Goal: Task Accomplishment & Management: Manage account settings

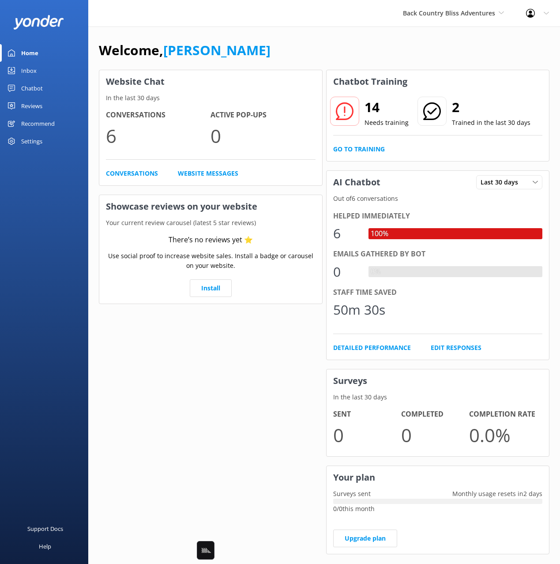
drag, startPoint x: 453, startPoint y: 41, endPoint x: 453, endPoint y: 29, distance: 12.4
click at [453, 38] on div "Welcome, [PERSON_NAME] Website Chat In the last 30 days Conversations 6 Active …" at bounding box center [324, 303] width 472 height 554
click at [454, 16] on span "Back Country Bliss Adventures" at bounding box center [449, 13] width 92 height 8
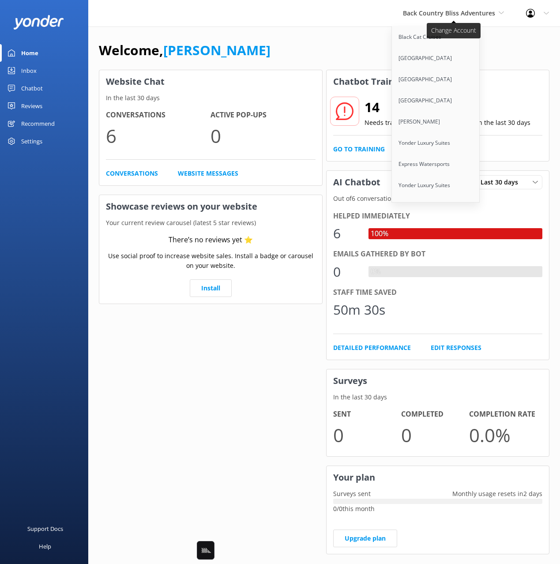
scroll to position [1082, 0]
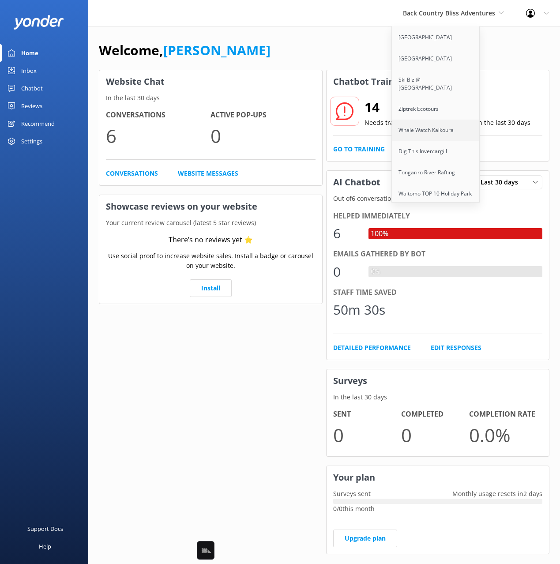
click at [447, 120] on link "Whale Watch Kaikoura" at bounding box center [436, 130] width 88 height 21
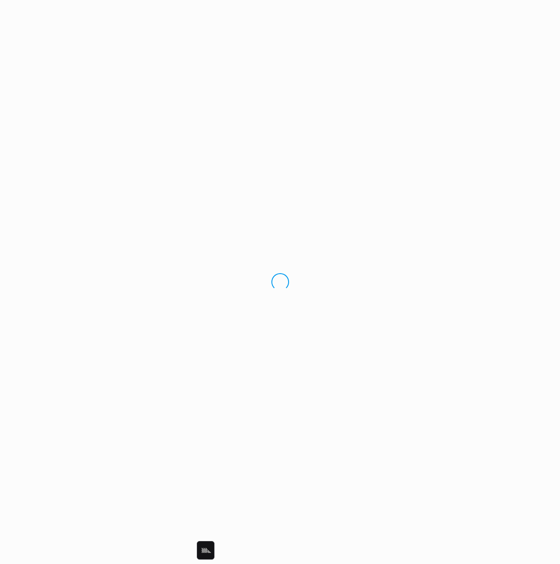
click at [425, 113] on div "Loading.." at bounding box center [280, 282] width 560 height 564
click at [433, 38] on div "Loading.." at bounding box center [280, 282] width 560 height 564
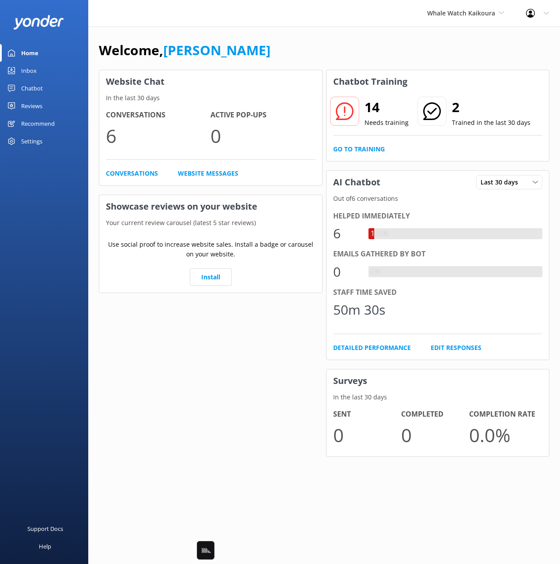
click at [432, 38] on div "Welcome, [PERSON_NAME] Website Chat In the last 30 days Conversations 6 Active …" at bounding box center [324, 254] width 472 height 457
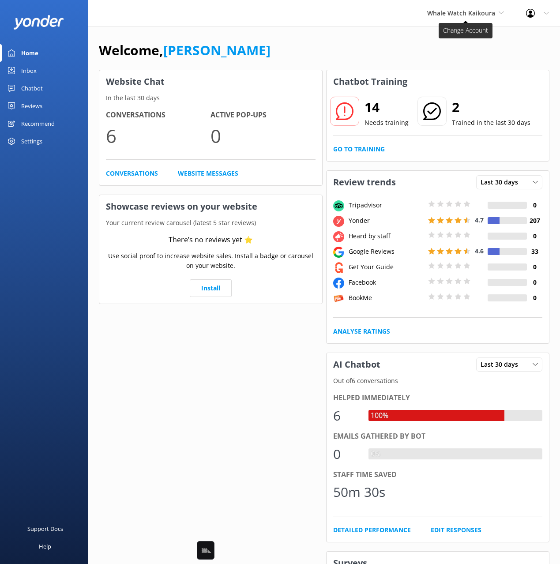
click at [451, 17] on span "Whale Watch Kaikoura" at bounding box center [465, 13] width 77 height 10
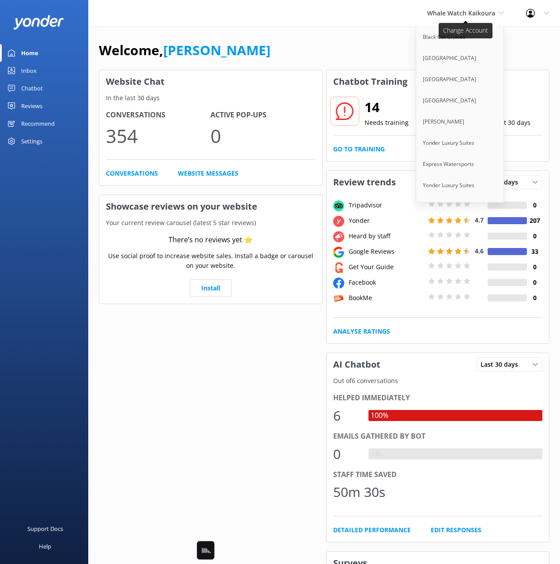
scroll to position [3815, 0]
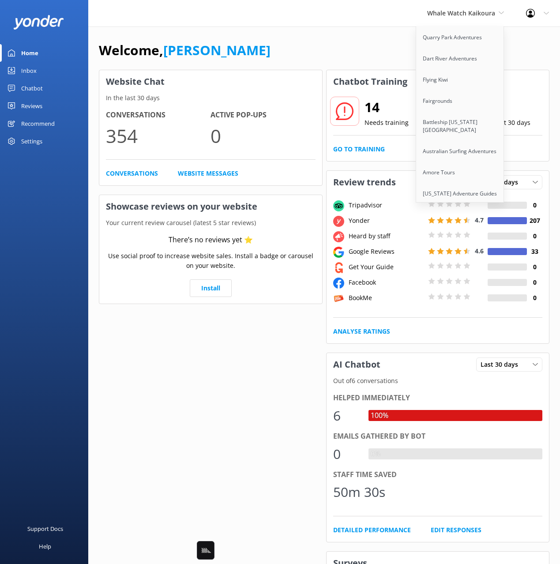
click at [463, 204] on link "[US_STATE] Rafting Company" at bounding box center [460, 214] width 88 height 21
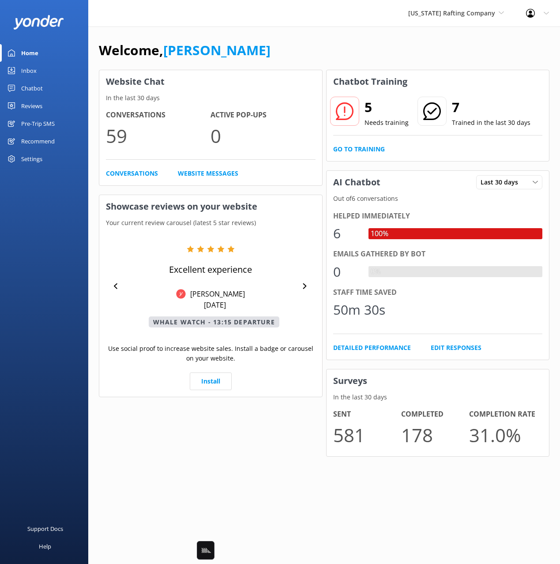
click at [282, 45] on div "Welcome, [PERSON_NAME]" at bounding box center [324, 55] width 451 height 30
drag, startPoint x: 308, startPoint y: 45, endPoint x: 144, endPoint y: 72, distance: 166.4
click at [302, 45] on div "Welcome, [PERSON_NAME]" at bounding box center [324, 55] width 451 height 30
click at [33, 89] on div "Chatbot" at bounding box center [32, 88] width 22 height 18
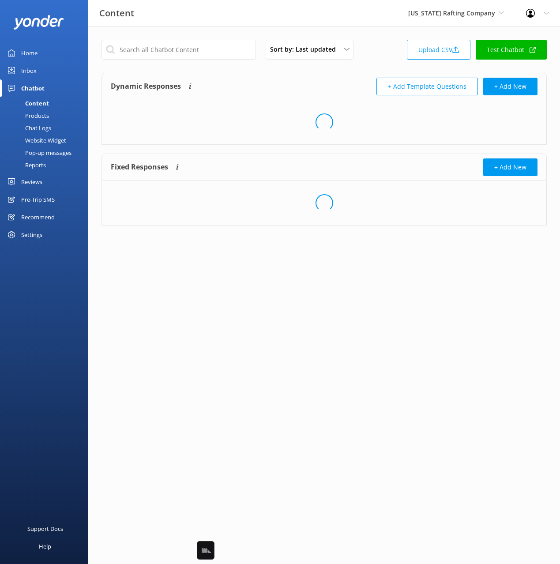
click at [367, 71] on div "Sort by: Last updated Title Last updated Upload CSV Test Chatbot Dynamic Respon…" at bounding box center [324, 139] width 472 height 226
drag, startPoint x: 377, startPoint y: 56, endPoint x: 383, endPoint y: 56, distance: 5.7
click at [377, 56] on div "Sort by: Last updated Title Last updated Upload CSV Test Chatbot" at bounding box center [323, 52] width 445 height 25
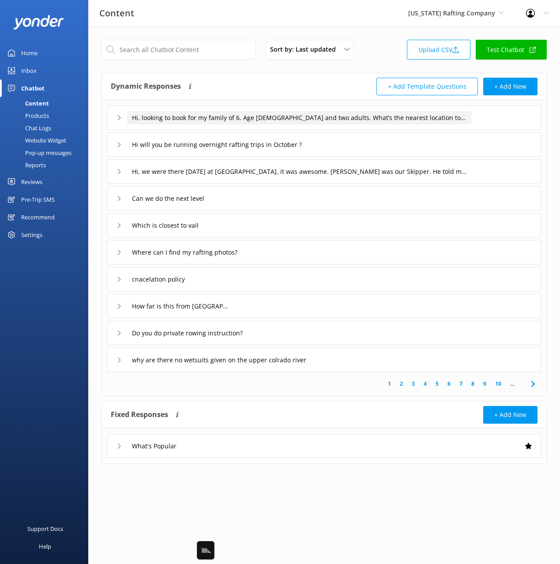
click at [267, 117] on input "Hi, looking to book for my family of 6. Age [DEMOGRAPHIC_DATA] and two adults. …" at bounding box center [299, 117] width 345 height 13
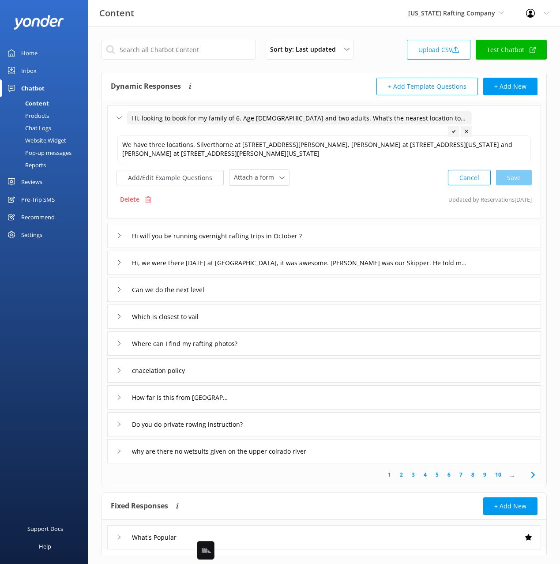
drag, startPoint x: 208, startPoint y: 117, endPoint x: 127, endPoint y: 119, distance: 81.2
click at [127, 119] on input "Hi, looking to book for my family of 6. Age [DEMOGRAPHIC_DATA] and two adults. …" at bounding box center [299, 117] width 345 height 13
click at [257, 118] on input "What’s the nearest location to [GEOGRAPHIC_DATA] or [GEOGRAPHIC_DATA]. Which on…" at bounding box center [289, 117] width 325 height 13
drag, startPoint x: 324, startPoint y: 118, endPoint x: 327, endPoint y: 130, distance: 12.9
click at [327, 130] on div "What’s the nearest location to [GEOGRAPHIC_DATA] or [GEOGRAPHIC_DATA]. Which on…" at bounding box center [324, 281] width 444 height 363
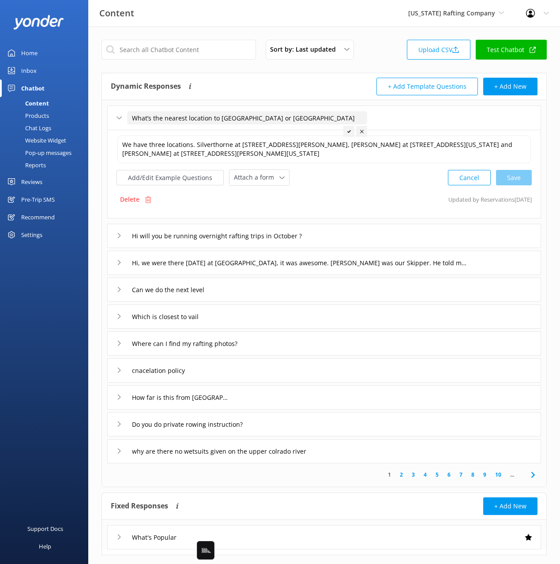
type input "What’s the nearest location to [GEOGRAPHIC_DATA] or [GEOGRAPHIC_DATA]"
click at [348, 130] on icon at bounding box center [349, 132] width 4 height 4
click at [372, 233] on div "Hi will you be running overnight rafting trips in October ?" at bounding box center [324, 236] width 434 height 24
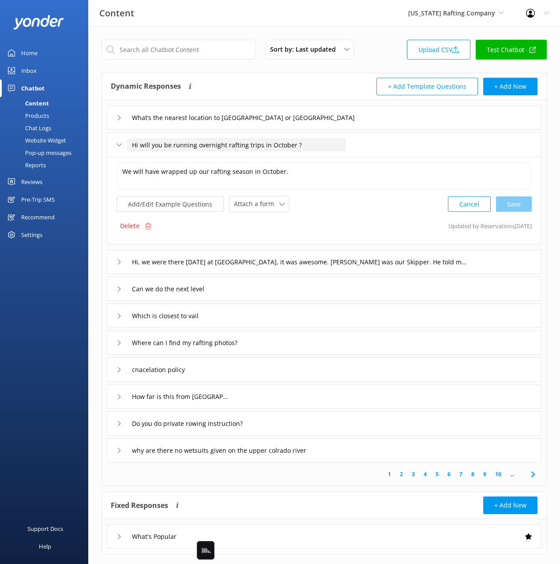
drag, startPoint x: 144, startPoint y: 143, endPoint x: 124, endPoint y: 143, distance: 20.3
click at [124, 143] on div "Hi will you be running overnight rafting trips in October ?" at bounding box center [226, 145] width 219 height 15
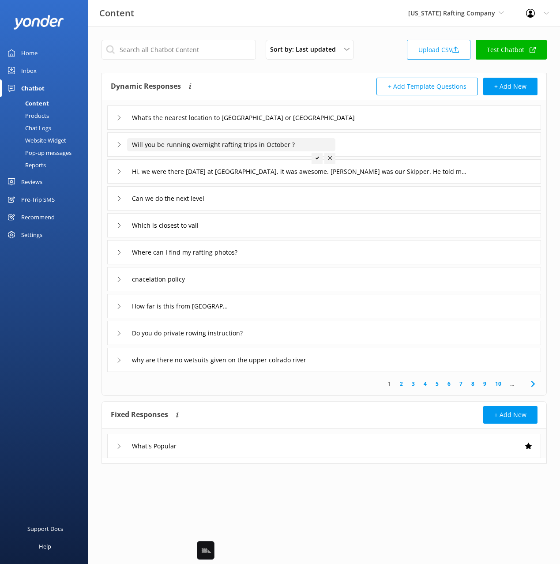
type input "Will you be running overnight rafting trips in October ?"
drag, startPoint x: 315, startPoint y: 158, endPoint x: 352, endPoint y: 147, distance: 39.1
click at [316, 158] on div at bounding box center [317, 158] width 11 height 11
click at [357, 146] on div "Will you be running overnight rafting trips in October ?" at bounding box center [324, 144] width 434 height 24
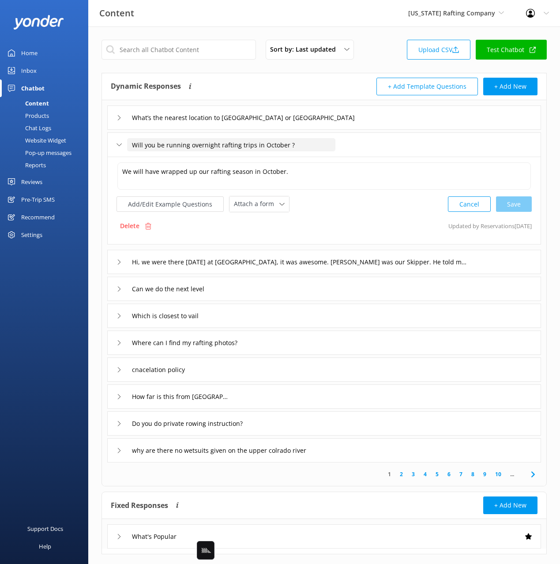
click at [274, 143] on input "Will you be running overnight rafting trips in October ?" at bounding box center [231, 144] width 208 height 13
click at [303, 144] on input "Will you be running overnight rafting trips in October ?" at bounding box center [231, 144] width 208 height 13
click at [265, 143] on input "Will you be running overnight rafting trips in October ?" at bounding box center [231, 144] width 208 height 13
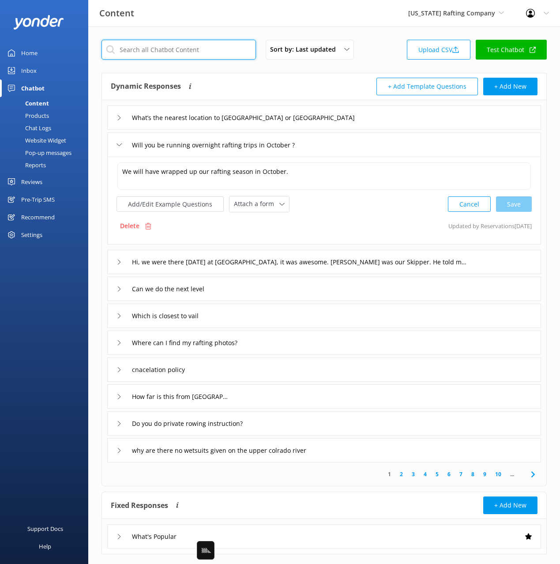
click at [173, 45] on input "text" at bounding box center [178, 50] width 154 height 20
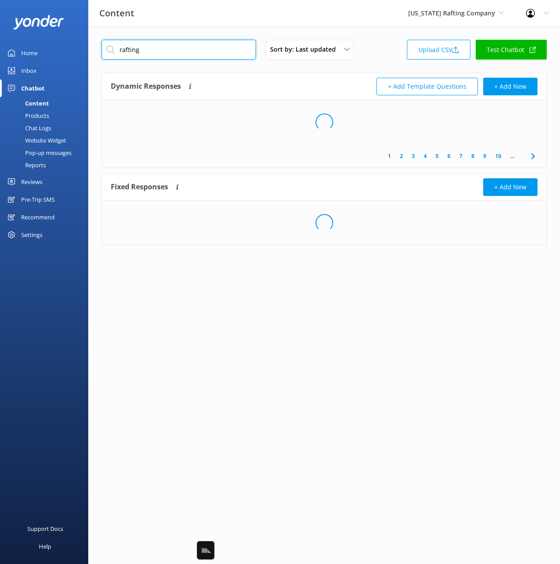
type input "rafting"
drag, startPoint x: 248, startPoint y: 74, endPoint x: 259, endPoint y: 96, distance: 24.9
click at [248, 74] on div "Dynamic Responses Dynamic responses rely on the Large Language Model to create …" at bounding box center [324, 86] width 444 height 27
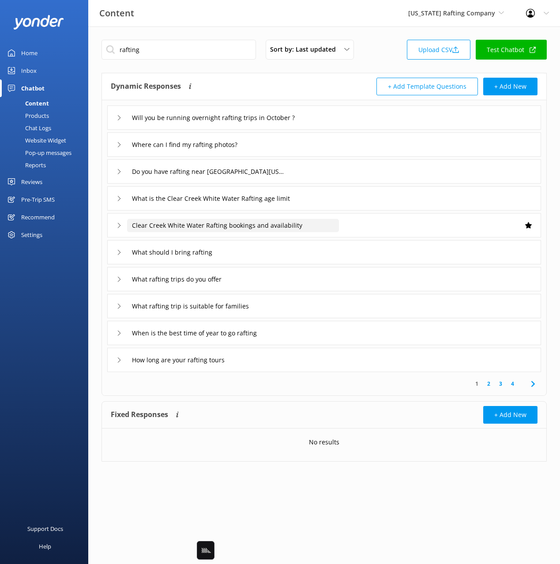
click at [334, 124] on input "Clear Creek White Water Rafting bookings and availability" at bounding box center [231, 117] width 208 height 13
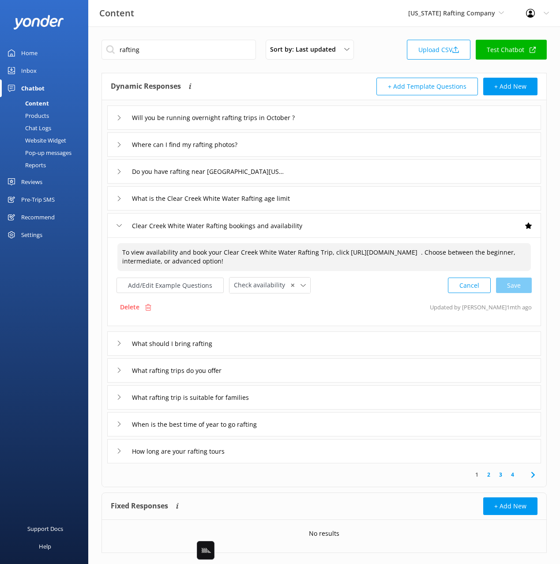
drag, startPoint x: 194, startPoint y: 259, endPoint x: 203, endPoint y: 273, distance: 16.8
click at [194, 259] on textarea "To view availability and book your Clear Creek White Water Rafting Trip, click …" at bounding box center [323, 257] width 413 height 28
click at [515, 289] on div "Cancel Save" at bounding box center [490, 285] width 84 height 16
type textarea "To view availability and book your Clear Creek White Water Rafting Trip, click …"
click at [532, 472] on use at bounding box center [533, 474] width 4 height 6
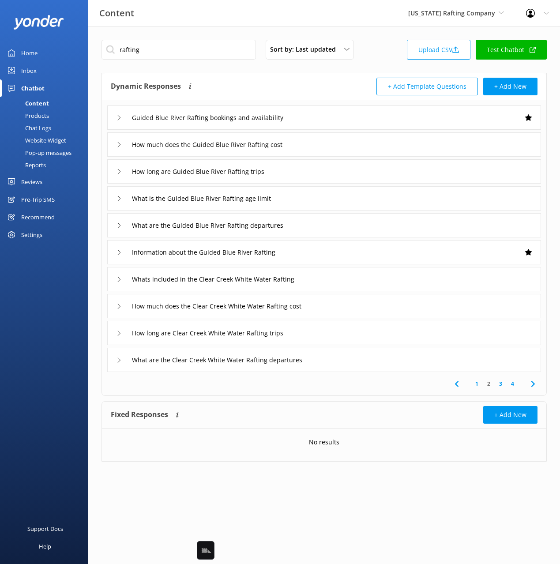
click at [534, 382] on icon at bounding box center [533, 384] width 11 height 11
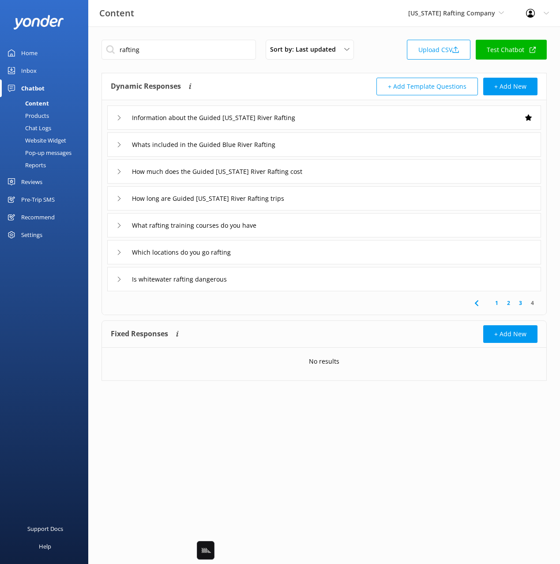
click at [477, 303] on icon at bounding box center [476, 303] width 11 height 11
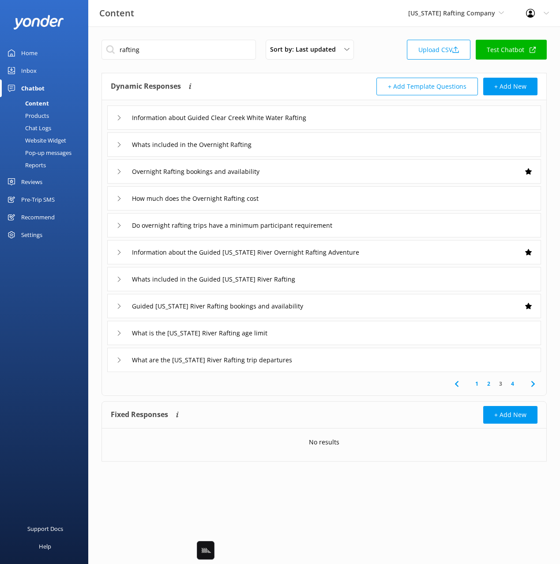
click at [340, 361] on div "What are the Colorado River Rafting trip departures" at bounding box center [324, 360] width 434 height 24
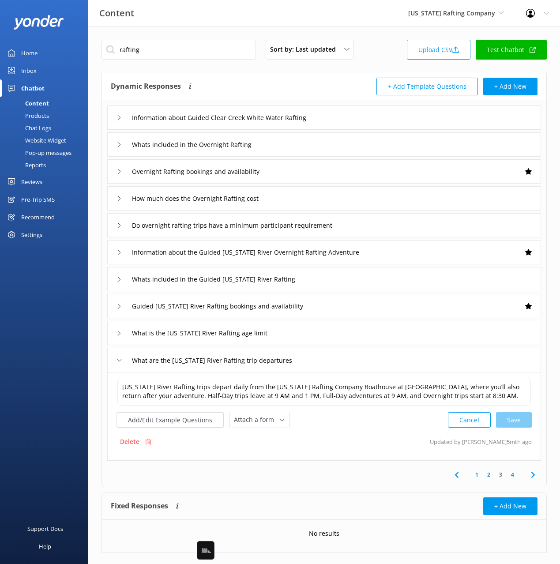
click at [530, 473] on icon at bounding box center [533, 475] width 11 height 11
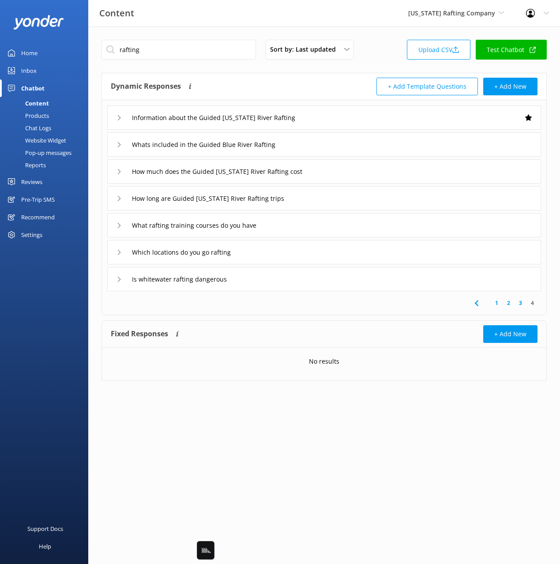
click at [478, 303] on icon at bounding box center [476, 303] width 11 height 11
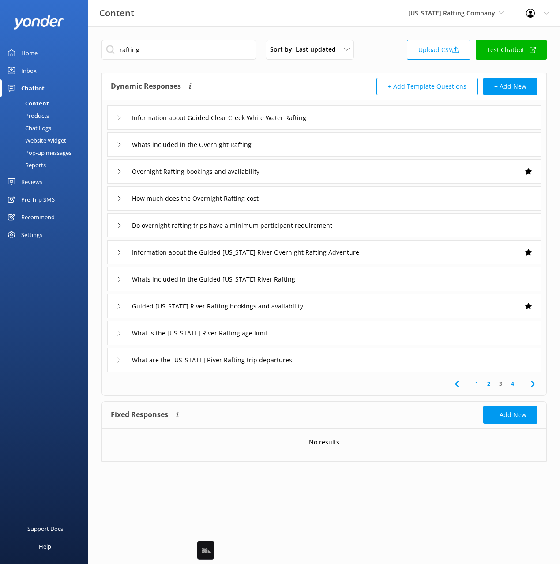
click at [385, 362] on div "What are the Colorado River Rafting trip departures" at bounding box center [324, 360] width 434 height 24
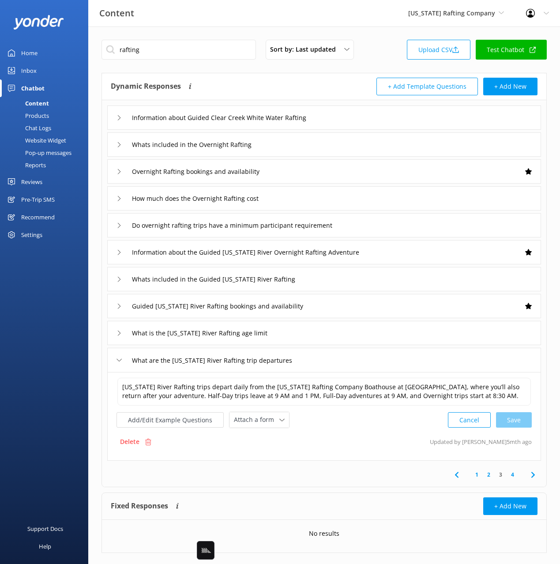
click at [531, 474] on icon at bounding box center [533, 475] width 11 height 11
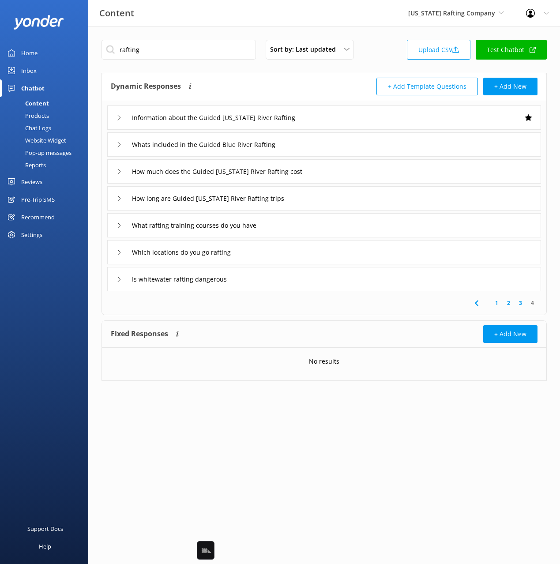
click at [474, 304] on icon at bounding box center [476, 303] width 11 height 11
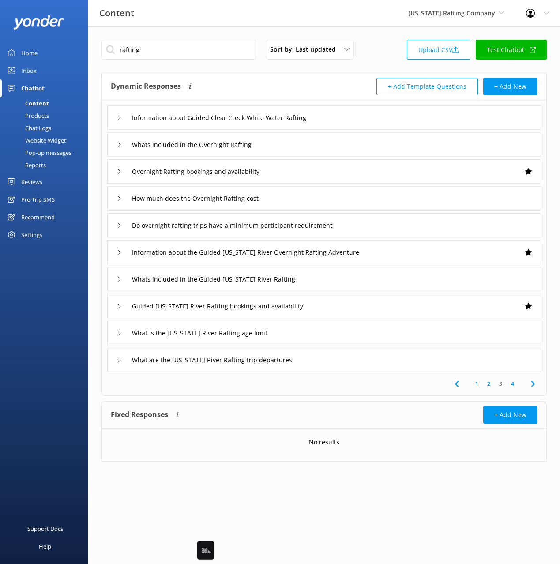
click at [343, 363] on div "What are the Colorado River Rafting trip departures" at bounding box center [324, 360] width 434 height 24
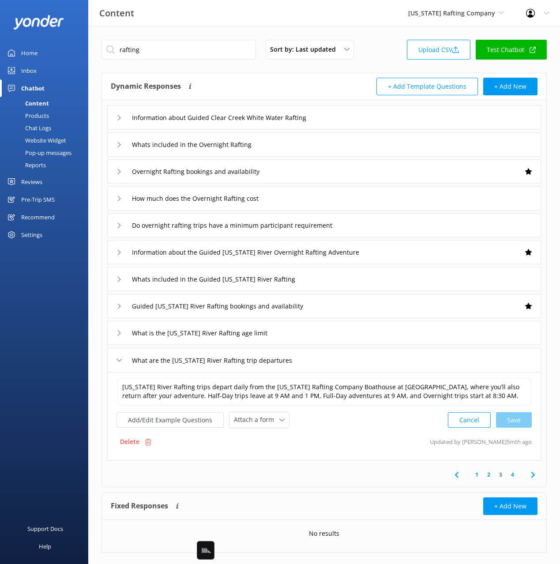
click at [326, 328] on div "What is the Colorado River Rafting age limit" at bounding box center [324, 333] width 434 height 24
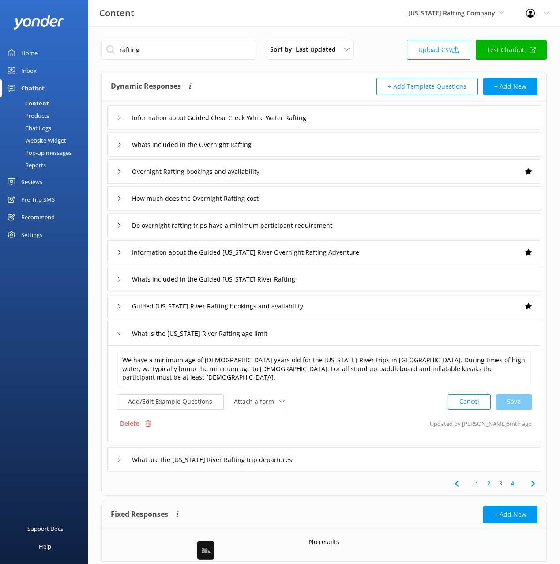
click at [346, 306] on div "Guided Colorado River Rafting bookings and availability" at bounding box center [324, 306] width 434 height 24
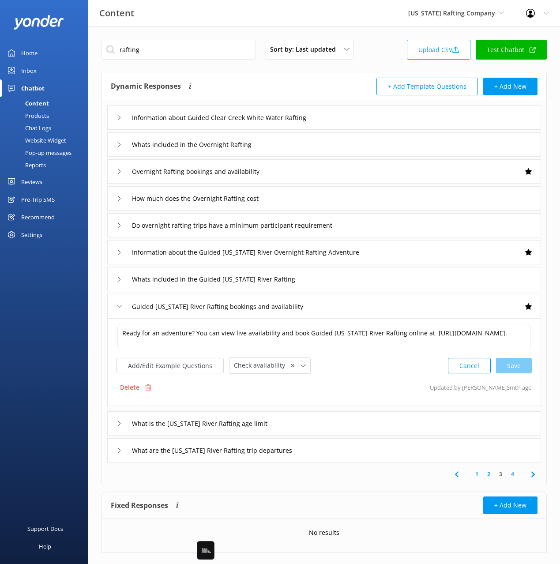
click at [345, 281] on div "Whats included in the Guided Colorado River Rafting" at bounding box center [324, 279] width 434 height 24
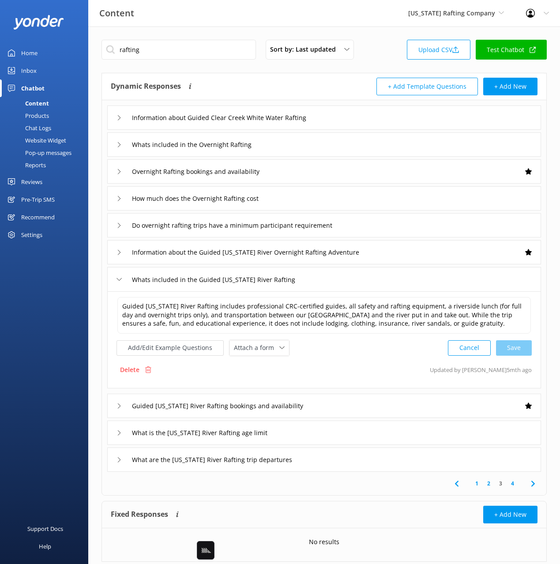
click at [404, 250] on div "Information about the Guided Colorado River Overnight Rafting Adventure" at bounding box center [324, 252] width 434 height 24
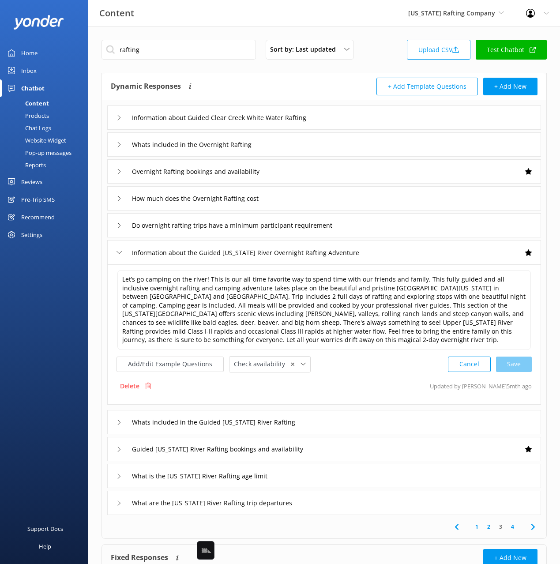
click at [372, 366] on div "Add/Edit Example Questions Check availability ✕ Leave contact details Check ava…" at bounding box center [324, 364] width 415 height 16
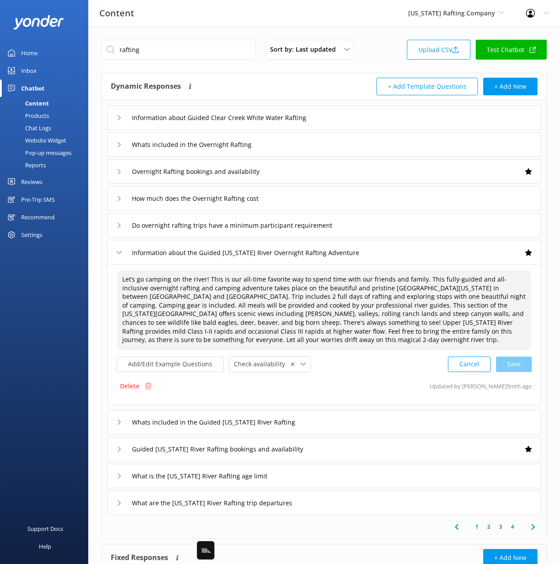
drag, startPoint x: 432, startPoint y: 280, endPoint x: 387, endPoint y: 321, distance: 61.6
click at [387, 321] on textarea "Let’s go camping on the river! This is our all-time favorite way to spend time …" at bounding box center [323, 310] width 413 height 80
click at [402, 331] on textarea "Let’s go camping on the river! This is our all-time favorite way to spend time …" at bounding box center [323, 310] width 413 height 80
click at [435, 335] on textarea "Let’s go camping on the river! This is our all-time favorite way to spend time …" at bounding box center [323, 310] width 413 height 80
click at [395, 226] on div "Do overnight rafting trips have a minimum participant requirement" at bounding box center [324, 225] width 434 height 24
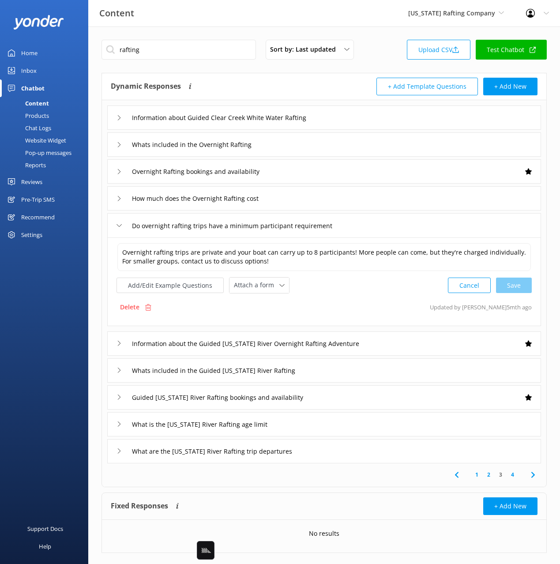
click at [357, 203] on div "How much does the Overnight Rafting cost" at bounding box center [324, 198] width 434 height 24
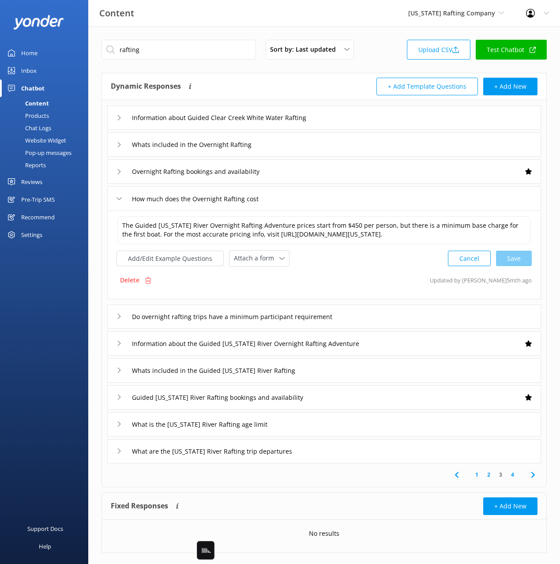
click at [320, 170] on div "Overnight Rafting bookings and availability" at bounding box center [324, 171] width 434 height 24
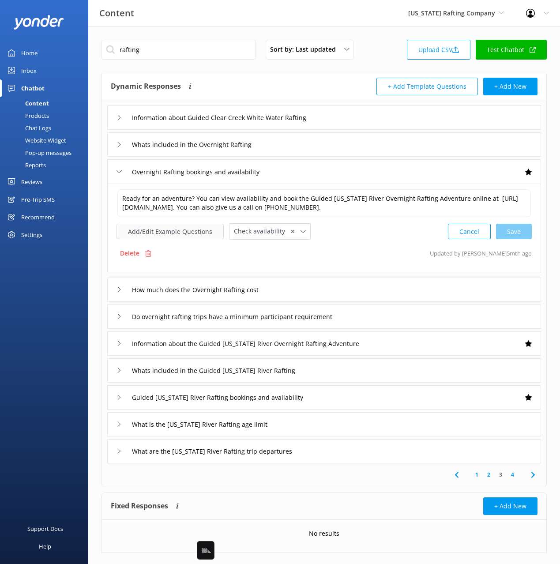
click at [192, 229] on button "Add/Edit Example Questions" at bounding box center [170, 231] width 107 height 15
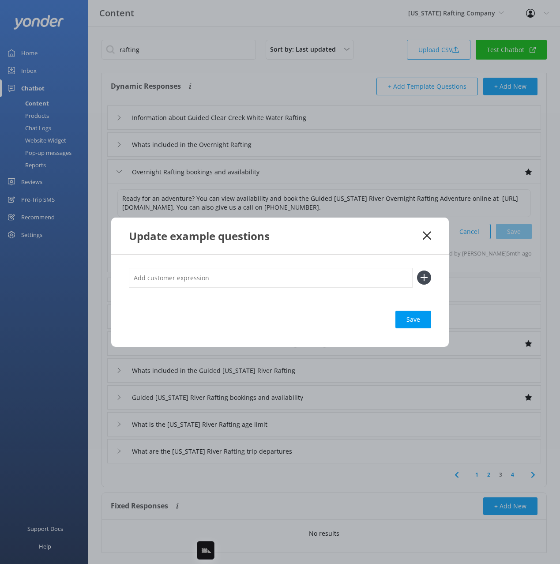
click at [295, 269] on input "text" at bounding box center [271, 278] width 284 height 20
paste input "Will you be running overnight rafting trips in October ?"
type input "Will you be running overnight rafting trips in October ?"
click at [417, 271] on button at bounding box center [424, 278] width 14 height 14
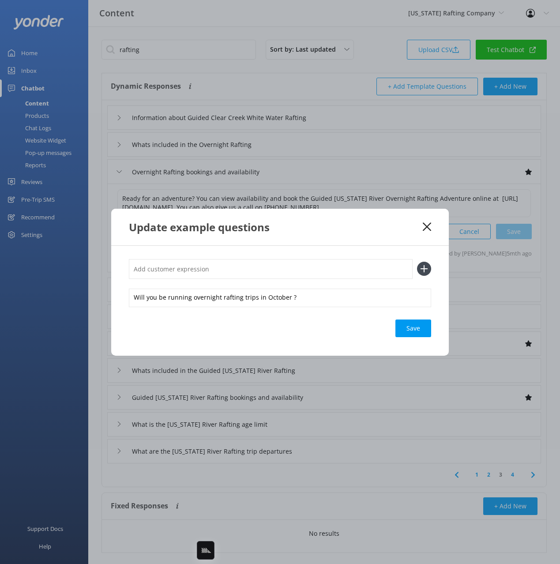
drag, startPoint x: 414, startPoint y: 328, endPoint x: 434, endPoint y: 228, distance: 102.1
click at [414, 327] on div "Save" at bounding box center [413, 328] width 36 height 18
drag, startPoint x: 427, startPoint y: 226, endPoint x: 363, endPoint y: 195, distance: 71.6
click at [427, 226] on use at bounding box center [427, 226] width 8 height 8
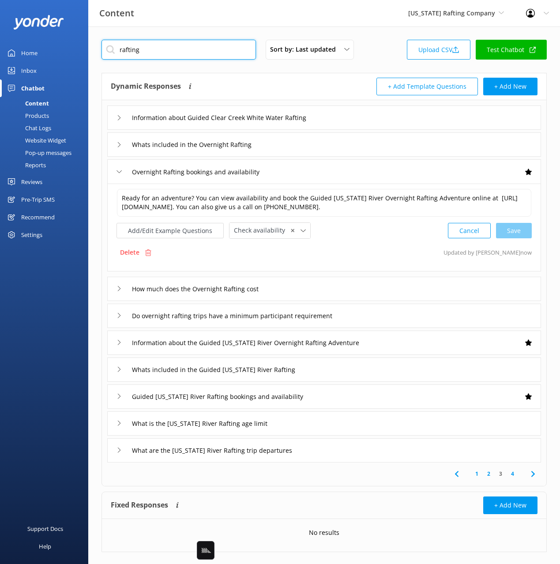
click at [140, 49] on input "rafting" at bounding box center [178, 50] width 154 height 20
click at [233, 77] on div "Dynamic Responses Dynamic responses rely on the Large Language Model to create …" at bounding box center [324, 86] width 444 height 27
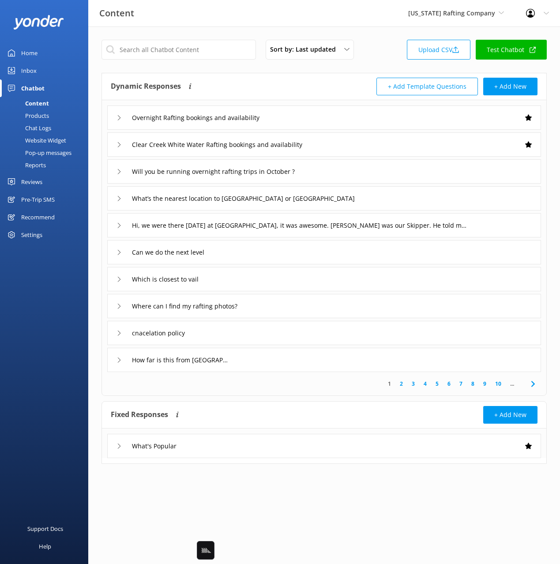
click at [271, 79] on div "Dynamic Responses Dynamic responses rely on the Large Language Model to create …" at bounding box center [218, 87] width 214 height 18
click at [289, 124] on input "Will you be running overnight rafting trips in October ?" at bounding box center [208, 117] width 162 height 13
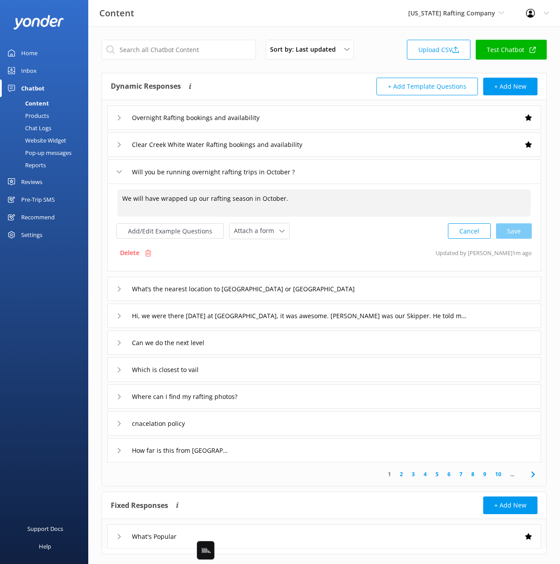
drag, startPoint x: 263, startPoint y: 207, endPoint x: 283, endPoint y: 199, distance: 21.4
click at [263, 207] on textarea "We will have wrapped up our rafting season in October." at bounding box center [323, 202] width 413 height 27
click at [284, 199] on textarea "We will have wrapped up our rafting season in October." at bounding box center [323, 202] width 413 height 27
click at [280, 201] on textarea "We will have wrapped up our rafting season in October." at bounding box center [323, 202] width 413 height 27
click at [238, 200] on textarea "We will have wrapped up our rafting season in October." at bounding box center [323, 202] width 413 height 27
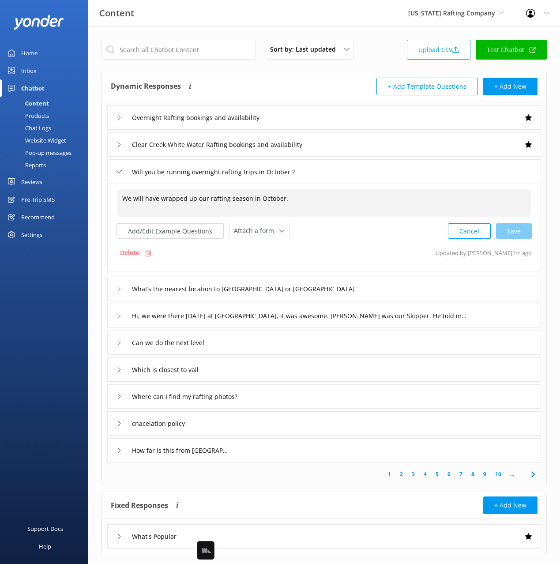
drag, startPoint x: 258, startPoint y: 199, endPoint x: 235, endPoint y: 199, distance: 23.0
click at [258, 199] on textarea "We will have wrapped up our rafting season in October." at bounding box center [323, 202] width 413 height 27
click at [229, 199] on textarea "We will have wrapped up our rafting season in October." at bounding box center [323, 202] width 413 height 27
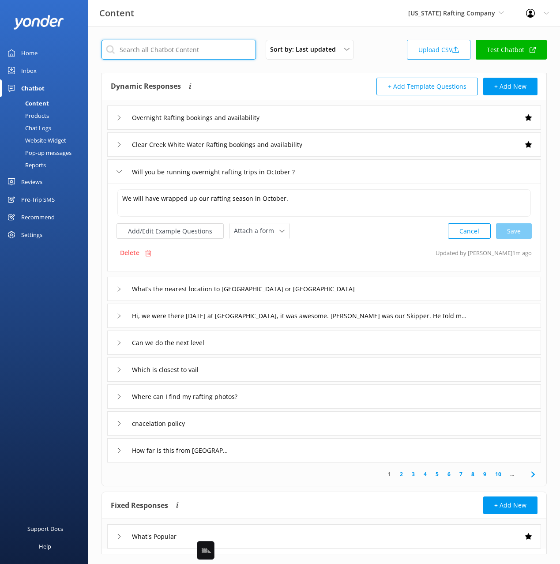
click at [174, 53] on input "text" at bounding box center [178, 50] width 154 height 20
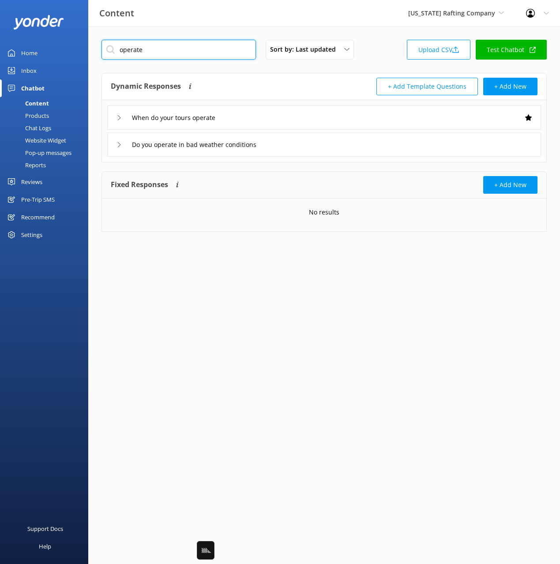
type input "operate"
click at [259, 83] on div "Dynamic Responses Dynamic responses rely on the Large Language Model to create …" at bounding box center [218, 87] width 214 height 18
click at [277, 115] on div "When do your tours operate" at bounding box center [324, 117] width 434 height 24
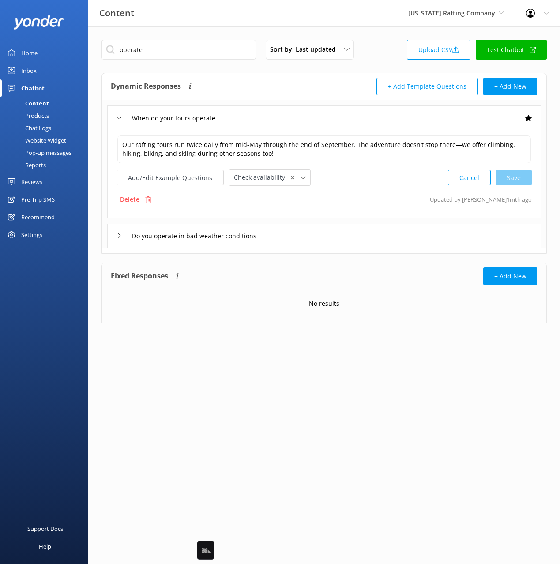
click at [256, 82] on div "Dynamic Responses Dynamic responses rely on the Large Language Model to create …" at bounding box center [218, 87] width 214 height 18
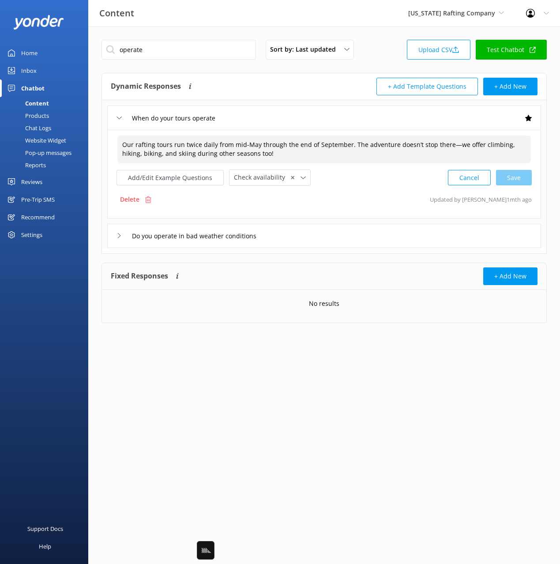
drag, startPoint x: 451, startPoint y: 146, endPoint x: 451, endPoint y: 156, distance: 10.6
click at [451, 146] on textarea "Our rafting tours run twice daily from mid-May through the end of September. Th…" at bounding box center [323, 149] width 413 height 28
drag, startPoint x: 518, startPoint y: 172, endPoint x: 503, endPoint y: 167, distance: 15.9
click at [518, 172] on div "Cancel Save" at bounding box center [490, 177] width 84 height 16
type textarea "Our rafting tours run twice daily from mid-May through the end of September. Th…"
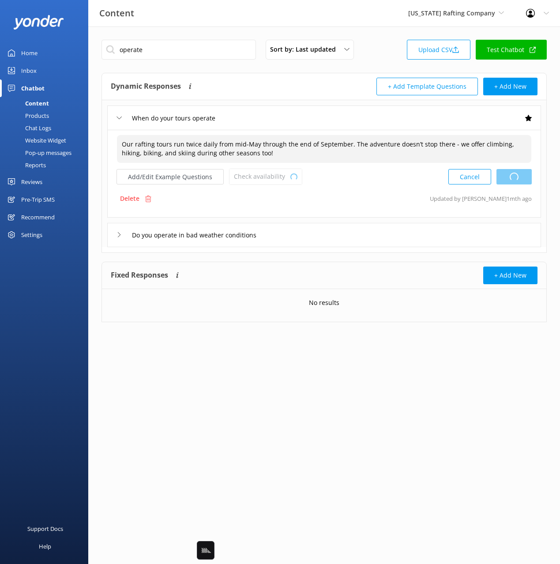
click at [299, 90] on div "Dynamic Responses Dynamic responses rely on the Large Language Model to create …" at bounding box center [218, 87] width 214 height 18
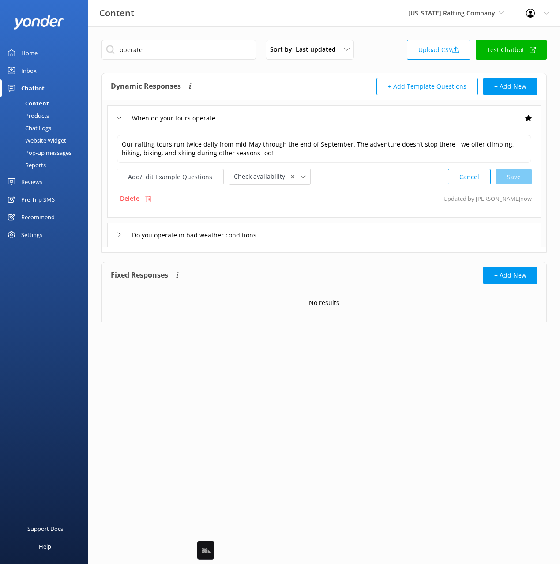
drag, startPoint x: 290, startPoint y: 85, endPoint x: 275, endPoint y: 76, distance: 17.4
click at [289, 85] on div "Dynamic Responses Dynamic responses rely on the Large Language Model to create …" at bounding box center [218, 87] width 214 height 18
click at [216, 50] on input "operate" at bounding box center [178, 50] width 154 height 20
click at [275, 83] on div "Dynamic Responses Dynamic responses rely on the Large Language Model to create …" at bounding box center [218, 87] width 214 height 18
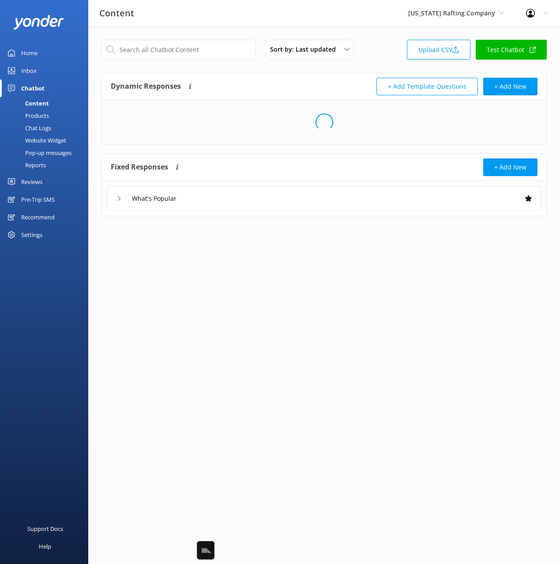
click at [40, 154] on div "Pop-up messages" at bounding box center [38, 153] width 66 height 12
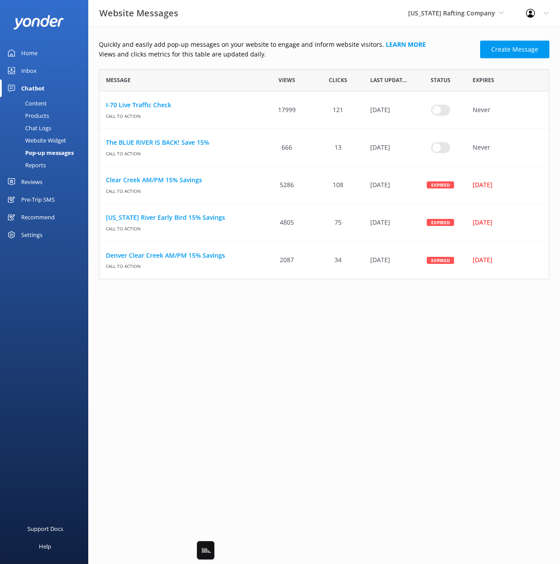
scroll to position [210, 451]
click at [280, 339] on html "Website Messages Colorado Rafting Company Black Cat Cruises Banff Airporter Int…" at bounding box center [280, 282] width 560 height 564
click at [261, 342] on html "Website Messages Colorado Rafting Company Black Cat Cruises Banff Airporter Int…" at bounding box center [280, 282] width 560 height 564
drag, startPoint x: 29, startPoint y: 106, endPoint x: 49, endPoint y: 124, distance: 26.8
click at [29, 106] on div "Content" at bounding box center [25, 103] width 41 height 12
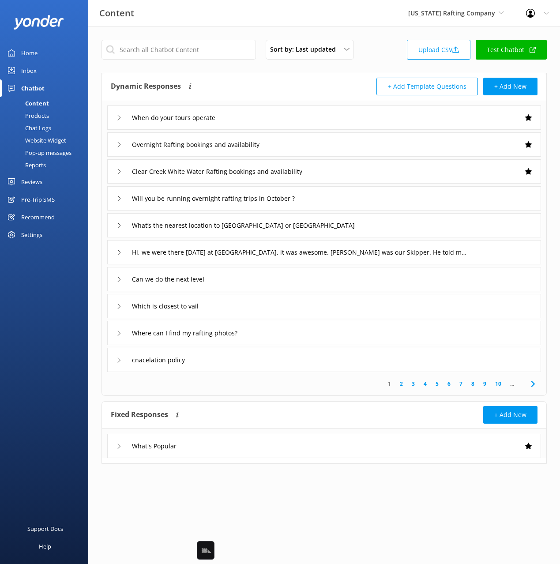
click at [261, 113] on div "When do your tours operate" at bounding box center [324, 117] width 434 height 24
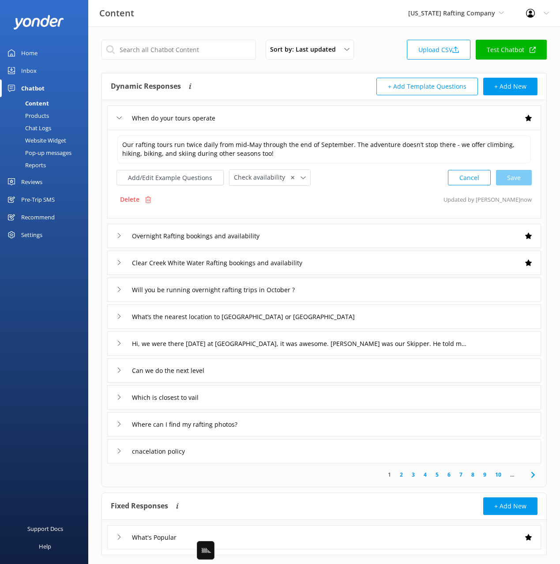
click at [261, 112] on div "When do your tours operate" at bounding box center [324, 117] width 434 height 24
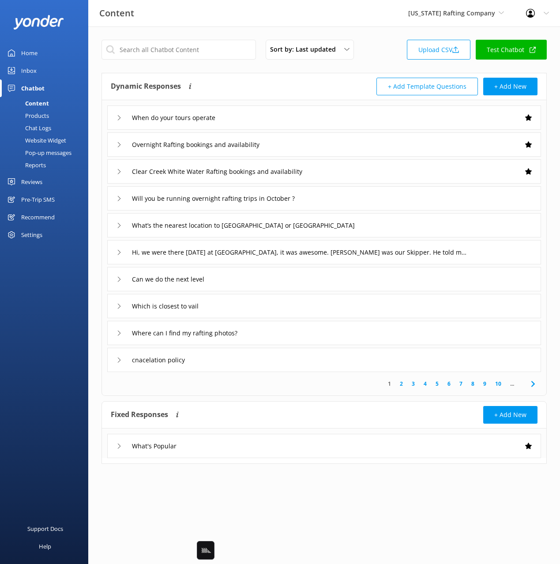
click at [306, 150] on div "Overnight Rafting bookings and availability" at bounding box center [324, 144] width 434 height 24
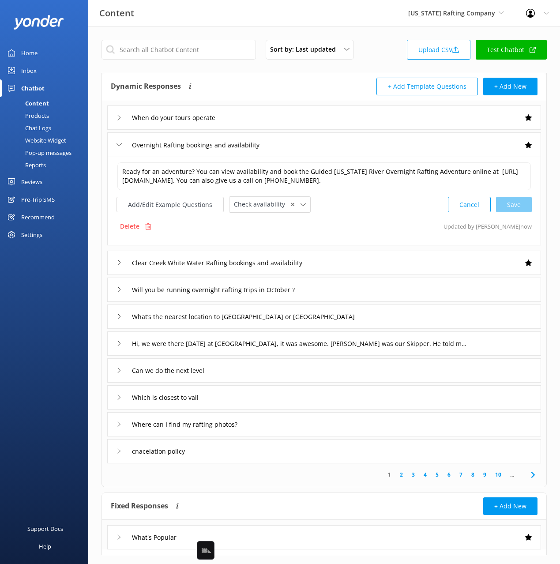
click at [306, 150] on div "Overnight Rafting bookings and availability" at bounding box center [324, 144] width 434 height 24
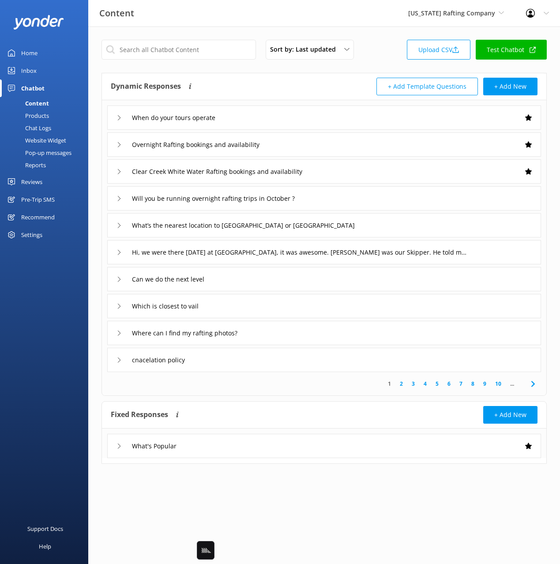
click at [280, 116] on div "When do your tours operate" at bounding box center [324, 117] width 434 height 24
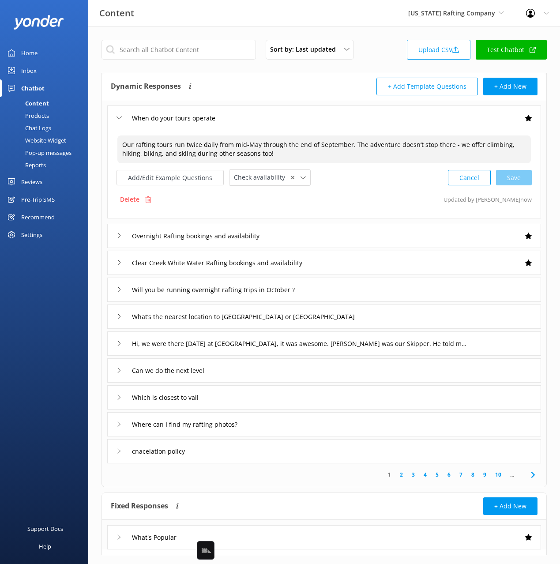
drag, startPoint x: 187, startPoint y: 146, endPoint x: 311, endPoint y: 148, distance: 124.5
click at [312, 146] on textarea "Our rafting tours run twice daily from mid-May through the end of September. Th…" at bounding box center [323, 149] width 413 height 28
drag, startPoint x: 305, startPoint y: 153, endPoint x: 297, endPoint y: 155, distance: 8.8
click at [305, 153] on textarea "Our rafting tours run twice daily from mid-May through the end of September. Th…" at bounding box center [323, 149] width 413 height 28
click at [293, 156] on textarea "Our rafting tours run twice daily from mid-May through the end of September. Th…" at bounding box center [323, 149] width 413 height 28
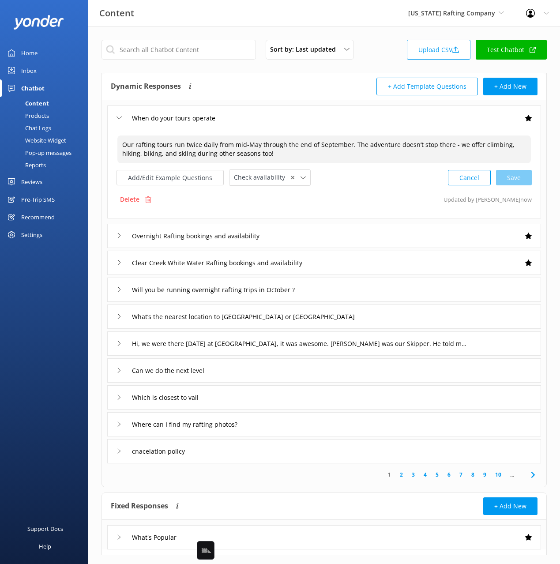
click at [276, 155] on textarea "Our rafting tours run twice daily from mid-May through the end of September. Th…" at bounding box center [323, 149] width 413 height 28
click at [268, 122] on div "When do your tours operate" at bounding box center [324, 117] width 434 height 24
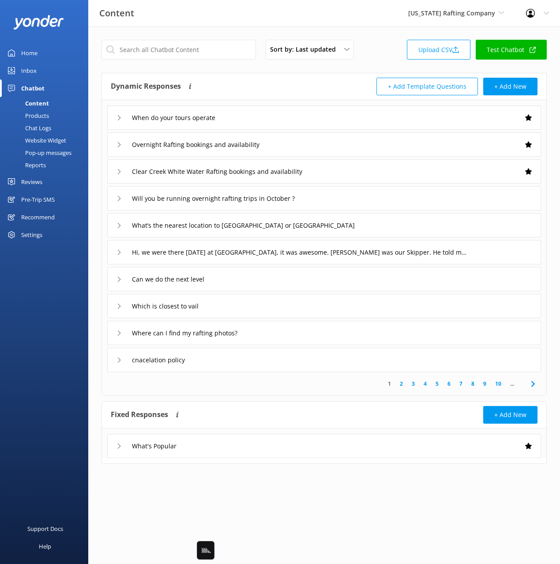
click at [243, 87] on div "Dynamic Responses Dynamic responses rely on the Large Language Model to create …" at bounding box center [218, 87] width 214 height 18
click at [358, 201] on div "Will you be running overnight rafting trips in October ?" at bounding box center [324, 198] width 434 height 24
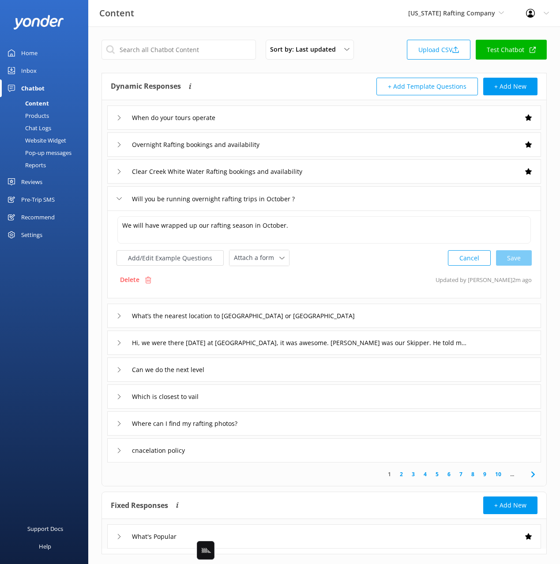
click at [358, 264] on div "Add/Edit Example Questions Attach a form Leave contact details Check availabili…" at bounding box center [324, 258] width 415 height 16
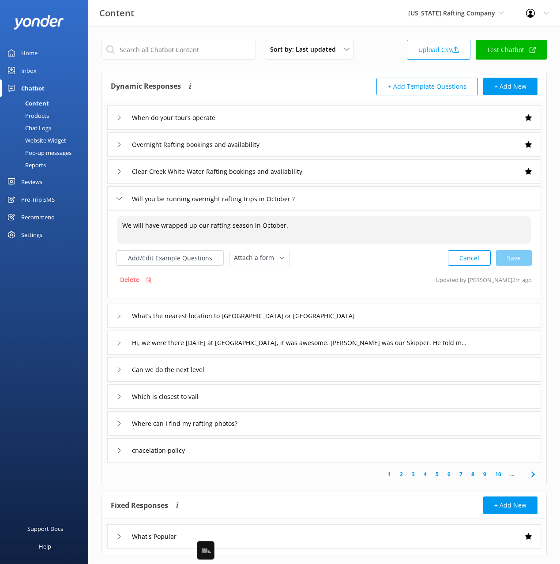
click at [249, 223] on textarea "We will have wrapped up our rafting season in October." at bounding box center [323, 229] width 413 height 27
click at [129, 277] on p "Delete" at bounding box center [129, 280] width 19 height 10
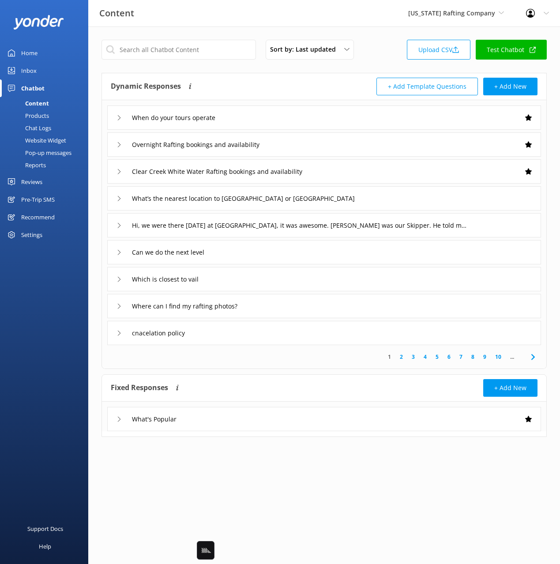
click at [372, 41] on div "Sort by: Last updated Title Last updated Upload CSV Test Chatbot" at bounding box center [323, 52] width 445 height 25
click at [264, 120] on div "When do your tours operate" at bounding box center [324, 117] width 434 height 24
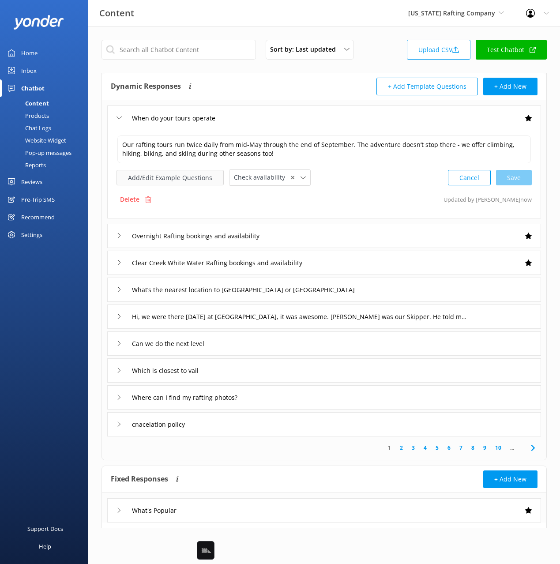
click at [170, 185] on button "Add/Edit Example Questions" at bounding box center [170, 177] width 107 height 15
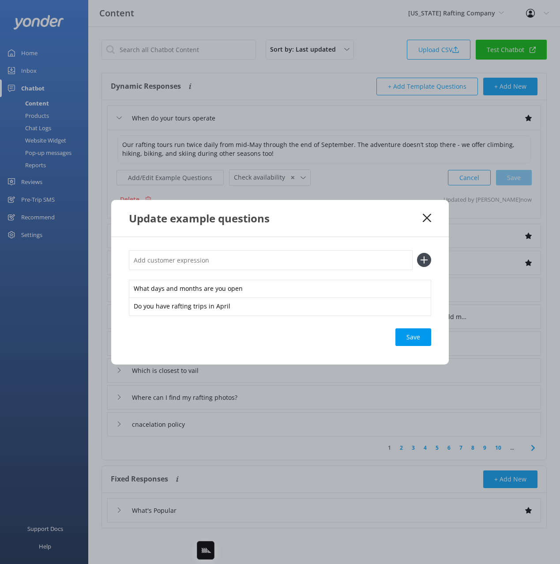
click at [222, 259] on input "text" at bounding box center [271, 260] width 284 height 20
type input "do tours run in october"
click at [417, 253] on button at bounding box center [424, 260] width 14 height 14
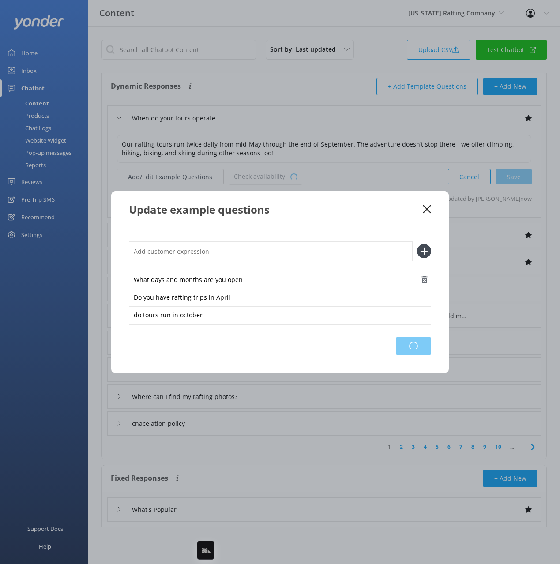
drag, startPoint x: 421, startPoint y: 349, endPoint x: 409, endPoint y: 288, distance: 62.5
click at [419, 348] on div "Loading.." at bounding box center [413, 346] width 35 height 18
click at [387, 232] on div "What days and months are you open Do you have rafting trips in April do tours r…" at bounding box center [280, 300] width 338 height 145
click at [426, 207] on icon at bounding box center [427, 209] width 8 height 9
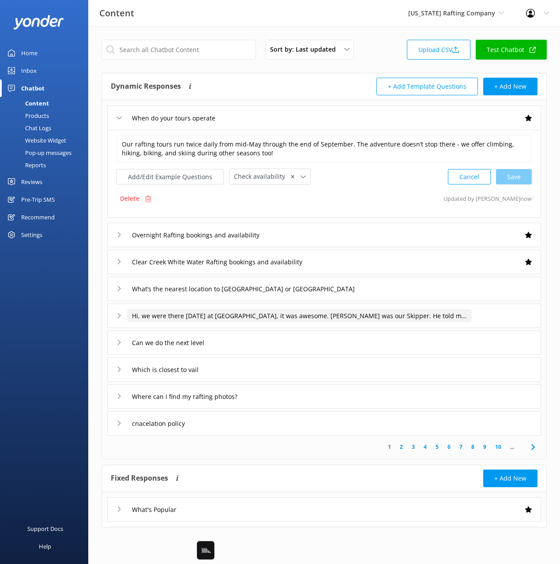
click at [229, 124] on input "Hi, we were there today at Rancho, it was awesome. Dustin was our Skipper. He t…" at bounding box center [178, 117] width 102 height 13
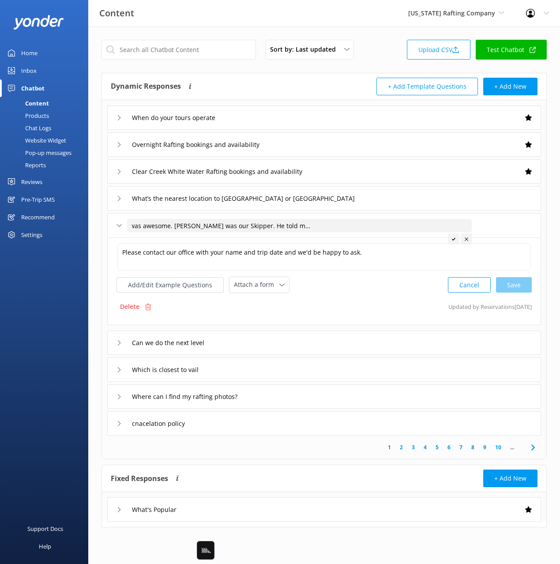
scroll to position [0, 186]
drag, startPoint x: 201, startPoint y: 225, endPoint x: 269, endPoint y: 225, distance: 68.0
click at [270, 223] on input "Hi, we were there today at Rancho, it was awesome. Dustin was our Skipper. He t…" at bounding box center [299, 225] width 345 height 13
drag, startPoint x: 229, startPoint y: 223, endPoint x: 212, endPoint y: 224, distance: 17.2
click at [229, 223] on input "Hi, we were there today at Rancho, it was awesome. Dustin was our Skipper. He t…" at bounding box center [299, 225] width 345 height 13
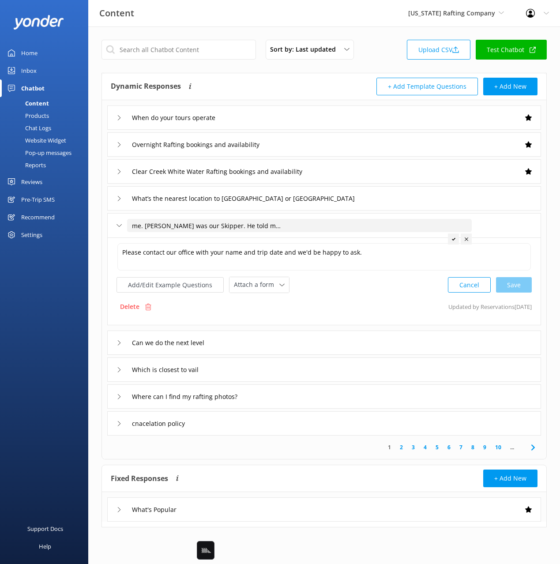
click at [282, 226] on input "Hi, we were there today at Rancho, it was awesome. Dustin was our Skipper. He t…" at bounding box center [299, 225] width 345 height 13
click at [149, 306] on icon at bounding box center [148, 307] width 7 height 7
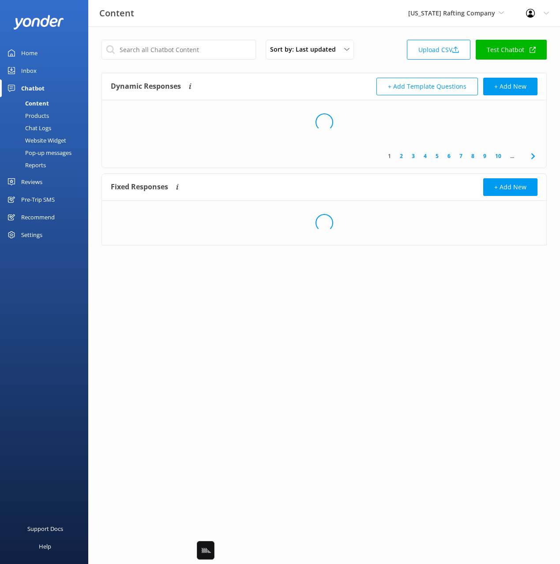
click at [376, 38] on div "Sort by: Last updated Title Last updated Upload CSV Test Chatbot Dynamic Respon…" at bounding box center [324, 148] width 472 height 245
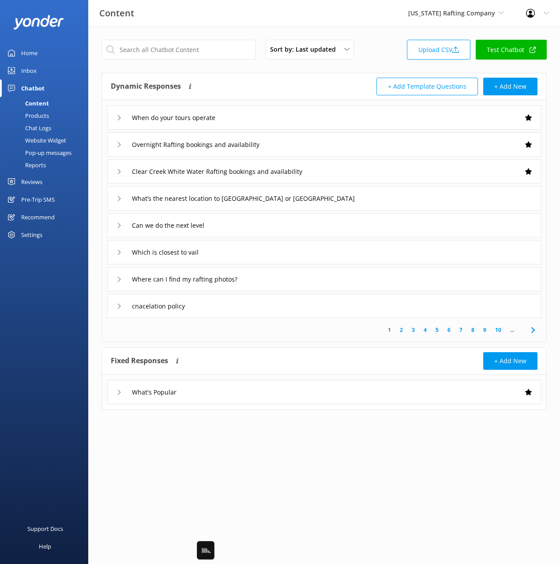
drag, startPoint x: 252, startPoint y: 221, endPoint x: 257, endPoint y: 231, distance: 11.7
click at [252, 221] on div "Can we do the next level" at bounding box center [324, 225] width 434 height 24
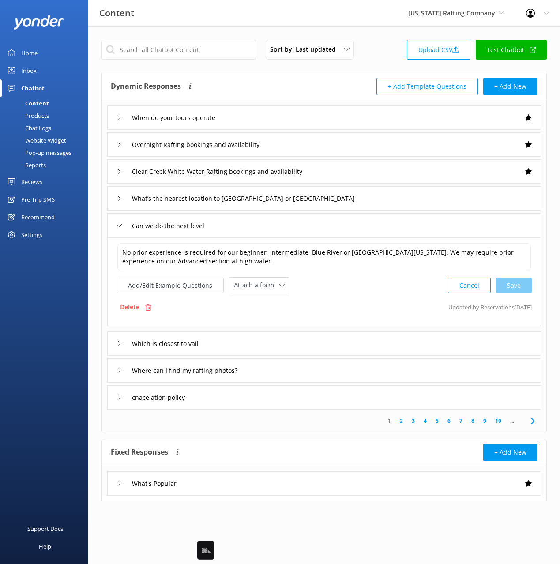
drag, startPoint x: 338, startPoint y: 306, endPoint x: 343, endPoint y: 305, distance: 4.9
click at [338, 306] on div "Delete Updated by Reservations 7d ago" at bounding box center [324, 307] width 415 height 17
click at [130, 299] on div "Delete" at bounding box center [136, 307] width 38 height 17
click at [188, 225] on input "Can we do the next level" at bounding box center [174, 225] width 95 height 13
click at [137, 300] on div "Delete" at bounding box center [136, 307] width 38 height 17
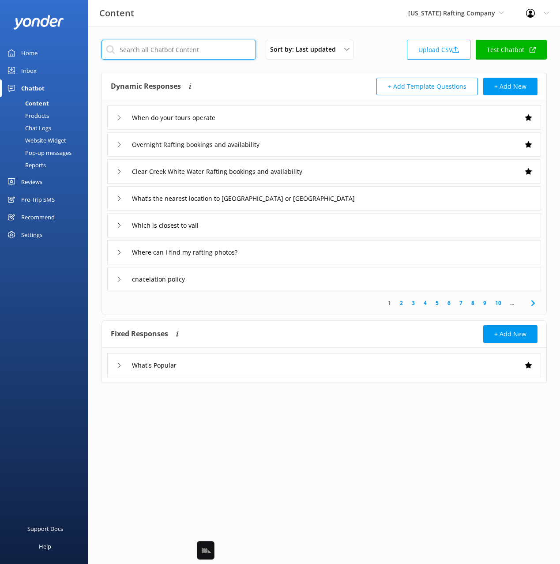
click at [194, 49] on input "text" at bounding box center [178, 50] width 154 height 20
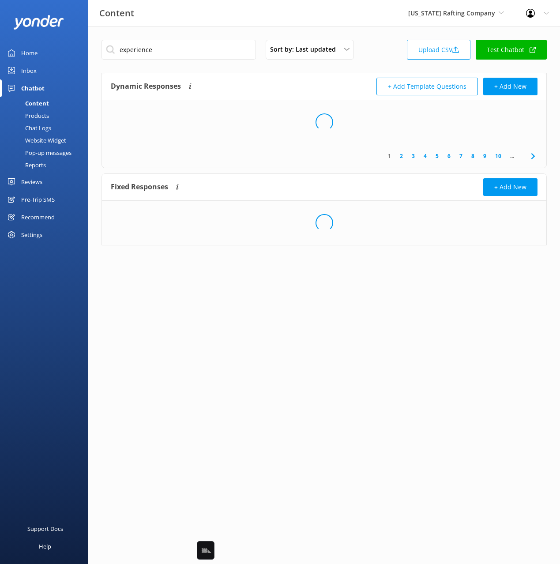
click at [279, 80] on div "Dynamic Responses Dynamic responses rely on the Large Language Model to create …" at bounding box center [218, 87] width 214 height 18
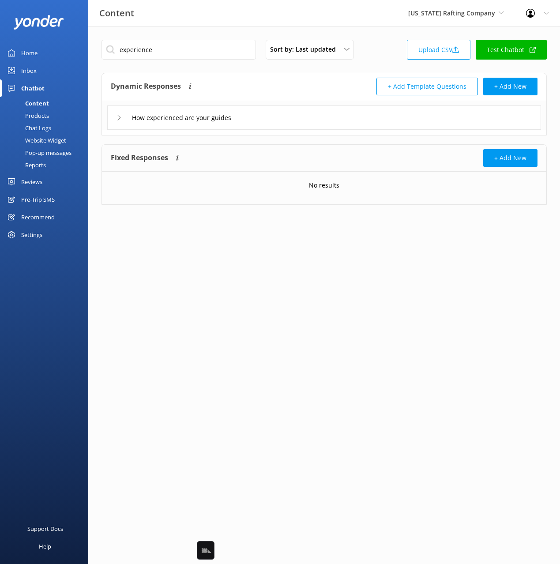
drag, startPoint x: 274, startPoint y: 115, endPoint x: 270, endPoint y: 123, distance: 8.9
click at [274, 115] on div "How experienced are your guides" at bounding box center [324, 117] width 434 height 24
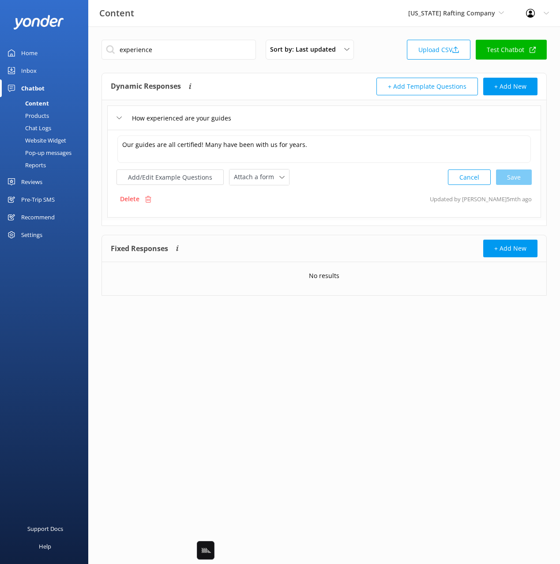
drag, startPoint x: 339, startPoint y: 180, endPoint x: 202, endPoint y: 65, distance: 178.9
click at [334, 174] on div "Add/Edit Example Questions Attach a form Leave contact details Check availabili…" at bounding box center [324, 177] width 415 height 16
drag, startPoint x: 167, startPoint y: 51, endPoint x: 162, endPoint y: 50, distance: 5.4
click at [166, 51] on input "experience" at bounding box center [178, 50] width 154 height 20
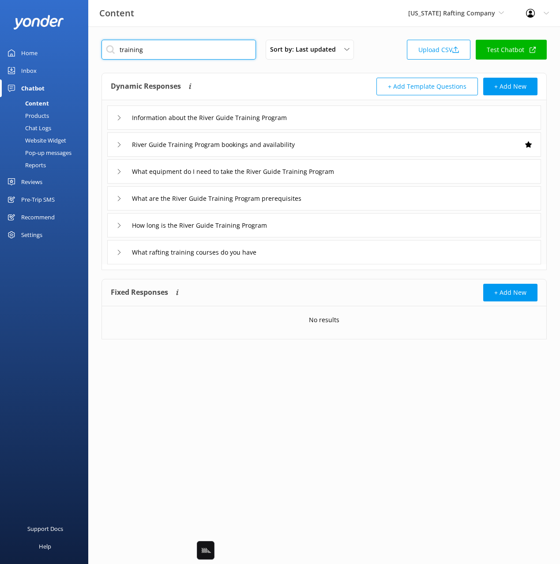
type input "training"
click at [271, 86] on div "Dynamic Responses Dynamic responses rely on the Large Language Model to create …" at bounding box center [218, 87] width 214 height 18
click at [329, 83] on div "+ Add Template Questions + Add New" at bounding box center [431, 87] width 214 height 18
click at [173, 45] on input "training" at bounding box center [178, 50] width 154 height 20
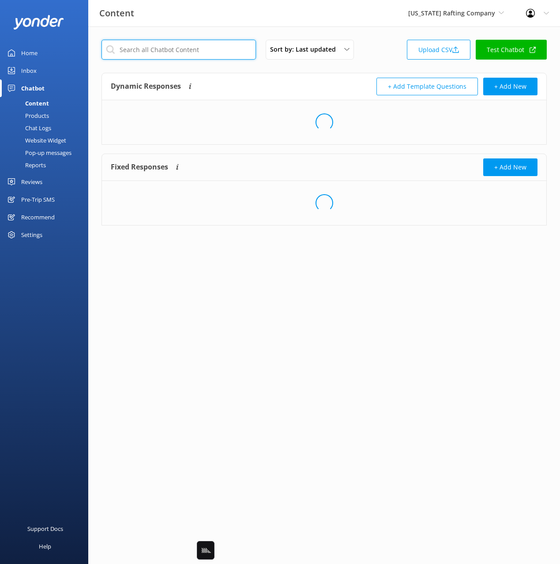
click at [215, 51] on input "text" at bounding box center [178, 50] width 154 height 20
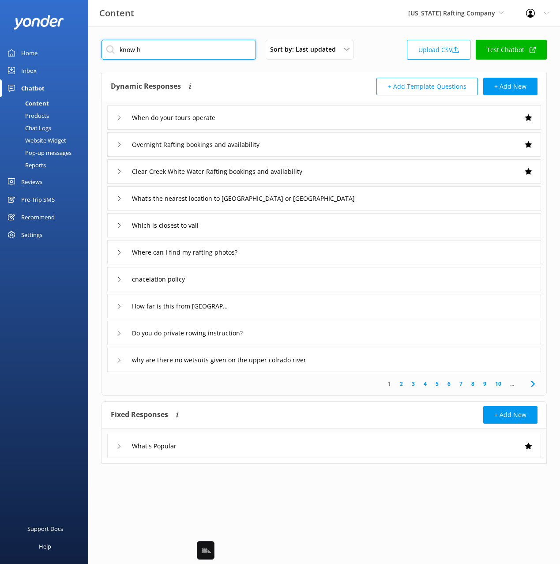
type input "know ho"
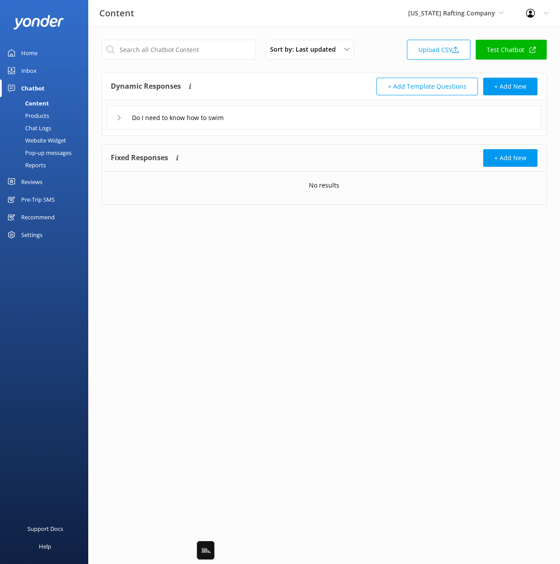
drag, startPoint x: 231, startPoint y: 94, endPoint x: 278, endPoint y: 170, distance: 89.7
click at [231, 94] on div "Dynamic Responses Dynamic responses rely on the Large Language Model to create …" at bounding box center [218, 87] width 214 height 18
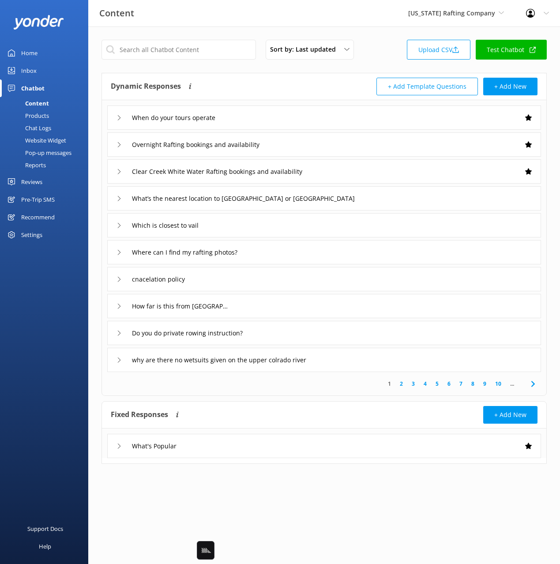
click at [250, 222] on div "Which is closest to vail" at bounding box center [324, 225] width 434 height 24
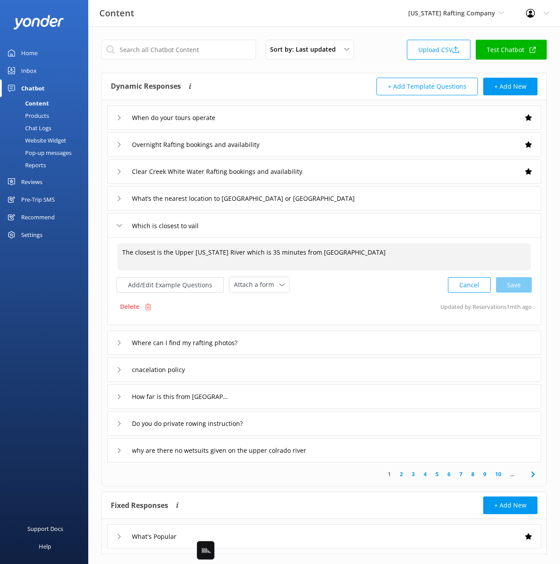
drag, startPoint x: 192, startPoint y: 257, endPoint x: 172, endPoint y: 265, distance: 21.0
click at [192, 257] on textarea "The closest is the Upper Colorado River which is 35 minutes from Vail" at bounding box center [323, 256] width 413 height 27
click at [155, 251] on textarea "The closest is the Upper Colorado River which is 35 minutes from Vail" at bounding box center [323, 256] width 413 height 27
drag, startPoint x: 180, startPoint y: 253, endPoint x: 280, endPoint y: 300, distance: 109.8
click at [161, 254] on textarea "The closest location to Vail is the Upper Colorado River which is 35 minutes fr…" at bounding box center [323, 256] width 413 height 27
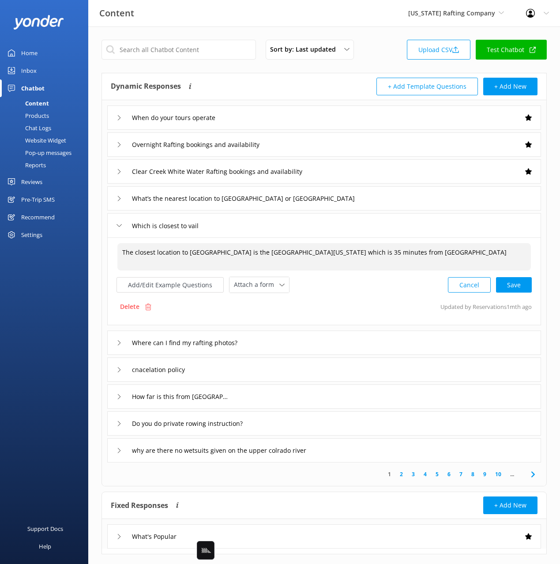
type textarea "The closest location to Vail is the Upper Colorado River which is 35 minutes fr…"
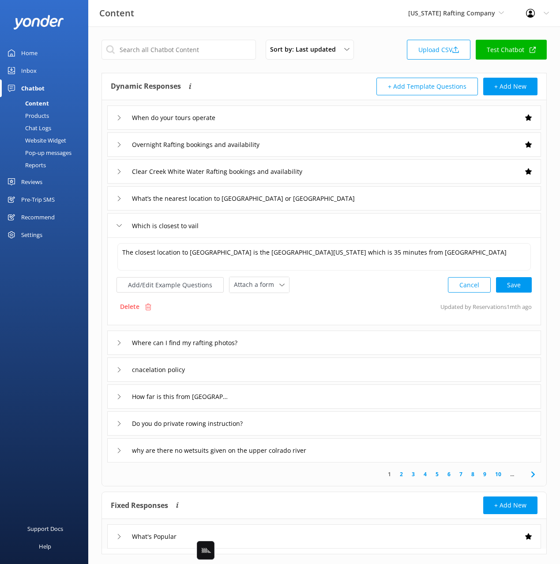
drag, startPoint x: 369, startPoint y: 308, endPoint x: 454, endPoint y: 287, distance: 87.3
click at [372, 307] on div "Delete Updated by Reservations 1mth ago" at bounding box center [324, 306] width 415 height 17
click at [455, 287] on button "Cancel" at bounding box center [469, 284] width 43 height 15
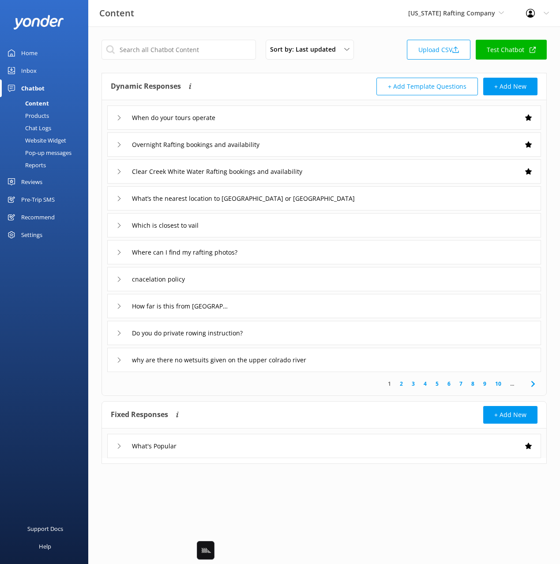
drag, startPoint x: 319, startPoint y: 256, endPoint x: 320, endPoint y: 263, distance: 6.9
click at [319, 256] on div "Where can I find my rafting photos?" at bounding box center [324, 252] width 434 height 24
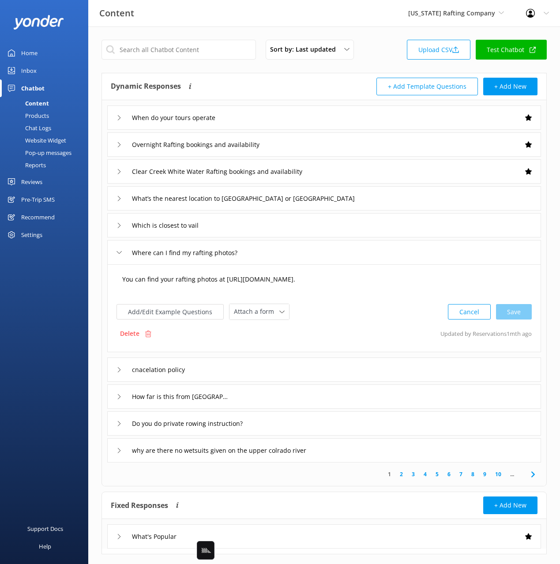
click at [217, 279] on textarea "You can find your rafting photos at https://rapidimagephoto.com/crco/." at bounding box center [323, 283] width 413 height 27
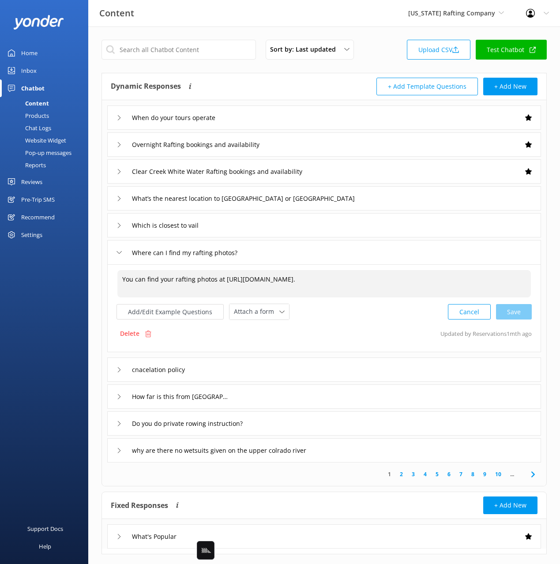
drag, startPoint x: 217, startPoint y: 279, endPoint x: 232, endPoint y: 293, distance: 20.3
click at [217, 279] on textarea "You can find your rafting photos at https://rapidimagephoto.com/crco/." at bounding box center [323, 283] width 413 height 27
drag, startPoint x: 328, startPoint y: 289, endPoint x: 287, endPoint y: 284, distance: 40.8
click at [328, 288] on textarea "You can find your rafting photos at https://rapidimagephoto.com/crco/." at bounding box center [323, 283] width 413 height 27
click at [262, 284] on textarea "You can find your rafting photos at https://rapidimagephoto.com/crco/." at bounding box center [323, 283] width 413 height 27
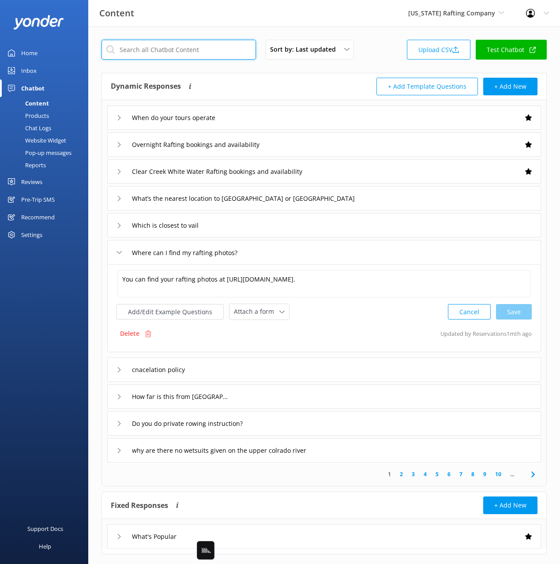
click at [188, 45] on input "text" at bounding box center [178, 50] width 154 height 20
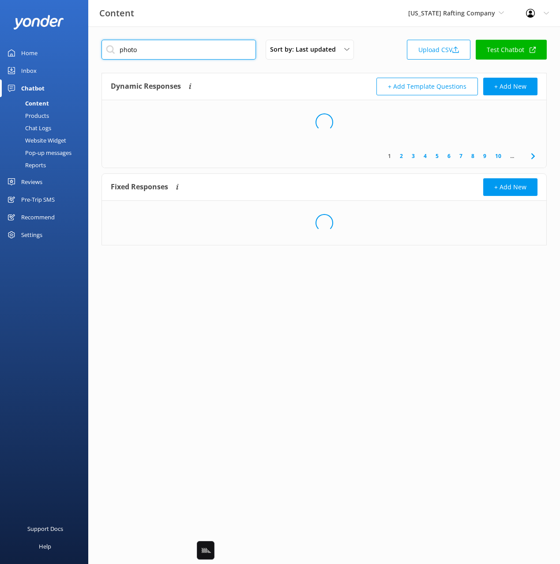
type input "photo"
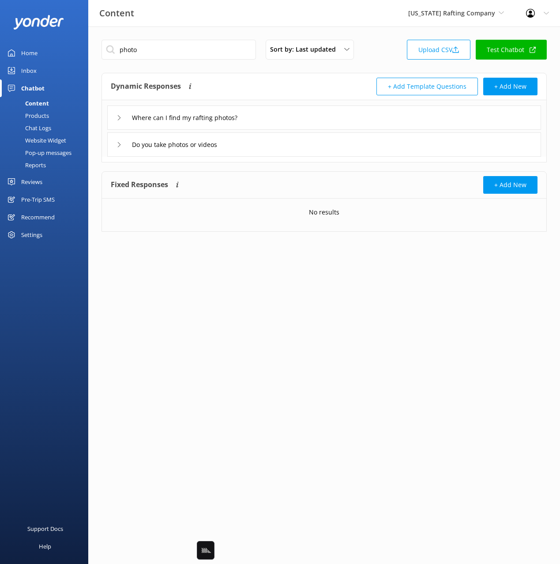
click at [276, 82] on div "Dynamic Responses Dynamic responses rely on the Large Language Model to create …" at bounding box center [218, 87] width 214 height 18
click at [268, 150] on div "Do you take photos or videos" at bounding box center [324, 144] width 434 height 24
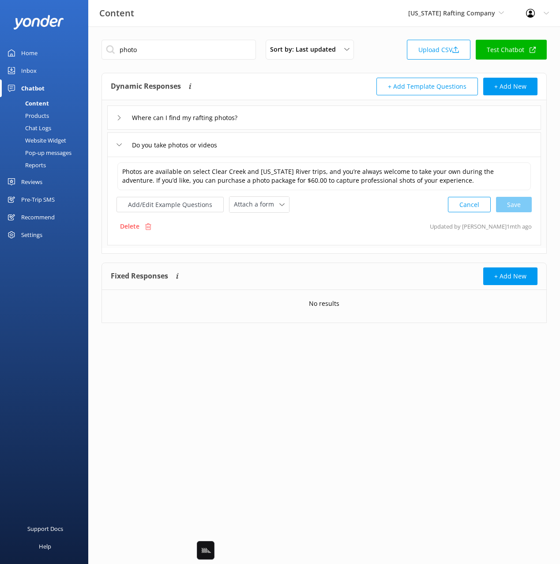
drag, startPoint x: 281, startPoint y: 117, endPoint x: 278, endPoint y: 123, distance: 6.7
click at [281, 117] on div "Where can I find my rafting photos?" at bounding box center [324, 117] width 434 height 24
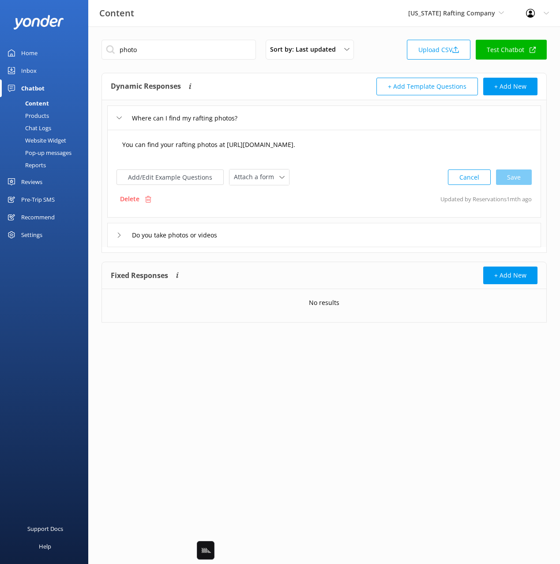
click at [248, 146] on textarea "You can find your rafting photos at https://rapidimagephoto.com/crco/." at bounding box center [323, 148] width 413 height 27
click at [293, 230] on div "Do you take photos or videos" at bounding box center [324, 235] width 434 height 24
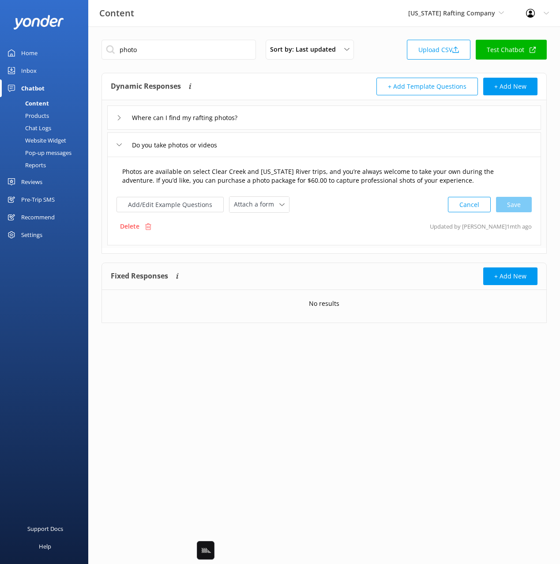
click at [333, 180] on textarea "Photos are available on select Clear Creek and Colorado River trips, and you’re…" at bounding box center [323, 176] width 413 height 28
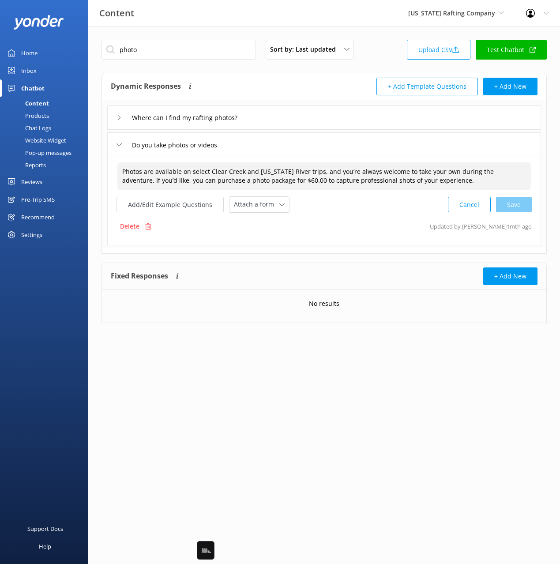
click at [454, 180] on textarea "Photos are available on select Clear Creek and Colorado River trips, and you’re…" at bounding box center [323, 176] width 413 height 28
paste textarea "You can find your rafting photos at https://rapidimagephoto.com/crco/."
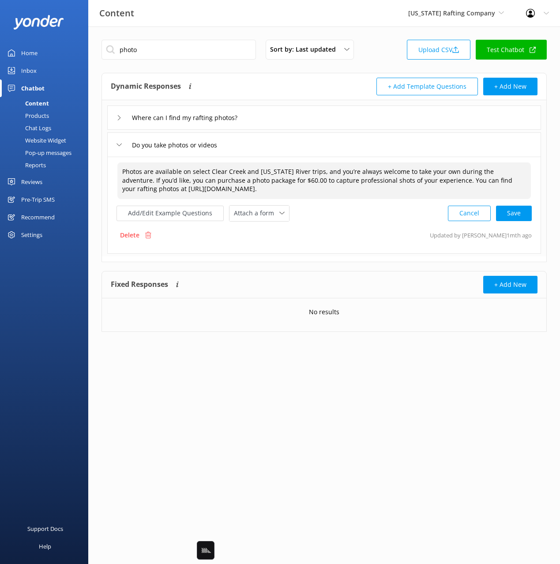
click at [123, 191] on textarea "Photos are available on select Clear Creek and Colorado River trips, and you’re…" at bounding box center [323, 180] width 413 height 37
drag, startPoint x: 123, startPoint y: 191, endPoint x: 128, endPoint y: 194, distance: 6.4
click at [123, 191] on textarea "Photos are available on select Clear Creek and Colorado River trips, and you’re…" at bounding box center [323, 180] width 413 height 37
drag, startPoint x: 514, startPoint y: 212, endPoint x: 409, endPoint y: 169, distance: 114.0
click at [514, 212] on div "Cancel Save" at bounding box center [490, 213] width 84 height 16
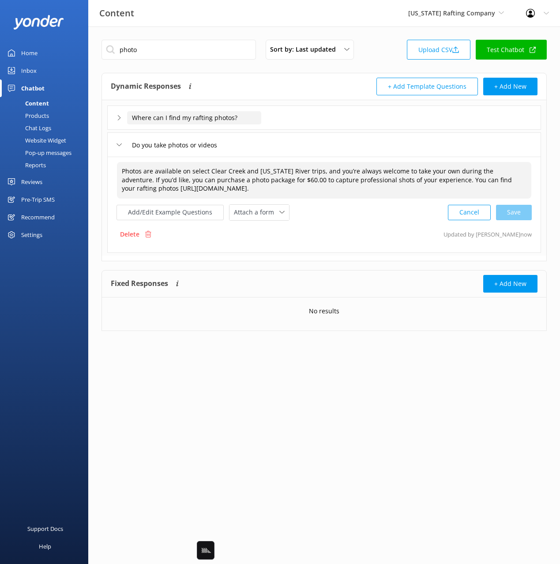
type textarea "Photos are available on select Clear Creek and Colorado River trips, and you’re…"
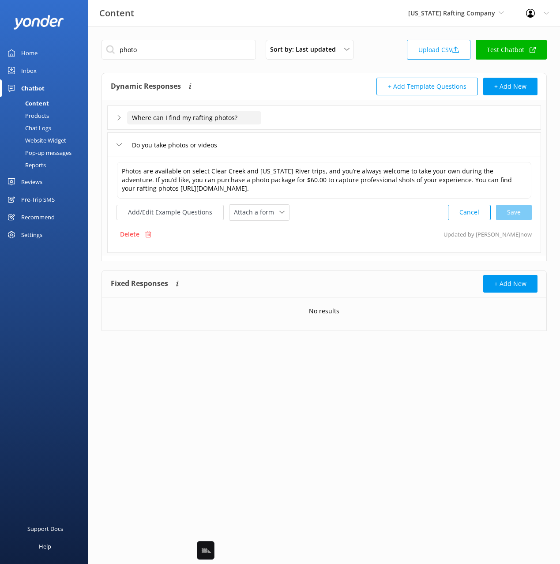
click at [204, 116] on input "Where can I find my rafting photos?" at bounding box center [194, 117] width 134 height 13
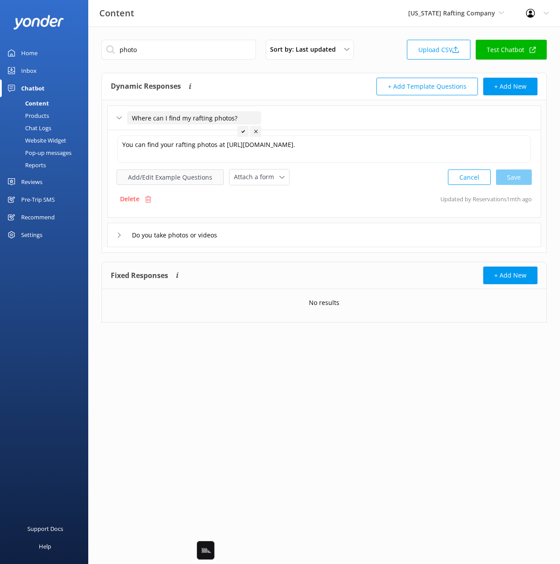
click at [170, 174] on button "Add/Edit Example Questions" at bounding box center [170, 176] width 107 height 15
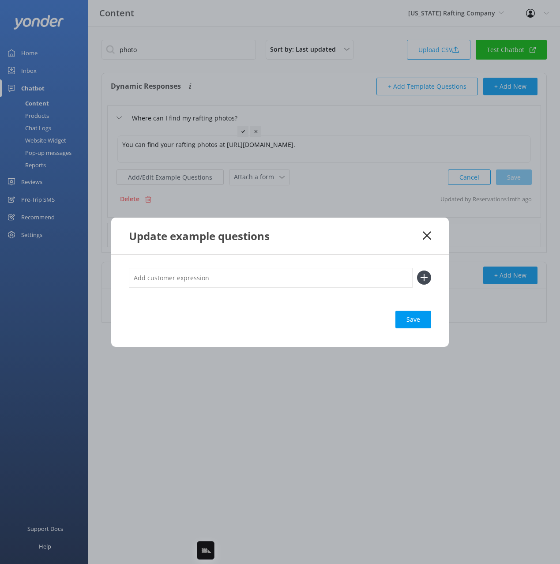
drag, startPoint x: 425, startPoint y: 232, endPoint x: 344, endPoint y: 210, distance: 83.7
click at [425, 232] on icon at bounding box center [427, 235] width 8 height 9
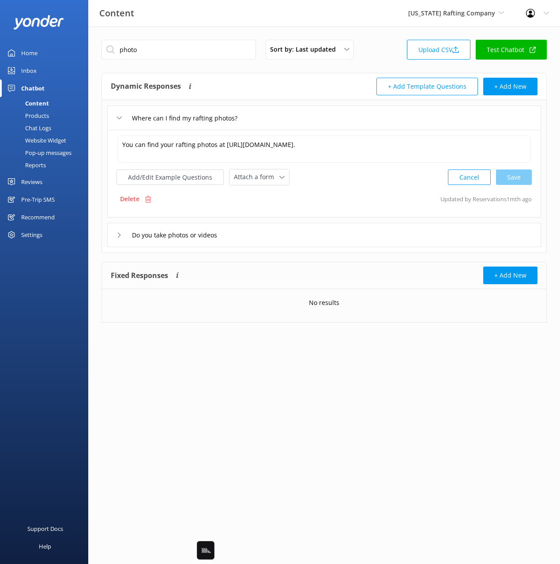
click at [118, 193] on div "Delete" at bounding box center [136, 199] width 38 height 17
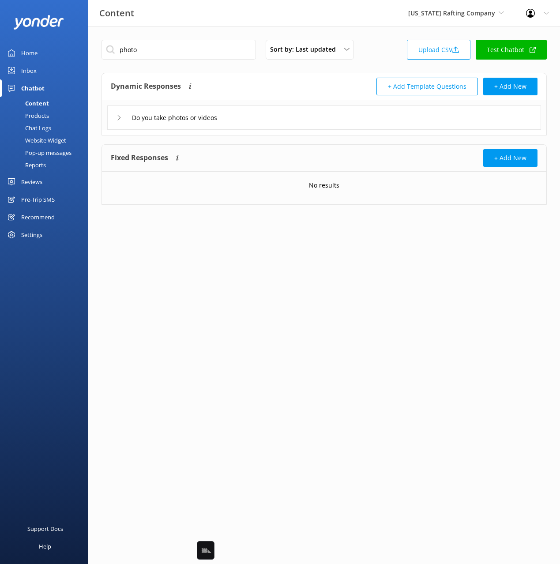
drag, startPoint x: 252, startPoint y: 80, endPoint x: 251, endPoint y: 144, distance: 64.0
click at [252, 81] on div "Dynamic Responses Dynamic responses rely on the Large Language Model to create …" at bounding box center [218, 87] width 214 height 18
click at [289, 123] on div "Do you take photos or videos" at bounding box center [324, 117] width 434 height 24
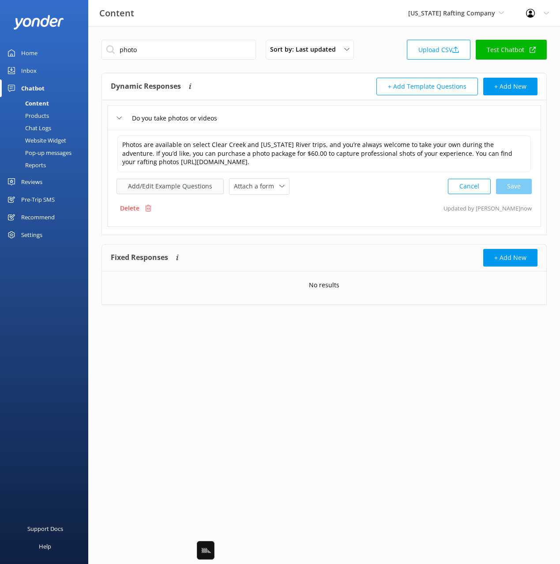
click at [158, 190] on button "Add/Edit Example Questions" at bounding box center [170, 186] width 107 height 15
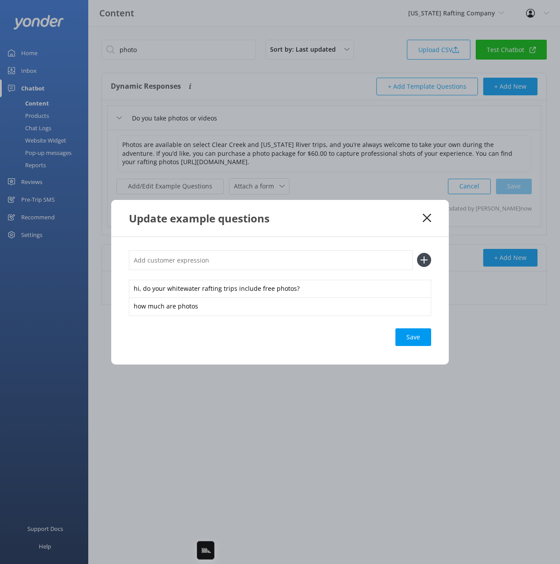
click at [351, 258] on input "text" at bounding box center [271, 260] width 284 height 20
paste input "Where can I find my rafting photos?"
type input "Where can I find my rafting photos?"
click at [417, 253] on button at bounding box center [424, 260] width 14 height 14
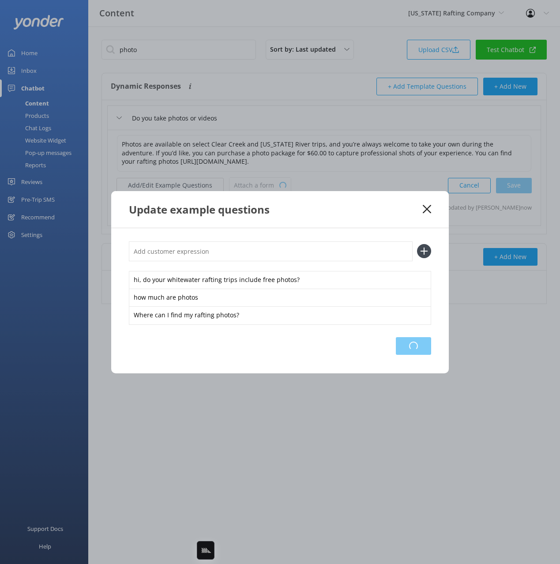
click at [425, 339] on div "Loading.." at bounding box center [413, 346] width 35 height 18
click at [425, 209] on icon at bounding box center [427, 209] width 8 height 9
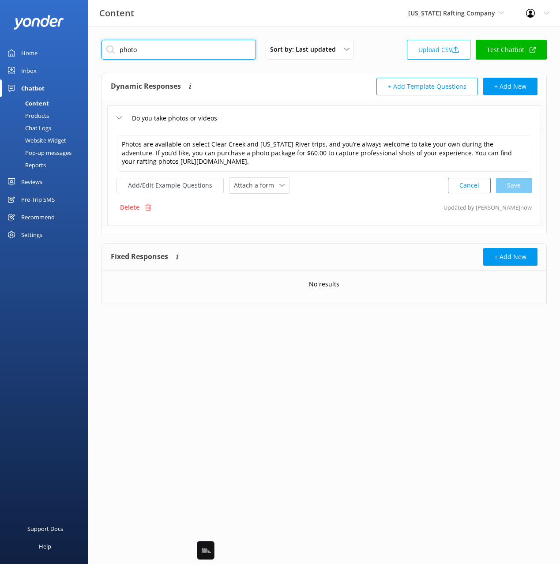
click at [214, 41] on input "photo" at bounding box center [178, 50] width 154 height 20
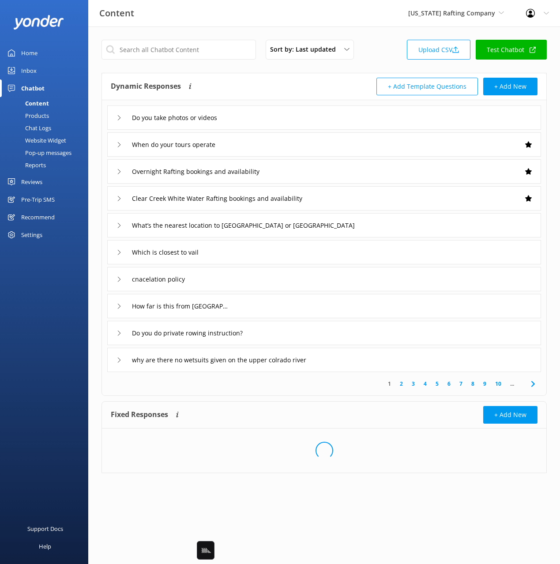
click at [379, 52] on div "Sort by: Last updated Title Last updated Upload CSV Test Chatbot" at bounding box center [323, 52] width 445 height 25
click at [238, 282] on div "cnacelation policy" at bounding box center [324, 279] width 434 height 24
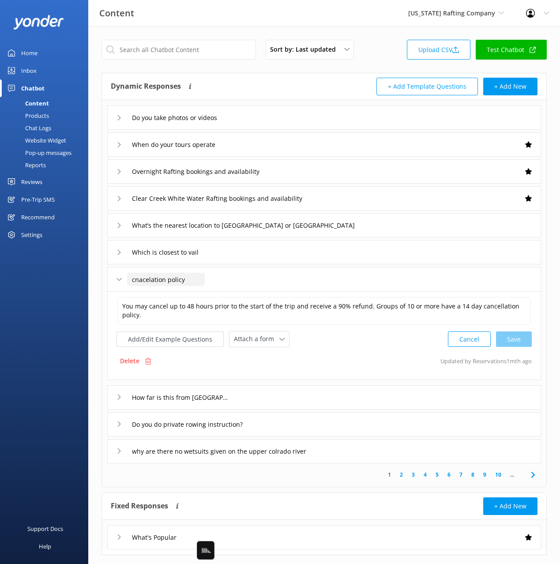
click at [169, 281] on input "cnacelation policy" at bounding box center [166, 279] width 78 height 13
click at [140, 359] on div "Delete" at bounding box center [136, 361] width 38 height 17
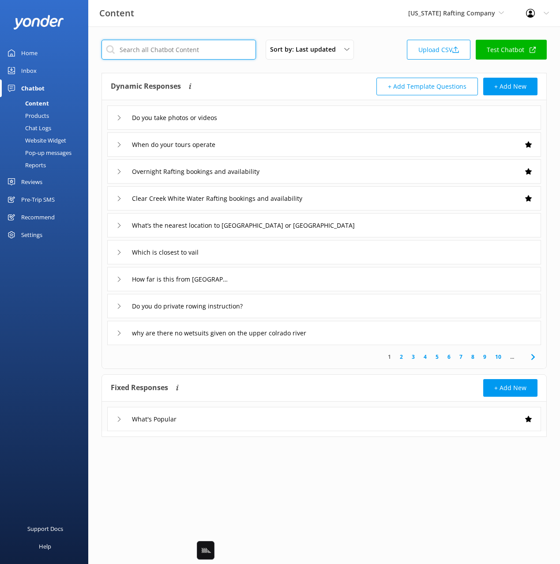
click at [171, 50] on input "text" at bounding box center [178, 50] width 154 height 20
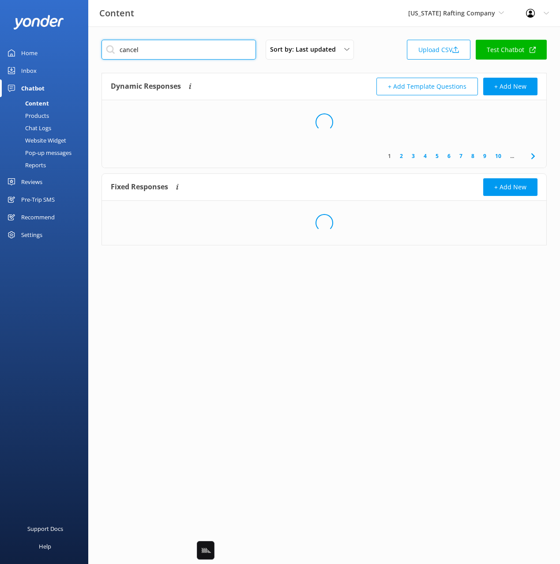
type input "cancel"
click at [318, 82] on div "Dynamic Responses Dynamic responses rely on the Large Language Model to create …" at bounding box center [218, 87] width 214 height 18
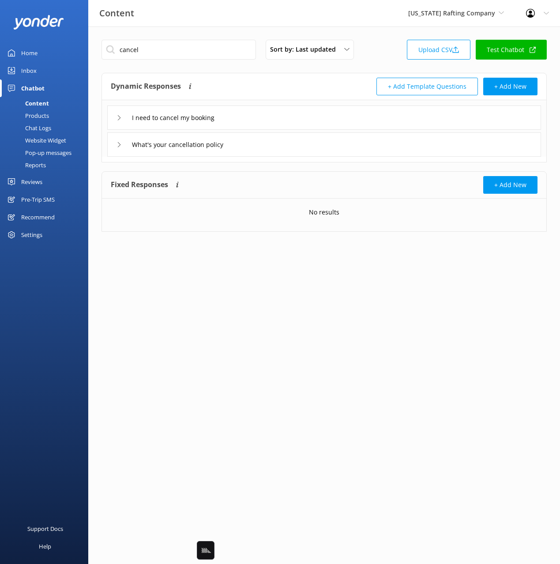
click at [265, 145] on div "What's your cancellation policy" at bounding box center [324, 144] width 434 height 24
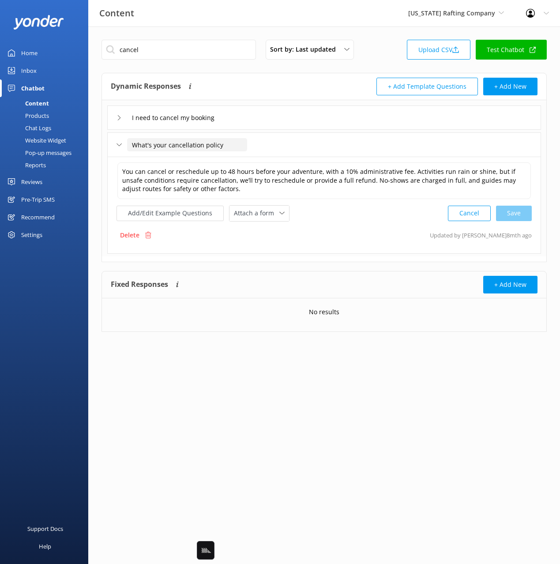
click at [203, 145] on input "What's your cancellation policy" at bounding box center [187, 144] width 120 height 13
type input "What's your cancellation and refund policy"
drag, startPoint x: 268, startPoint y: 157, endPoint x: 258, endPoint y: 192, distance: 35.9
click at [268, 157] on icon at bounding box center [268, 159] width 4 height 4
click at [196, 213] on button "Add/Edit Example Questions" at bounding box center [170, 213] width 107 height 15
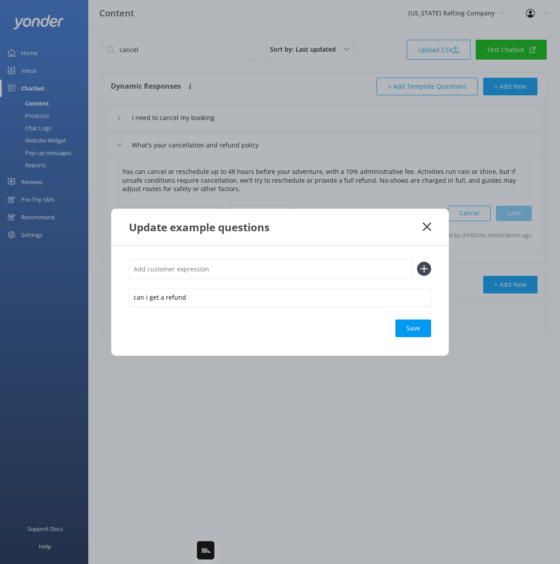
click at [316, 268] on input "text" at bounding box center [271, 269] width 284 height 20
paste input "cnacelation policy"
type input "cnacelation policy"
click at [417, 262] on button at bounding box center [424, 269] width 14 height 14
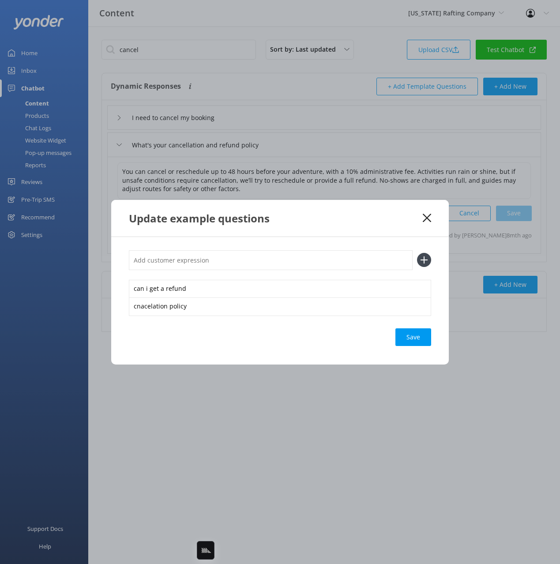
click at [406, 339] on div "Save" at bounding box center [413, 337] width 36 height 18
drag, startPoint x: 426, startPoint y: 219, endPoint x: 419, endPoint y: 202, distance: 18.2
click at [425, 217] on icon at bounding box center [427, 218] width 8 height 9
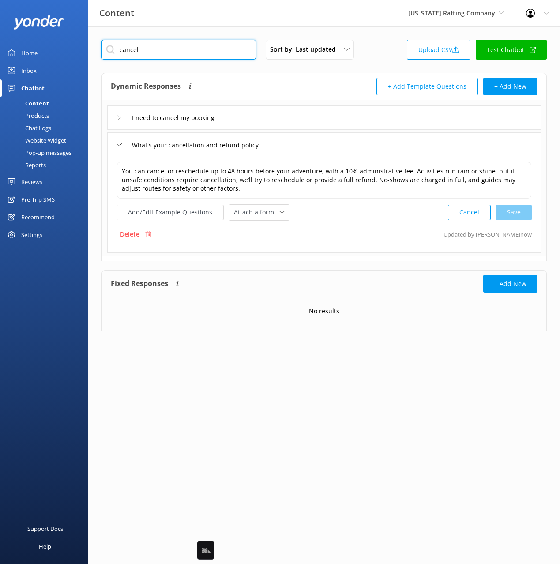
click at [173, 41] on input "cancel" at bounding box center [178, 50] width 154 height 20
click at [371, 62] on div "Sort by: Last updated Title Last updated Upload CSV Test Chatbot" at bounding box center [323, 52] width 445 height 25
click at [370, 33] on div "Sort by: Last updated Title Last updated Upload CSV Test Chatbot Dynamic Respon…" at bounding box center [324, 191] width 472 height 331
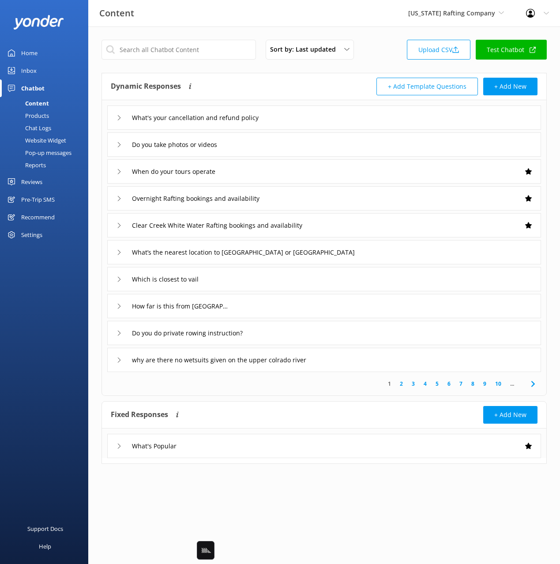
click at [298, 336] on div "Do you do private rowing instruction?" at bounding box center [324, 333] width 434 height 24
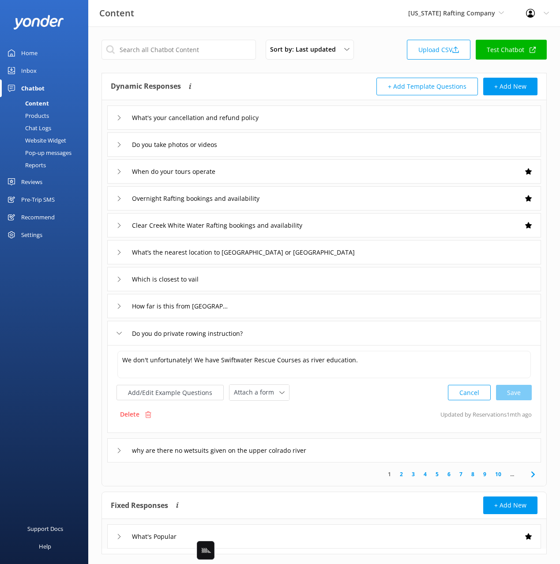
click at [303, 336] on div "Do you do private rowing instruction?" at bounding box center [324, 333] width 434 height 24
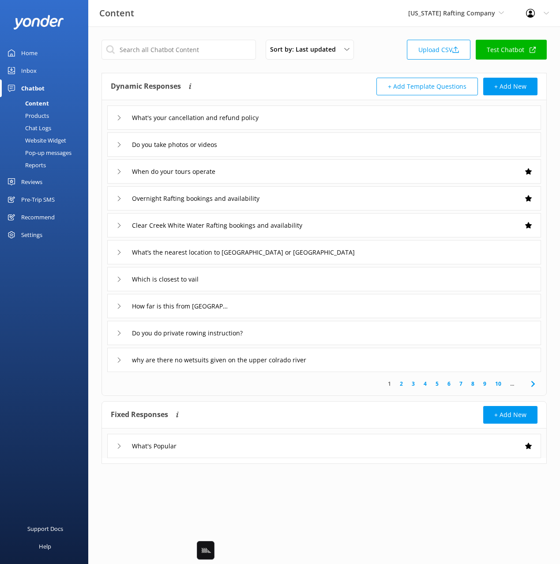
click at [368, 362] on div "why are there no wetsuits given on the upper colrado river" at bounding box center [324, 360] width 434 height 24
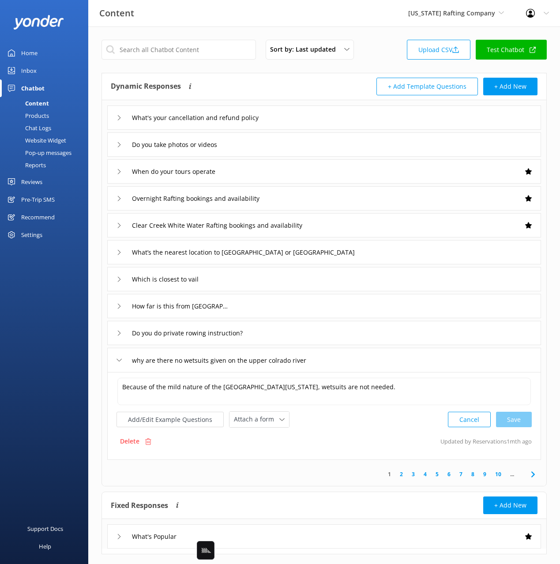
scroll to position [17, 0]
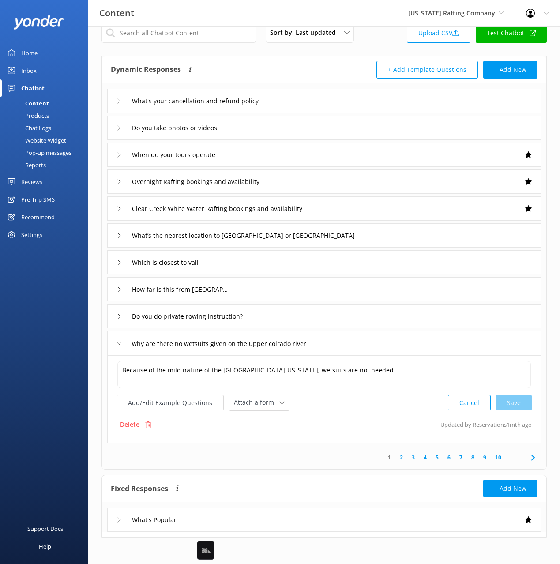
drag, startPoint x: 358, startPoint y: 412, endPoint x: 331, endPoint y: 426, distance: 30.6
click at [358, 412] on div "Because of the mild nature of the Upper Colorado, wetsuits are not needed. Beca…" at bounding box center [324, 399] width 434 height 88
drag, startPoint x: 323, startPoint y: 431, endPoint x: 319, endPoint y: 428, distance: 5.0
click at [322, 429] on div "Delete Updated by Reservations 1mth ago" at bounding box center [324, 424] width 415 height 17
click at [136, 342] on input "why are there no wetsuits given on the upper colrado river" at bounding box center [234, 343] width 215 height 13
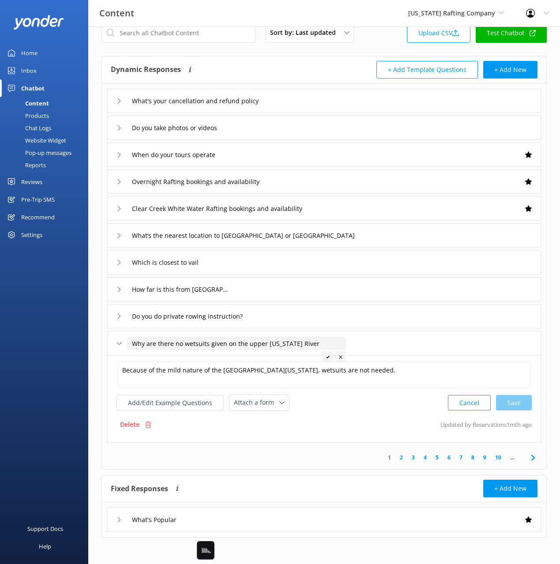
type input "Why are there no wetsuits given on the upper Colorado River"
click at [324, 357] on div at bounding box center [327, 356] width 11 height 11
click at [252, 289] on div "How far is this from Denver" at bounding box center [324, 289] width 434 height 24
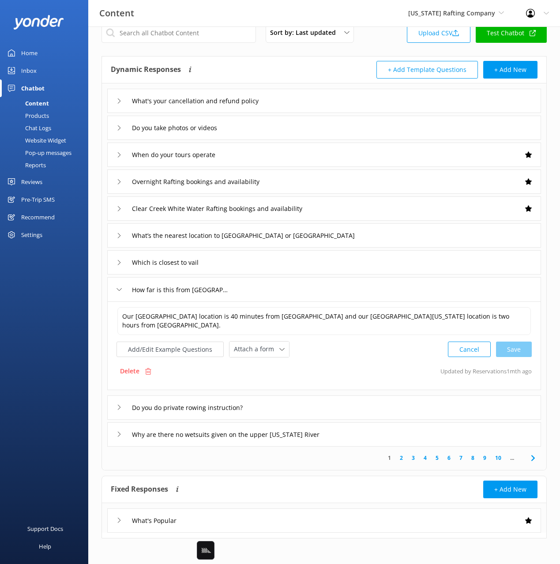
click at [252, 289] on div "How far is this from Denver" at bounding box center [324, 289] width 434 height 24
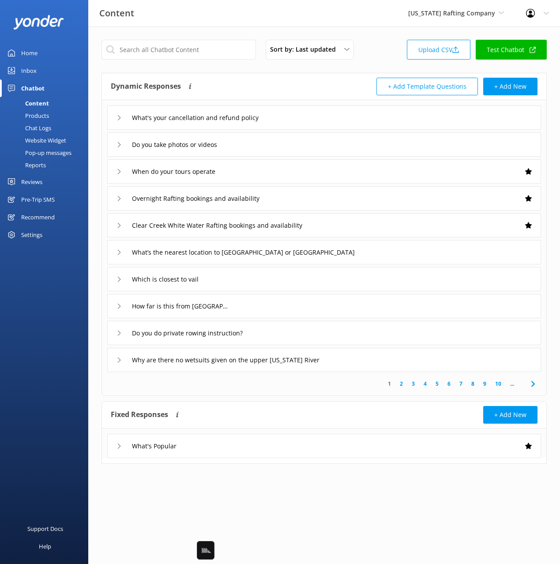
click at [533, 383] on icon at bounding box center [533, 384] width 11 height 11
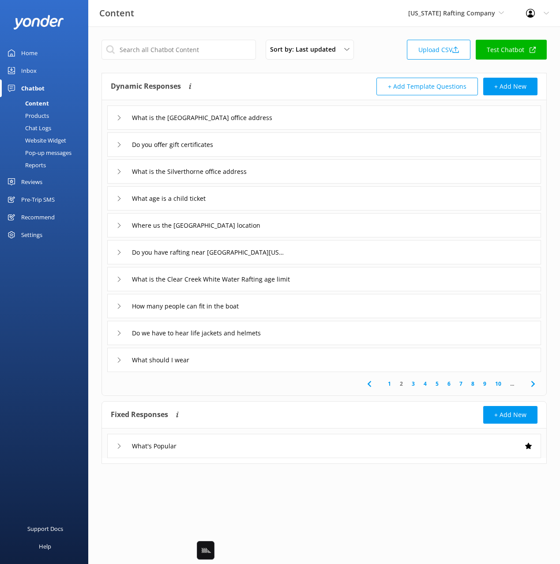
drag, startPoint x: 230, startPoint y: 83, endPoint x: 238, endPoint y: 94, distance: 13.9
click at [230, 83] on div "Dynamic Responses Dynamic responses rely on the Large Language Model to create …" at bounding box center [218, 87] width 214 height 18
click at [297, 118] on div "What is the Rancho del Rio office address" at bounding box center [324, 117] width 434 height 24
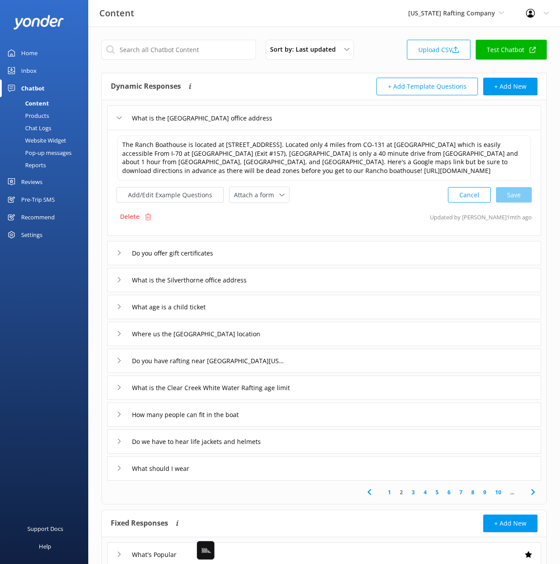
click at [297, 118] on div "What is the Rancho del Rio office address" at bounding box center [324, 117] width 434 height 24
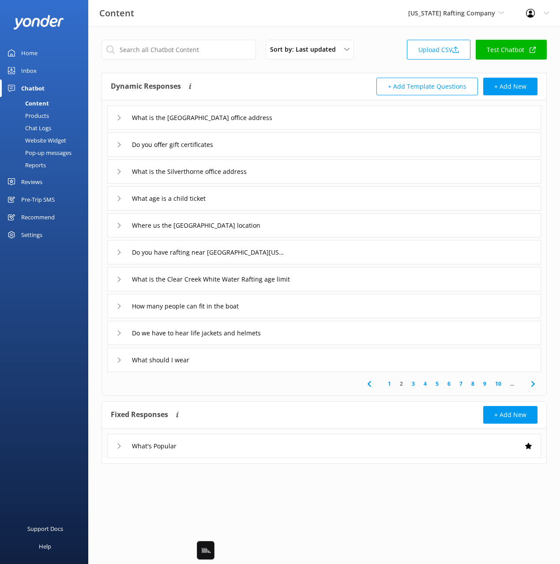
drag, startPoint x: 41, startPoint y: 131, endPoint x: 51, endPoint y: 130, distance: 10.6
click at [41, 131] on div "Chat Logs" at bounding box center [28, 128] width 46 height 12
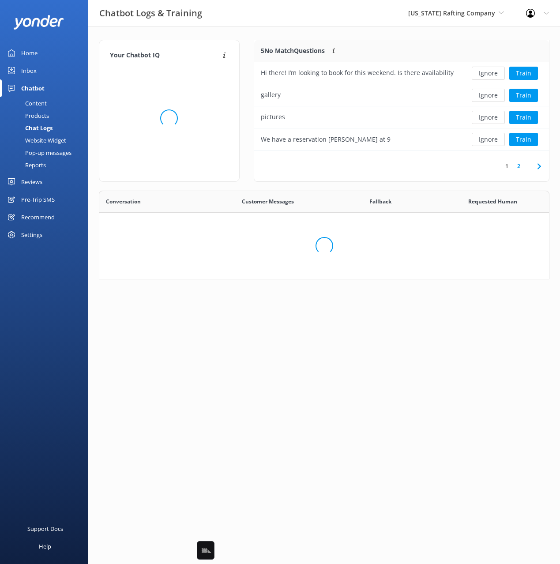
scroll to position [111, 295]
click at [244, 69] on div "Your Chatbot IQ Your Chatbot IQ is the percentage of trained FAQs against untra…" at bounding box center [169, 115] width 155 height 151
click at [247, 65] on div "5 No Match Questions Customers sometimes ask questions that don't fully match a…" at bounding box center [402, 115] width 310 height 151
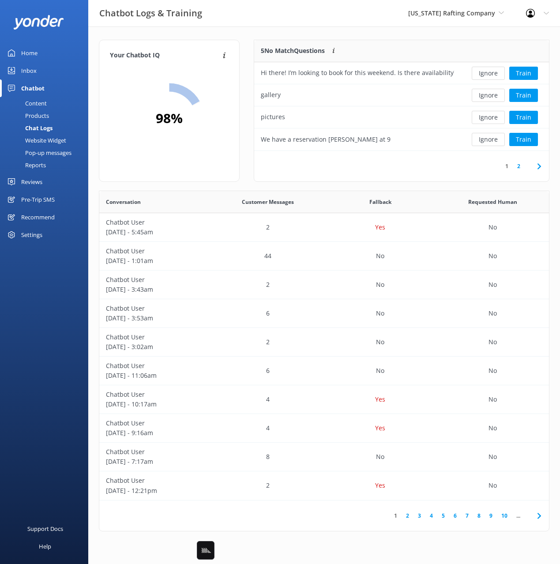
click at [335, 30] on div "Your Chatbot IQ Your Chatbot IQ is the percentage of trained FAQs against untra…" at bounding box center [324, 287] width 472 height 522
click at [513, 75] on button "Train" at bounding box center [523, 73] width 29 height 13
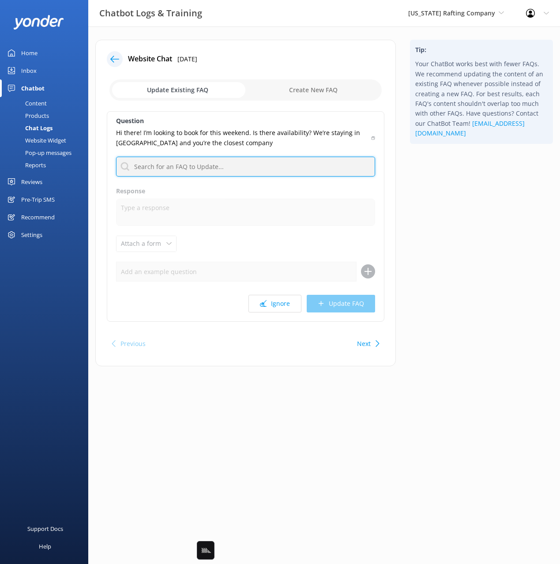
click at [256, 161] on input "text" at bounding box center [245, 167] width 259 height 20
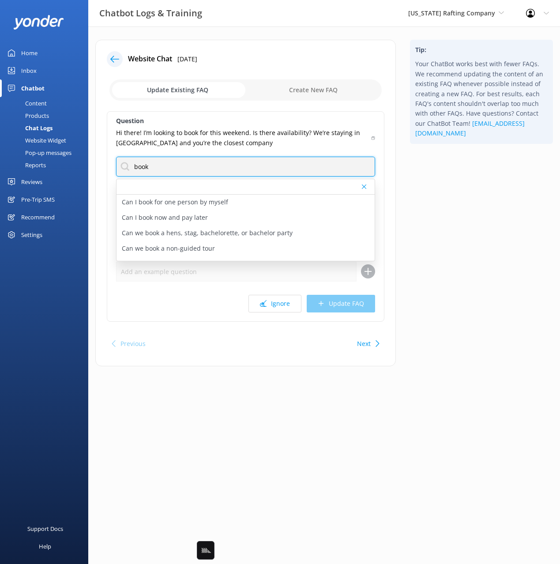
type input "book"
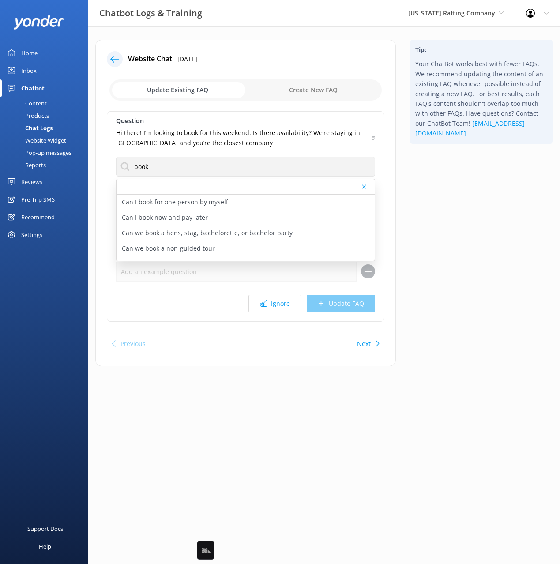
drag, startPoint x: 439, startPoint y: 198, endPoint x: 434, endPoint y: 195, distance: 5.9
click at [439, 198] on div "Tip: Your ChatBot works best with fewer FAQs. We recommend updating the content…" at bounding box center [481, 207] width 157 height 335
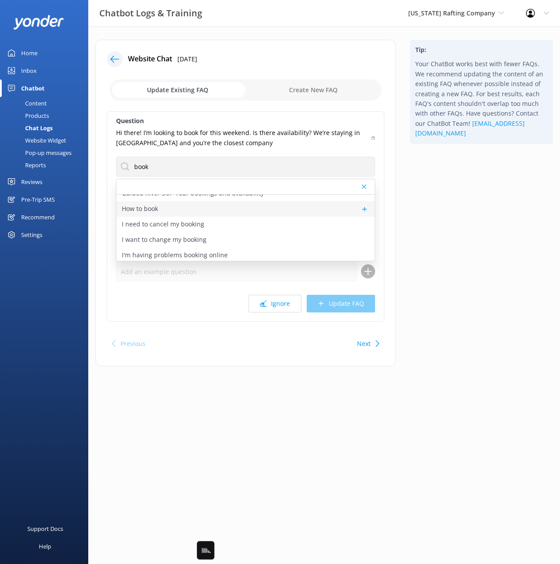
scroll to position [179, 0]
click at [155, 211] on p "How to book" at bounding box center [140, 208] width 36 height 10
type textarea "Ready for an adventure? The easiest way to book your trip is online: https://fa…"
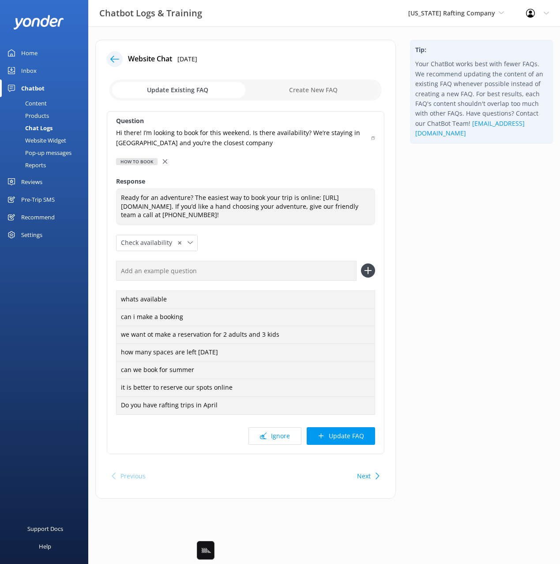
click at [373, 135] on icon at bounding box center [373, 137] width 3 height 5
click at [234, 276] on input "text" at bounding box center [236, 271] width 241 height 20
drag, startPoint x: 309, startPoint y: 132, endPoint x: 107, endPoint y: 135, distance: 202.1
click at [107, 135] on div "Question Hi there! I’m looking to book for this weekend. Is there availability?…" at bounding box center [246, 282] width 278 height 343
copy p "Hi there! I’m looking to book for this weekend. Is there availability?"
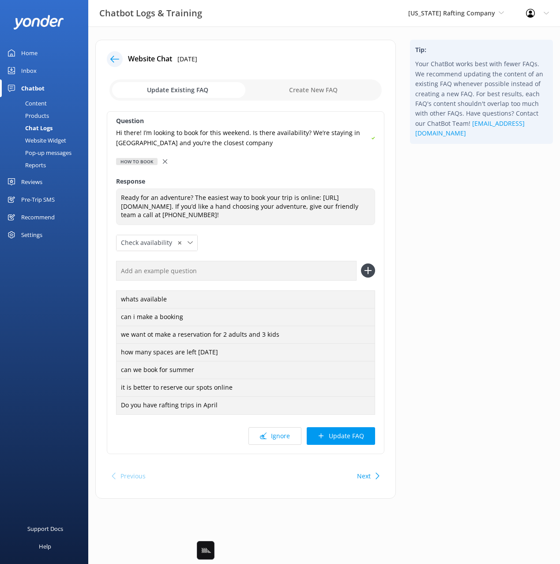
click at [282, 281] on input "text" at bounding box center [236, 271] width 241 height 20
paste input "Hi there! I’m looking to book for this weekend. Is there availability?"
type input "Hi there! I’m looking to book for this weekend. Is there availability?"
click at [361, 263] on button at bounding box center [368, 270] width 14 height 14
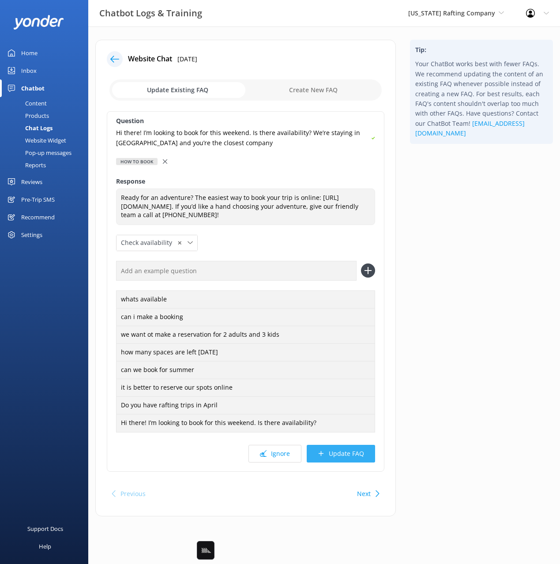
drag, startPoint x: 358, startPoint y: 471, endPoint x: 362, endPoint y: 464, distance: 7.5
click at [358, 471] on div "Question Hi there! I’m looking to book for this weekend. Is there availability?…" at bounding box center [246, 291] width 278 height 361
drag, startPoint x: 361, startPoint y: 459, endPoint x: 403, endPoint y: 412, distance: 62.8
click at [361, 459] on button "Update FAQ" at bounding box center [341, 454] width 68 height 18
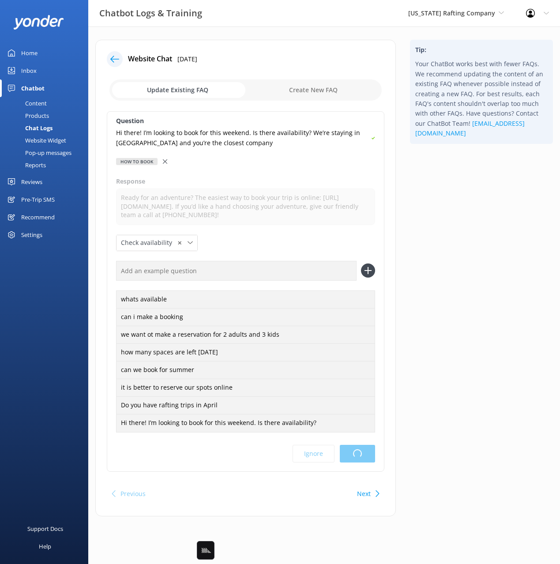
click at [459, 237] on html "Chatbot Logs & Training Colorado Rafting Company Black Cat Cruises Banff Airpor…" at bounding box center [280, 282] width 560 height 564
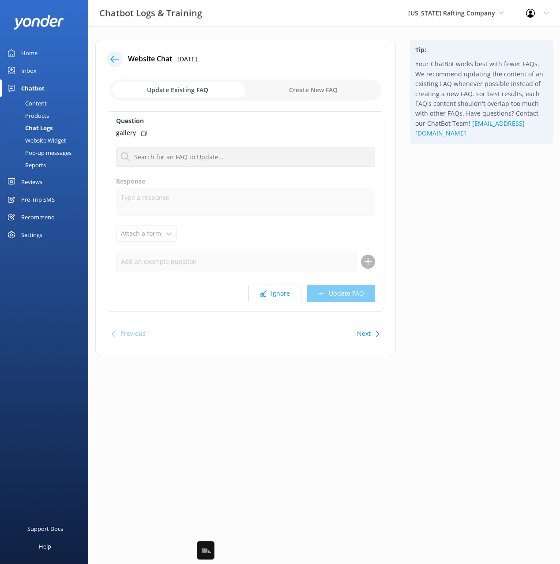
click at [115, 59] on use at bounding box center [114, 59] width 9 height 7
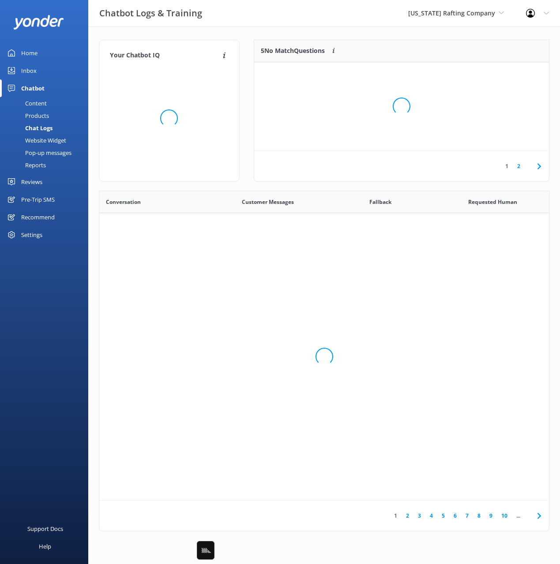
scroll to position [309, 450]
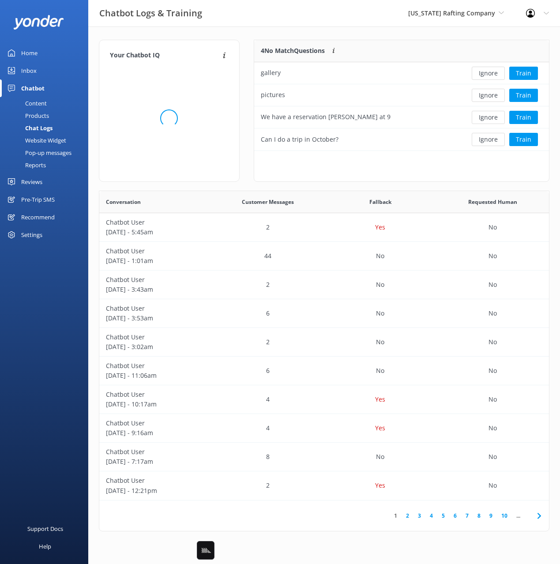
click at [342, 38] on div "Your Chatbot IQ Your Chatbot IQ is the percentage of trained FAQs against untra…" at bounding box center [324, 287] width 472 height 522
click at [489, 73] on button "Ignore" at bounding box center [488, 73] width 33 height 13
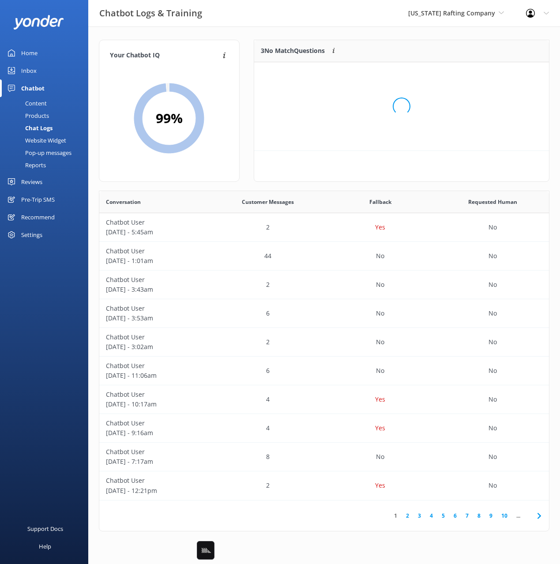
scroll to position [89, 295]
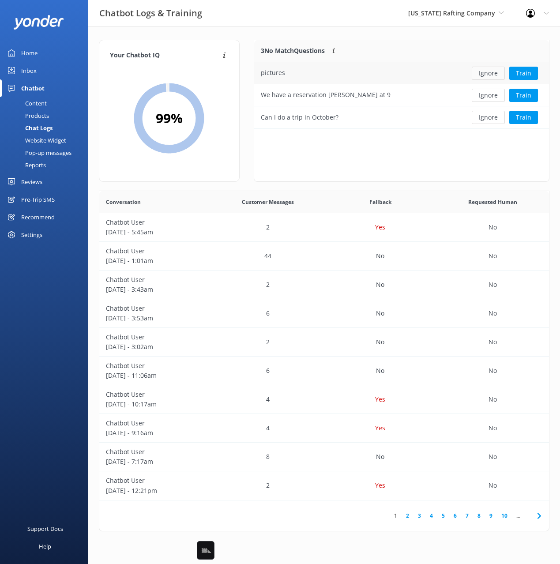
click at [489, 73] on button "Ignore" at bounding box center [488, 73] width 33 height 13
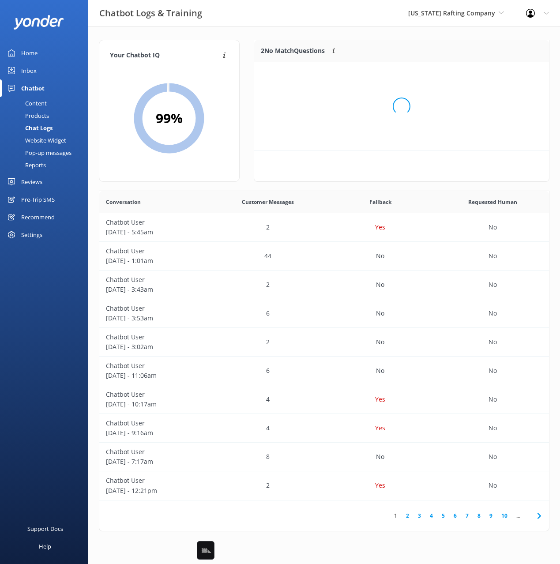
scroll to position [67, 295]
click at [379, 43] on div "2 No Match Questions Customers sometimes ask questions that don't fully match a…" at bounding box center [357, 51] width 207 height 22
click at [392, 46] on div "2 No Match Questions Customers sometimes ask questions that don't fully match a…" at bounding box center [357, 51] width 207 height 22
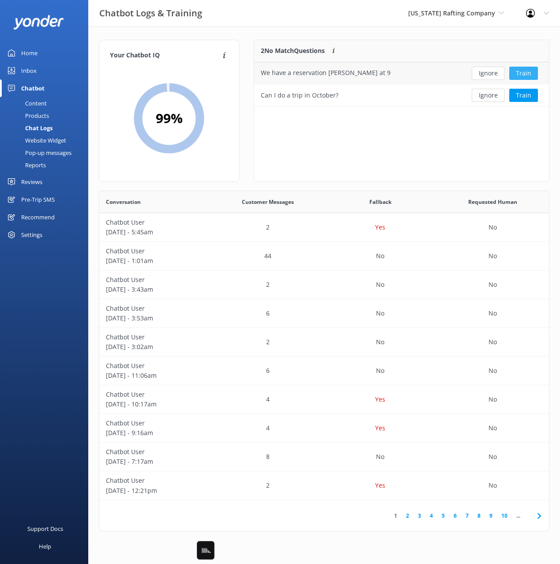
click at [519, 76] on button "Train" at bounding box center [523, 73] width 29 height 13
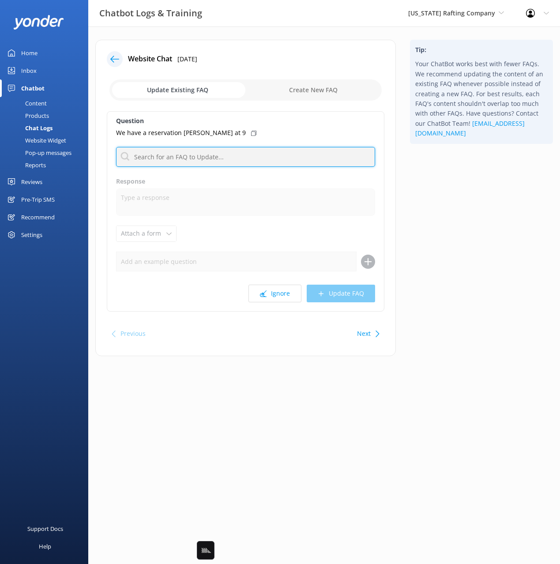
click at [187, 156] on input "text" at bounding box center [245, 157] width 259 height 20
type input "reconfo"
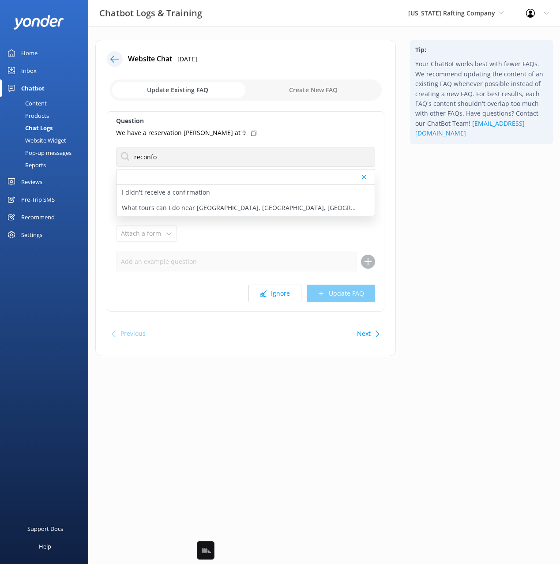
click at [476, 215] on div "Tip: Your ChatBot works best with fewer FAQs. We recommend updating the content…" at bounding box center [481, 202] width 157 height 325
drag, startPoint x: 479, startPoint y: 220, endPoint x: 326, endPoint y: 207, distance: 153.6
click at [474, 218] on div "Tip: Your ChatBot works best with fewer FAQs. We recommend updating the content…" at bounding box center [481, 202] width 157 height 325
click at [251, 133] on icon at bounding box center [253, 133] width 5 height 5
click at [458, 208] on div "Tip: Your ChatBot works best with fewer FAQs. We recommend updating the content…" at bounding box center [481, 202] width 157 height 325
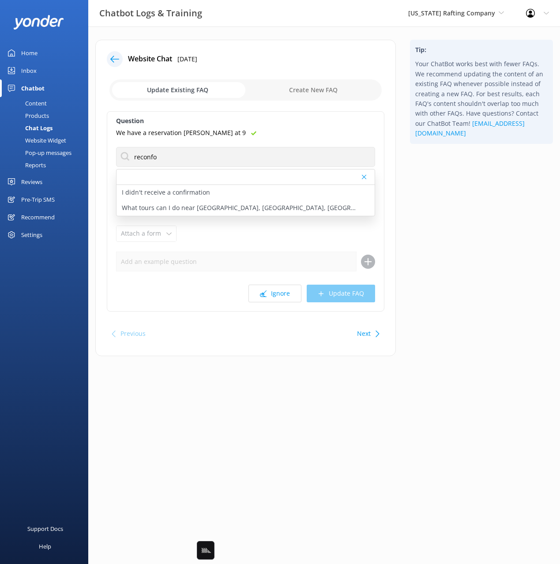
click at [108, 57] on div at bounding box center [115, 59] width 16 height 16
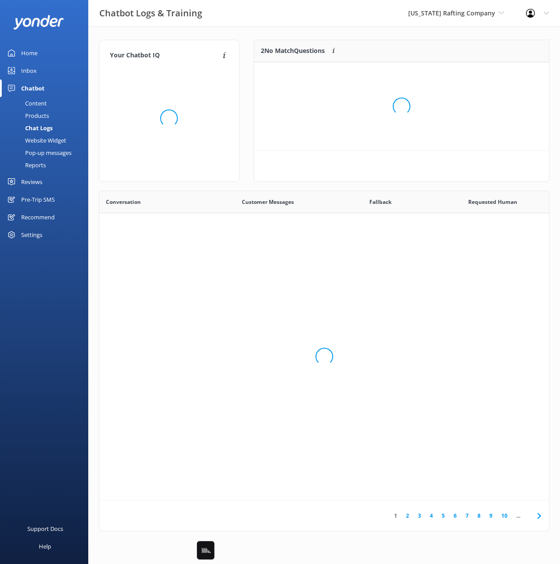
scroll to position [67, 295]
click at [372, 31] on div "Your Chatbot IQ Your Chatbot IQ is the percentage of trained FAQs against untra…" at bounding box center [324, 287] width 472 height 522
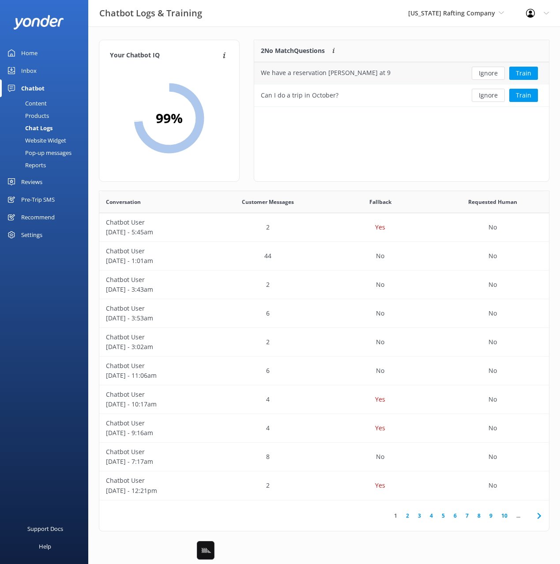
drag, startPoint x: 483, startPoint y: 73, endPoint x: 460, endPoint y: 68, distance: 23.9
click at [483, 73] on button "Ignore" at bounding box center [488, 73] width 33 height 13
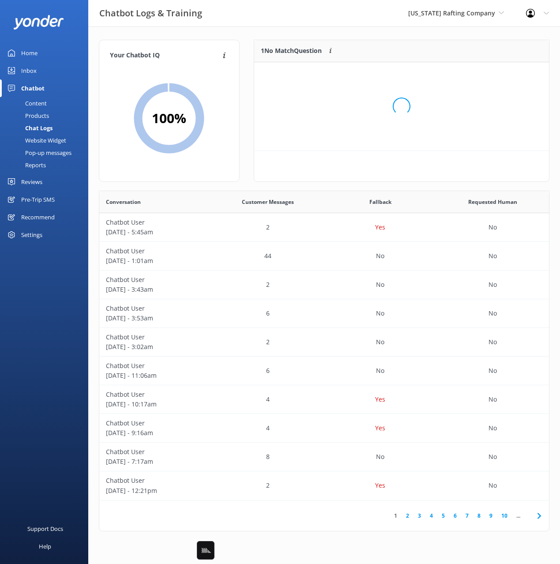
scroll to position [45, 295]
click at [411, 38] on div "Your Chatbot IQ Your Chatbot IQ is the percentage of trained FAQs against untra…" at bounding box center [324, 287] width 472 height 522
click at [312, 30] on div "Your Chatbot IQ Your Chatbot IQ is the percentage of trained FAQs against untra…" at bounding box center [324, 287] width 472 height 522
drag, startPoint x: 362, startPoint y: 124, endPoint x: 466, endPoint y: 101, distance: 106.6
click at [362, 124] on div "1 No Match Question Customers sometimes ask questions that don't fully match an…" at bounding box center [402, 111] width 296 height 142
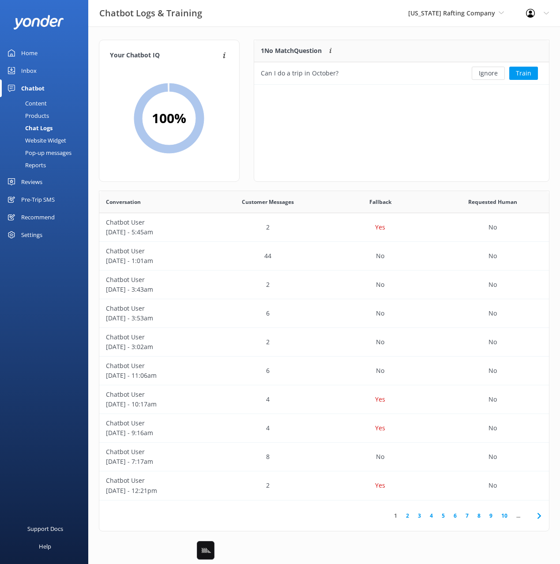
drag, startPoint x: 499, startPoint y: 113, endPoint x: 488, endPoint y: 89, distance: 26.3
click at [499, 113] on div "1 No Match Question Customers sometimes ask questions that don't fully match an…" at bounding box center [402, 111] width 296 height 142
drag, startPoint x: 300, startPoint y: 73, endPoint x: 300, endPoint y: 78, distance: 4.9
click at [252, 73] on div "1 No Match Question Customers sometimes ask questions that don't fully match an…" at bounding box center [402, 115] width 310 height 151
copy div "Can I do a trip in October?"
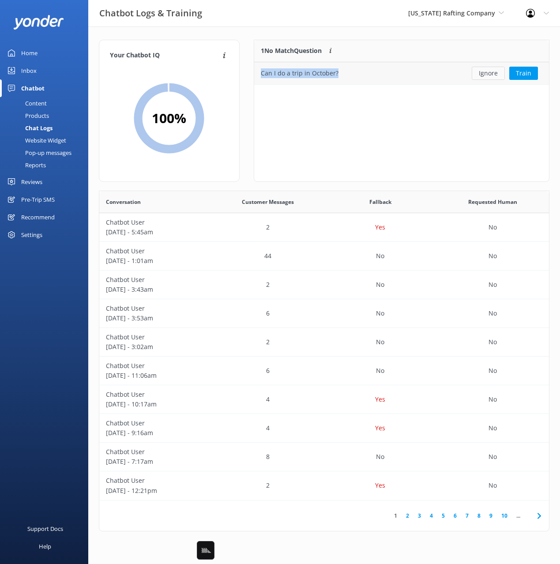
drag, startPoint x: 492, startPoint y: 73, endPoint x: 293, endPoint y: 104, distance: 201.4
click at [492, 73] on button "Ignore" at bounding box center [488, 73] width 33 height 13
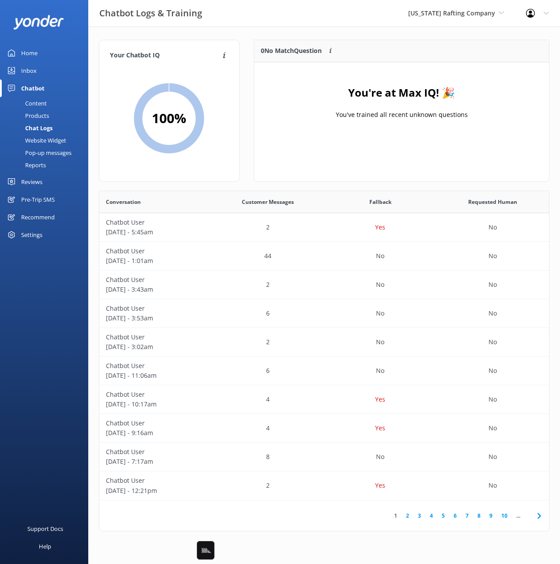
drag, startPoint x: 37, startPoint y: 105, endPoint x: 44, endPoint y: 105, distance: 7.1
click at [37, 105] on div "Content" at bounding box center [25, 103] width 41 height 12
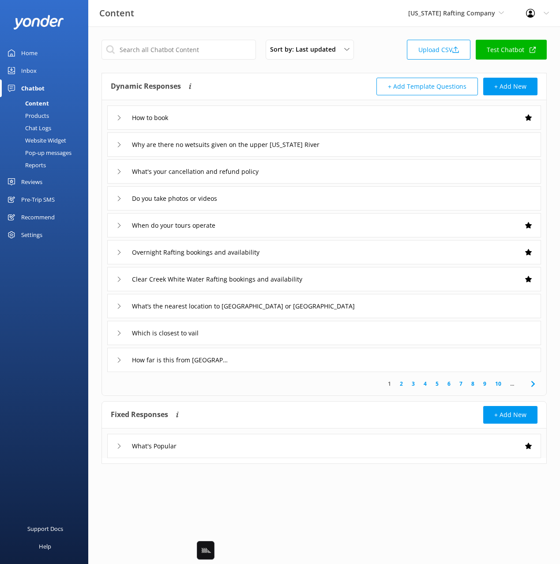
click at [265, 82] on div "Dynamic Responses Dynamic responses rely on the Large Language Model to create …" at bounding box center [218, 87] width 214 height 18
drag, startPoint x: 246, startPoint y: 218, endPoint x: 246, endPoint y: 229, distance: 10.1
click at [246, 218] on div "When do your tours operate" at bounding box center [324, 225] width 434 height 24
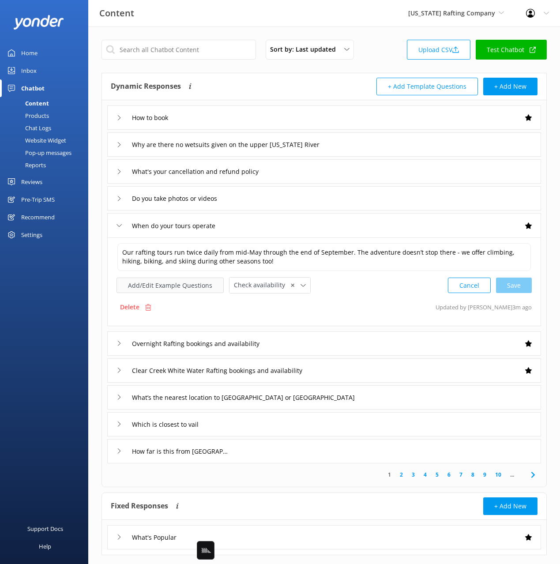
click at [175, 280] on button "Add/Edit Example Questions" at bounding box center [170, 285] width 107 height 15
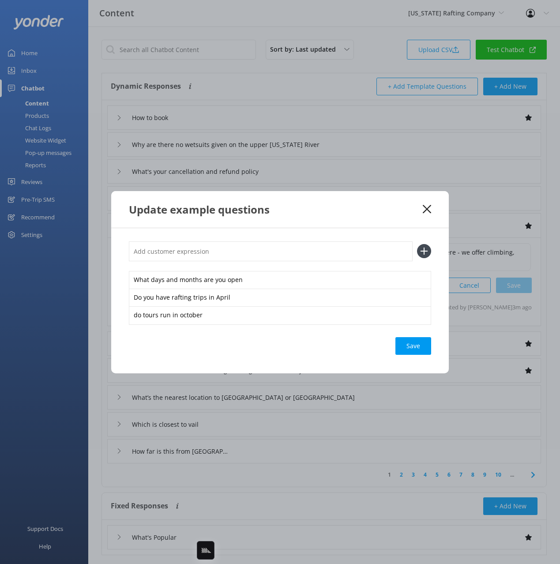
click at [287, 248] on input "text" at bounding box center [271, 251] width 284 height 20
paste input "Can I do a trip in October?"
type input "Can I do a trip in October?"
click at [417, 244] on button at bounding box center [424, 251] width 14 height 14
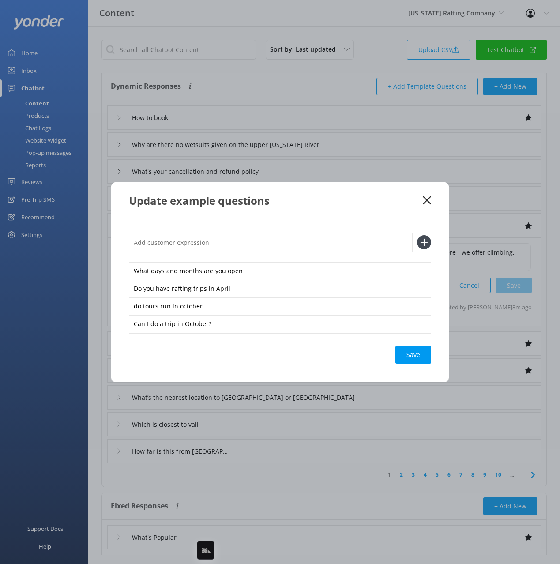
drag, startPoint x: 415, startPoint y: 359, endPoint x: 424, endPoint y: 334, distance: 26.2
click at [415, 358] on div "Save" at bounding box center [413, 355] width 36 height 18
click at [395, 222] on div "What days and months are you open Do you have rafting trips in April do tours r…" at bounding box center [280, 300] width 338 height 163
click at [429, 199] on icon at bounding box center [427, 200] width 8 height 9
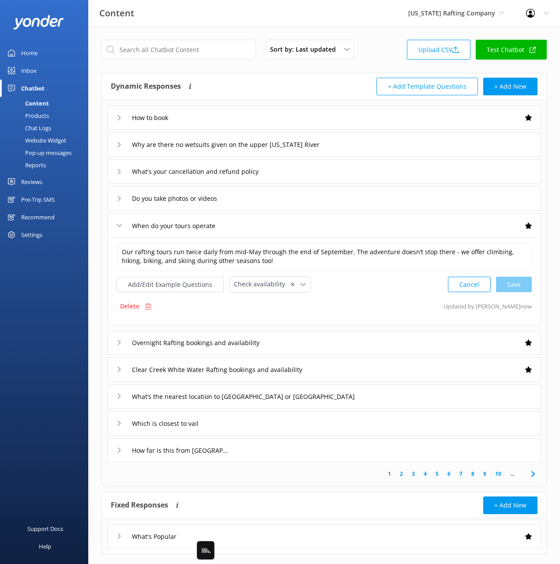
drag, startPoint x: 244, startPoint y: 83, endPoint x: 144, endPoint y: 107, distance: 103.5
click at [244, 83] on div "Dynamic Responses Dynamic responses rely on the Large Language Model to create …" at bounding box center [218, 87] width 214 height 18
click at [37, 162] on div "Reports" at bounding box center [25, 165] width 41 height 12
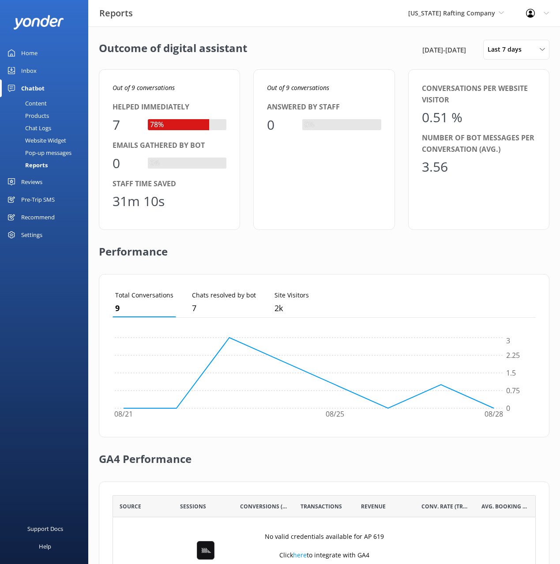
drag, startPoint x: 249, startPoint y: 88, endPoint x: 241, endPoint y: 90, distance: 9.0
click at [247, 89] on div "Out of 9 conversations Helped immediately 7 78% Emails gathered by bot 0 0% Sta…" at bounding box center [324, 149] width 451 height 161
click at [42, 200] on div "Pre-Trip SMS" at bounding box center [38, 200] width 34 height 18
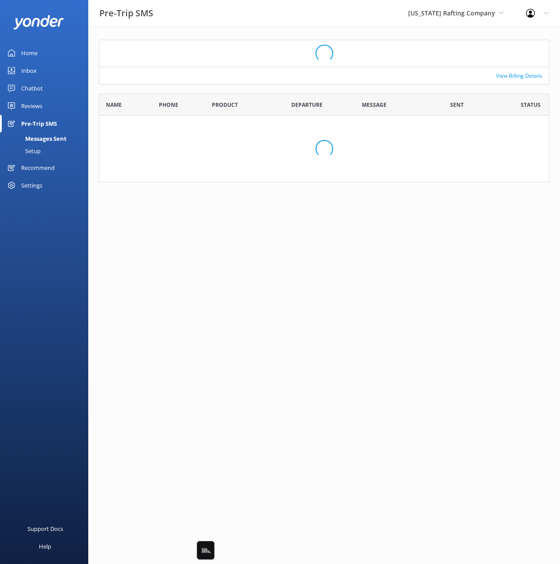
scroll to position [0, 0]
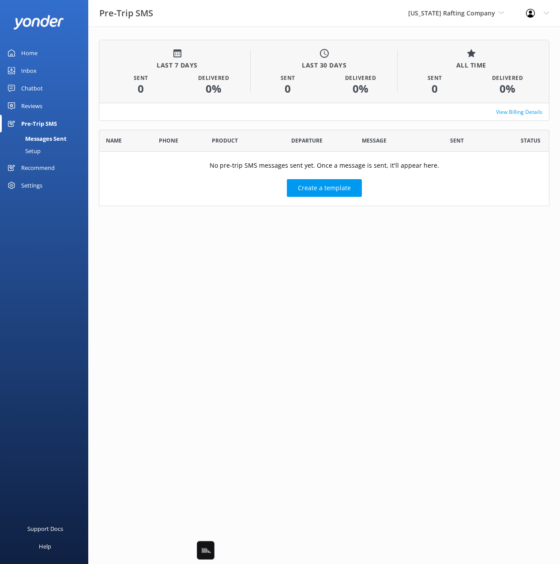
click at [214, 119] on div "View Billing Details" at bounding box center [324, 112] width 450 height 18
click at [41, 89] on div "Chatbot" at bounding box center [32, 88] width 22 height 18
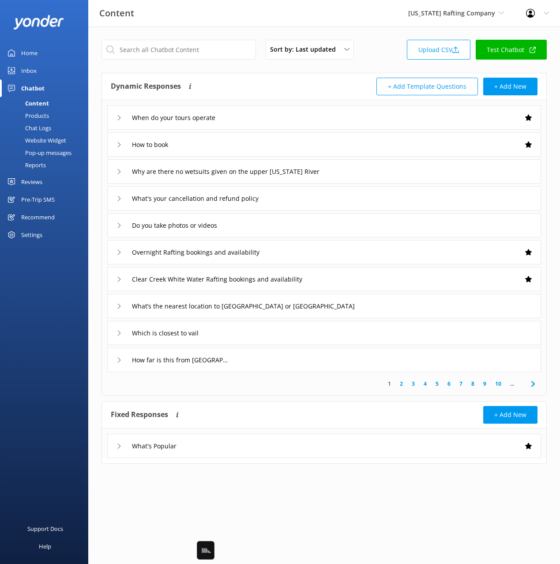
click at [275, 88] on div "Dynamic Responses Dynamic responses rely on the Large Language Model to create …" at bounding box center [218, 87] width 214 height 18
click at [258, 75] on div "Dynamic Responses Dynamic responses rely on the Large Language Model to create …" at bounding box center [324, 86] width 444 height 27
click at [211, 33] on div "Sort by: Last updated Title Last updated Upload CSV Test Chatbot Dynamic Respon…" at bounding box center [324, 258] width 472 height 464
click at [37, 168] on div "Reports" at bounding box center [25, 165] width 41 height 12
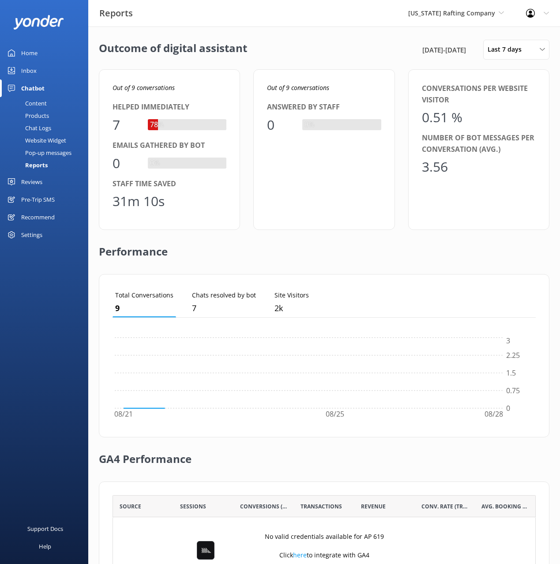
scroll to position [89, 423]
click at [470, 60] on div "Outcome of digital assistant 22nd Aug 25 - 29th Aug 25 Last 7 days Last 7 days …" at bounding box center [324, 320] width 472 height 589
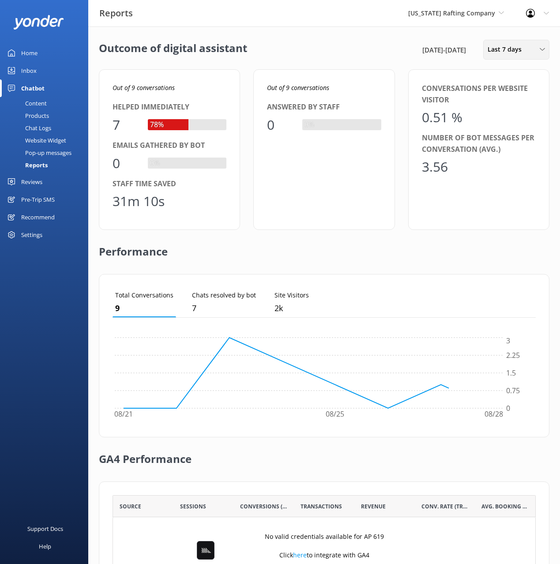
drag, startPoint x: 510, startPoint y: 49, endPoint x: 516, endPoint y: 73, distance: 24.6
click at [510, 49] on span "Last 7 days" at bounding box center [507, 50] width 39 height 10
click at [518, 143] on div "Last 180 days" at bounding box center [505, 142] width 34 height 9
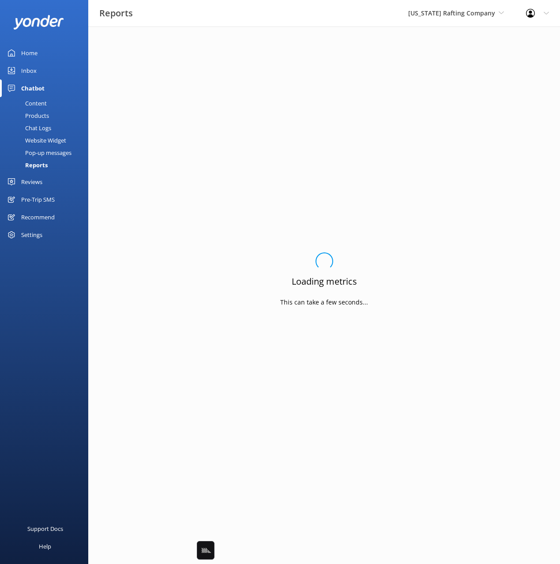
click at [351, 75] on div "Loading.. Loading metrics This can take a few seconds..." at bounding box center [324, 282] width 451 height 485
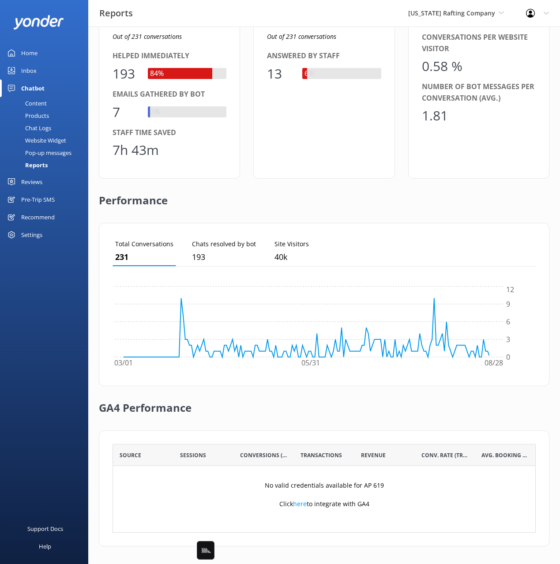
click at [378, 210] on div "Performance" at bounding box center [324, 201] width 451 height 44
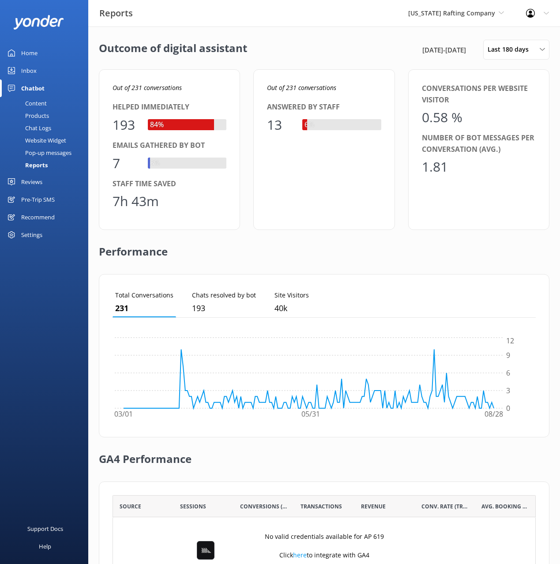
click at [53, 68] on link "Inbox" at bounding box center [44, 71] width 88 height 18
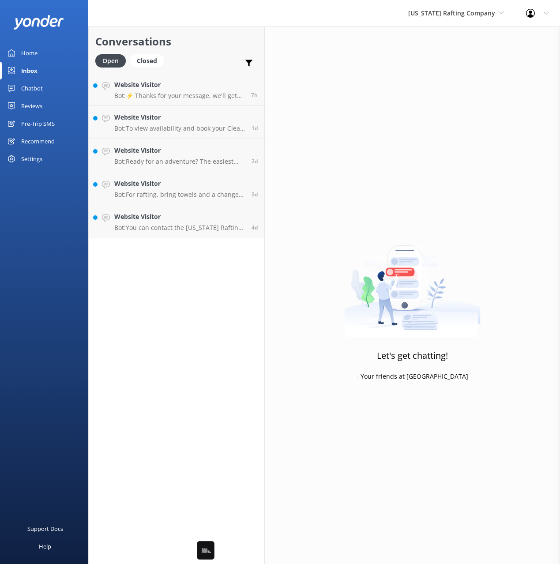
drag, startPoint x: 33, startPoint y: 86, endPoint x: 44, endPoint y: 117, distance: 33.5
click at [33, 86] on div "Chatbot" at bounding box center [32, 88] width 22 height 18
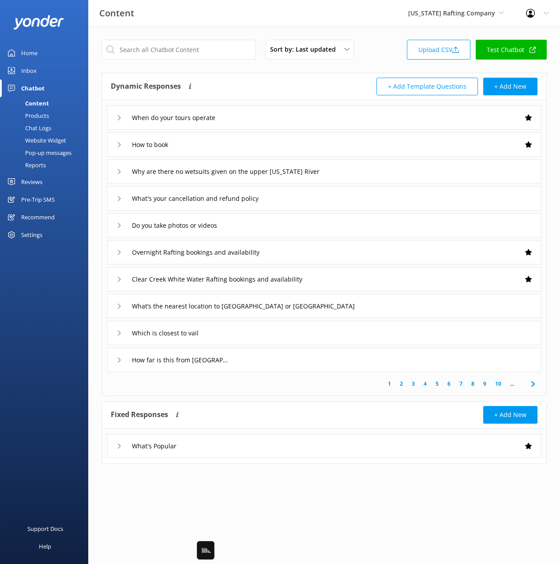
click at [36, 71] on div "Inbox" at bounding box center [28, 71] width 15 height 18
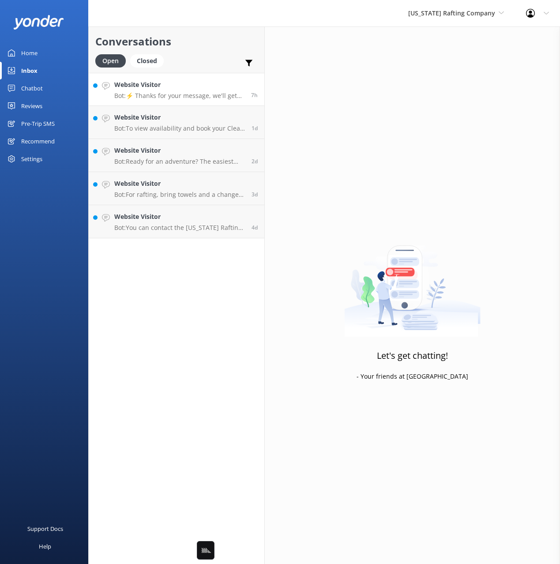
click at [175, 86] on h4 "Website Visitor" at bounding box center [179, 85] width 130 height 10
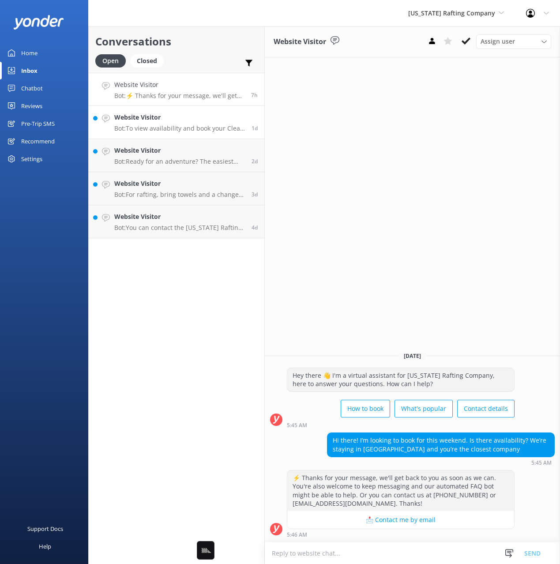
click at [181, 120] on h4 "Website Visitor" at bounding box center [179, 118] width 131 height 10
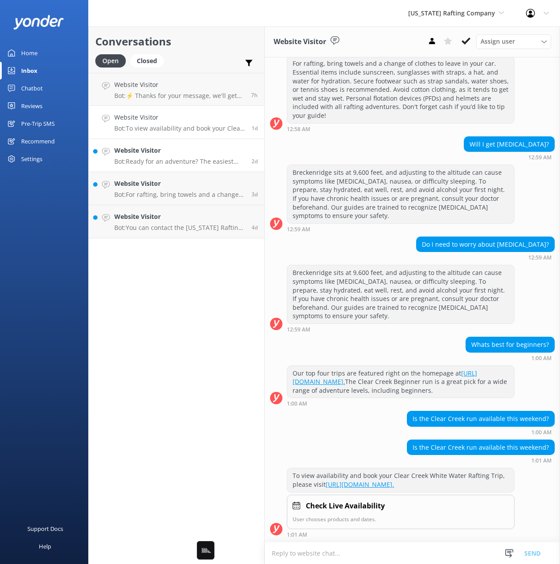
scroll to position [2037, 0]
click at [183, 158] on p "Bot: Ready for an adventure? The easiest way to book your trip is online: https…" at bounding box center [179, 162] width 131 height 8
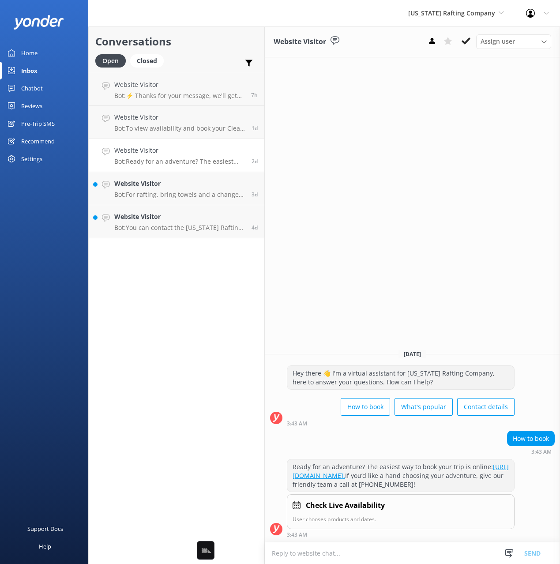
click at [185, 327] on div "Conversations Open Closed Important Assigned to me Unassigned Website Visitor B…" at bounding box center [176, 294] width 177 height 537
click at [360, 235] on div "Website Visitor Assign user Scott Lisa Justin Stu Matt Michael Reservations Wed…" at bounding box center [412, 294] width 295 height 537
drag, startPoint x: 356, startPoint y: 224, endPoint x: 347, endPoint y: 227, distance: 9.5
click at [355, 224] on div "Website Visitor Assign user Scott Lisa Justin Stu Matt Michael Reservations Wed…" at bounding box center [412, 294] width 295 height 537
click at [184, 281] on div "Conversations Open Closed Important Assigned to me Unassigned Website Visitor B…" at bounding box center [176, 294] width 177 height 537
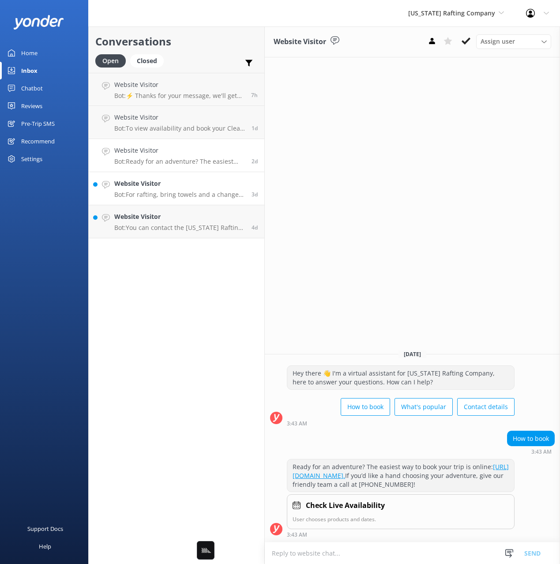
drag, startPoint x: 46, startPoint y: 224, endPoint x: 101, endPoint y: 174, distance: 74.4
click at [49, 222] on div "Home Inbox Chatbot Content Products Chat Logs Website Widget Pop-up messages Re…" at bounding box center [44, 141] width 88 height 282
click at [232, 45] on h2 "Conversations" at bounding box center [176, 41] width 162 height 17
click at [34, 87] on div "Chatbot" at bounding box center [32, 88] width 22 height 18
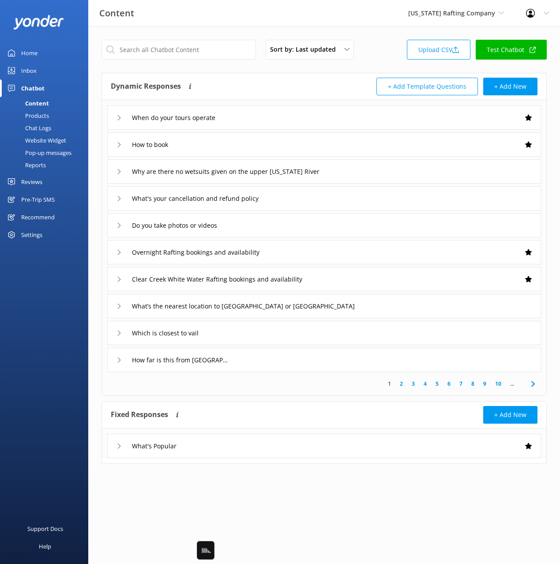
click at [37, 129] on div "Chat Logs" at bounding box center [28, 128] width 46 height 12
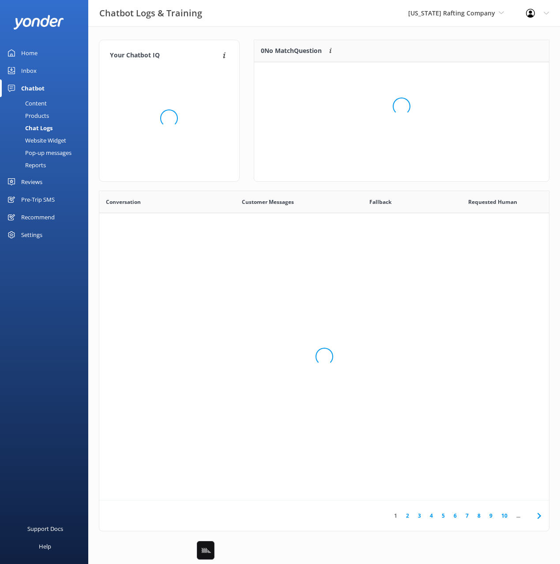
scroll to position [309, 450]
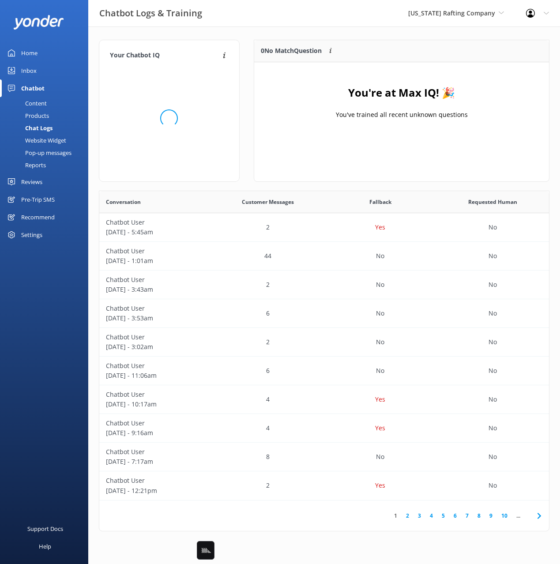
click at [41, 140] on div "Website Widget" at bounding box center [35, 140] width 61 height 12
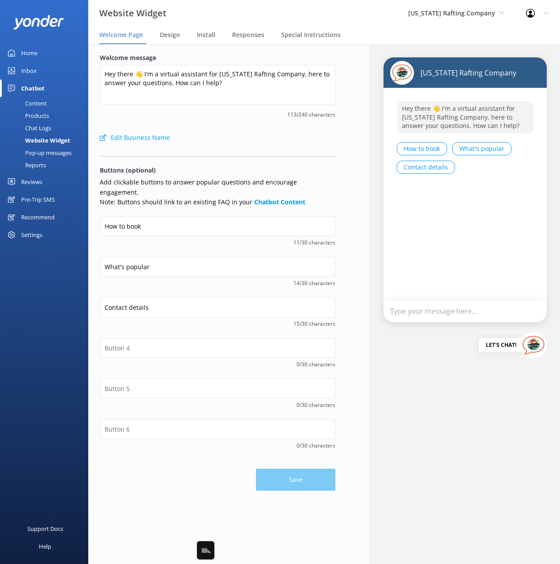
click at [236, 145] on div "Edit Business Name" at bounding box center [218, 138] width 236 height 18
click at [205, 321] on div "Contact details 15/30 characters" at bounding box center [218, 317] width 236 height 41
click at [158, 338] on input "text" at bounding box center [218, 348] width 236 height 20
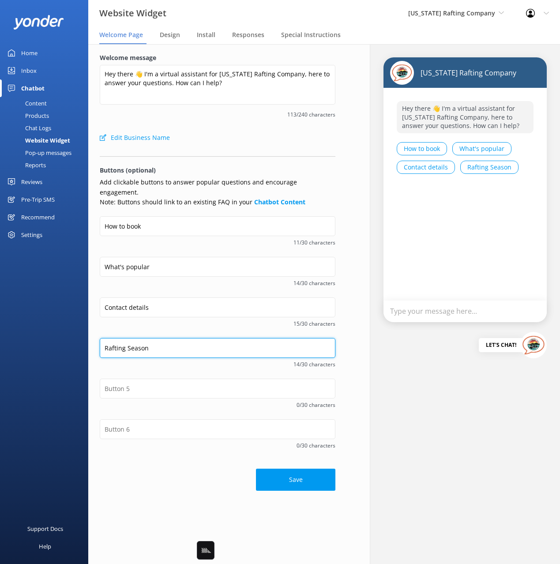
type input "Rafting Season"
click at [168, 466] on div "Save" at bounding box center [218, 475] width 236 height 31
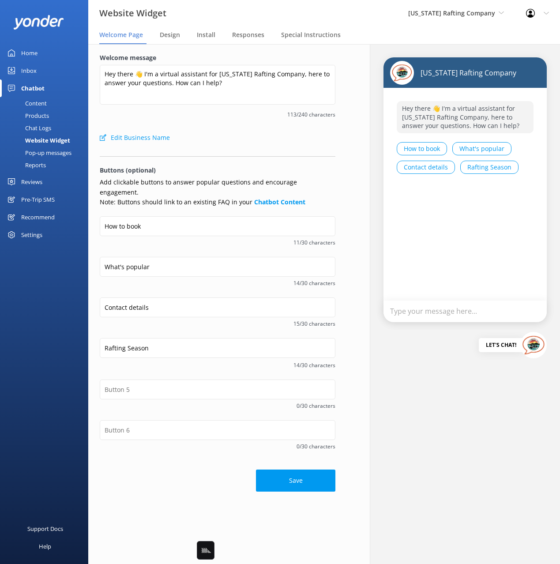
click at [166, 448] on div "0/30 characters" at bounding box center [218, 440] width 236 height 41
drag, startPoint x: 323, startPoint y: 467, endPoint x: 316, endPoint y: 459, distance: 11.0
click at [323, 470] on button "Save" at bounding box center [295, 481] width 79 height 22
drag, startPoint x: 42, startPoint y: 95, endPoint x: 56, endPoint y: 102, distance: 15.8
click at [42, 95] on div "Chatbot" at bounding box center [32, 88] width 23 height 18
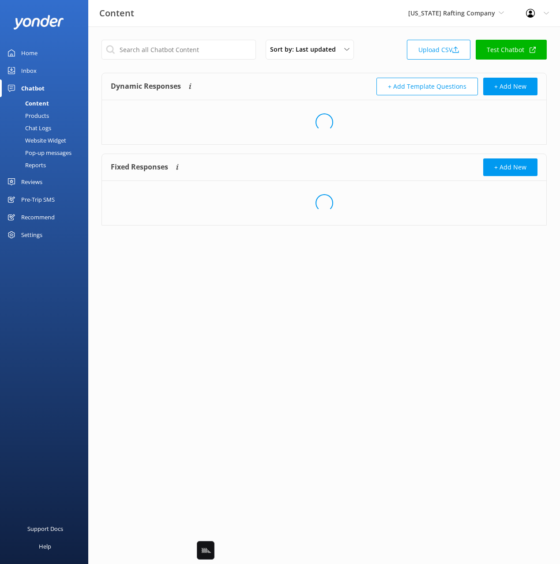
drag, startPoint x: 269, startPoint y: 83, endPoint x: 241, endPoint y: 73, distance: 29.4
click at [269, 83] on div "Dynamic Responses Dynamic responses rely on the Large Language Model to create …" at bounding box center [218, 87] width 214 height 18
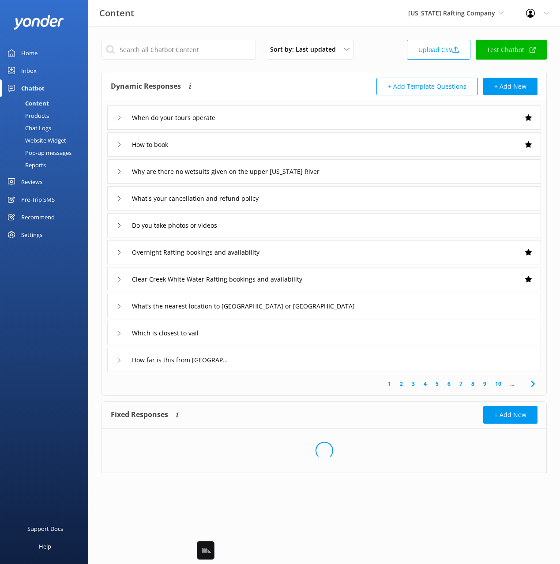
drag, startPoint x: 237, startPoint y: 71, endPoint x: 240, endPoint y: 76, distance: 5.9
click at [237, 71] on div "Sort by: Last updated Title Last updated Upload CSV Test Chatbot Dynamic Respon…" at bounding box center [324, 262] width 472 height 473
drag, startPoint x: 257, startPoint y: 111, endPoint x: 254, endPoint y: 119, distance: 8.5
click at [257, 111] on div "When do your tours operate" at bounding box center [324, 117] width 434 height 24
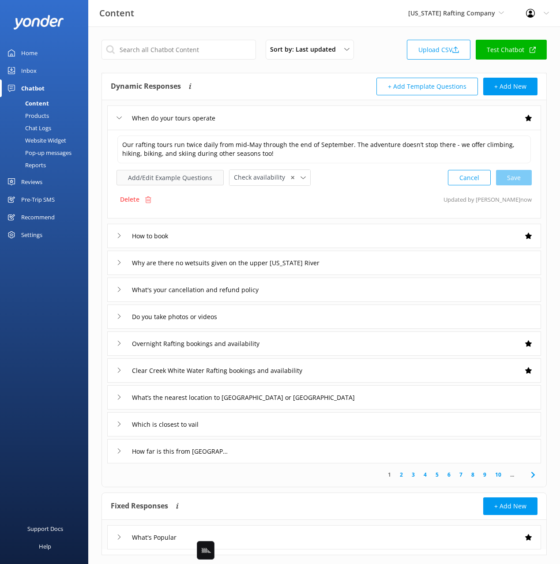
click at [174, 176] on button "Add/Edit Example Questions" at bounding box center [170, 177] width 107 height 15
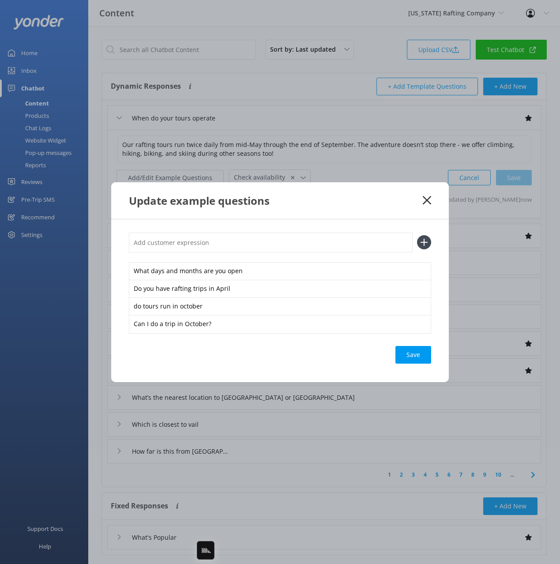
click at [326, 243] on input "text" at bounding box center [271, 243] width 284 height 20
paste input "Rafting Season"
type input "Rafting Season"
click at [417, 235] on button at bounding box center [424, 242] width 14 height 14
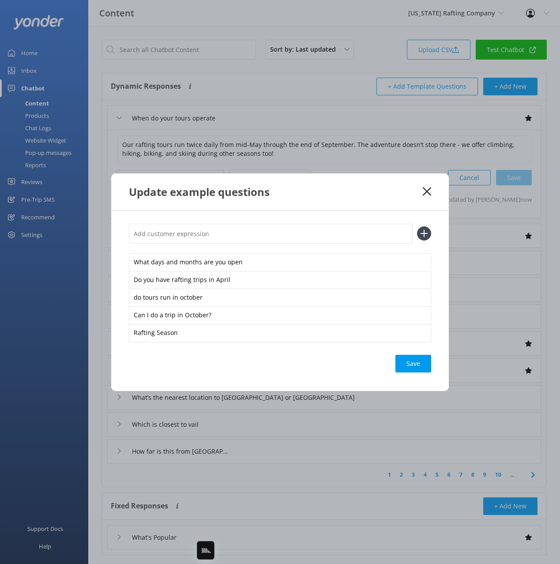
paste input "Rafting Season"
type input "Rafting Season"
click at [417, 226] on button at bounding box center [424, 233] width 14 height 14
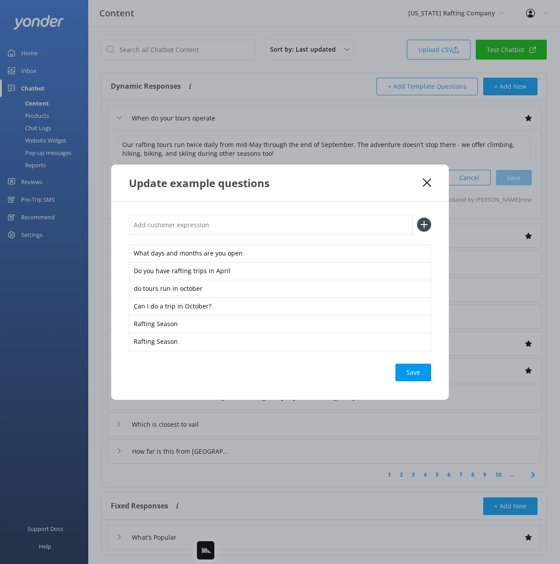
paste input "Rafting Season"
type input "Rafting Season"
click at [417, 218] on button at bounding box center [424, 225] width 14 height 14
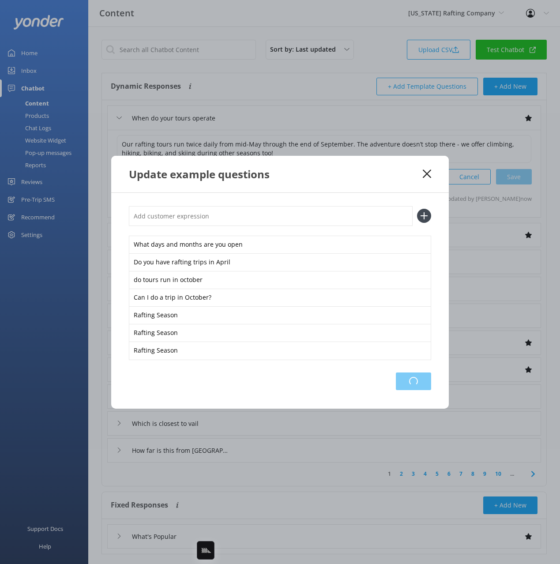
click at [413, 381] on div "Loading.." at bounding box center [413, 381] width 35 height 18
click at [379, 164] on div "Update example questions" at bounding box center [280, 174] width 338 height 37
click at [428, 170] on icon at bounding box center [427, 173] width 8 height 9
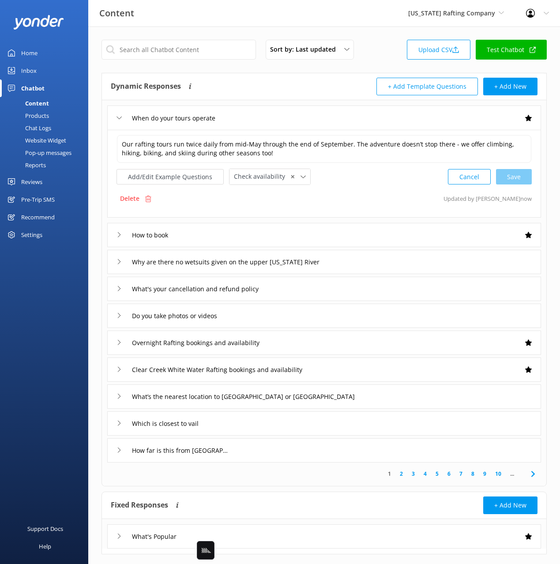
drag, startPoint x: 373, startPoint y: 187, endPoint x: 314, endPoint y: 181, distance: 58.9
click at [371, 186] on div "Our rafting tours run twice daily from mid-May through the end of September. Th…" at bounding box center [324, 174] width 434 height 88
drag, startPoint x: 397, startPoint y: 193, endPoint x: 332, endPoint y: 122, distance: 95.9
click at [395, 192] on div "Delete Updated by Yonder now" at bounding box center [324, 198] width 415 height 17
drag, startPoint x: 286, startPoint y: 86, endPoint x: 128, endPoint y: 147, distance: 169.0
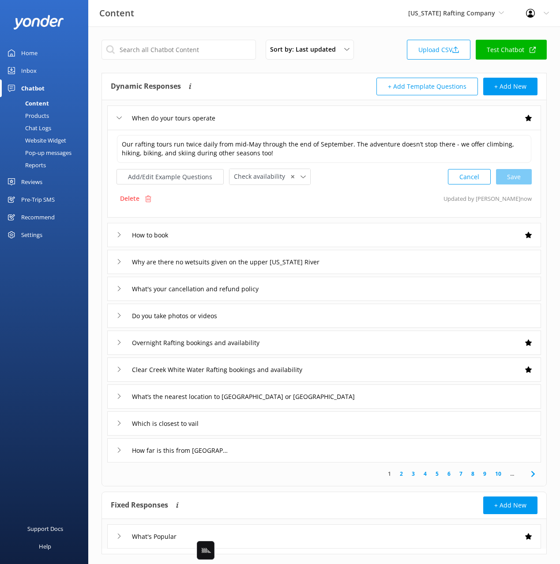
click at [282, 87] on div "Dynamic Responses Dynamic responses rely on the Large Language Model to create …" at bounding box center [218, 87] width 214 height 18
drag, startPoint x: 314, startPoint y: 93, endPoint x: 443, endPoint y: 49, distance: 135.9
click at [315, 93] on div "Dynamic Responses Dynamic responses rely on the Large Language Model to create …" at bounding box center [218, 87] width 214 height 18
click at [520, 49] on link "Test Chatbot" at bounding box center [511, 50] width 71 height 20
click at [30, 139] on div "Website Widget" at bounding box center [35, 140] width 61 height 12
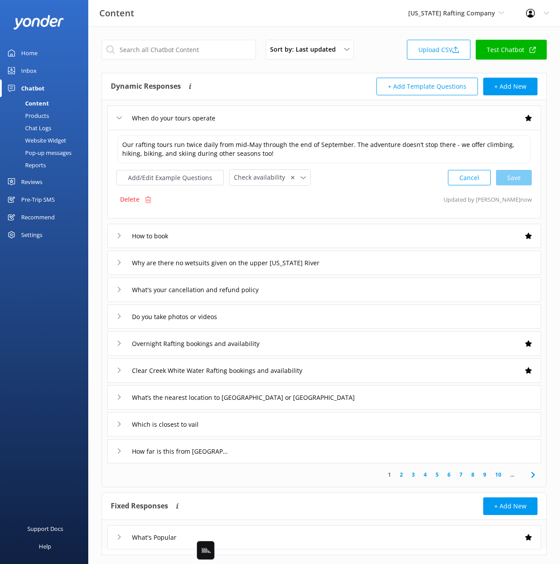
drag, startPoint x: 363, startPoint y: 120, endPoint x: 344, endPoint y: 88, distance: 36.8
click at [362, 119] on div "When do your tours operate" at bounding box center [324, 117] width 434 height 24
click at [344, 86] on div "+ Add Template Questions + Add New" at bounding box center [431, 87] width 214 height 18
click at [36, 75] on link "Inbox" at bounding box center [44, 71] width 88 height 18
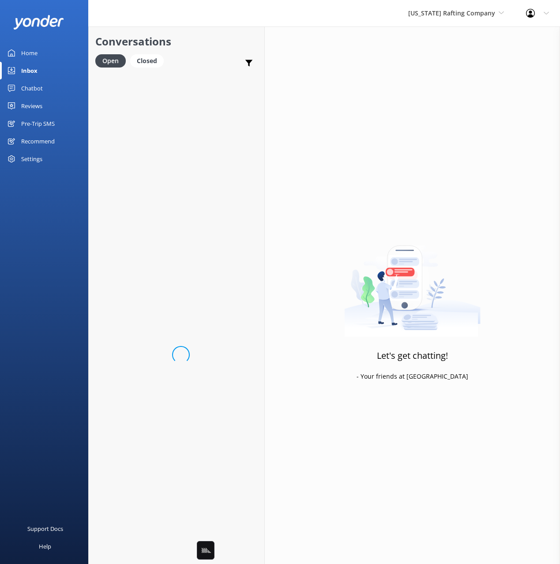
click at [217, 50] on div "Conversations Open Closed Important Assigned to me Unassigned" at bounding box center [177, 49] width 176 height 46
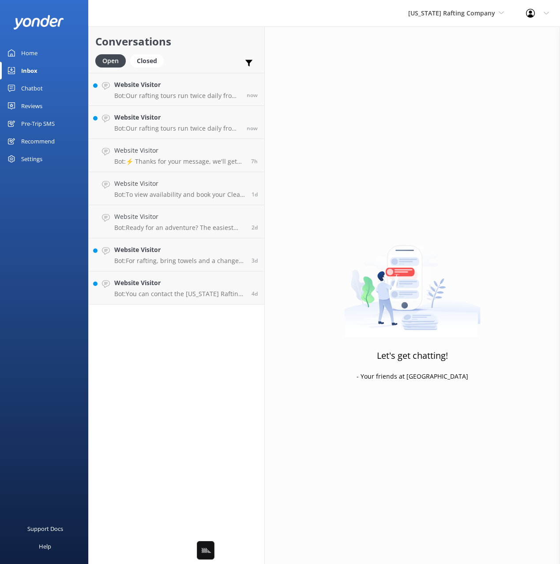
click at [199, 37] on h2 "Conversations" at bounding box center [176, 41] width 162 height 17
click at [201, 95] on p "Bot: Our rafting tours run twice daily from mid-May through the end of Septembe…" at bounding box center [177, 96] width 126 height 8
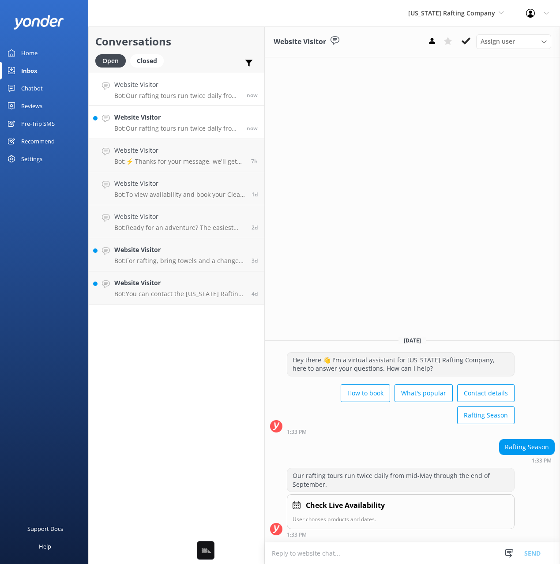
click at [198, 118] on h4 "Website Visitor" at bounding box center [177, 118] width 126 height 10
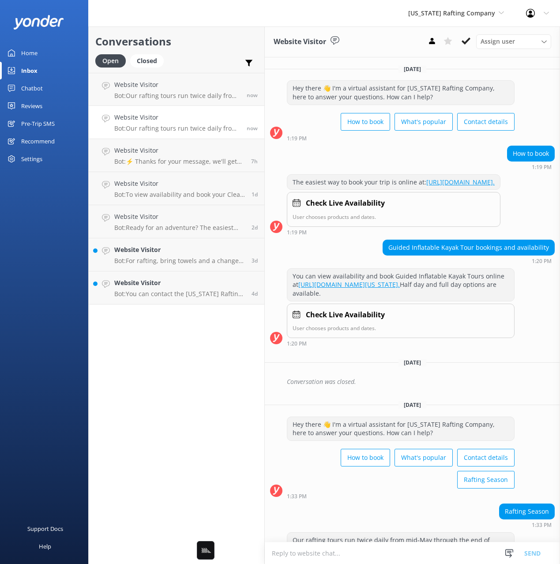
scroll to position [82, 0]
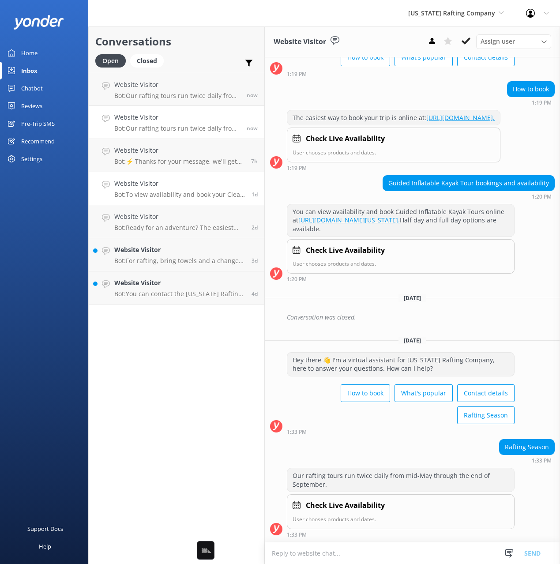
drag, startPoint x: 178, startPoint y: 160, endPoint x: 204, endPoint y: 183, distance: 34.7
click at [178, 160] on p "Bot: ⚡ Thanks for your message, we'll get back to you as soon as we can. You're…" at bounding box center [179, 162] width 130 height 8
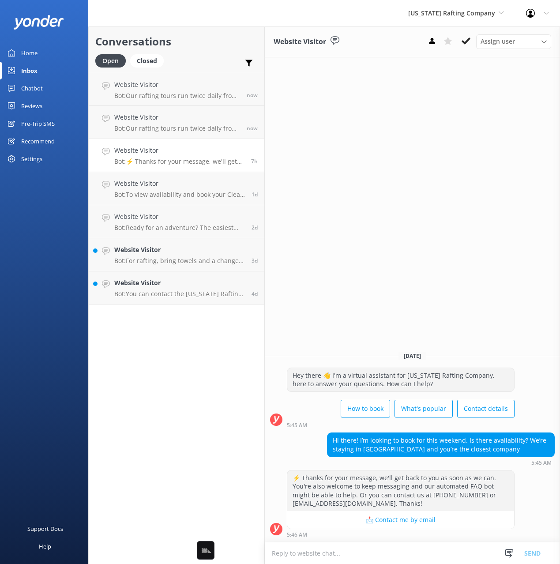
click at [198, 58] on div "Open Closed Important Assigned to me Unassigned" at bounding box center [176, 64] width 162 height 21
drag, startPoint x: 330, startPoint y: 186, endPoint x: 252, endPoint y: 179, distance: 78.0
click at [329, 186] on div "Website Visitor Assign user Scott Lisa Justin Stu Matt Michael Reservations Tod…" at bounding box center [412, 294] width 295 height 537
click at [28, 217] on div "Home Inbox Chatbot Content Products Chat Logs Website Widget Pop-up messages Re…" at bounding box center [44, 141] width 88 height 282
drag, startPoint x: 41, startPoint y: 107, endPoint x: 82, endPoint y: 104, distance: 40.7
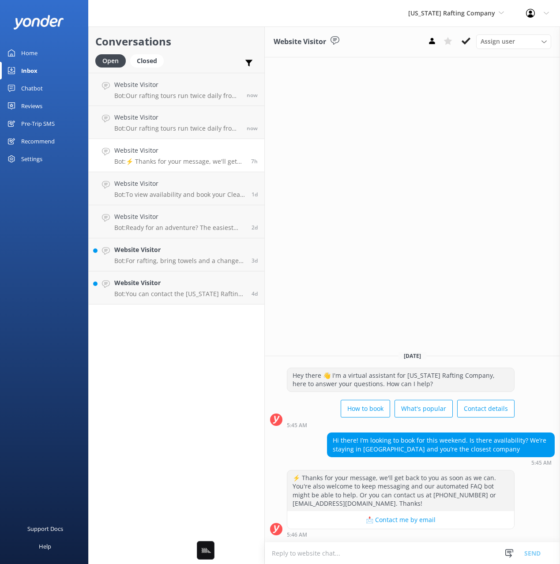
click at [41, 107] on div "Reviews" at bounding box center [31, 106] width 21 height 18
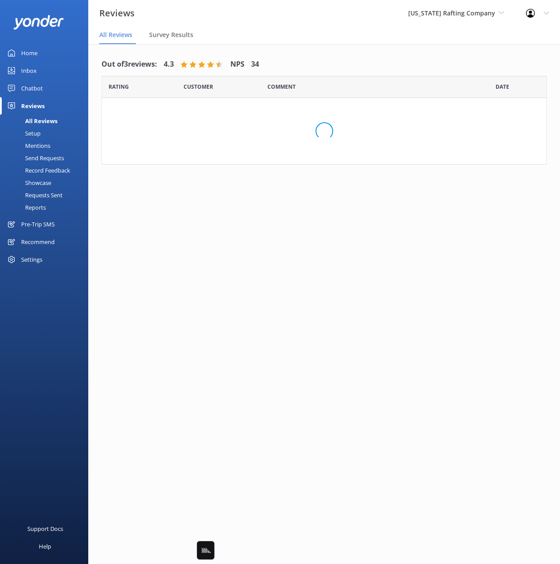
click at [38, 59] on link "Home" at bounding box center [44, 53] width 88 height 18
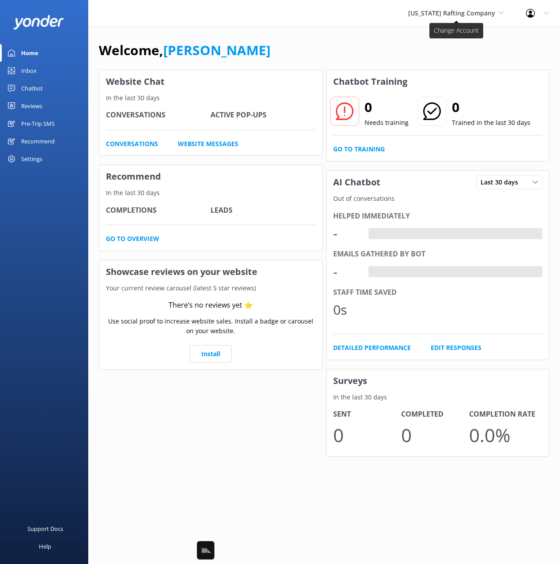
drag, startPoint x: 384, startPoint y: 42, endPoint x: 434, endPoint y: 16, distance: 56.6
click at [387, 41] on div "Welcome, [PERSON_NAME]" at bounding box center [324, 55] width 451 height 30
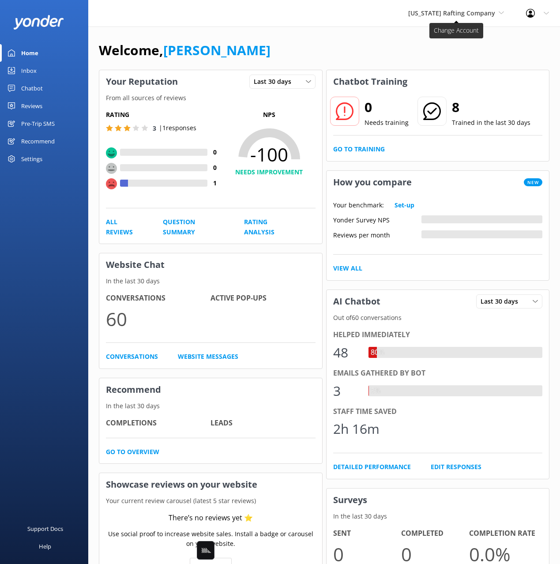
click at [434, 16] on span "[US_STATE] Rafting Company" at bounding box center [451, 13] width 87 height 8
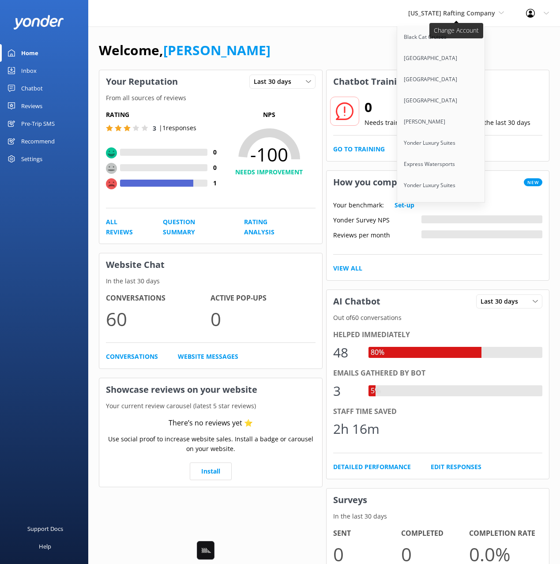
scroll to position [3815, 0]
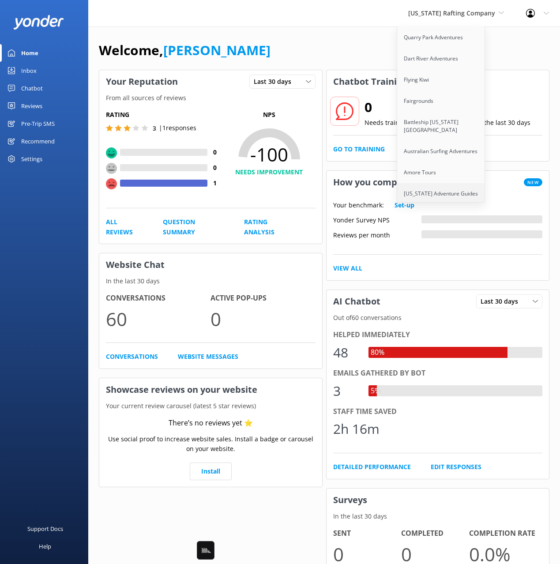
click at [455, 183] on link "[US_STATE] Adventure Guides" at bounding box center [441, 193] width 88 height 21
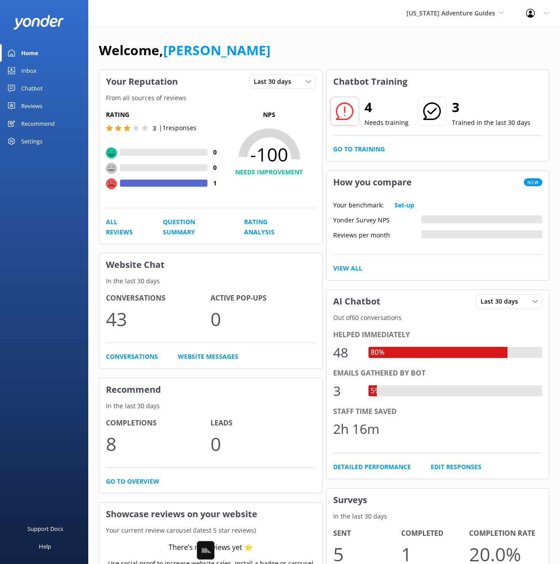
drag, startPoint x: 278, startPoint y: 36, endPoint x: 210, endPoint y: 44, distance: 68.4
click at [268, 37] on div "Welcome, Mikayla Your Reputation Last 30 days Last 7 days Last 30 days From all…" at bounding box center [324, 332] width 472 height 612
drag, startPoint x: 41, startPoint y: 90, endPoint x: 56, endPoint y: 87, distance: 14.3
click at [41, 90] on div "Chatbot" at bounding box center [32, 88] width 22 height 18
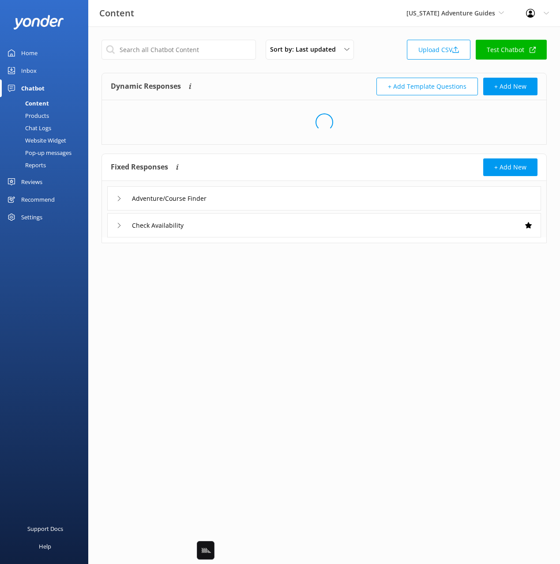
click at [264, 75] on div "Dynamic Responses Dynamic responses rely on the Large Language Model to create …" at bounding box center [324, 86] width 444 height 27
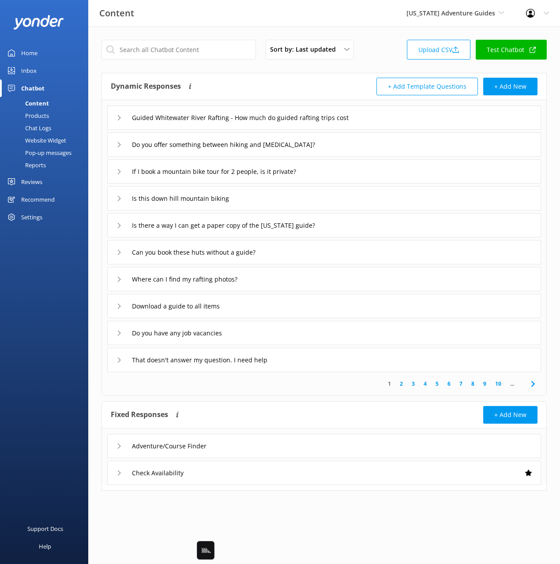
click at [431, 119] on div "Guided Whitewater River Rafting - How much do guided rafting trips cost" at bounding box center [324, 117] width 434 height 24
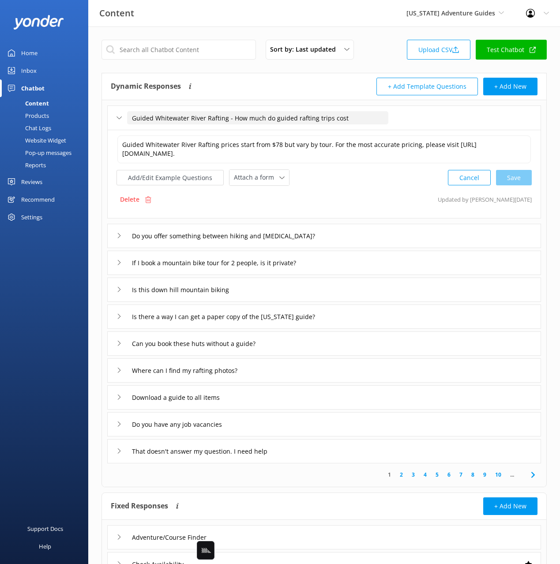
click at [240, 118] on input "Guided Whitewater River Rafting - How much do guided rafting trips cost" at bounding box center [257, 117] width 261 height 13
drag, startPoint x: 156, startPoint y: 119, endPoint x: 226, endPoint y: 119, distance: 69.7
click at [226, 119] on input "Guided Whitewater River Rafting - How much do guided rafting trips cost" at bounding box center [257, 117] width 261 height 13
drag, startPoint x: 160, startPoint y: 119, endPoint x: 124, endPoint y: 118, distance: 35.7
click at [124, 118] on div "Guided - How much do guided rafting trips cost" at bounding box center [205, 118] width 177 height 15
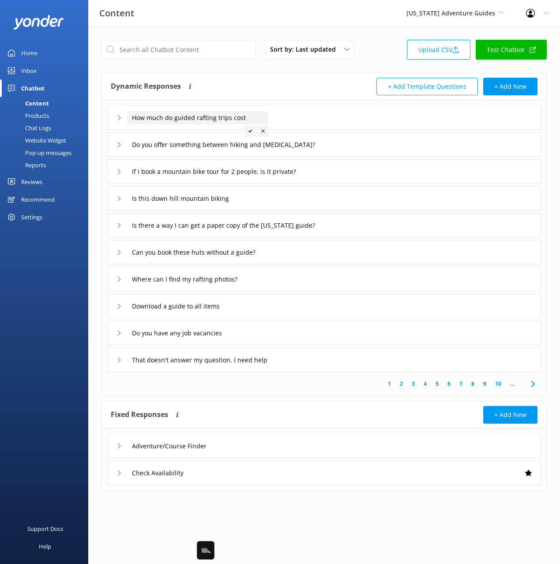
click at [185, 117] on input "How much do guided rafting trips cost" at bounding box center [197, 117] width 141 height 13
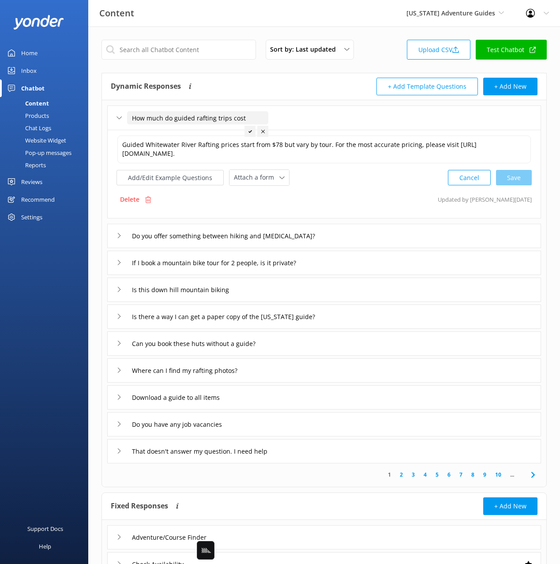
click at [185, 117] on input "How much do guided rafting trips cost" at bounding box center [197, 117] width 141 height 13
drag, startPoint x: 176, startPoint y: 119, endPoint x: 183, endPoint y: 122, distance: 8.3
click at [176, 119] on input "How much do guided rafting trips cost" at bounding box center [197, 117] width 141 height 13
type input "How much do Whitewater River Rafting cost"
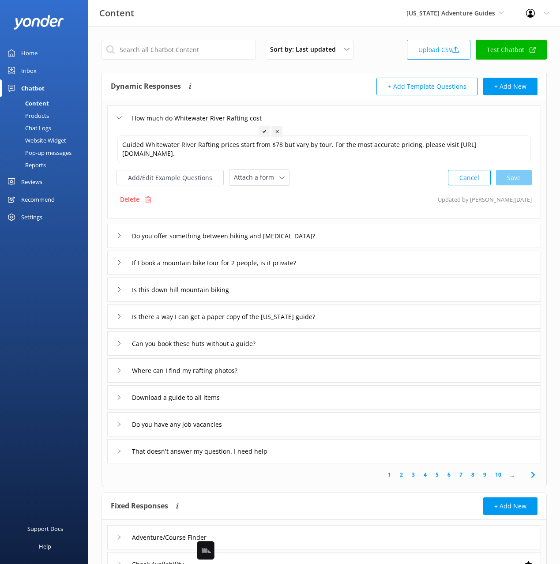
drag, startPoint x: 261, startPoint y: 130, endPoint x: 300, endPoint y: 173, distance: 57.8
click at [260, 130] on div at bounding box center [264, 131] width 11 height 11
click at [367, 236] on div "Do you offer something between hiking and mountaineering?" at bounding box center [324, 236] width 434 height 24
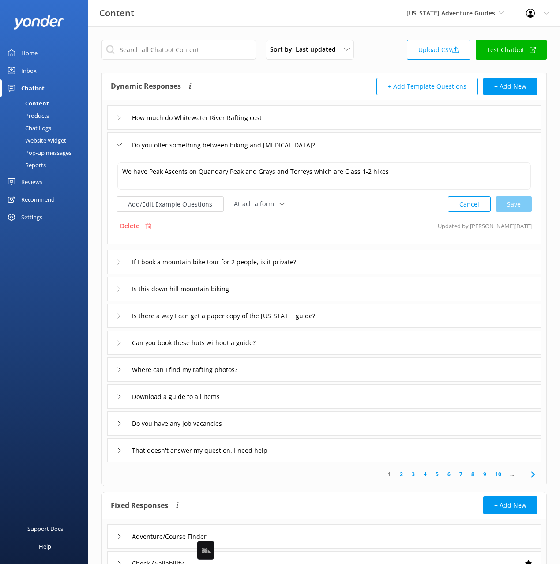
click at [357, 265] on div "If I book a mountain bike tour for 2 people, is it private?" at bounding box center [324, 262] width 434 height 24
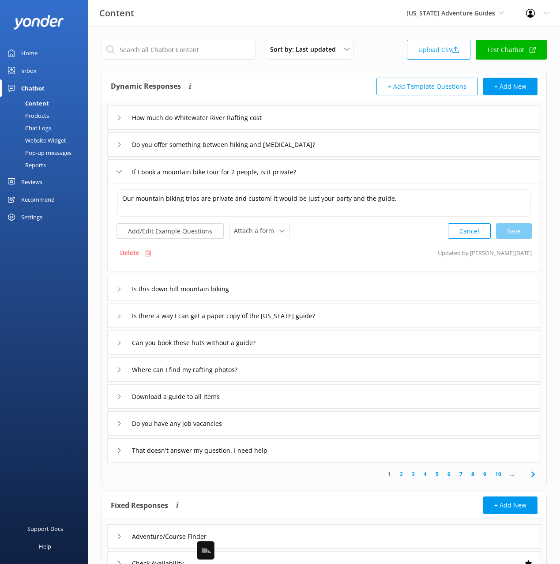
click at [336, 293] on div "Is this down hill mountain biking" at bounding box center [324, 289] width 434 height 24
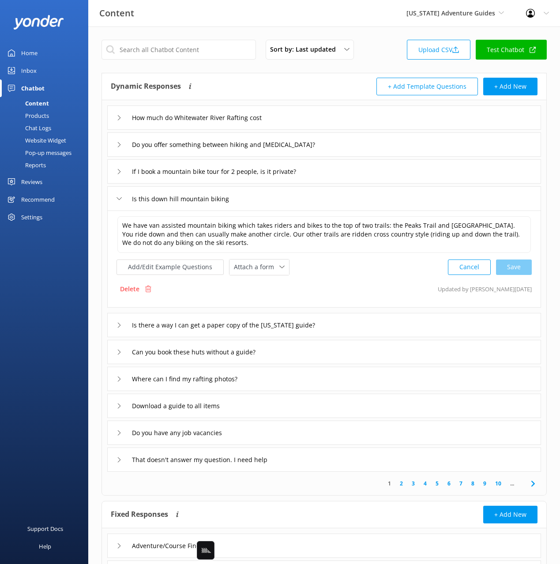
click at [364, 316] on div "Is there a way I can get a paper copy of the Colorado guide?" at bounding box center [324, 325] width 434 height 24
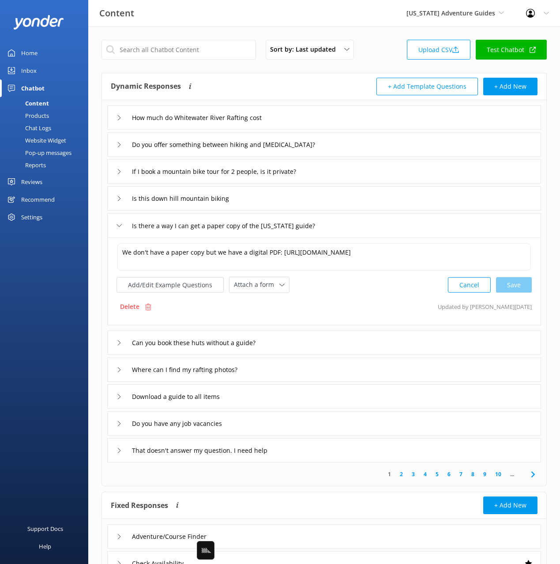
click at [336, 346] on div "Can you book these huts without a guide?" at bounding box center [324, 343] width 434 height 24
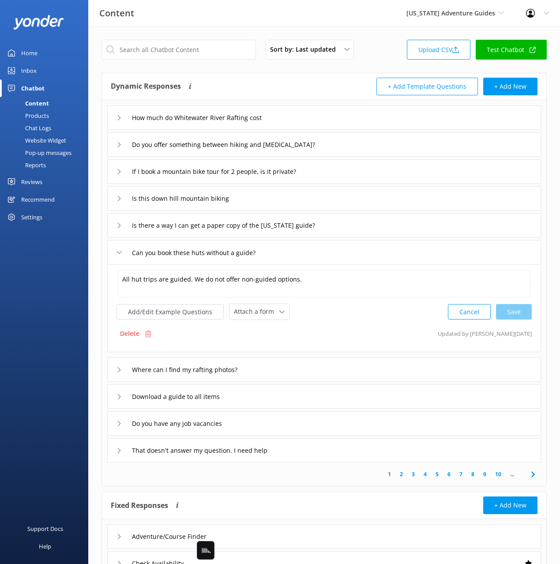
click at [532, 475] on icon at bounding box center [533, 474] width 11 height 11
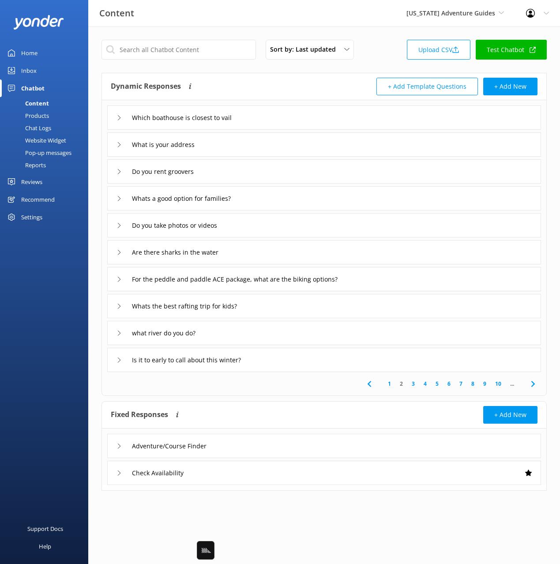
click at [531, 382] on icon at bounding box center [533, 384] width 11 height 11
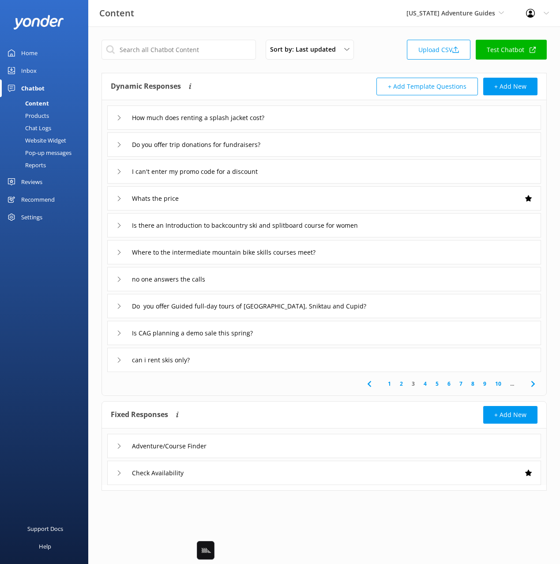
click at [38, 127] on div "Chat Logs" at bounding box center [28, 128] width 46 height 12
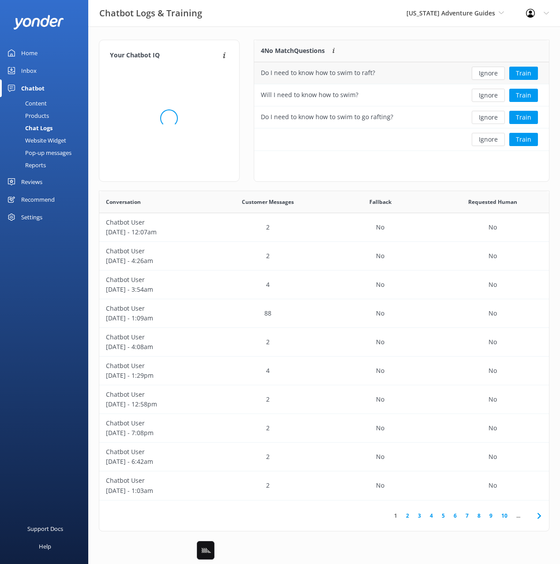
scroll to position [111, 295]
click at [248, 32] on div "Your Chatbot IQ Your Chatbot IQ is the percentage of trained FAQs against untra…" at bounding box center [324, 287] width 472 height 522
click at [323, 30] on div "Your Chatbot IQ Your Chatbot IQ is the percentage of trained FAQs against untra…" at bounding box center [324, 287] width 472 height 522
drag, startPoint x: 391, startPoint y: 30, endPoint x: 398, endPoint y: 32, distance: 7.3
click at [392, 30] on div "Your Chatbot IQ Your Chatbot IQ is the percentage of trained FAQs against untra…" at bounding box center [324, 287] width 472 height 522
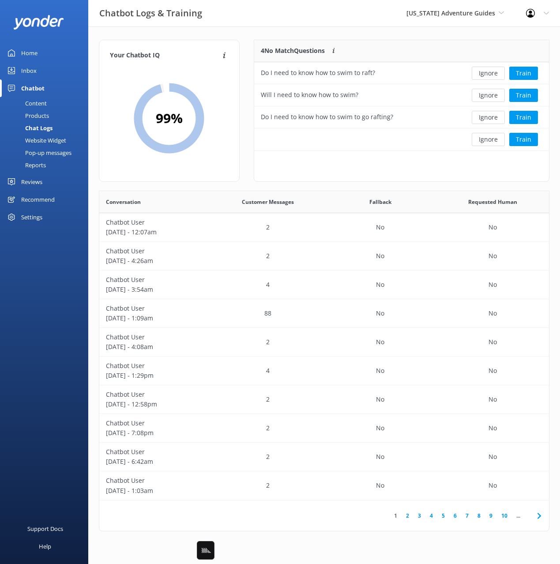
click at [56, 108] on link "Content" at bounding box center [46, 103] width 83 height 12
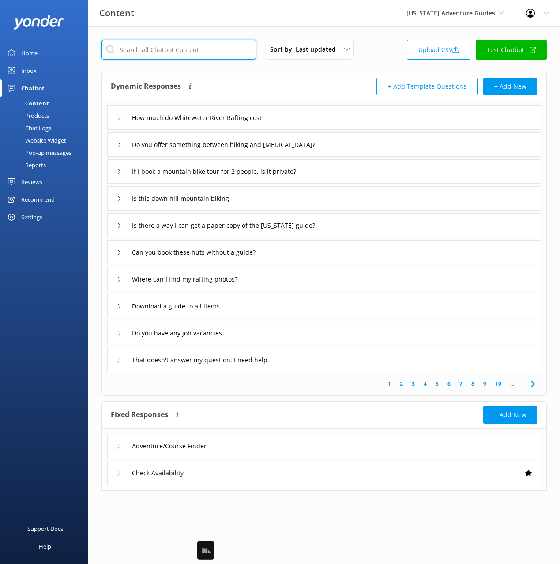
click at [156, 51] on input "text" at bounding box center [178, 50] width 154 height 20
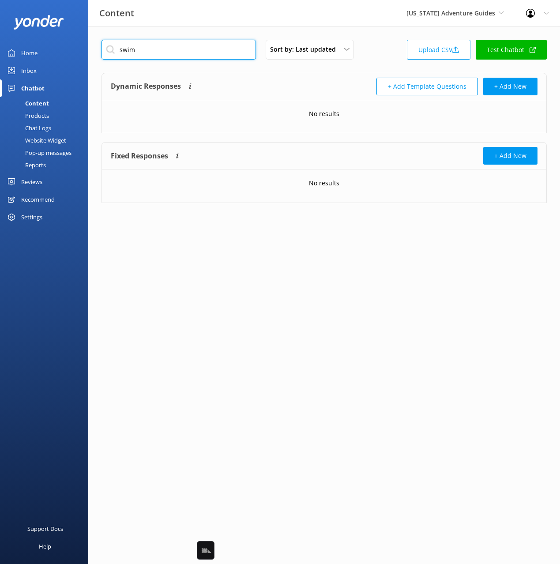
type input "swim"
drag, startPoint x: 52, startPoint y: 126, endPoint x: 80, endPoint y: 120, distance: 29.4
click at [52, 126] on link "Chat Logs" at bounding box center [46, 128] width 83 height 12
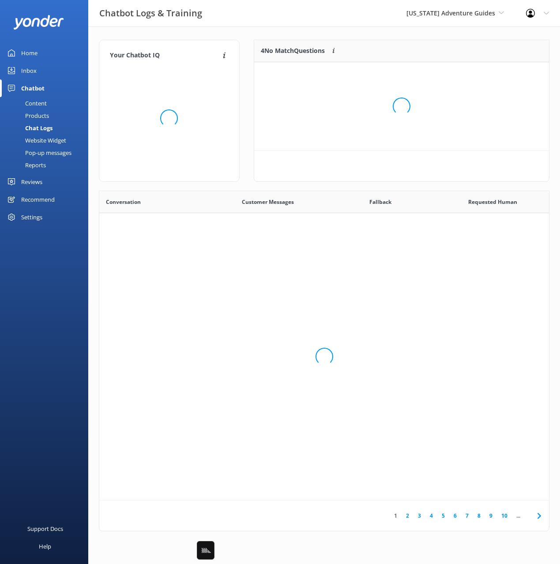
scroll to position [309, 450]
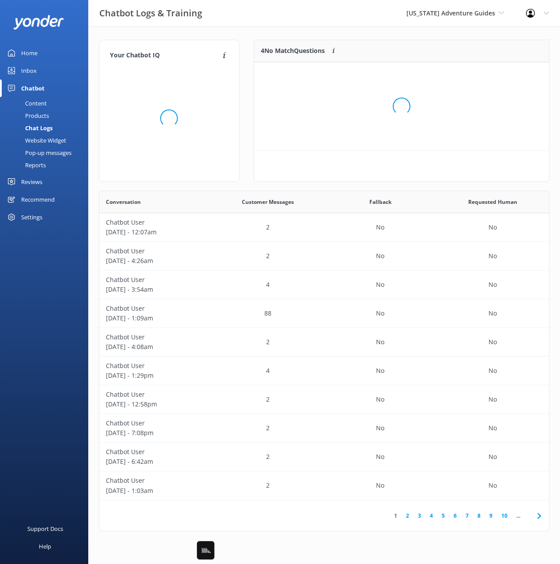
drag, startPoint x: 247, startPoint y: 38, endPoint x: 343, endPoint y: 34, distance: 96.3
click at [247, 38] on div "Your Chatbot IQ Your Chatbot IQ is the percentage of trained FAQs against untra…" at bounding box center [324, 287] width 472 height 522
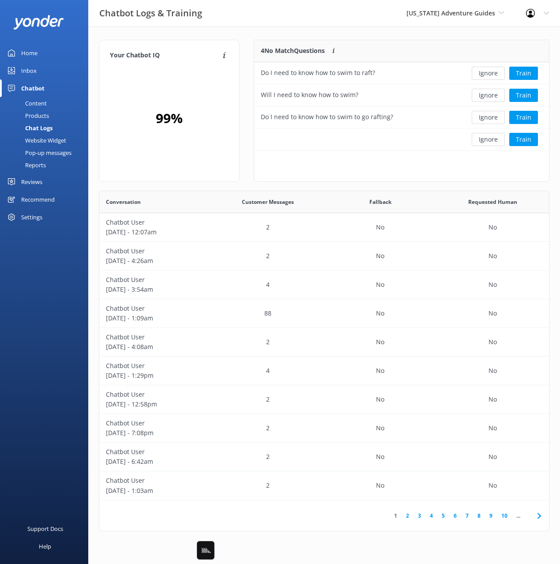
click at [354, 34] on div "Your Chatbot IQ Your Chatbot IQ is the percentage of trained FAQs against untra…" at bounding box center [324, 287] width 472 height 522
click at [391, 29] on div "Your Chatbot IQ Your Chatbot IQ is the percentage of trained FAQs against untra…" at bounding box center [324, 287] width 472 height 522
click at [432, 21] on div "Colorado Adventure Guides Black Cat Cruises Banff Airporter International Antar…" at bounding box center [455, 13] width 120 height 26
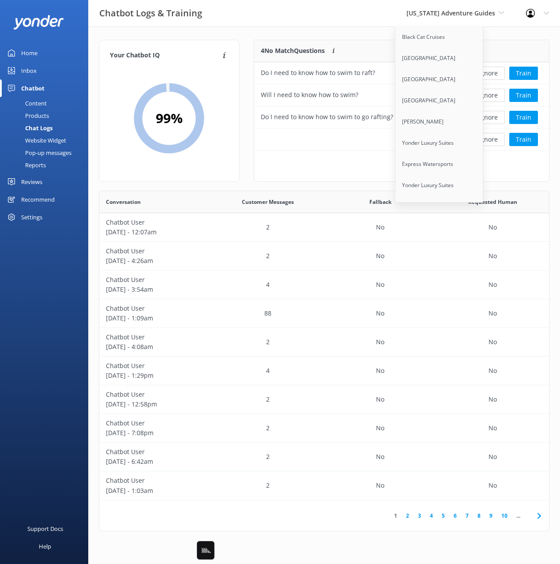
scroll to position [3815, 0]
click at [449, 204] on link "[US_STATE] Rafting Company" at bounding box center [439, 214] width 88 height 21
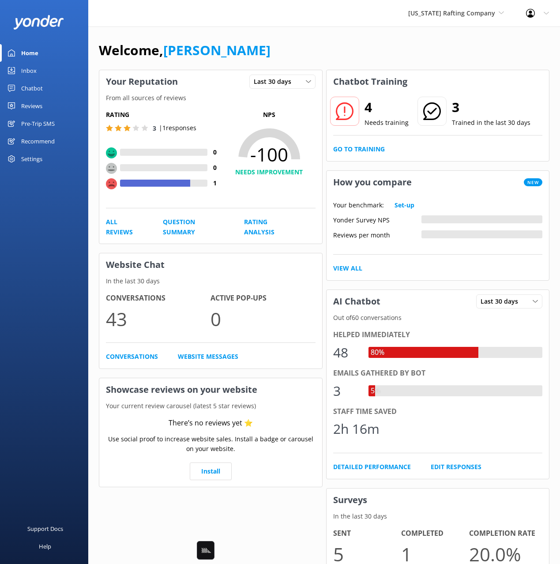
drag, startPoint x: 37, startPoint y: 89, endPoint x: 72, endPoint y: 87, distance: 35.3
click at [37, 89] on div "Chatbot" at bounding box center [32, 88] width 22 height 18
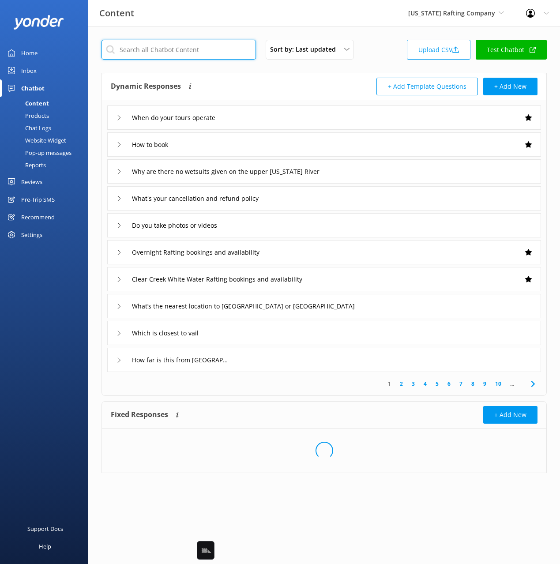
click at [173, 57] on input "text" at bounding box center [178, 50] width 154 height 20
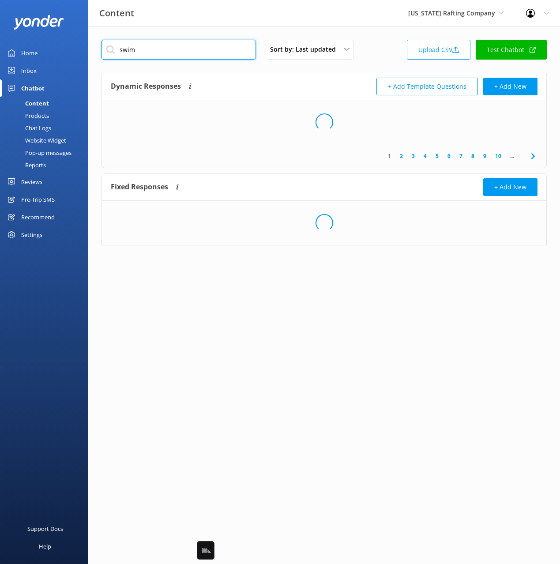
type input "swim"
drag, startPoint x: 331, startPoint y: 85, endPoint x: 333, endPoint y: 101, distance: 16.5
click at [331, 85] on div "+ Add Template Questions + Add New" at bounding box center [431, 87] width 214 height 18
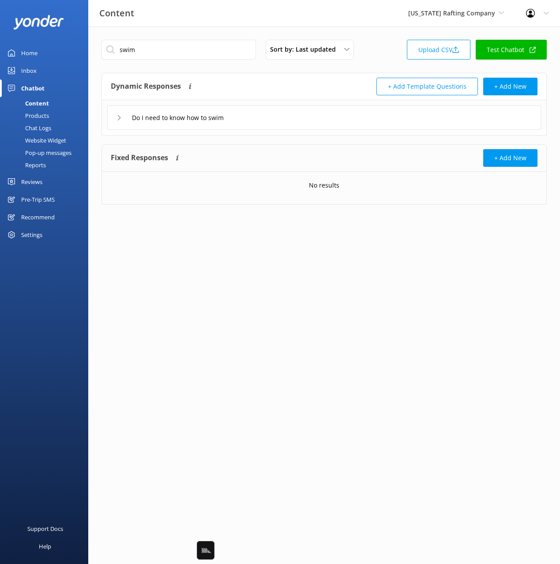
drag, startPoint x: 321, startPoint y: 116, endPoint x: 324, endPoint y: 128, distance: 12.4
click at [321, 116] on div "Do I need to know how to swim" at bounding box center [324, 117] width 434 height 24
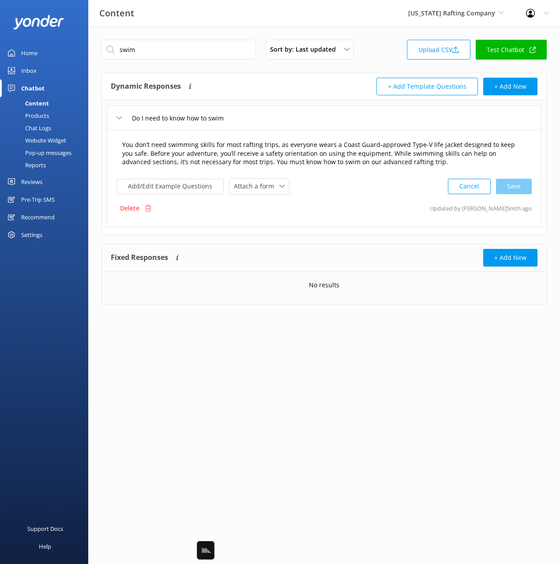
click at [316, 155] on textarea "You don’t need swimming skills for most rafting trips, as everyone wears a Coas…" at bounding box center [323, 153] width 413 height 37
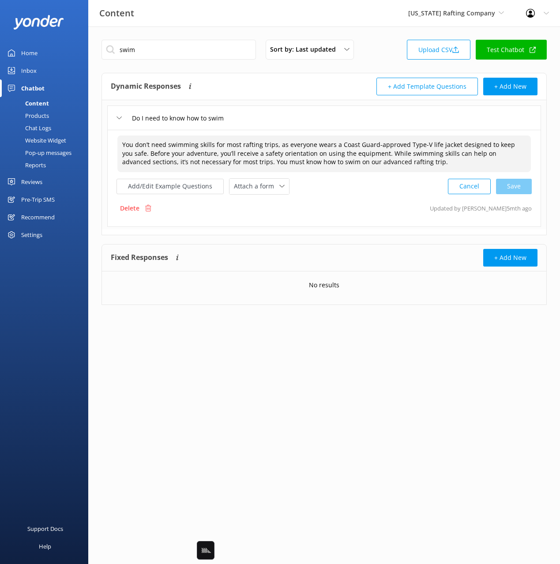
click at [317, 107] on div "Do I need to know how to swim" at bounding box center [324, 117] width 434 height 24
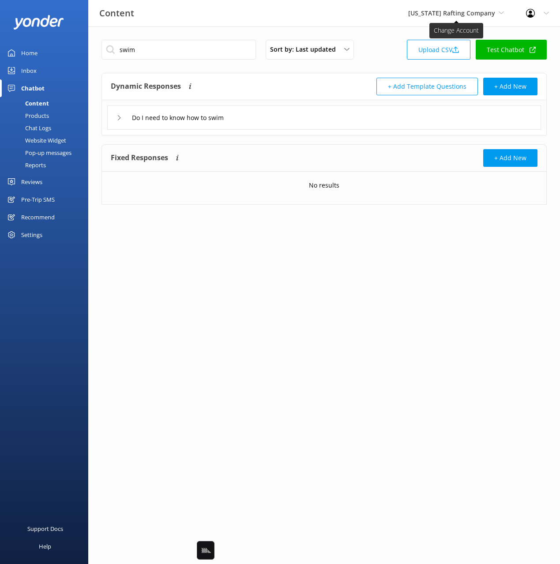
click at [444, 15] on span "[US_STATE] Rafting Company" at bounding box center [451, 13] width 87 height 8
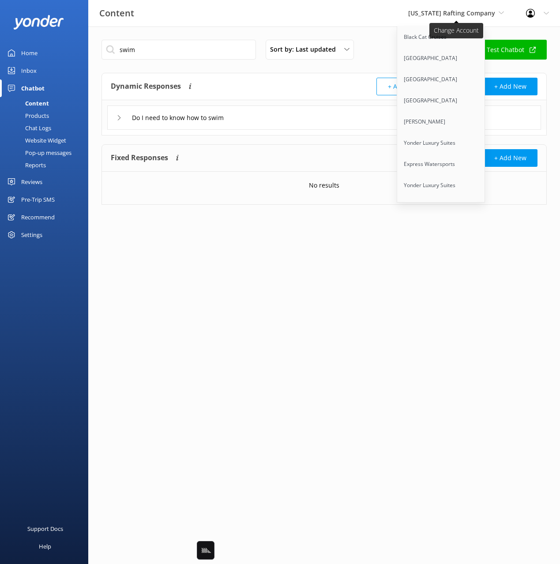
scroll to position [3815, 0]
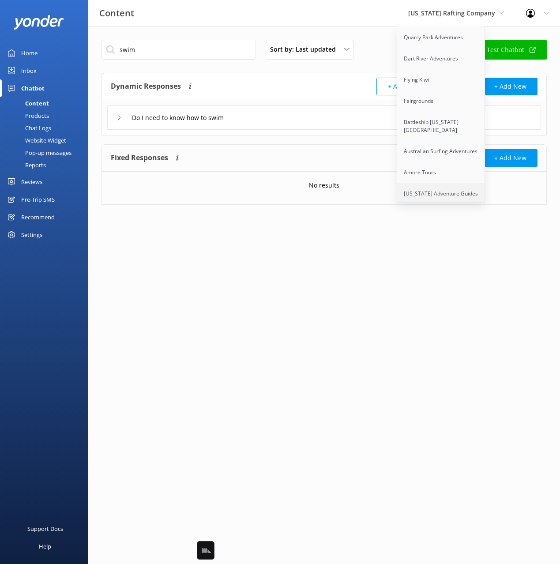
click at [439, 183] on link "[US_STATE] Adventure Guides" at bounding box center [441, 193] width 88 height 21
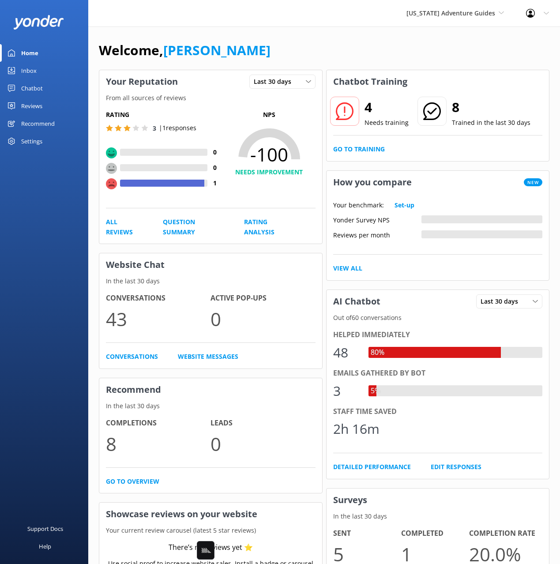
click at [32, 92] on div "Chatbot" at bounding box center [32, 88] width 22 height 18
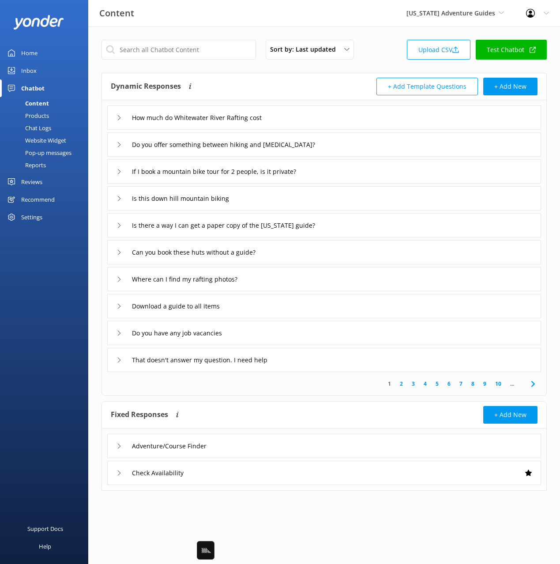
click at [44, 124] on div "Chat Logs" at bounding box center [28, 128] width 46 height 12
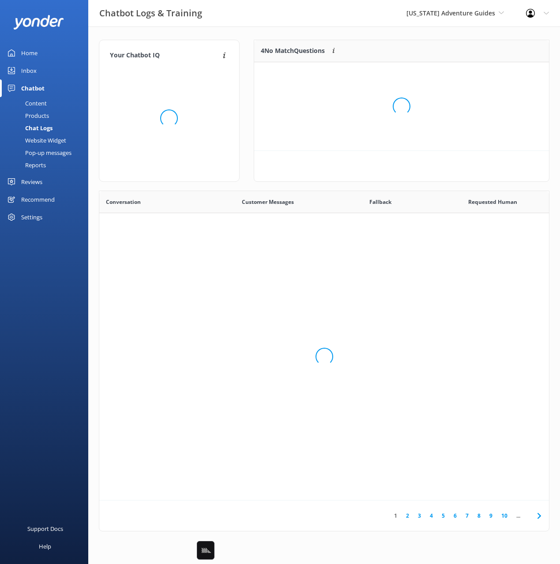
scroll to position [309, 450]
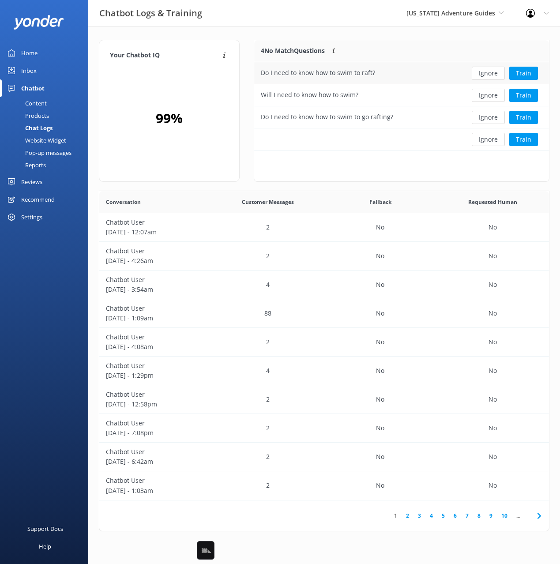
drag, startPoint x: 383, startPoint y: 48, endPoint x: 417, endPoint y: 69, distance: 39.7
click at [383, 48] on div "4 No Match Questions Customers sometimes ask questions that don't fully match a…" at bounding box center [357, 51] width 207 height 22
click at [522, 77] on button "Train" at bounding box center [523, 73] width 29 height 13
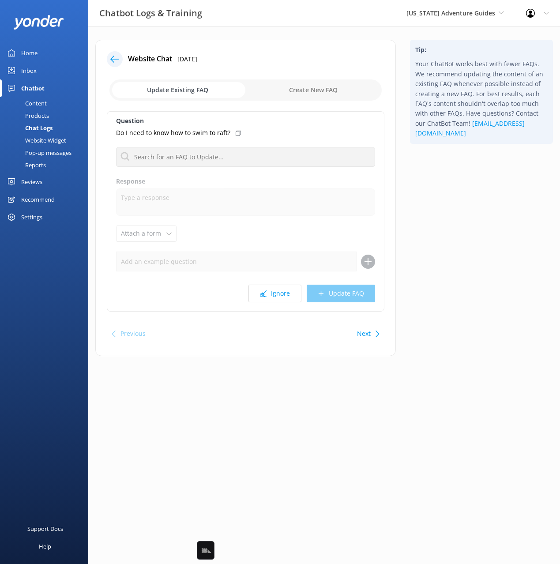
drag, startPoint x: 308, startPoint y: 92, endPoint x: 304, endPoint y: 94, distance: 4.9
click at [308, 92] on input "checkbox" at bounding box center [245, 89] width 272 height 21
checkbox input "true"
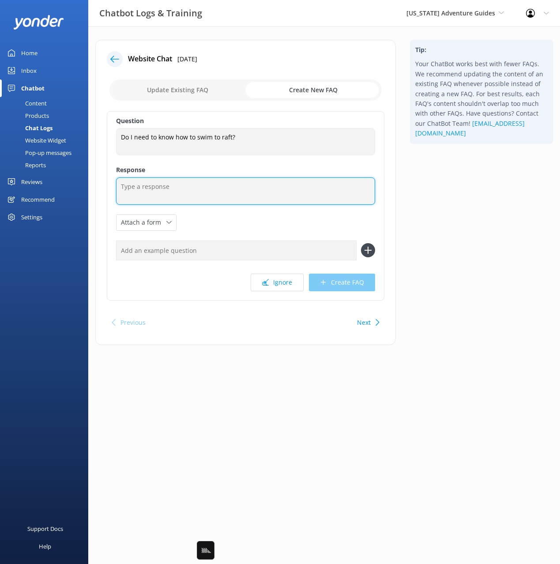
click at [215, 193] on textarea at bounding box center [245, 190] width 259 height 27
paste textarea "You don’t need swimming skills for most rafting trips, as everyone wears a Coas…"
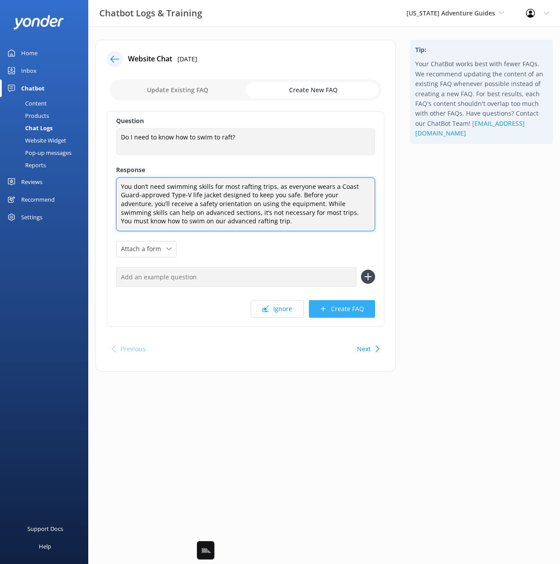
type textarea "You don’t need swimming skills for most rafting trips, as everyone wears a Coas…"
click at [353, 313] on button "Create FAQ" at bounding box center [342, 309] width 66 height 18
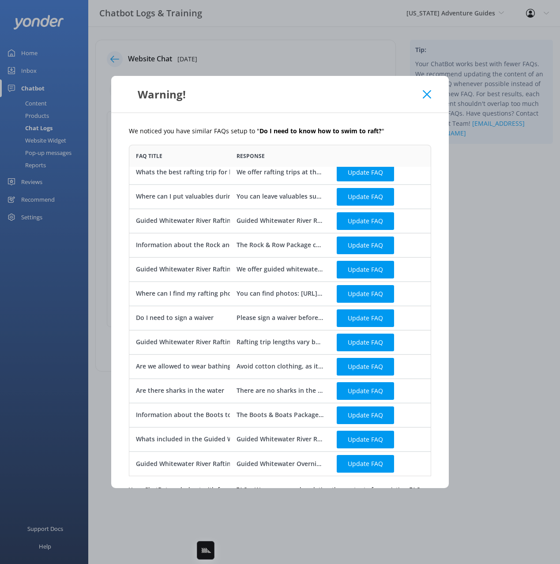
scroll to position [67, 0]
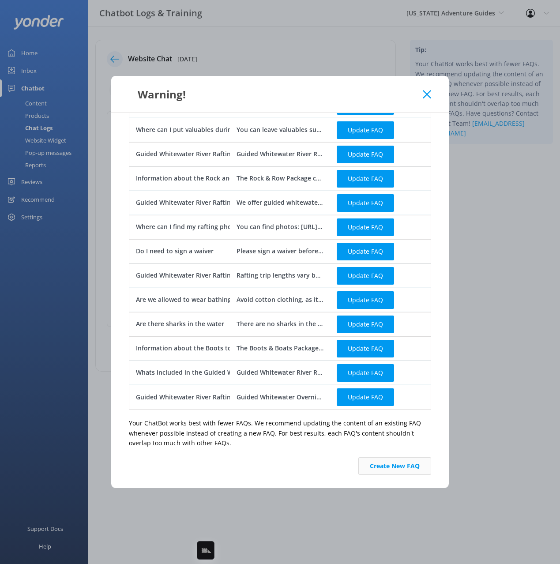
click at [404, 462] on button "Create New FAQ" at bounding box center [394, 466] width 73 height 18
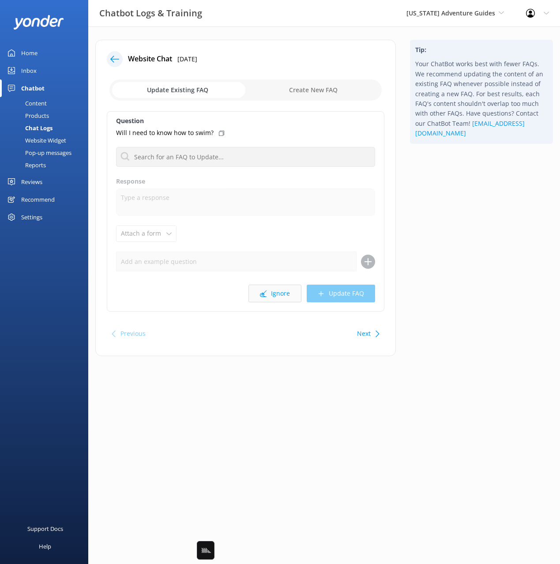
click at [279, 297] on button "Ignore" at bounding box center [274, 294] width 53 height 18
click at [276, 294] on button "Ignore" at bounding box center [274, 294] width 53 height 18
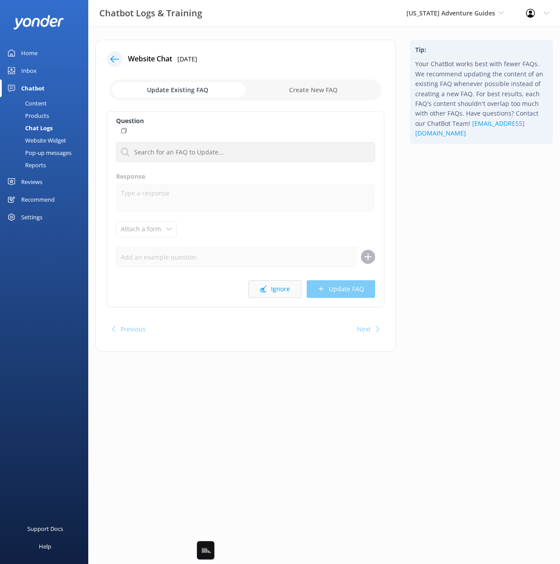
click at [276, 294] on button "Ignore" at bounding box center [274, 289] width 53 height 18
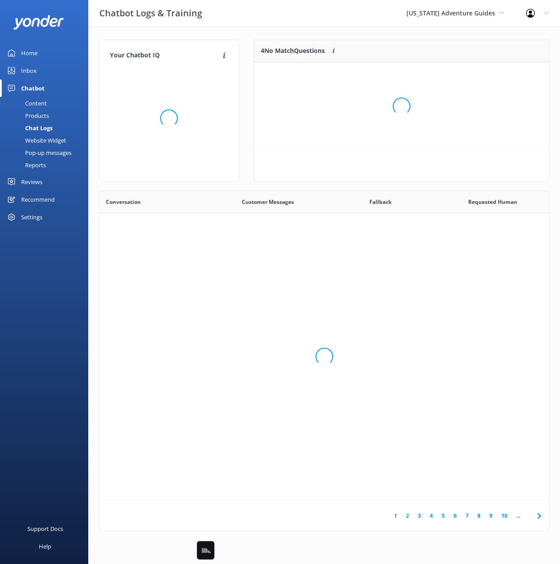
scroll to position [309, 450]
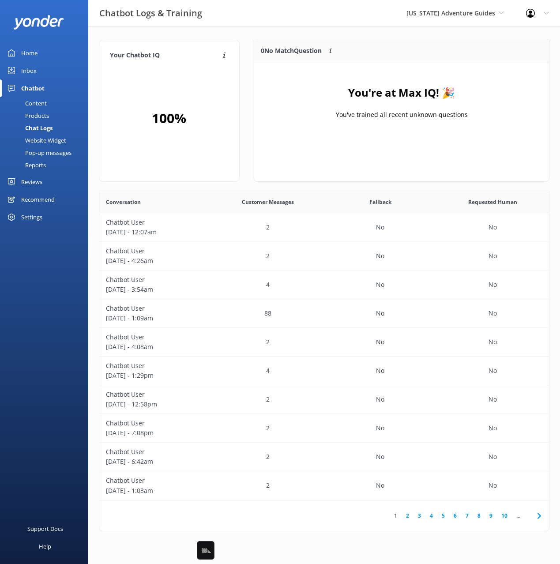
drag, startPoint x: 283, startPoint y: 122, endPoint x: 277, endPoint y: 119, distance: 7.1
click at [282, 122] on div "You're at Max IQ! 🎉 You've trained all recent unknown questions" at bounding box center [401, 106] width 295 height 88
drag, startPoint x: 208, startPoint y: 35, endPoint x: 67, endPoint y: 102, distance: 156.5
click at [207, 35] on div "Your Chatbot IQ Your Chatbot IQ is the percentage of trained FAQs against untra…" at bounding box center [324, 287] width 472 height 522
click at [54, 165] on link "Reports" at bounding box center [46, 165] width 83 height 12
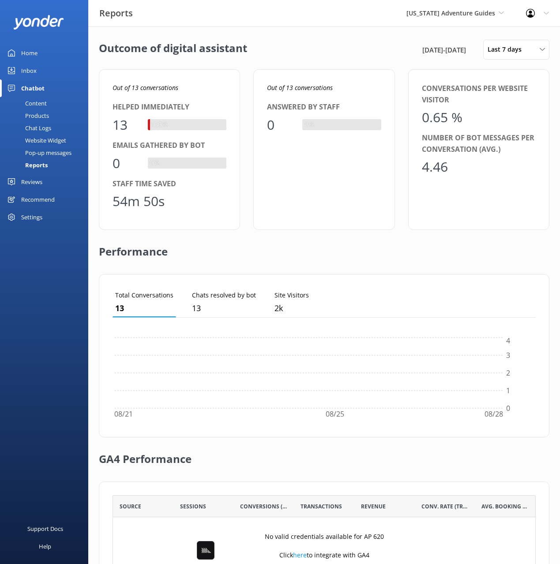
scroll to position [89, 423]
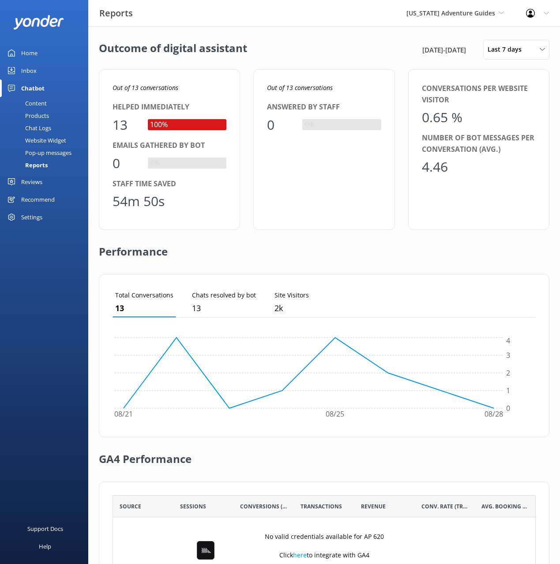
click at [38, 155] on div "Pop-up messages" at bounding box center [38, 153] width 66 height 12
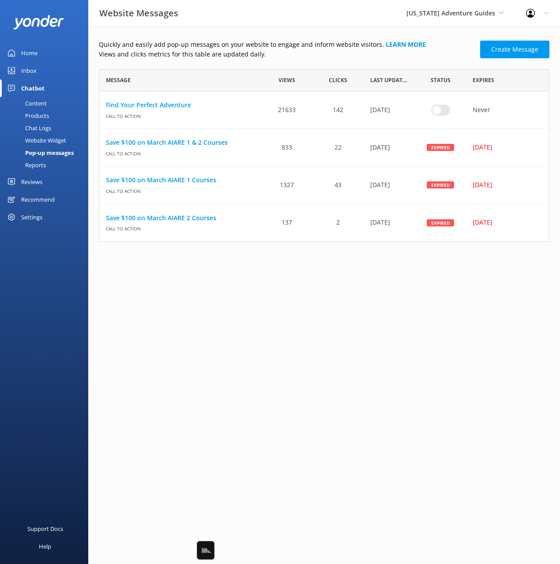
scroll to position [173, 451]
click at [279, 294] on html "Website Messages Colorado Adventure Guides Black Cat Cruises Banff Airporter In…" at bounding box center [280, 282] width 560 height 564
click at [269, 294] on html "Website Messages Colorado Adventure Guides Black Cat Cruises Banff Airporter In…" at bounding box center [280, 282] width 560 height 564
click at [45, 141] on div "Website Widget" at bounding box center [35, 140] width 61 height 12
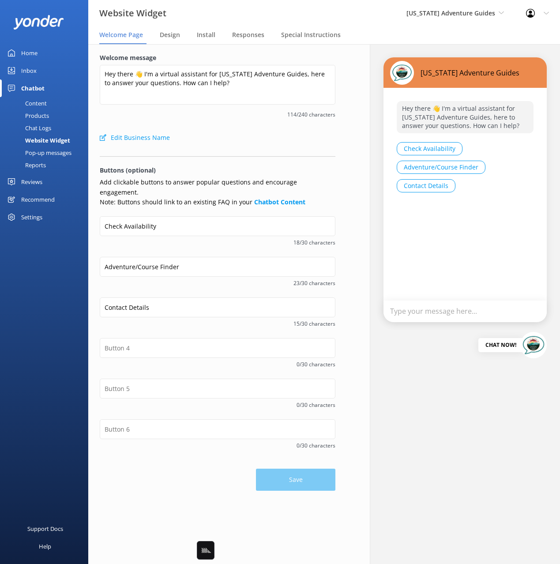
click at [238, 137] on div "Edit Business Name" at bounding box center [218, 138] width 236 height 18
click at [203, 126] on div "Welcome message Hey there 👋 I'm a virtual assistant for Colorado Adventure Guid…" at bounding box center [218, 91] width 236 height 76
drag, startPoint x: 135, startPoint y: 114, endPoint x: 120, endPoint y: 115, distance: 14.1
click at [130, 114] on span "114/240 characters" at bounding box center [218, 114] width 236 height 8
click at [30, 125] on div "Chat Logs" at bounding box center [28, 128] width 46 height 12
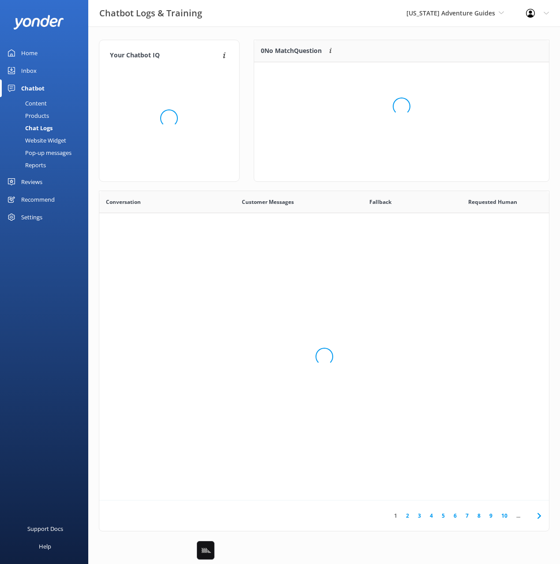
scroll to position [309, 450]
drag, startPoint x: 245, startPoint y: 104, endPoint x: 124, endPoint y: 123, distance: 122.4
click at [244, 104] on div "Your Chatbot IQ Your Chatbot IQ is the percentage of trained FAQs against untra…" at bounding box center [169, 115] width 155 height 151
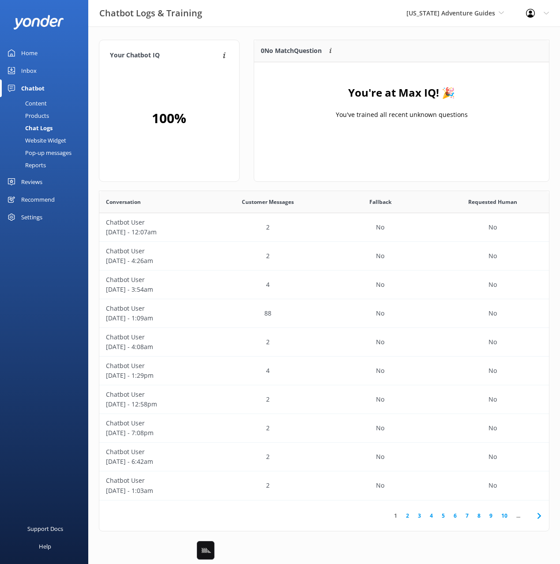
click at [42, 113] on div "Products" at bounding box center [27, 115] width 44 height 12
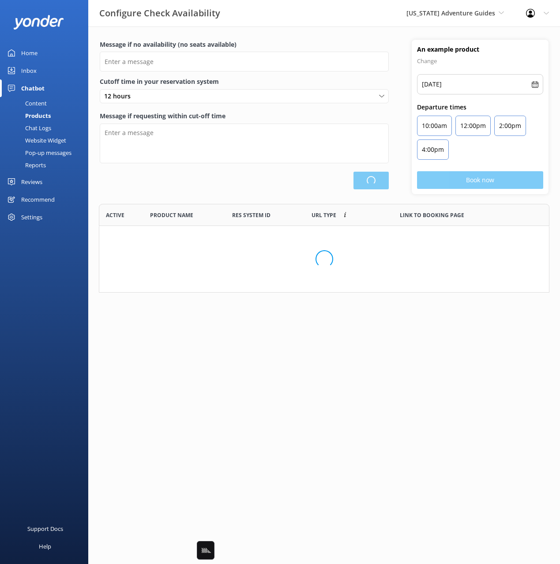
scroll to position [89, 451]
type input "There are no seats available, please check an alternative day"
type textarea "Our online booking system closes {hours} prior to departure. Please contact us …"
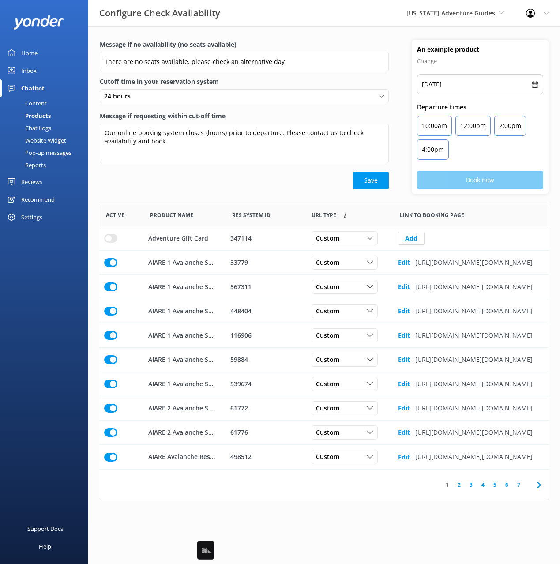
scroll to position [265, 450]
click at [234, 195] on div "Message if no availability (no seats available) There are no seats available, p…" at bounding box center [324, 122] width 472 height 164
click at [230, 190] on div "Message if no availability (no seats available) There are no seats available, p…" at bounding box center [244, 117] width 312 height 154
click at [229, 171] on div "Message if requesting within cut-off time Our online booking system closes {hou…" at bounding box center [244, 141] width 289 height 60
click at [45, 105] on div "Content" at bounding box center [25, 103] width 41 height 12
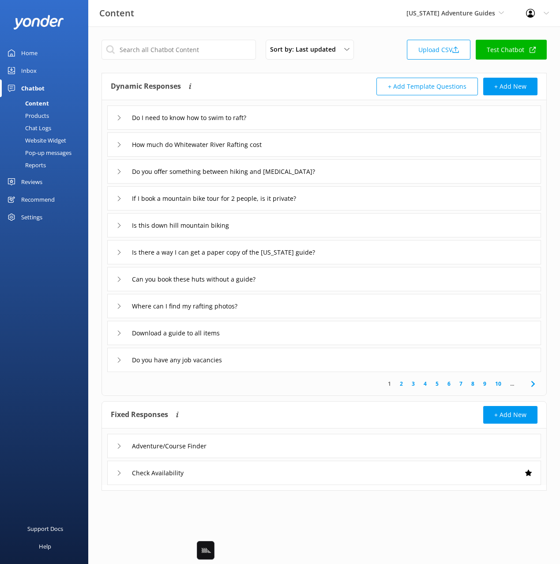
click at [264, 84] on div "Dynamic Responses Dynamic responses rely on the Large Language Model to create …" at bounding box center [218, 87] width 214 height 18
click at [244, 76] on div "Dynamic Responses Dynamic responses rely on the Large Language Model to create …" at bounding box center [324, 86] width 444 height 27
click at [179, 24] on div "Content Colorado Adventure Guides Black Cat Cruises Banff Airporter Internation…" at bounding box center [280, 13] width 560 height 26
click at [249, 82] on div "Dynamic Responses Dynamic responses rely on the Large Language Model to create …" at bounding box center [218, 87] width 214 height 18
click at [24, 48] on div "Home" at bounding box center [29, 53] width 16 height 18
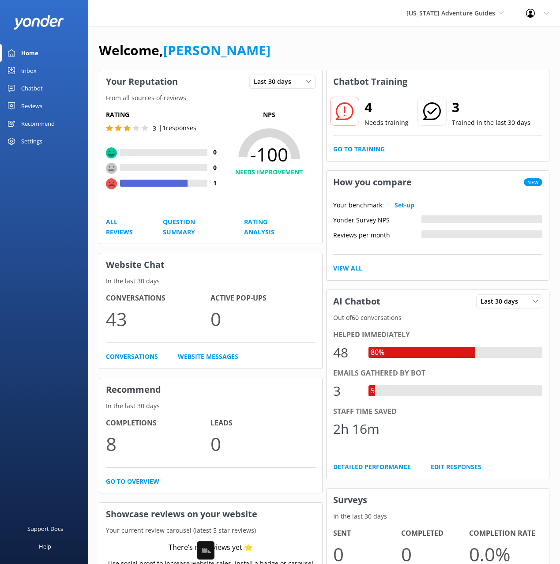
click at [246, 60] on div "Welcome, Mikayla" at bounding box center [324, 55] width 451 height 30
click at [34, 88] on div "Chatbot" at bounding box center [32, 88] width 22 height 18
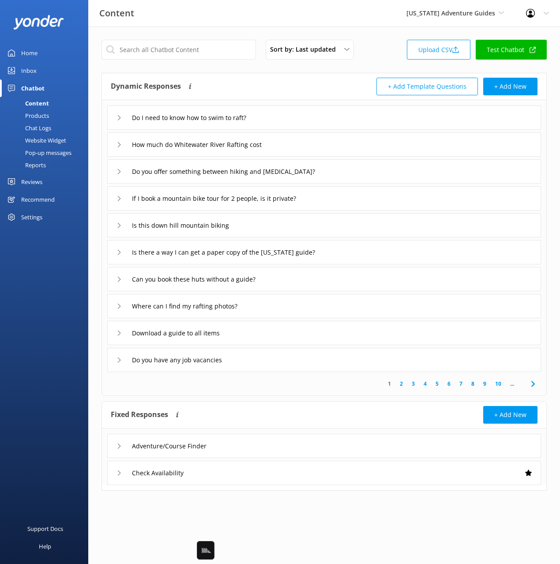
click at [40, 54] on link "Home" at bounding box center [44, 53] width 88 height 18
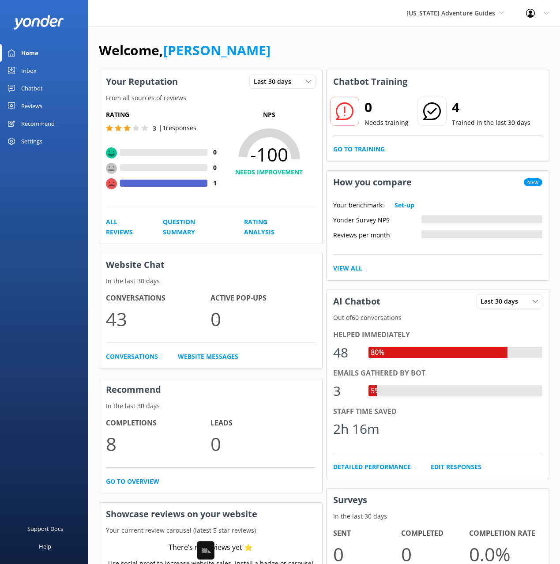
drag, startPoint x: 244, startPoint y: 52, endPoint x: 248, endPoint y: 47, distance: 5.7
click at [244, 51] on div "Welcome, Mikayla" at bounding box center [324, 55] width 451 height 30
click at [248, 47] on div "Welcome, Mikayla" at bounding box center [324, 55] width 451 height 30
drag, startPoint x: 261, startPoint y: 46, endPoint x: 269, endPoint y: 46, distance: 8.0
click at [262, 46] on div "Welcome, Mikayla" at bounding box center [324, 55] width 451 height 30
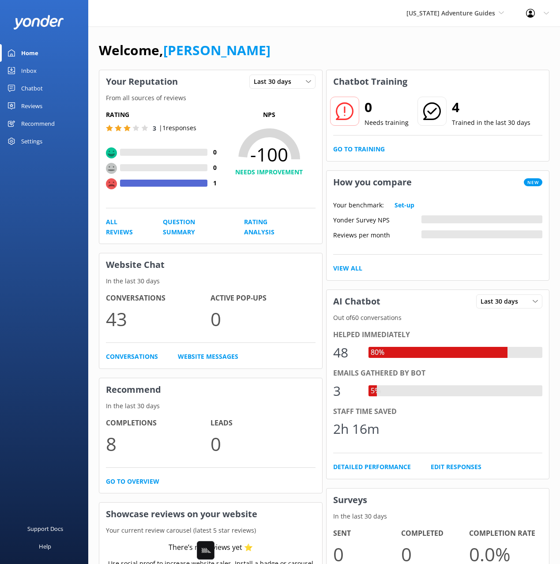
click at [302, 46] on div "Welcome, Mikayla" at bounding box center [324, 55] width 451 height 30
click at [21, 103] on div "Reviews" at bounding box center [31, 106] width 21 height 18
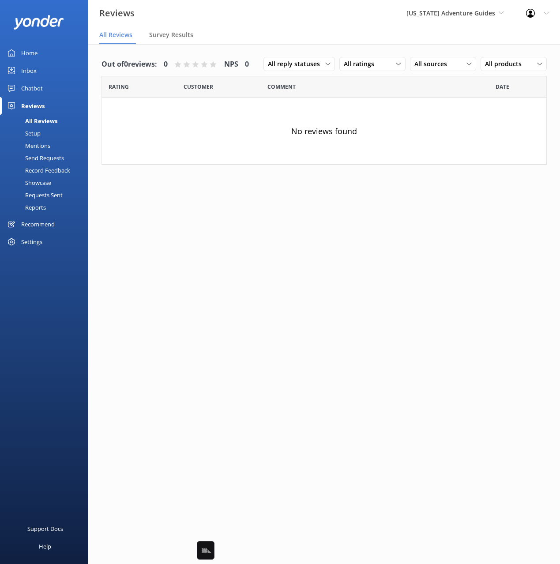
drag, startPoint x: 196, startPoint y: 193, endPoint x: 118, endPoint y: 99, distance: 122.2
click at [194, 191] on div "Out of 0 reviews: 0 NPS 0 All reply statuses All reply statuses Needs a reply D…" at bounding box center [324, 312] width 472 height 537
click at [46, 56] on link "Home" at bounding box center [44, 53] width 88 height 18
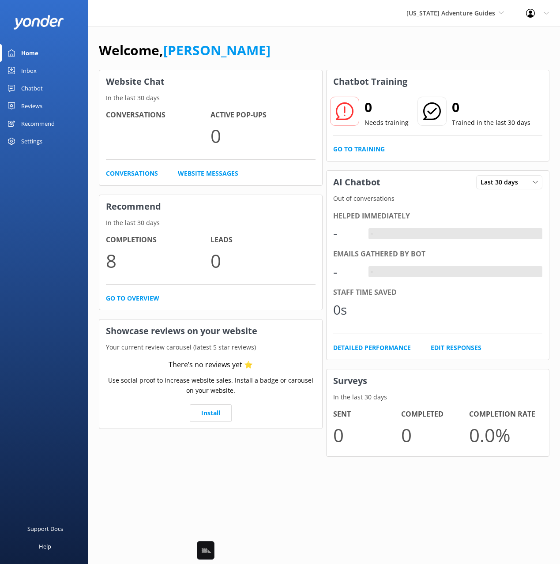
click at [284, 56] on div "Welcome, [PERSON_NAME]" at bounding box center [324, 55] width 451 height 30
click at [303, 49] on div "Welcome, [PERSON_NAME]" at bounding box center [324, 55] width 451 height 30
click at [356, 47] on div "Welcome, [PERSON_NAME]" at bounding box center [324, 55] width 451 height 30
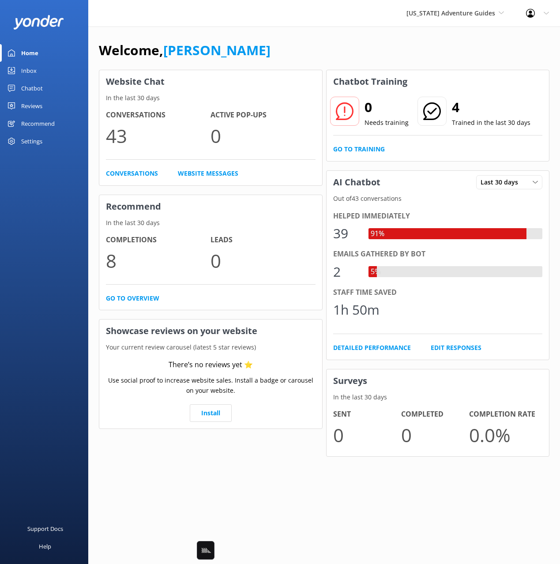
click at [354, 46] on div "Welcome, [PERSON_NAME]" at bounding box center [324, 55] width 451 height 30
click at [307, 48] on div "Welcome, [PERSON_NAME]" at bounding box center [324, 55] width 451 height 30
click at [65, 227] on div "Home Inbox Chatbot Content Products Chat Logs Website Widget Pop-up messages Re…" at bounding box center [44, 141] width 88 height 282
click at [67, 226] on div "Home Inbox Chatbot Content Products Chat Logs Website Widget Pop-up messages Re…" at bounding box center [44, 141] width 88 height 282
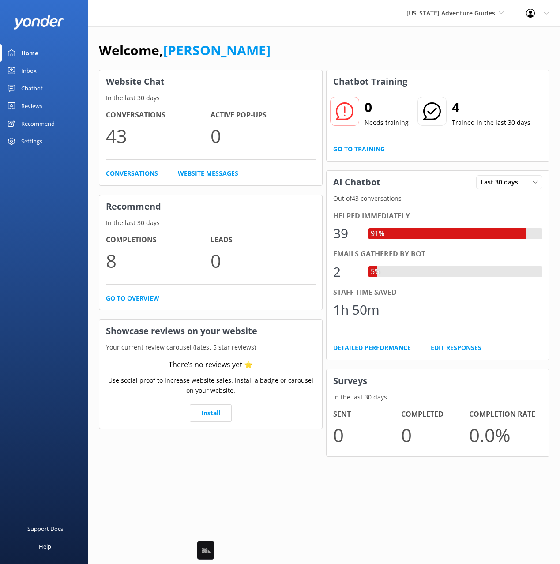
drag, startPoint x: 71, startPoint y: 230, endPoint x: 66, endPoint y: 124, distance: 106.5
click at [74, 227] on div "Home Inbox Chatbot Content Products Chat Logs Website Widget Pop-up messages Re…" at bounding box center [44, 141] width 88 height 282
click at [29, 72] on div "Inbox" at bounding box center [28, 71] width 15 height 18
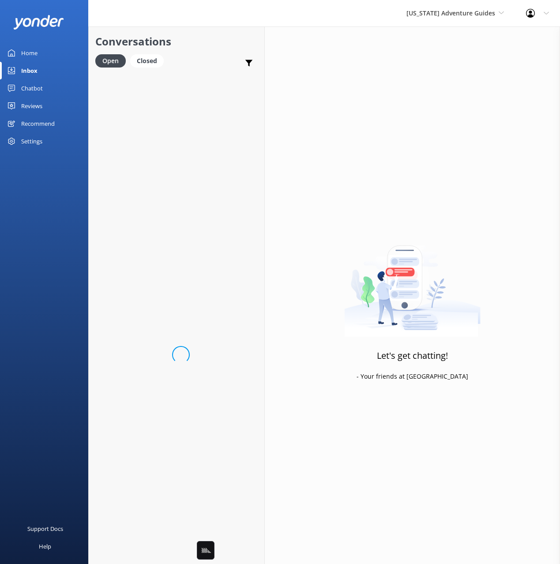
click at [217, 56] on div "Open Closed Important Assigned to me Unassigned" at bounding box center [176, 64] width 162 height 21
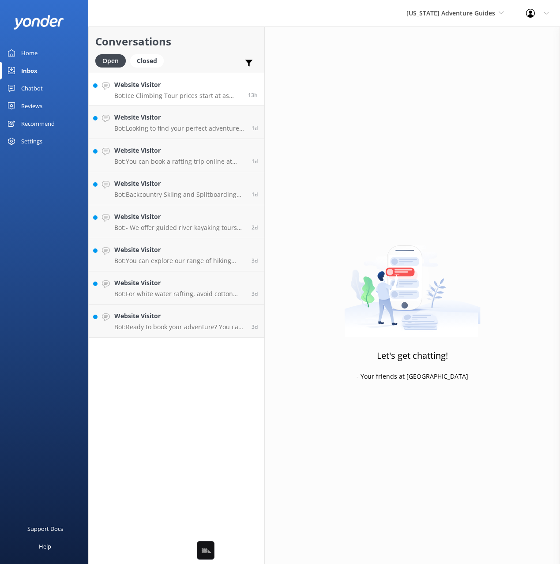
click at [188, 86] on h4 "Website Visitor" at bounding box center [177, 85] width 127 height 10
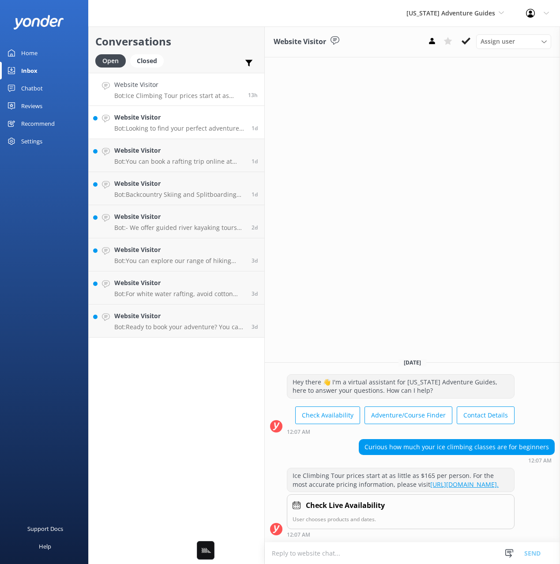
click at [192, 128] on p "Bot: Looking to find your perfect adventure or course? Let us guide you there, …" at bounding box center [179, 128] width 131 height 8
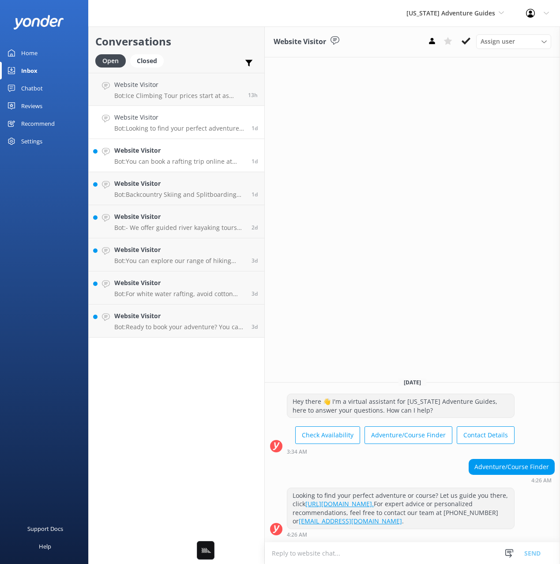
click at [181, 162] on p "Bot: You can book a rafting trip online at https://fareharbor.com/embeds/book/c…" at bounding box center [179, 162] width 131 height 8
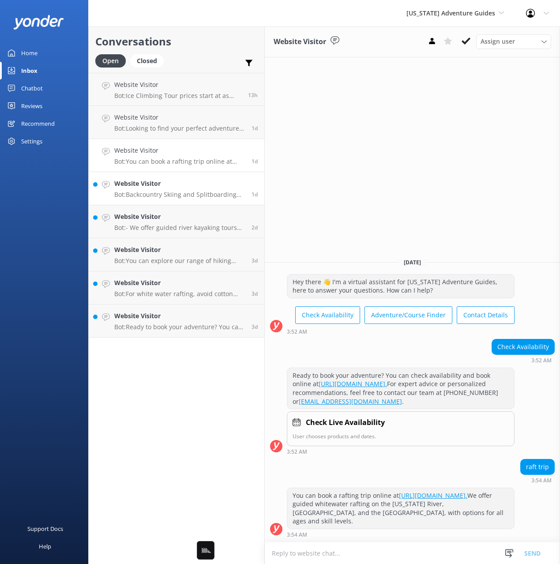
click at [188, 202] on link "Website Visitor Bot: Backcountry Skiing and Splitboarding trips typically opera…" at bounding box center [177, 188] width 176 height 33
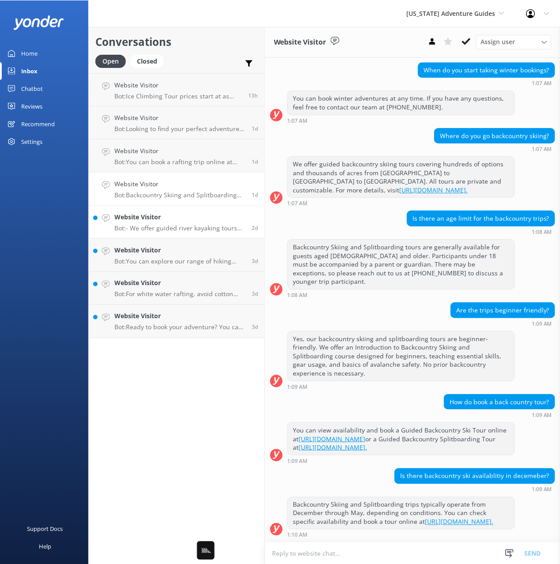
scroll to position [3844, 0]
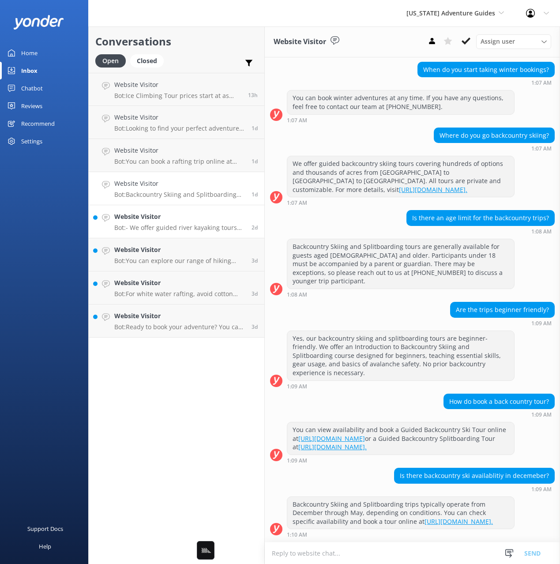
click at [175, 226] on p "Bot: - We offer guided river kayaking tours on the Upper Colorado River, which …" at bounding box center [179, 228] width 131 height 8
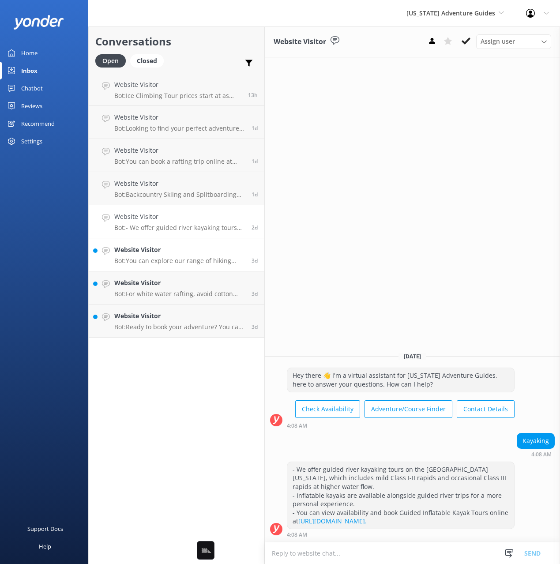
click at [150, 260] on p "Bot: You can explore our range of hiking tours at https://www.coloradoadventure…" at bounding box center [179, 261] width 131 height 8
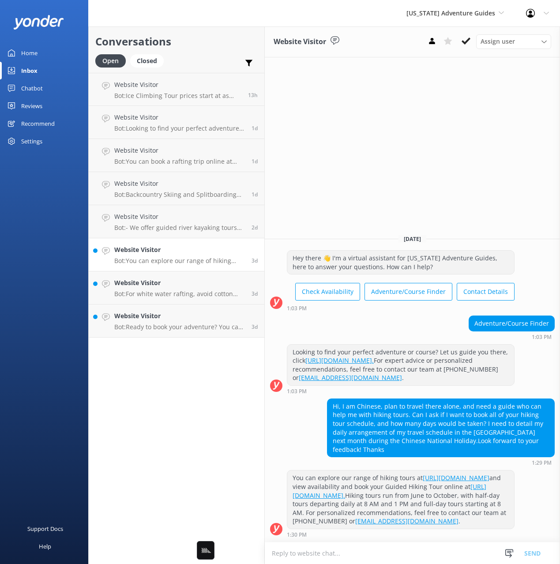
click at [41, 235] on div "Home Inbox Chatbot Content Products Chat Logs Website Widget Pop-up messages Re…" at bounding box center [44, 141] width 88 height 282
drag, startPoint x: 49, startPoint y: 159, endPoint x: 39, endPoint y: 141, distance: 20.7
click at [49, 159] on div "Home Inbox Chatbot Content Products Chat Logs Website Widget Pop-up messages Re…" at bounding box center [44, 141] width 88 height 282
click at [36, 138] on div "Settings" at bounding box center [31, 141] width 21 height 18
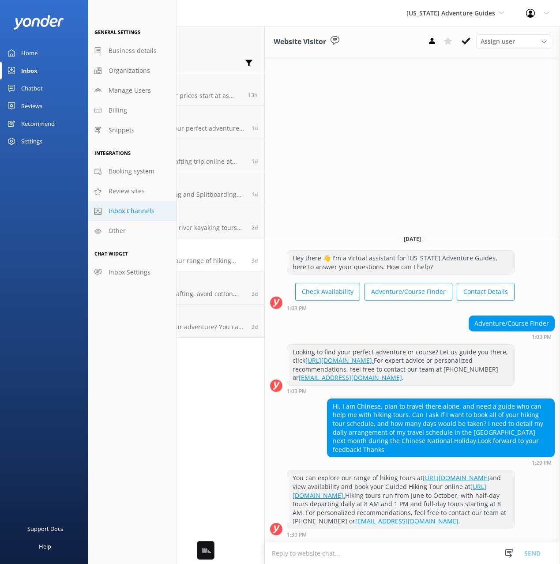
click at [139, 211] on span "Inbox Channels" at bounding box center [132, 211] width 46 height 10
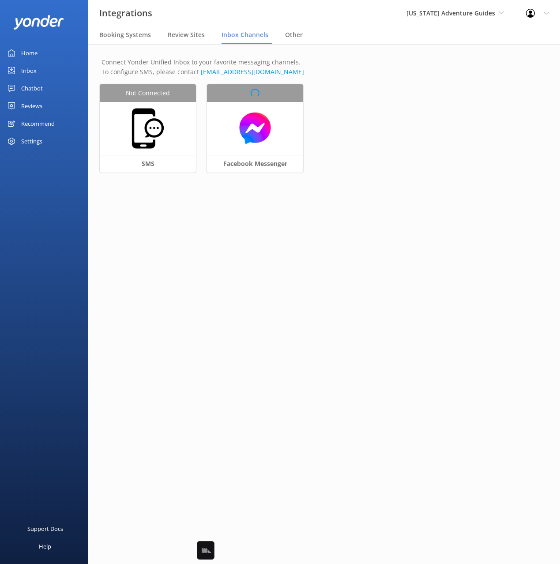
click at [366, 274] on main "Connect Yonder Unified Inbox to your favorite messaging channels. To configure …" at bounding box center [324, 304] width 472 height 520
click at [319, 280] on main "Connect Yonder Unified Inbox to your favorite messaging channels. To configure …" at bounding box center [324, 304] width 472 height 520
click at [290, 275] on main "Connect Yonder Unified Inbox to your favorite messaging channels. To configure …" at bounding box center [324, 304] width 472 height 520
drag, startPoint x: 268, startPoint y: 280, endPoint x: 208, endPoint y: 208, distance: 93.7
click at [258, 273] on main "Connect Yonder Unified Inbox to your favorite messaging channels. To configure …" at bounding box center [324, 304] width 472 height 520
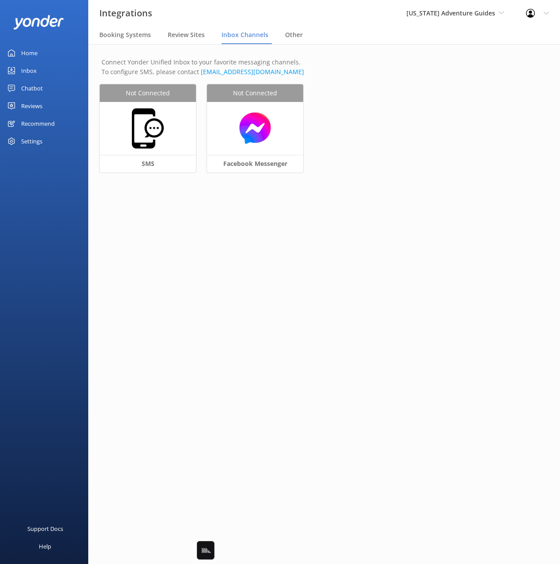
click at [28, 55] on div "Home" at bounding box center [29, 53] width 16 height 18
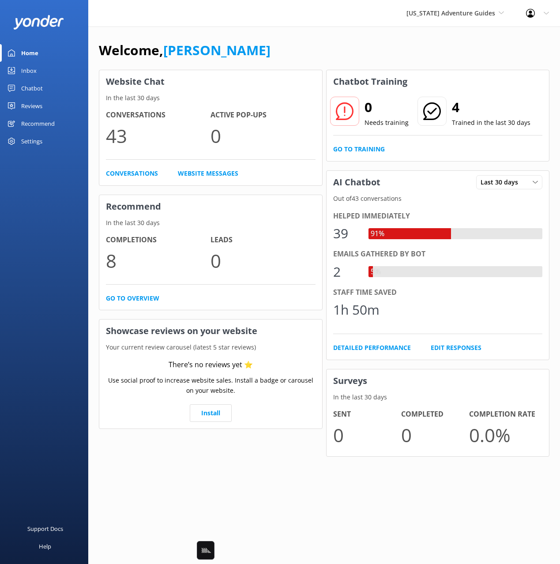
drag, startPoint x: 273, startPoint y: 58, endPoint x: 256, endPoint y: 54, distance: 16.8
click at [270, 57] on div "Welcome, Mikayla" at bounding box center [324, 55] width 451 height 30
click at [250, 53] on div "Welcome, Mikayla" at bounding box center [324, 55] width 451 height 30
click at [194, 35] on div "Welcome, Mikayla Website Chat In the last 30 days Conversations 43 Active Pop-u…" at bounding box center [324, 254] width 472 height 457
click at [339, 43] on div "Welcome, Mikayla" at bounding box center [324, 55] width 450 height 30
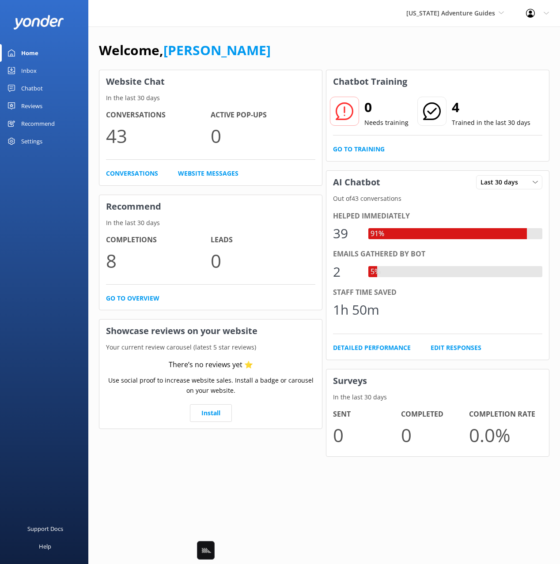
drag, startPoint x: 35, startPoint y: 105, endPoint x: 38, endPoint y: 119, distance: 14.8
click at [35, 105] on div "Reviews" at bounding box center [31, 106] width 21 height 18
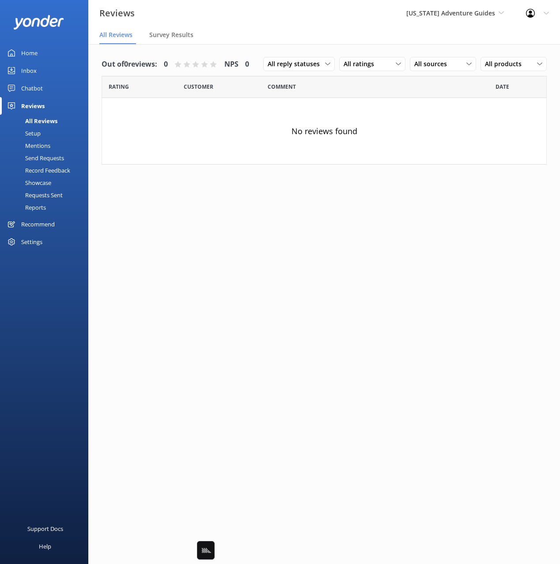
drag, startPoint x: 44, startPoint y: 205, endPoint x: 472, endPoint y: 26, distance: 463.8
click at [45, 205] on div "Reports" at bounding box center [25, 207] width 41 height 12
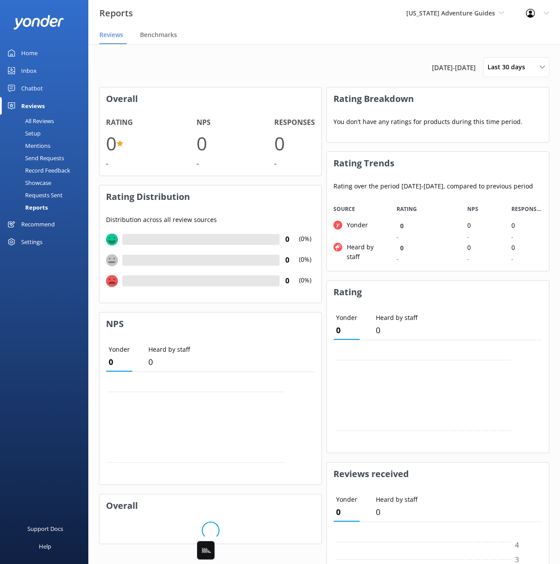
scroll to position [73, 222]
drag, startPoint x: 529, startPoint y: 71, endPoint x: 525, endPoint y: 105, distance: 34.2
click at [529, 72] on div "Last 30 days" at bounding box center [516, 67] width 62 height 10
click at [501, 157] on div "Custom" at bounding box center [498, 159] width 20 height 9
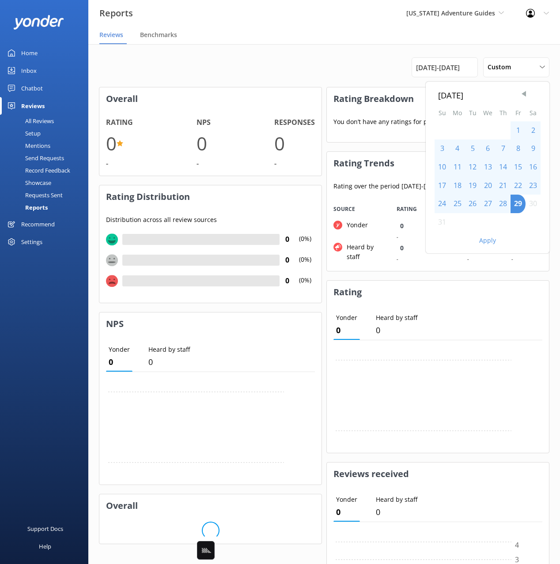
click at [520, 94] on span "Previous Month" at bounding box center [523, 94] width 9 height 9
click at [520, 95] on span "Previous Month" at bounding box center [523, 94] width 9 height 9
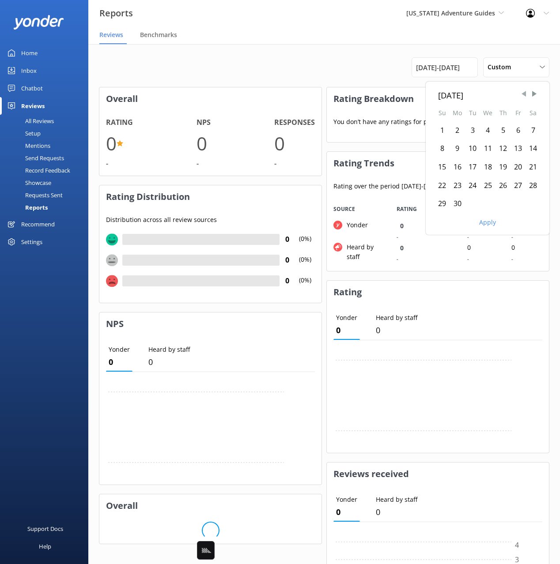
click at [520, 95] on span "Previous Month" at bounding box center [523, 94] width 9 height 9
click at [530, 130] on div "1" at bounding box center [532, 130] width 15 height 19
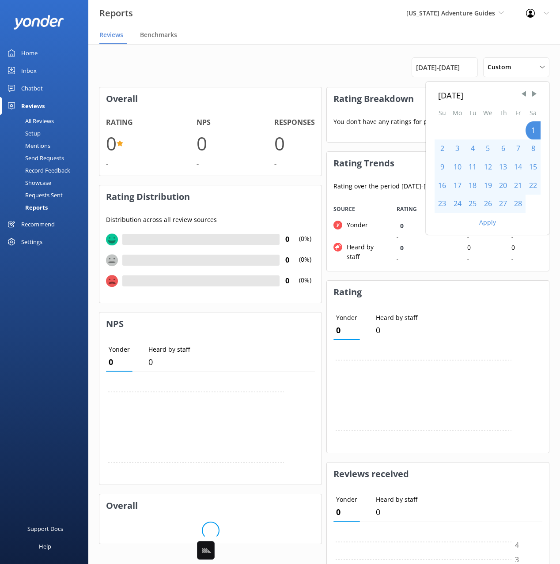
drag, startPoint x: 489, startPoint y: 225, endPoint x: 483, endPoint y: 221, distance: 7.2
click at [489, 225] on button "Apply" at bounding box center [487, 222] width 17 height 6
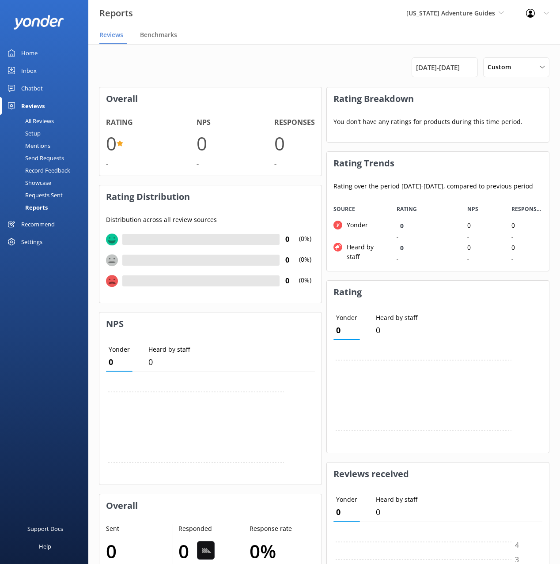
click at [290, 94] on h3 "Overall" at bounding box center [210, 98] width 222 height 23
click at [290, 75] on div "1st Feb 25 - 29th Aug 25 Custom Last 7 days Last 30 days Last 90 days Last 180 …" at bounding box center [324, 67] width 450 height 20
click at [27, 88] on div "Chatbot" at bounding box center [32, 88] width 22 height 18
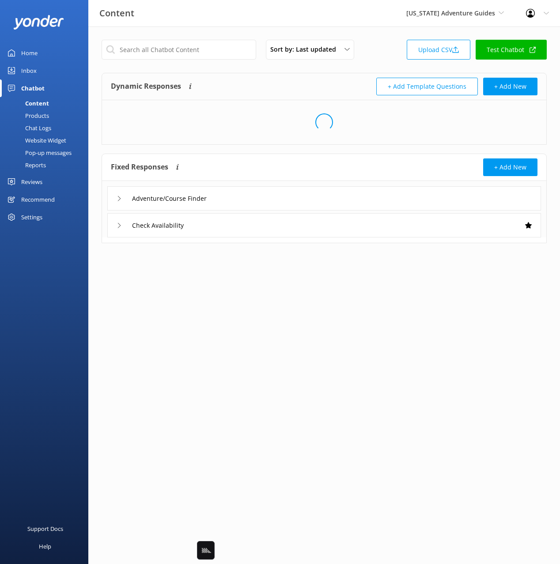
drag, startPoint x: 387, startPoint y: 72, endPoint x: 291, endPoint y: 104, distance: 100.9
click at [385, 72] on div "Sort by: Last updated Title Last updated Upload CSV Test Chatbot Dynamic Respon…" at bounding box center [323, 147] width 471 height 243
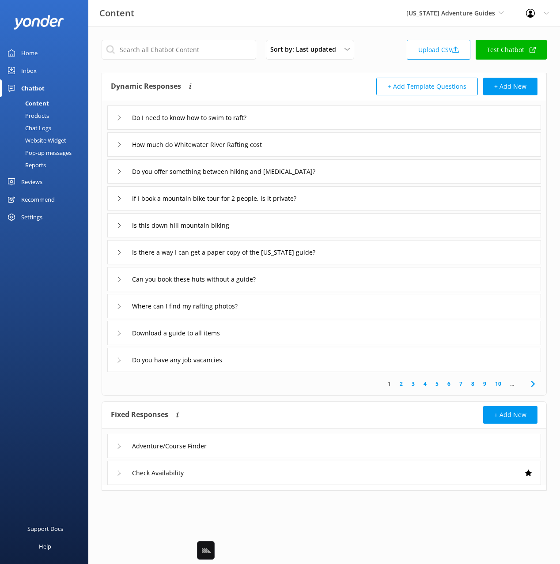
click at [39, 167] on div "Reports" at bounding box center [25, 165] width 41 height 12
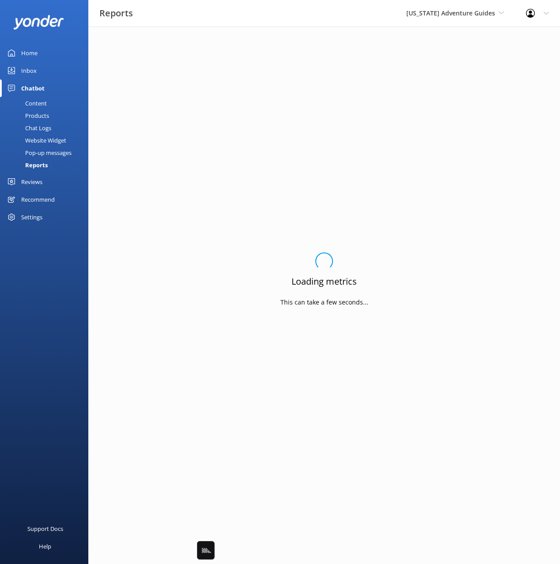
click at [365, 79] on div "Loading.. Loading metrics This can take a few seconds..." at bounding box center [324, 282] width 450 height 485
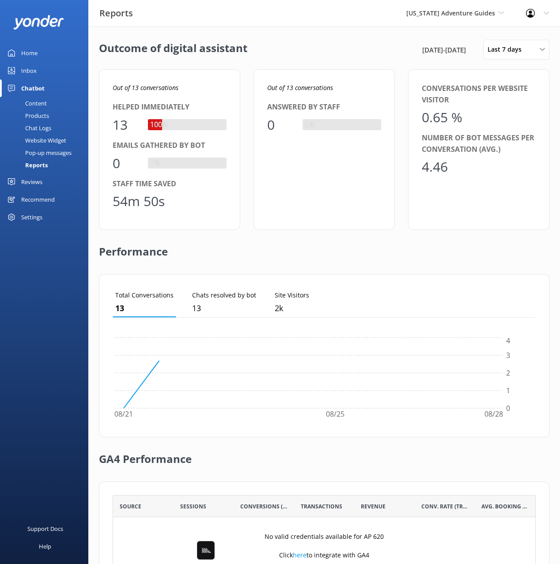
scroll to position [89, 423]
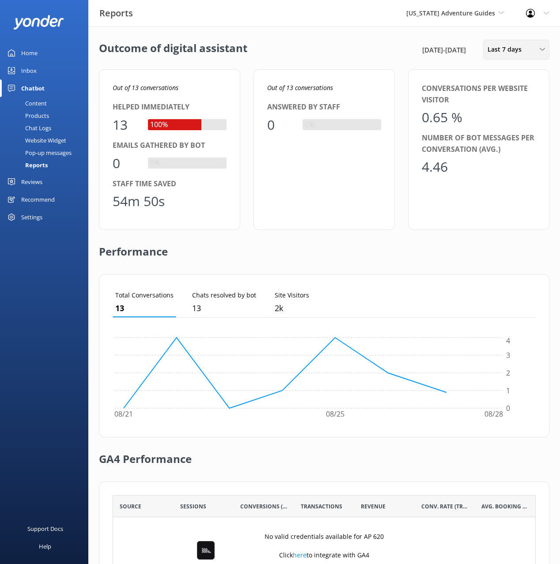
drag, startPoint x: 531, startPoint y: 58, endPoint x: 513, endPoint y: 118, distance: 62.1
click at [531, 58] on div "Last 7 days Last 7 days Last 30 days Last month Last 90 days Last 180 days Cust…" at bounding box center [516, 50] width 66 height 20
click at [500, 159] on div "Custom" at bounding box center [498, 159] width 20 height 9
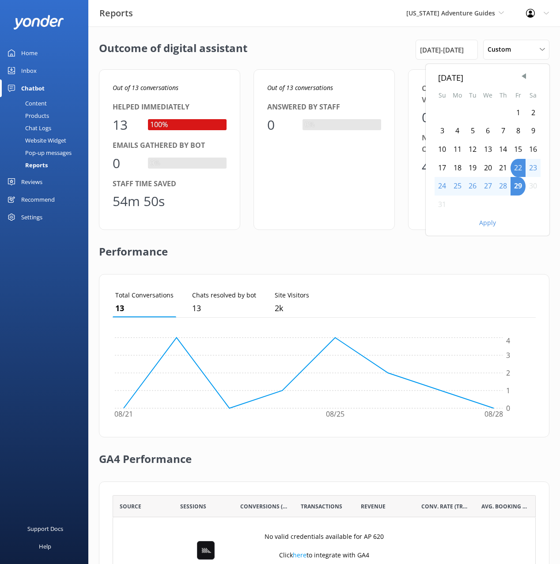
click at [526, 67] on div "August 2025 Su Mo Tu We Th Fr Sa 1 2 3 4 5 6 7 8 9 10 11 12 13 14 15 16 17 18 1…" at bounding box center [487, 139] width 124 height 150
click at [525, 74] on span "Previous Month" at bounding box center [523, 76] width 9 height 9
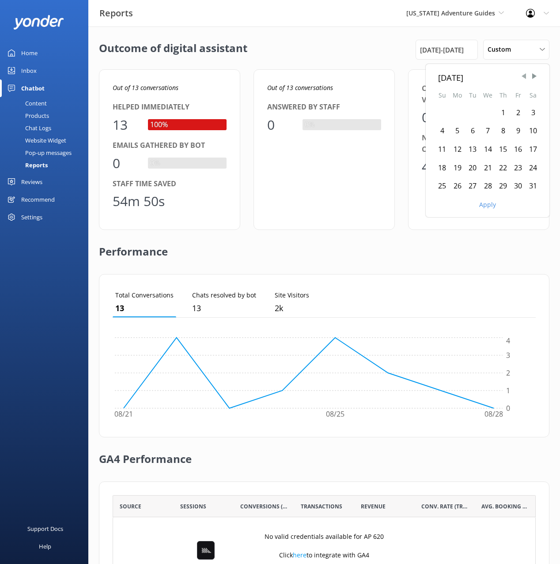
click at [525, 74] on span "Previous Month" at bounding box center [523, 76] width 9 height 9
click at [531, 112] on div "1" at bounding box center [532, 113] width 15 height 19
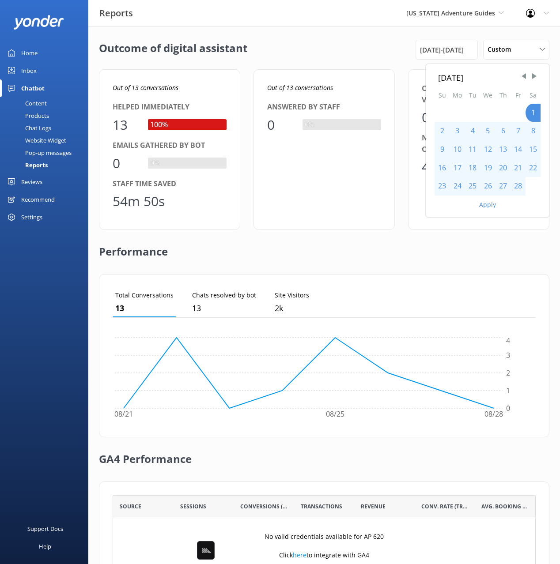
click at [488, 205] on button "Apply" at bounding box center [487, 205] width 17 height 6
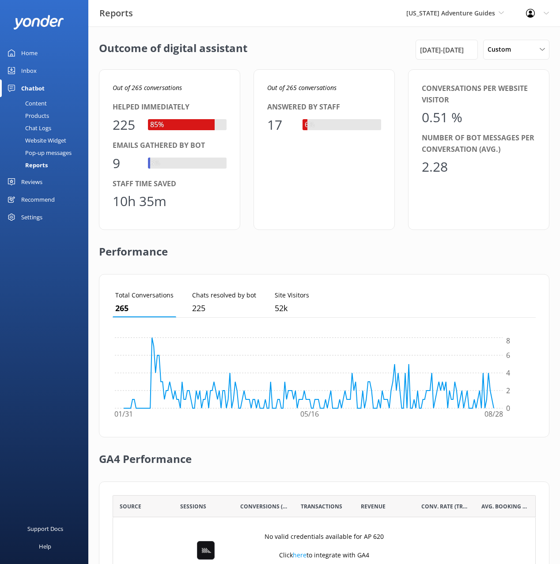
drag, startPoint x: 185, startPoint y: 90, endPoint x: 196, endPoint y: 89, distance: 11.2
click at [186, 90] on p "Out of 265 conversations" at bounding box center [170, 88] width 114 height 10
drag, startPoint x: 150, startPoint y: 91, endPoint x: 132, endPoint y: 93, distance: 18.6
click at [132, 93] on div "Out of 265 conversations Helped immediately 225 85% Emails gathered by bot 9 3%…" at bounding box center [169, 149] width 141 height 161
copy icon
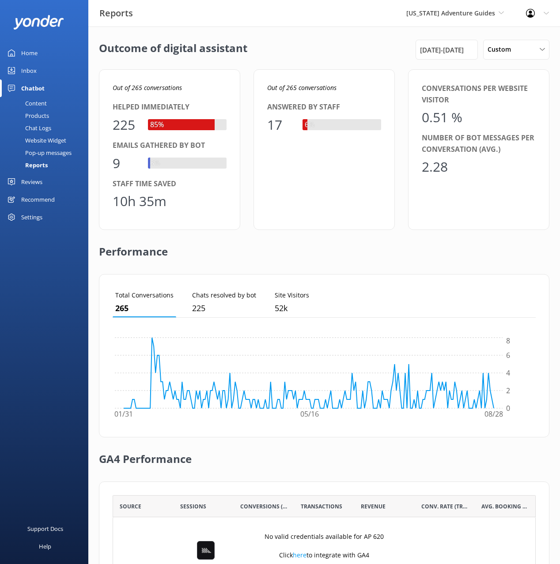
click at [262, 48] on div "Outcome of digital assistant 1st Feb 25 - 29th Aug 25 Custom Last 7 days Last 3…" at bounding box center [324, 50] width 450 height 20
drag, startPoint x: 319, startPoint y: 75, endPoint x: 306, endPoint y: 76, distance: 12.9
click at [318, 75] on div "Out of 265 conversations Answered by staff 17 6%" at bounding box center [323, 149] width 141 height 161
click at [271, 74] on div "Out of 265 conversations Answered by staff 17 6%" at bounding box center [323, 149] width 141 height 161
click at [469, 10] on span "[US_STATE] Adventure Guides" at bounding box center [450, 13] width 89 height 8
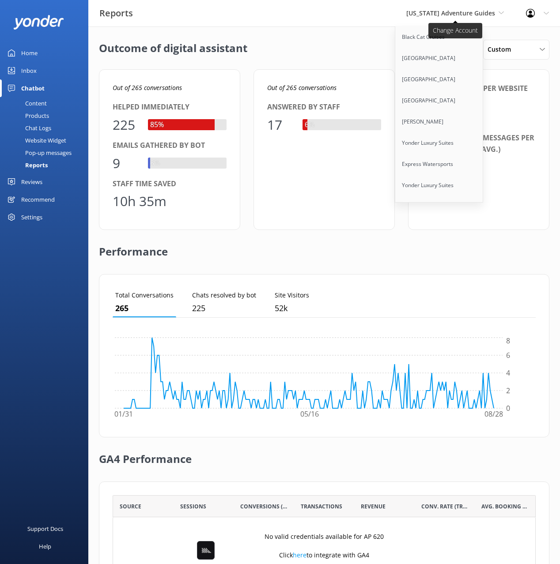
scroll to position [3815, 0]
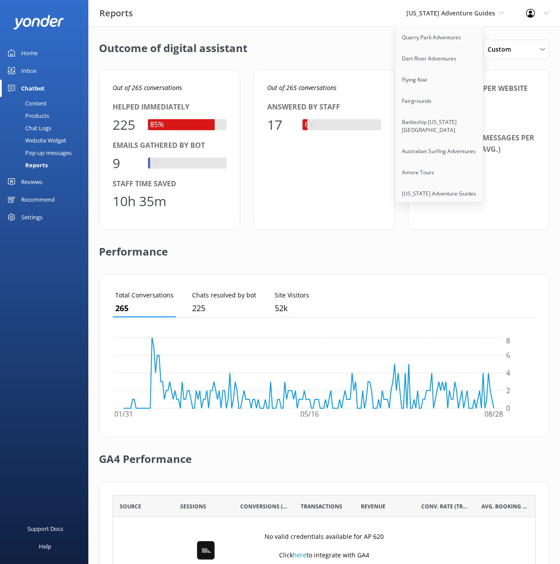
click at [449, 204] on link "[US_STATE] Rafting Company" at bounding box center [439, 214] width 88 height 21
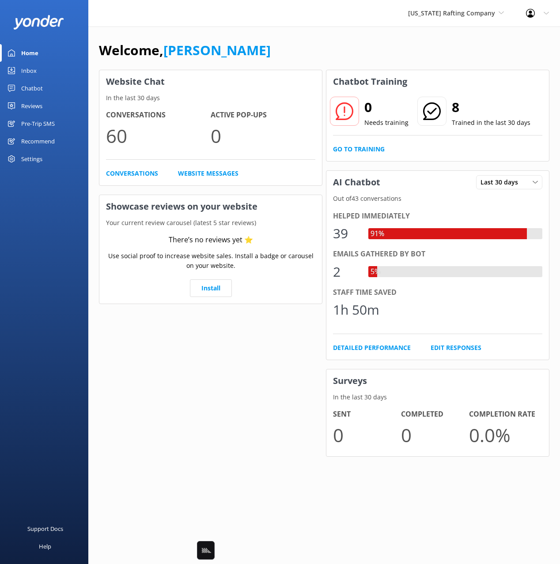
drag, startPoint x: 210, startPoint y: 51, endPoint x: 107, endPoint y: 101, distance: 114.5
click at [207, 51] on link "[PERSON_NAME]" at bounding box center [216, 50] width 107 height 18
click at [30, 87] on div "Chatbot" at bounding box center [32, 88] width 22 height 18
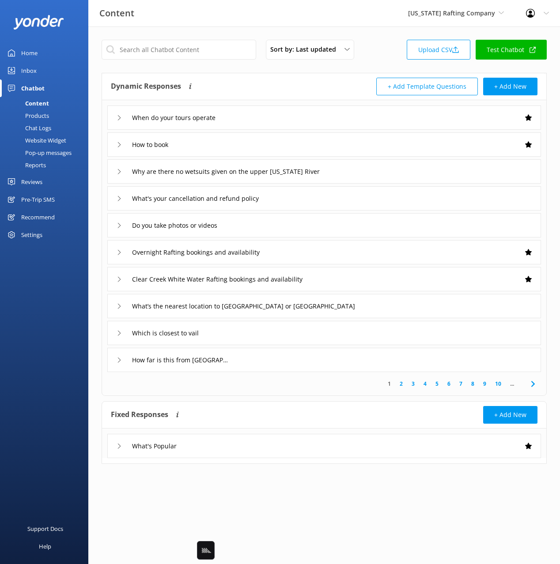
click at [38, 167] on div "Reports" at bounding box center [25, 165] width 41 height 12
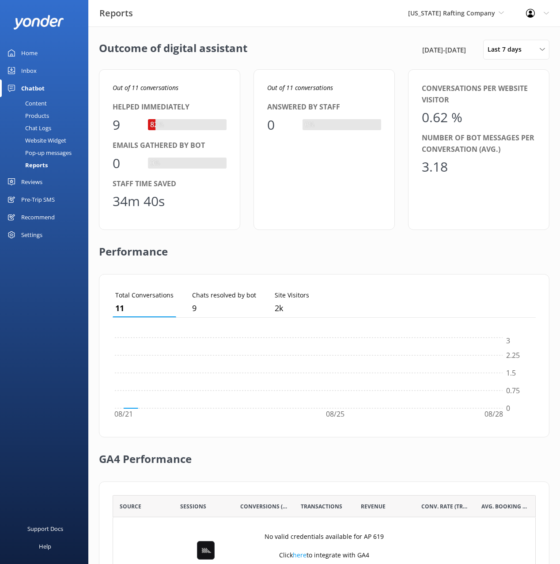
scroll to position [89, 423]
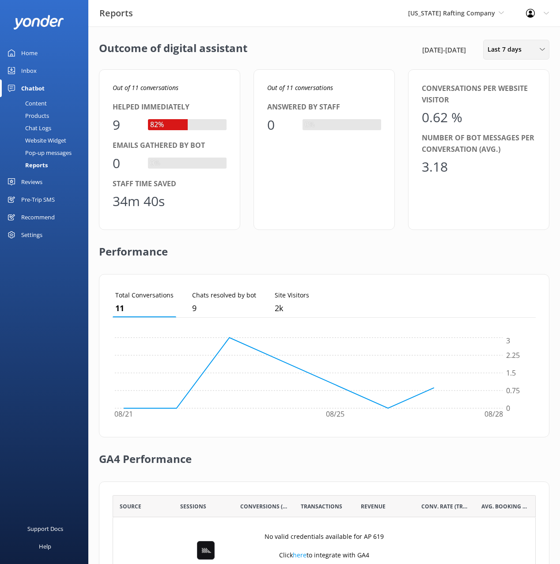
click at [506, 53] on span "Last 7 days" at bounding box center [506, 50] width 39 height 10
click at [505, 162] on div "Custom" at bounding box center [498, 159] width 20 height 9
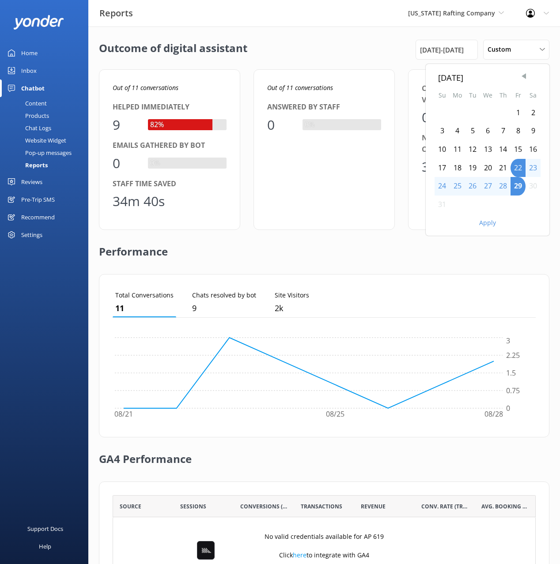
click at [522, 75] on span "Previous Month" at bounding box center [523, 76] width 9 height 9
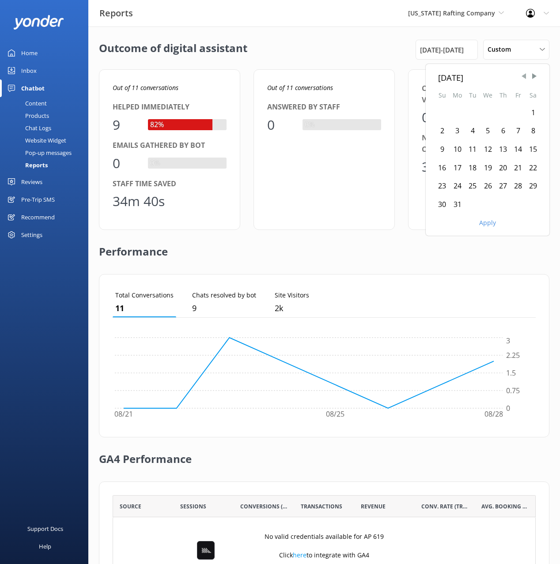
click at [522, 75] on span "Previous Month" at bounding box center [523, 76] width 9 height 9
drag, startPoint x: 531, startPoint y: 113, endPoint x: 485, endPoint y: 199, distance: 98.7
click at [531, 113] on div "1" at bounding box center [532, 113] width 15 height 19
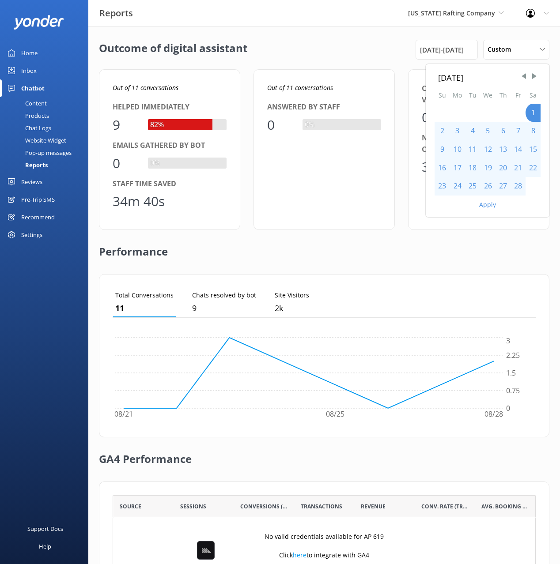
click at [482, 204] on button "Apply" at bounding box center [487, 205] width 17 height 6
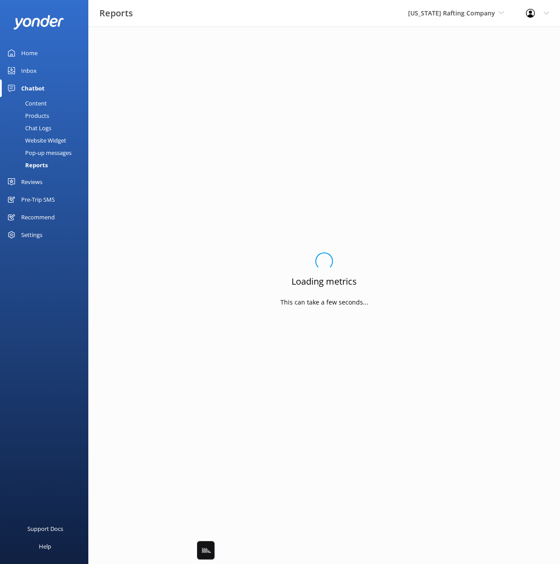
click at [314, 57] on div "Loading.. Loading metrics This can take a few seconds..." at bounding box center [324, 282] width 450 height 485
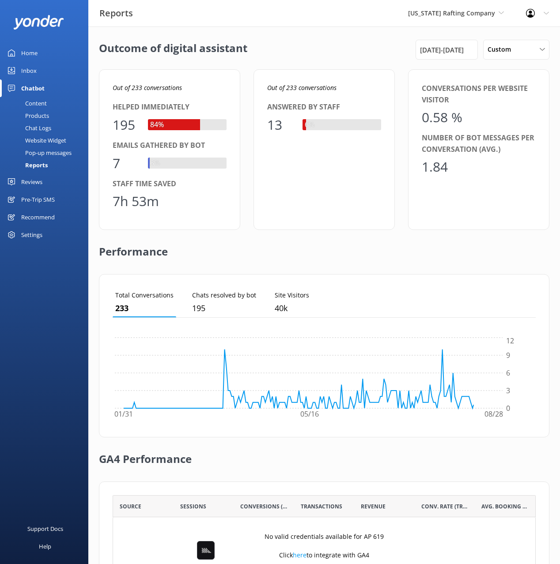
click at [320, 57] on div "Outcome of digital assistant 1st Feb 25 - 29th Aug 25 Custom Last 7 days Last 3…" at bounding box center [324, 50] width 450 height 20
drag, startPoint x: 131, startPoint y: 87, endPoint x: 186, endPoint y: 93, distance: 55.0
click at [183, 88] on p "Out of 233 conversations" at bounding box center [170, 88] width 114 height 10
copy icon "233 conversations"
click at [448, 13] on span "[US_STATE] Rafting Company" at bounding box center [451, 13] width 87 height 8
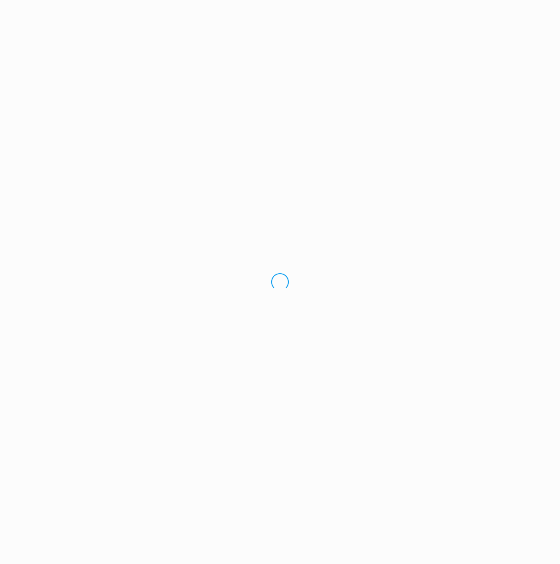
click at [428, 13] on div "Loading.." at bounding box center [280, 282] width 560 height 564
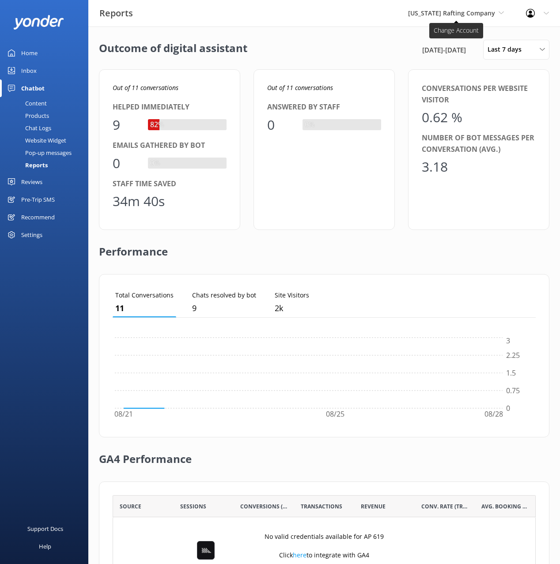
click at [457, 18] on span "[US_STATE] Rafting Company" at bounding box center [456, 13] width 96 height 10
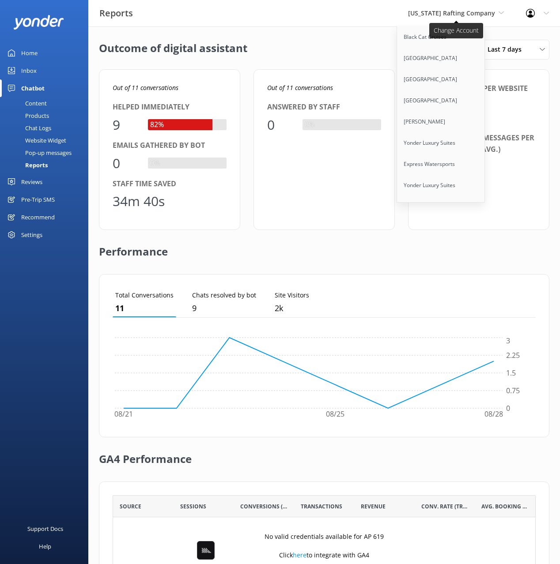
scroll to position [3815, 0]
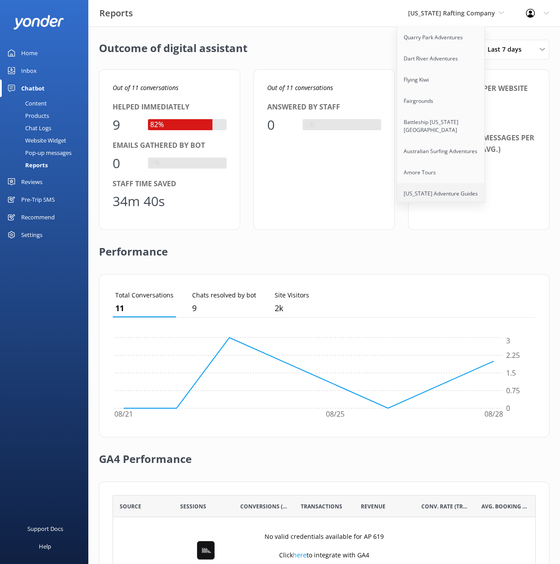
click at [450, 183] on link "[US_STATE] Adventure Guides" at bounding box center [441, 193] width 88 height 21
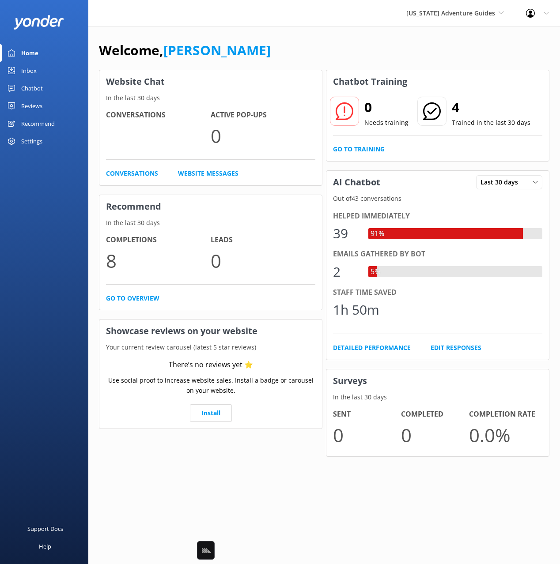
drag, startPoint x: 29, startPoint y: 91, endPoint x: 48, endPoint y: 148, distance: 60.6
click at [29, 91] on div "Chatbot" at bounding box center [32, 88] width 22 height 18
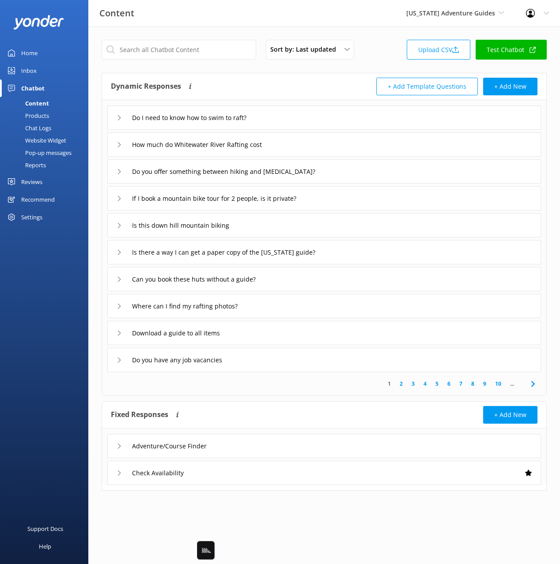
click at [35, 165] on div "Reports" at bounding box center [25, 165] width 41 height 12
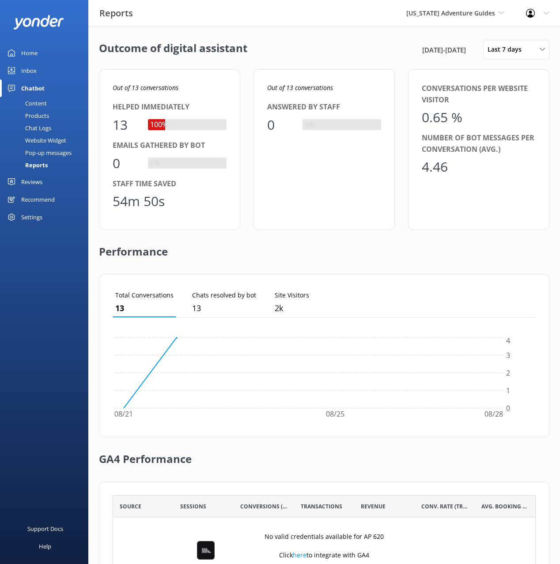
scroll to position [89, 423]
drag, startPoint x: 310, startPoint y: 56, endPoint x: 500, endPoint y: 56, distance: 190.6
click at [310, 56] on div "Outcome of digital assistant 22nd Aug 25 - 29th Aug 25 Last 7 days Last 7 days …" at bounding box center [324, 50] width 450 height 20
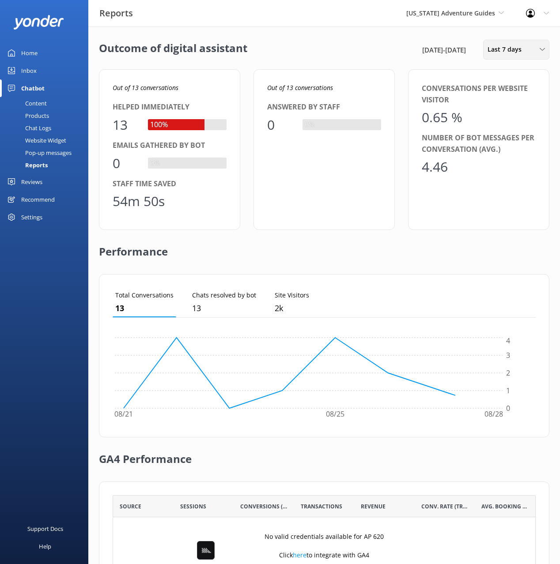
click at [509, 54] on span "Last 7 days" at bounding box center [506, 50] width 39 height 10
click at [494, 155] on div "Custom" at bounding box center [498, 159] width 20 height 9
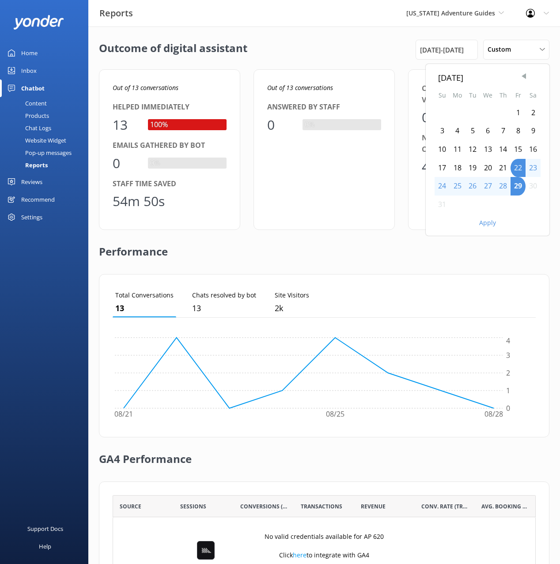
click at [526, 76] on span "Previous Month" at bounding box center [523, 76] width 9 height 9
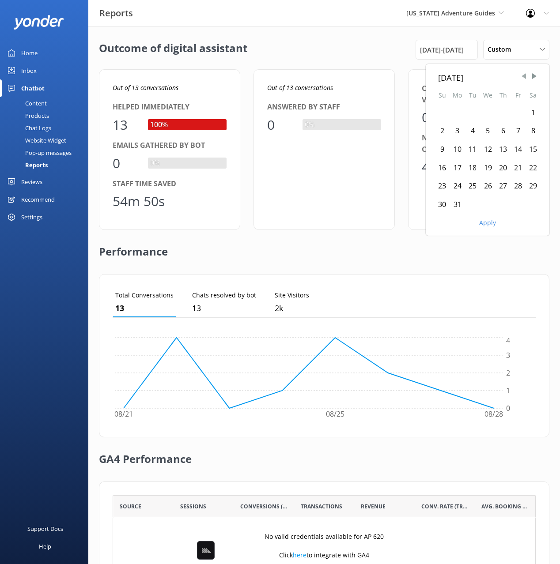
click at [526, 76] on span "Previous Month" at bounding box center [523, 76] width 9 height 9
click at [532, 113] on div "1" at bounding box center [532, 113] width 15 height 19
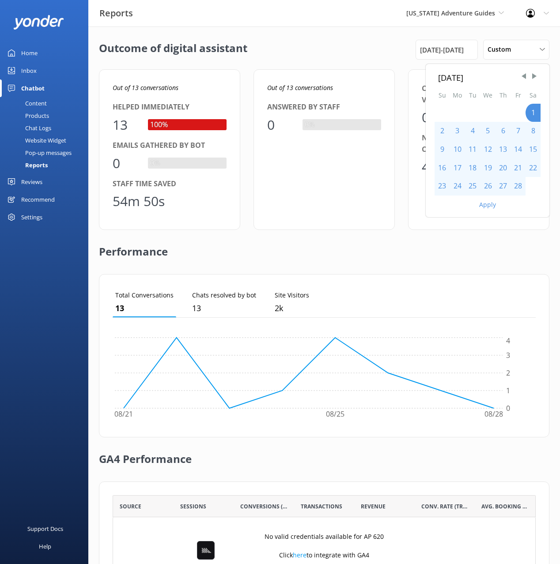
click at [481, 207] on button "Apply" at bounding box center [487, 205] width 17 height 6
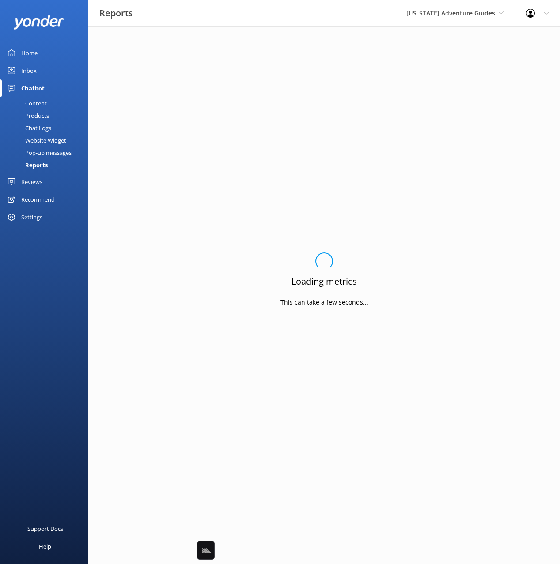
click at [315, 66] on div "Loading.. Loading metrics This can take a few seconds..." at bounding box center [324, 282] width 450 height 485
click at [306, 57] on div "Loading.. Loading metrics This can take a few seconds..." at bounding box center [324, 282] width 450 height 485
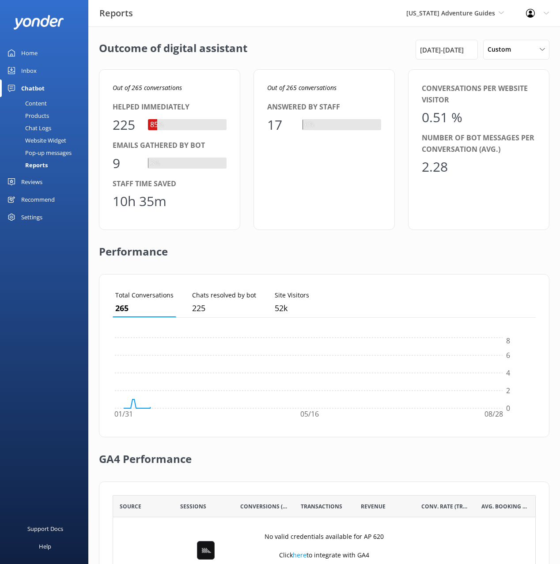
click at [309, 60] on div "Outcome of digital assistant 1st Feb 25 - 29th Aug 25 Custom Last 7 days Last 3…" at bounding box center [323, 320] width 471 height 589
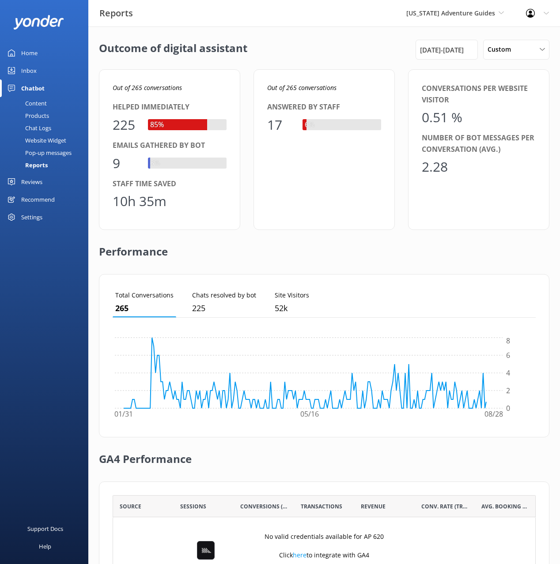
click at [312, 60] on div "Outcome of digital assistant 1st Feb 25 - 29th Aug 25 Custom Last 7 days Last 3…" at bounding box center [323, 320] width 471 height 589
click at [370, 25] on div "Reports Colorado Adventure Guides Black Cat Cruises Banff Airporter Internation…" at bounding box center [280, 13] width 560 height 26
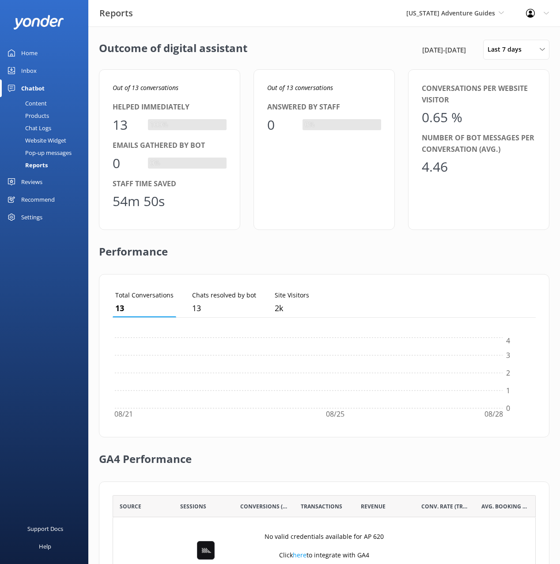
scroll to position [0, 0]
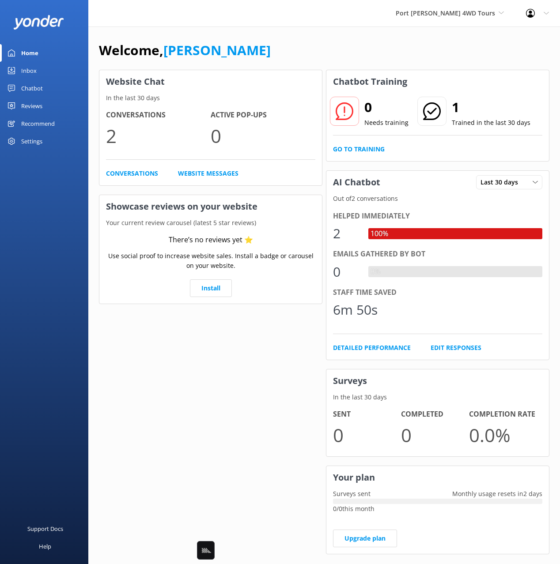
drag, startPoint x: 49, startPoint y: 86, endPoint x: 66, endPoint y: 85, distance: 16.9
click at [49, 86] on link "Chatbot" at bounding box center [44, 88] width 88 height 18
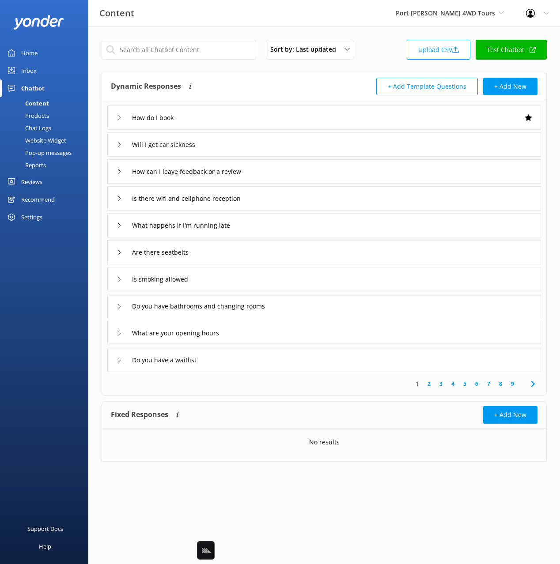
click at [316, 85] on div "Dynamic Responses Dynamic responses rely on the Large Language Model to create …" at bounding box center [217, 87] width 213 height 18
click at [172, 49] on input "text" at bounding box center [178, 50] width 154 height 20
type input "influe"
click at [372, 55] on div "Sort by: Last updated Title Last updated Upload CSV Test Chatbot" at bounding box center [323, 52] width 445 height 25
click at [178, 49] on input "text" at bounding box center [178, 50] width 154 height 20
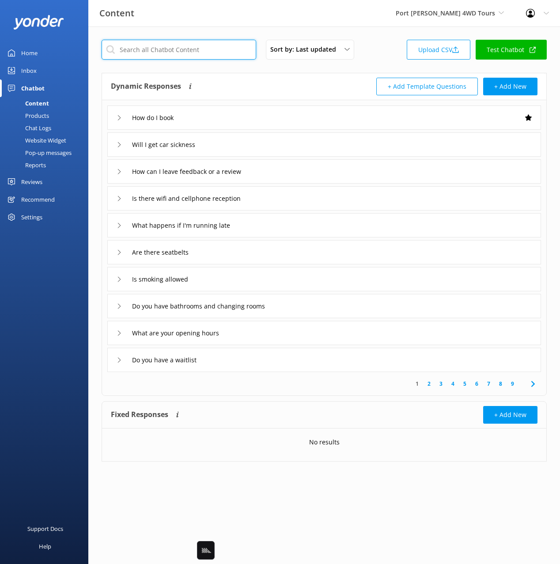
click at [178, 49] on input "text" at bounding box center [178, 50] width 154 height 20
type input "food"
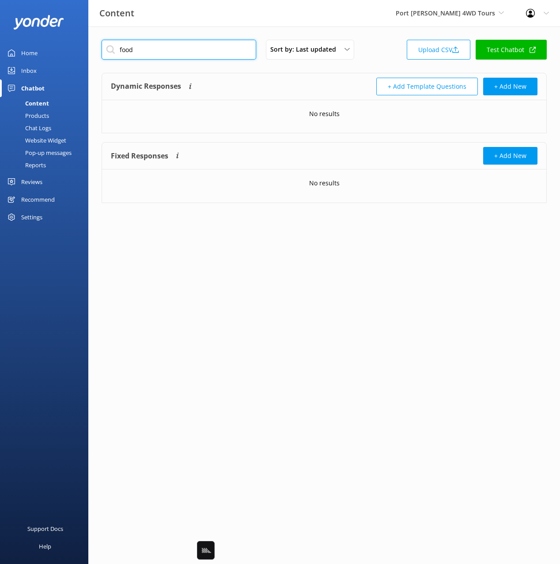
click at [229, 52] on input "food" at bounding box center [178, 50] width 154 height 20
click at [380, 53] on div "Sort by: Last updated Title Last updated Upload CSV Test Chatbot" at bounding box center [323, 52] width 445 height 25
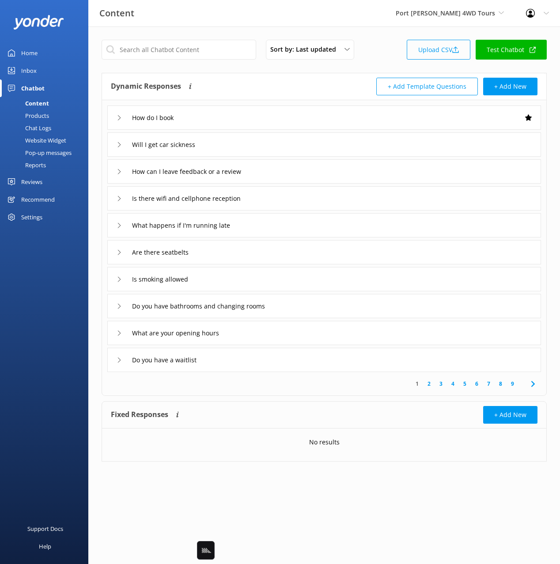
click at [427, 47] on link "Upload CSV" at bounding box center [438, 50] width 64 height 20
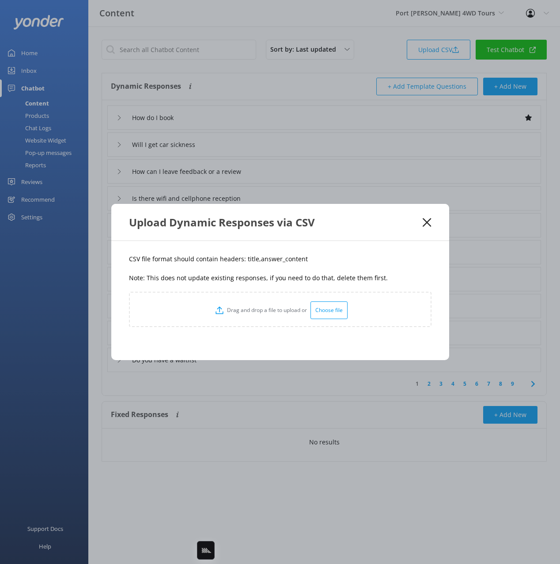
click at [245, 257] on p "CSV file format should contain headers: title,answer_content" at bounding box center [280, 259] width 302 height 10
copy p "title"
drag, startPoint x: 309, startPoint y: 266, endPoint x: 255, endPoint y: 263, distance: 54.0
click at [255, 263] on div "CSV file format should contain headers: title,answer_content Note: This does no…" at bounding box center [280, 300] width 338 height 119
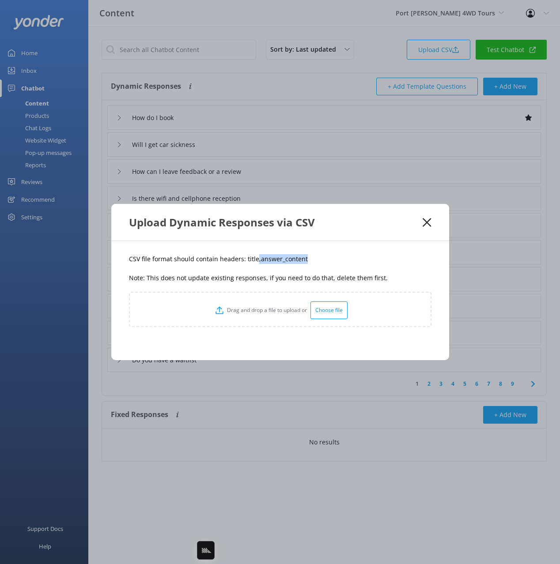
copy p ",answer_content"
click at [351, 251] on div "CSV file format should contain headers: title,answer_content Note: This does no…" at bounding box center [280, 300] width 338 height 119
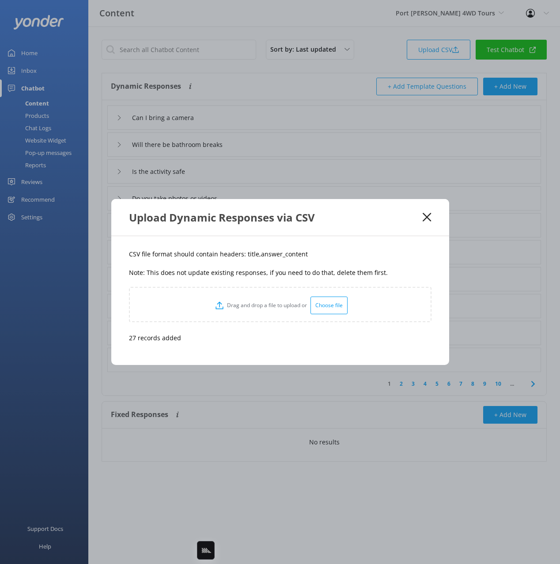
click at [421, 215] on div "Upload Dynamic Responses via CSV" at bounding box center [276, 217] width 294 height 15
click at [425, 218] on use at bounding box center [426, 217] width 8 height 8
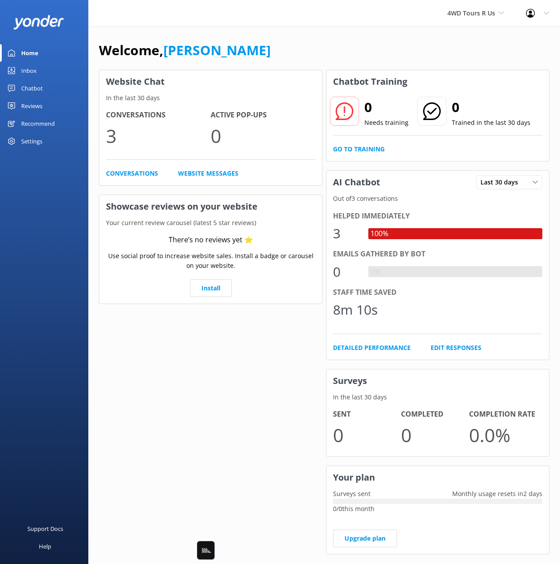
click at [36, 90] on div "Chatbot" at bounding box center [32, 88] width 22 height 18
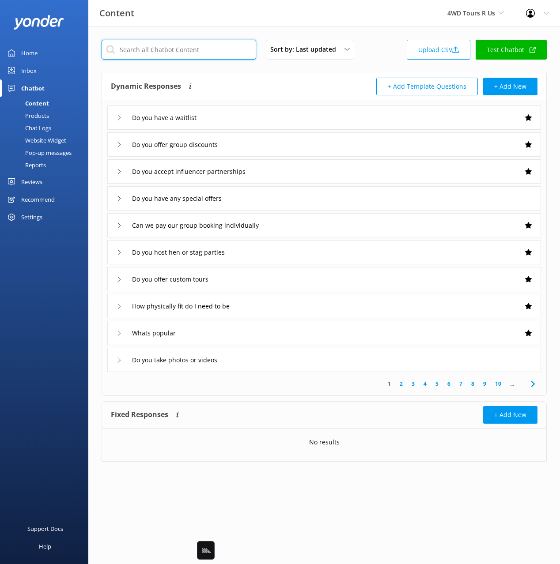
click at [192, 53] on input "text" at bounding box center [178, 50] width 154 height 20
paste input "Is your business sustainable"
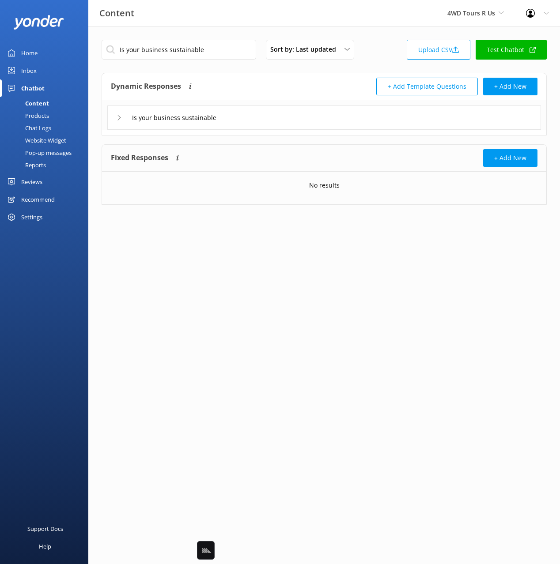
click at [375, 56] on div "Is your business sustainable Sort by: Last updated Title Last updated Upload CS…" at bounding box center [323, 52] width 445 height 25
click at [204, 44] on input "Is your business sustainable" at bounding box center [178, 50] width 154 height 20
paste input "the activity safe or dangerous"
type input "Is the activity safe or dangerous"
drag, startPoint x: 365, startPoint y: 51, endPoint x: 448, endPoint y: 147, distance: 127.0
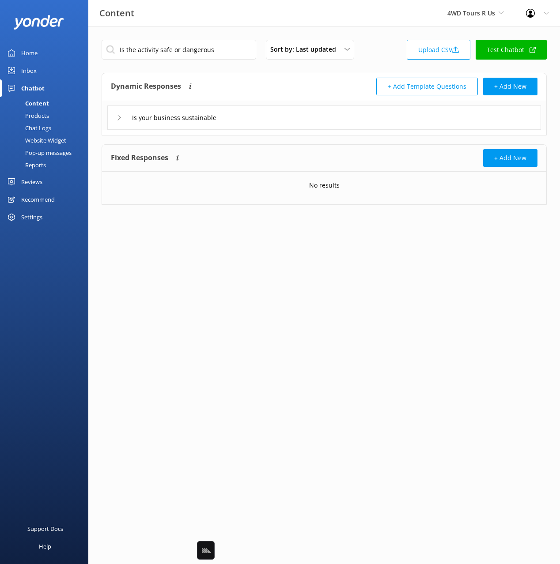
click at [365, 51] on div "Is the activity safe or dangerous Sort by: Last updated Title Last updated Uplo…" at bounding box center [323, 52] width 445 height 25
click at [470, 12] on span "4WD Tours R Us" at bounding box center [471, 13] width 48 height 8
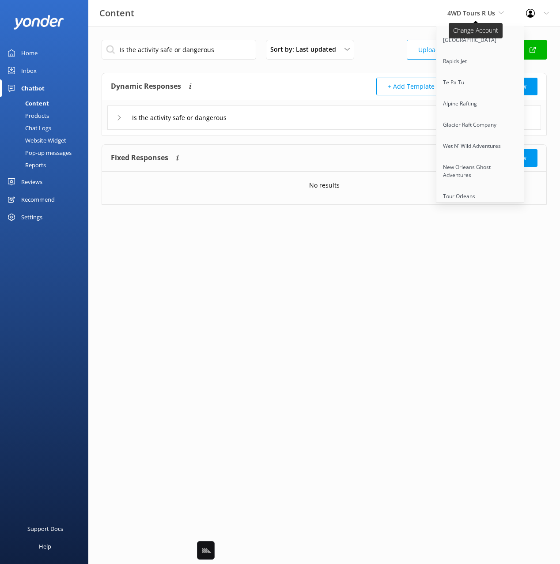
scroll to position [5337, 0]
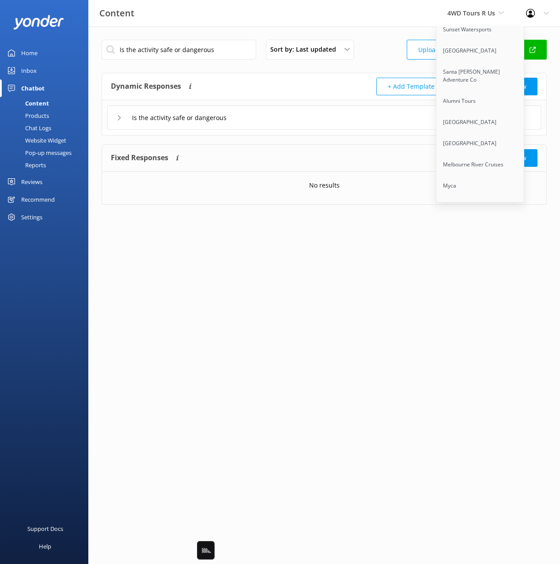
click at [459, 239] on link "Wild Pacific Whale Watch" at bounding box center [480, 249] width 88 height 21
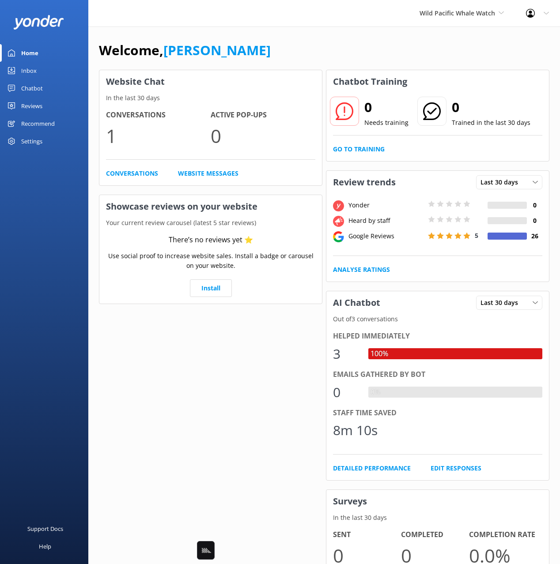
drag, startPoint x: 37, startPoint y: 90, endPoint x: 52, endPoint y: 90, distance: 15.0
click at [37, 90] on div "Chatbot" at bounding box center [32, 88] width 22 height 18
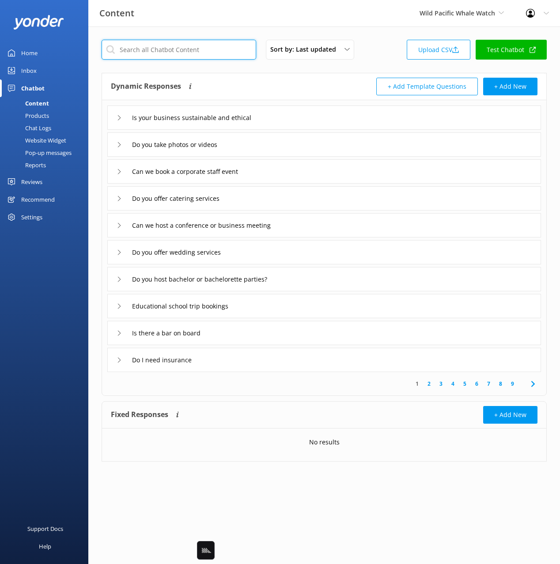
click at [167, 55] on input "text" at bounding box center [178, 50] width 154 height 20
paste input "Is your business sustainable and ethical"
type input "Is your business sustainable and ethical"
click at [382, 61] on div "Is your business sustainable and ethical Sort by: Last updated Title Last updat…" at bounding box center [323, 52] width 445 height 25
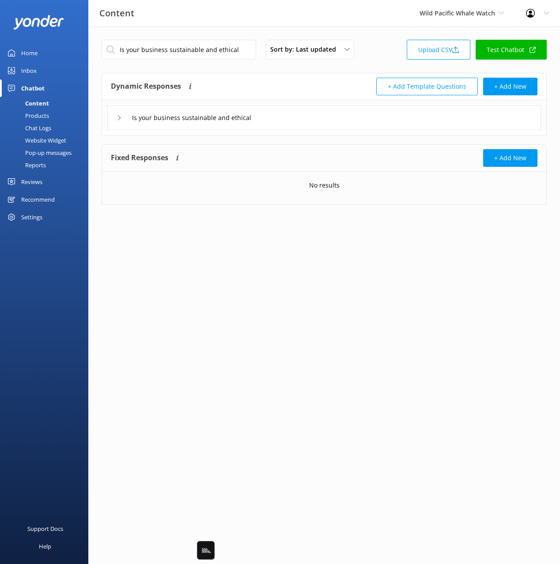
drag, startPoint x: 244, startPoint y: 60, endPoint x: 234, endPoint y: 55, distance: 10.7
click at [241, 59] on div "Is your business sustainable and ethical Sort by: Last updated Title Last updat…" at bounding box center [323, 52] width 445 height 25
click at [234, 55] on input "Is your business sustainable and ethical" at bounding box center [178, 50] width 154 height 20
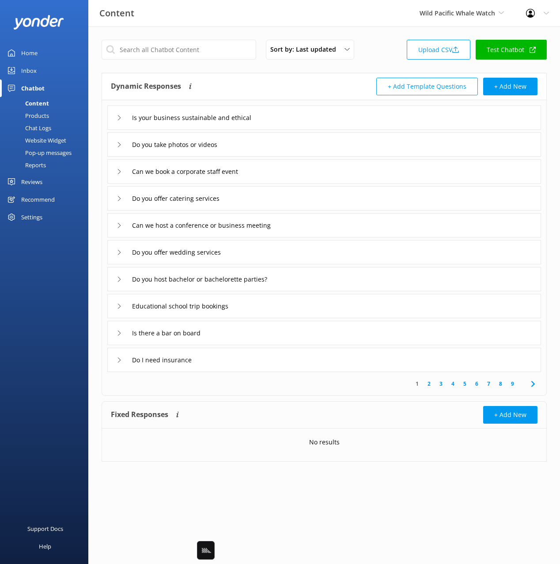
click at [443, 19] on div "Wild Pacific Whale Watch Black Cat Cruises Banff Airporter International Antarc…" at bounding box center [461, 13] width 106 height 26
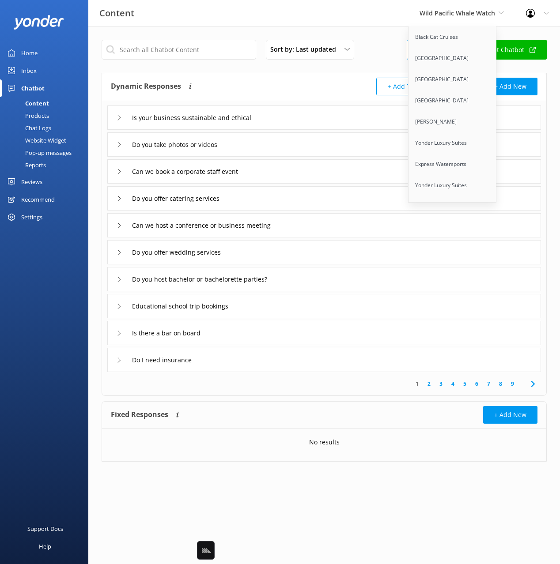
scroll to position [5443, 0]
click at [451, 239] on link "Plymouth Watersports" at bounding box center [452, 249] width 88 height 21
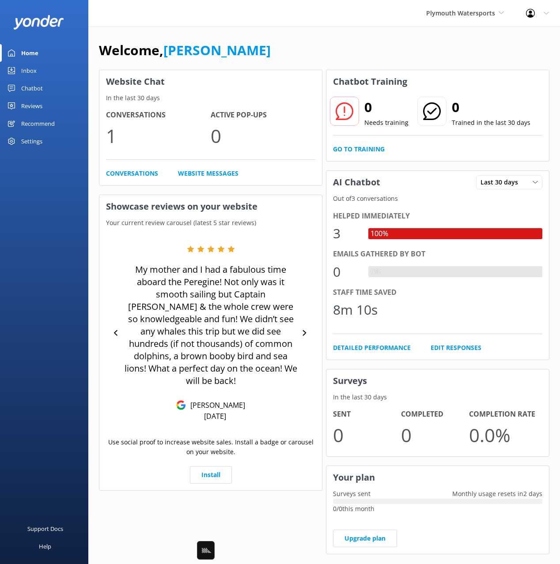
click at [38, 87] on div "Chatbot" at bounding box center [32, 88] width 22 height 18
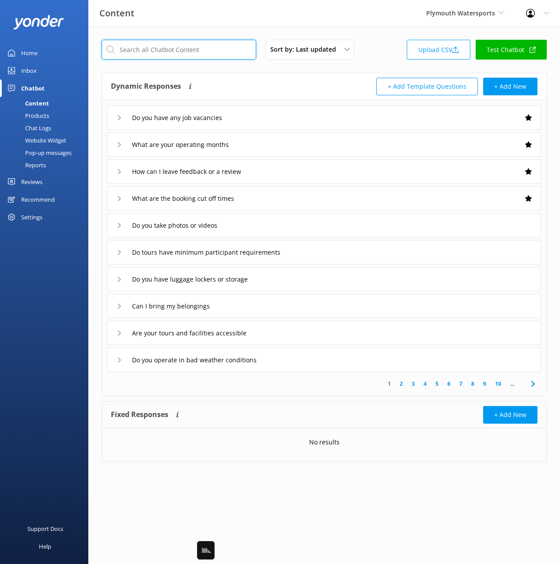
click at [139, 54] on input "text" at bounding box center [178, 50] width 154 height 20
paste input "How can I leave feedback or a review"
type input "How can I leave feedback or a review"
click at [387, 59] on div "How can I leave feedback or a review Sort by: Last updated Title Last updated U…" at bounding box center [323, 52] width 445 height 25
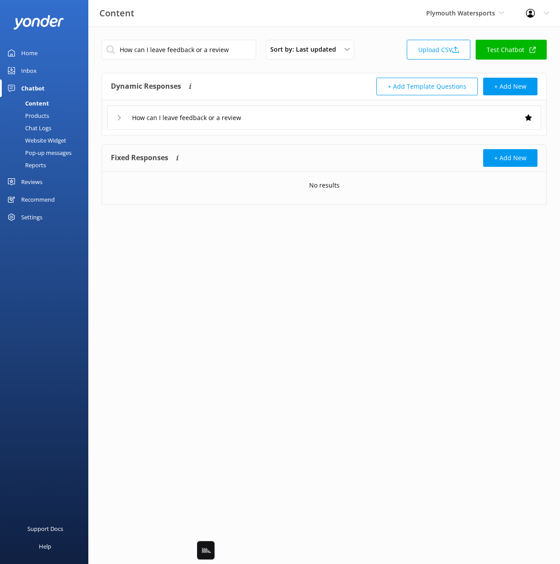
click at [387, 59] on div "How can I leave feedback or a review Sort by: Last updated Title Last updated U…" at bounding box center [323, 52] width 445 height 25
click at [236, 49] on input "How can I leave feedback or a review" at bounding box center [178, 50] width 154 height 20
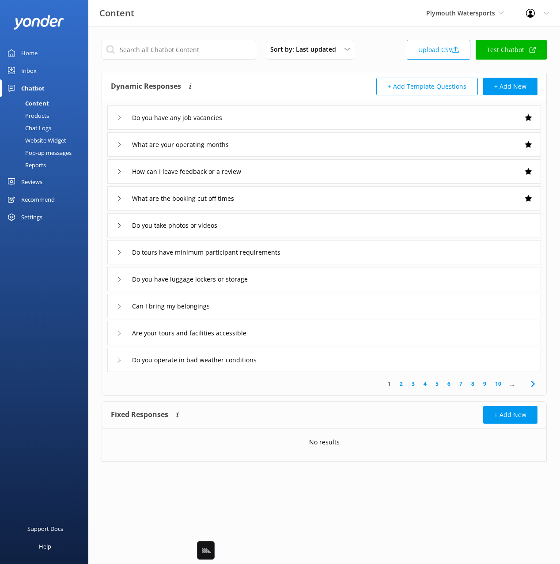
click at [379, 34] on div "Sort by: Last updated Title Last updated Upload CSV Test Chatbot Dynamic Respon…" at bounding box center [323, 257] width 471 height 462
click at [451, 13] on span "Plymouth Watersports" at bounding box center [460, 13] width 69 height 8
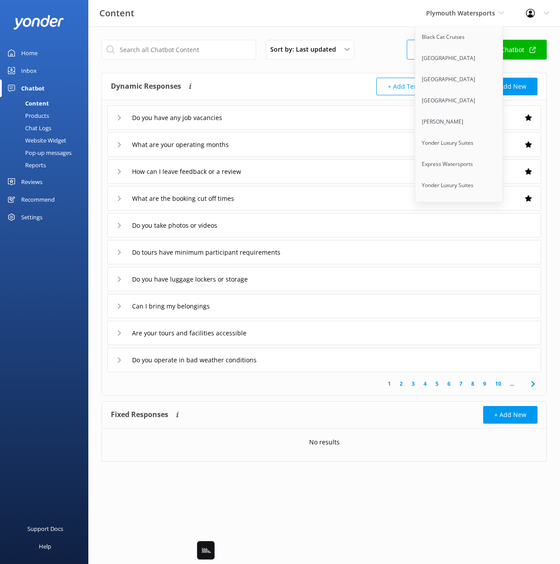
scroll to position [4914, 0]
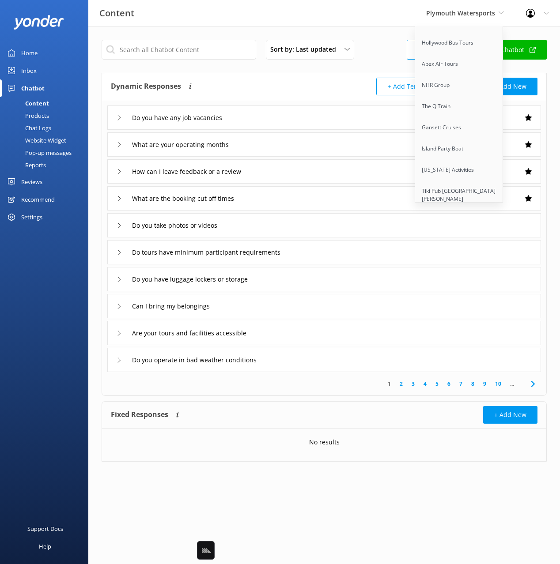
click at [465, 231] on link "Ambassatours Gray Line" at bounding box center [459, 241] width 88 height 21
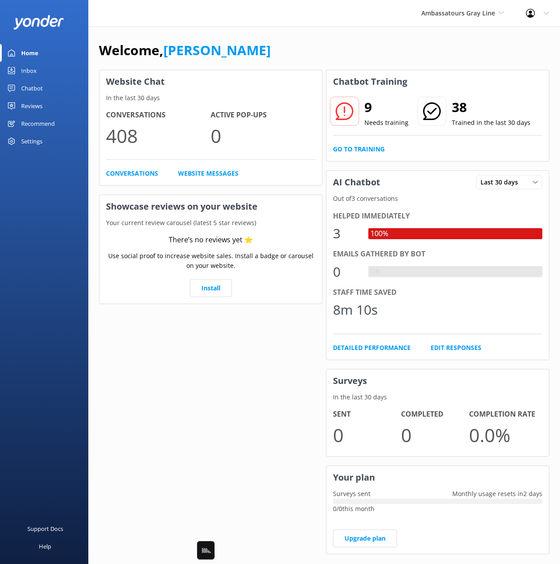
drag, startPoint x: 156, startPoint y: 33, endPoint x: 187, endPoint y: 26, distance: 31.7
click at [156, 33] on div "Welcome, Mikayla Website Chat In the last 30 days Conversations 408 Active Pop-…" at bounding box center [323, 303] width 471 height 554
drag, startPoint x: 301, startPoint y: 43, endPoint x: 94, endPoint y: 112, distance: 218.1
click at [297, 44] on div "Welcome, Mikayla" at bounding box center [324, 55] width 450 height 30
click at [29, 84] on div "Chatbot" at bounding box center [32, 88] width 22 height 18
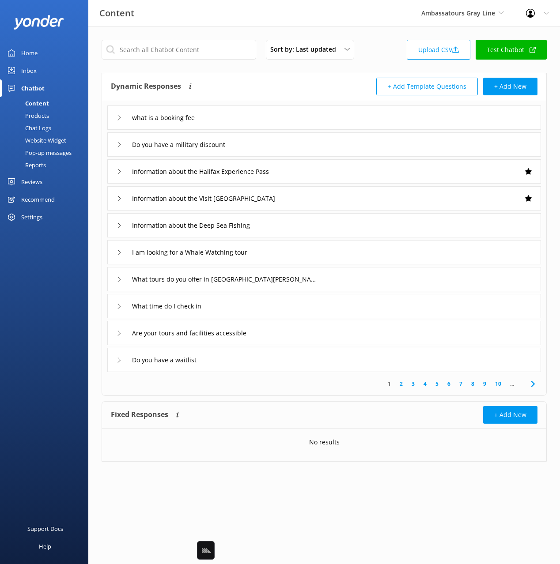
drag, startPoint x: 309, startPoint y: 83, endPoint x: 286, endPoint y: 86, distance: 22.8
click at [309, 83] on div "Dynamic Responses Dynamic responses rely on the Large Language Model to create …" at bounding box center [217, 87] width 213 height 18
click at [283, 86] on div "Dynamic Responses Dynamic responses rely on the Large Language Model to create …" at bounding box center [217, 87] width 213 height 18
drag, startPoint x: 278, startPoint y: 114, endPoint x: 236, endPoint y: 115, distance: 42.4
click at [273, 114] on div "what is a booking fee" at bounding box center [323, 117] width 433 height 24
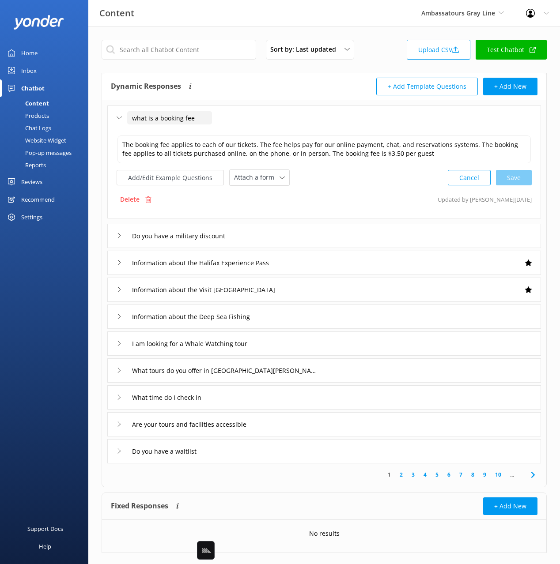
click at [135, 119] on input "what is a booking fee" at bounding box center [169, 117] width 85 height 13
type input "What is a booking fee"
click at [191, 132] on div at bounding box center [193, 131] width 11 height 11
click at [355, 428] on div "Are your tours and facilities accessible" at bounding box center [323, 424] width 433 height 24
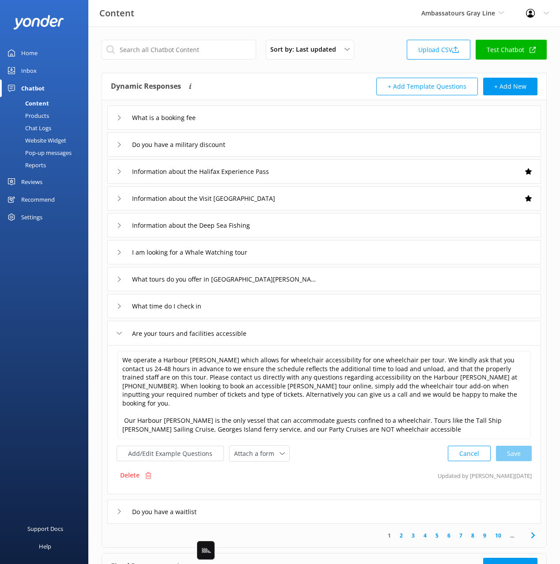
click at [537, 526] on span at bounding box center [532, 536] width 20 height 20
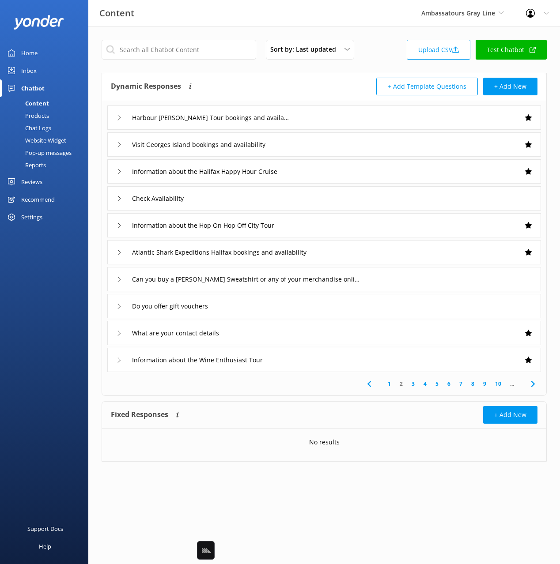
click at [39, 123] on div "Chat Logs" at bounding box center [28, 128] width 46 height 12
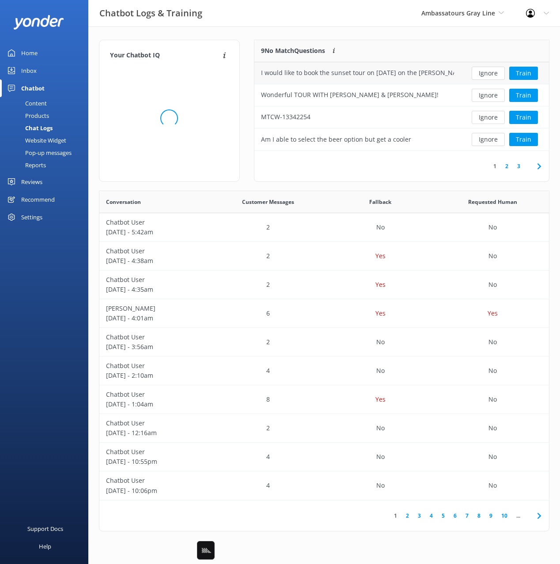
scroll to position [309, 449]
drag, startPoint x: 317, startPoint y: 32, endPoint x: 323, endPoint y: 33, distance: 5.3
click at [318, 32] on div "Your Chatbot IQ Your Chatbot IQ is the percentage of trained FAQs against untra…" at bounding box center [323, 287] width 471 height 522
click at [520, 74] on button "Train" at bounding box center [523, 73] width 29 height 13
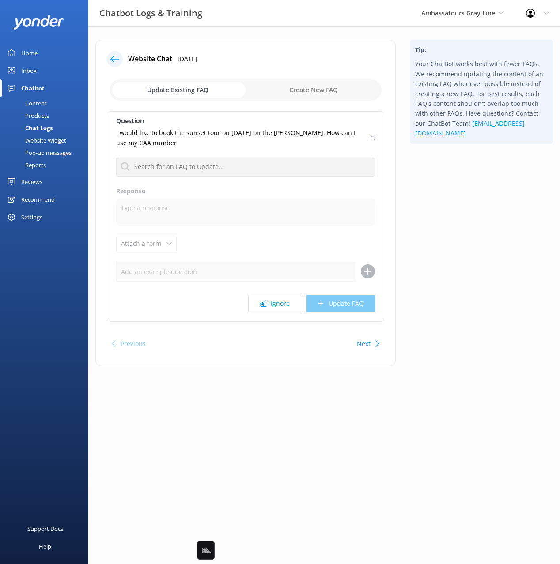
drag, startPoint x: 461, startPoint y: 177, endPoint x: 453, endPoint y: 176, distance: 7.6
click at [461, 177] on div "Tip: Your ChatBot works best with fewer FAQs. We recommend updating the content…" at bounding box center [480, 207] width 157 height 335
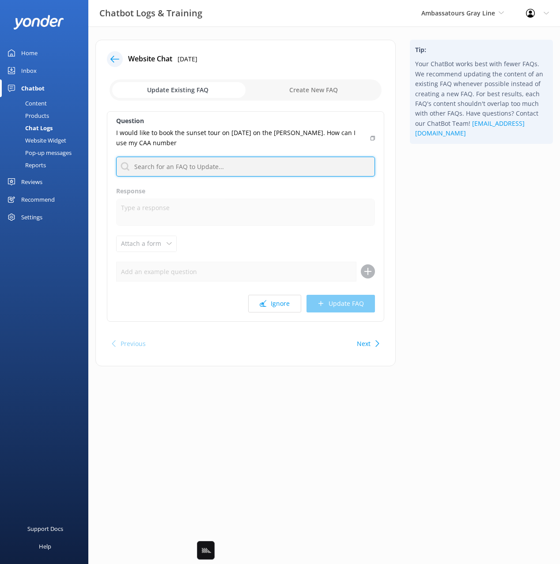
click at [311, 161] on input "text" at bounding box center [245, 167] width 259 height 20
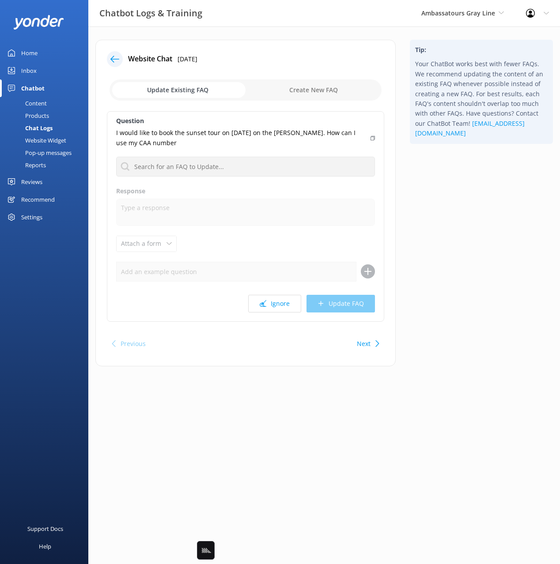
drag, startPoint x: 440, startPoint y: 176, endPoint x: 409, endPoint y: 170, distance: 32.3
click at [440, 175] on div "Tip: Your ChatBot works best with fewer FAQs. We recommend updating the content…" at bounding box center [480, 207] width 157 height 335
drag, startPoint x: 280, startPoint y: 133, endPoint x: 109, endPoint y: 133, distance: 170.3
click at [108, 132] on div "Question I would like to book the sunset tour on Sept 5 on the Silva. How can I…" at bounding box center [245, 216] width 277 height 210
copy p "I would like to book the sunset tour on Sept 5 on the Silva"
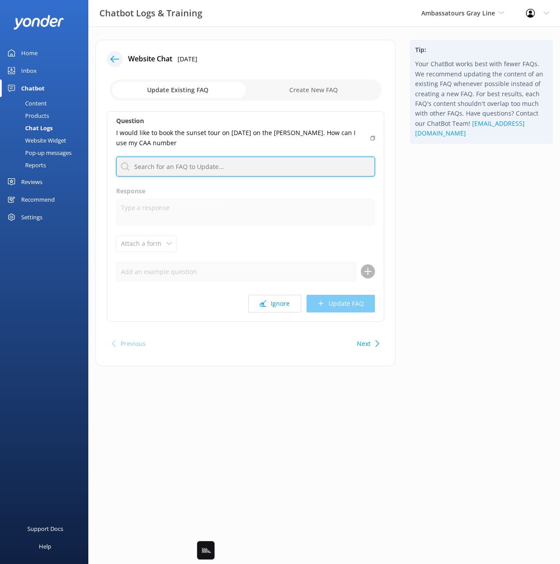
click at [244, 164] on input "text" at bounding box center [245, 167] width 259 height 20
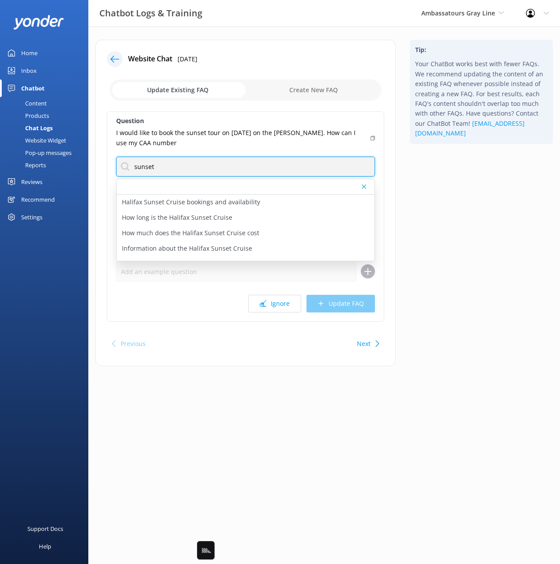
type input "sunset"
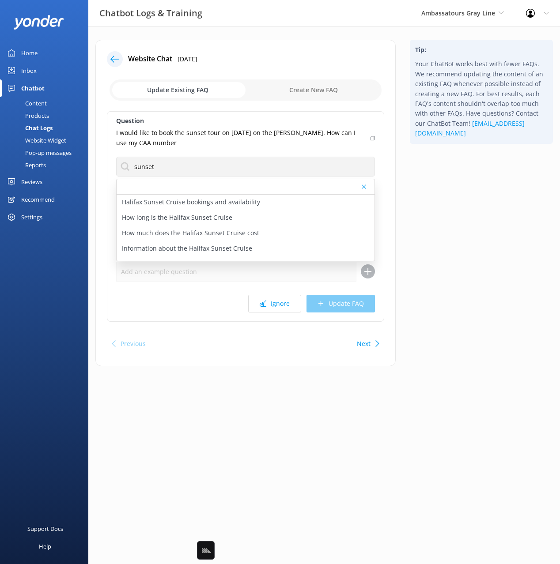
click at [500, 229] on div "Tip: Your ChatBot works best with fewer FAQs. We recommend updating the content…" at bounding box center [480, 207] width 157 height 335
click at [237, 206] on p "Halifax Sunset Cruise bookings and availability" at bounding box center [191, 202] width 138 height 10
type textarea "You can view live availability and book Halifax Sunset Cruise online at https:/…"
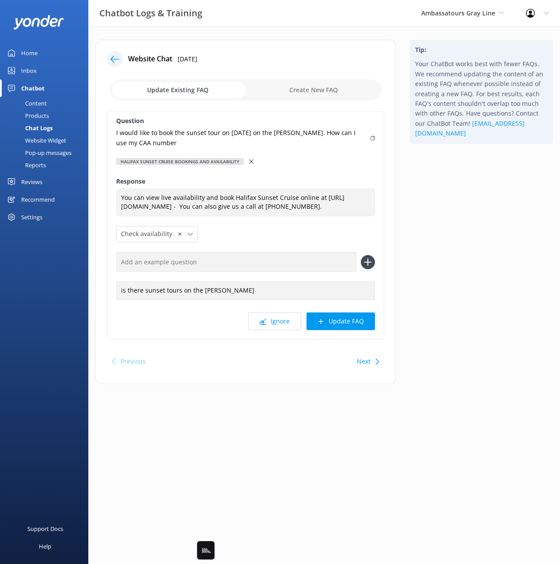
click at [265, 272] on input "text" at bounding box center [236, 262] width 240 height 20
paste input "I would like to book the sunset tour on Sept 5 on the Silva"
type input "I would like to book the sunset tour on Sept 5 on the Silva"
click at [361, 255] on button at bounding box center [368, 262] width 14 height 14
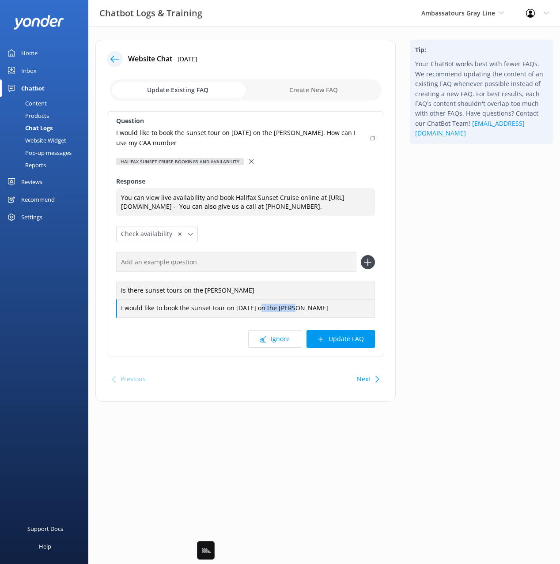
drag, startPoint x: 255, startPoint y: 316, endPoint x: 259, endPoint y: 327, distance: 11.3
click at [259, 327] on div "Question I would like to book the sunset tour on Sept 5 on the Silva. How can I…" at bounding box center [245, 234] width 277 height 246
click at [351, 343] on button "Update FAQ" at bounding box center [340, 339] width 68 height 18
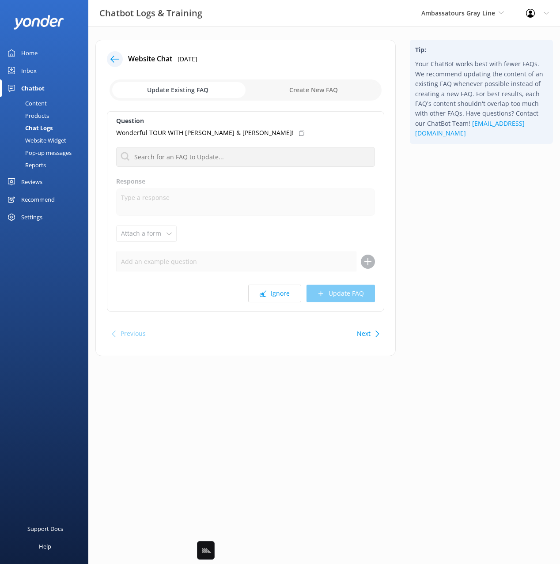
drag, startPoint x: 451, startPoint y: 262, endPoint x: 257, endPoint y: 202, distance: 202.8
click at [450, 261] on div "Tip: Your ChatBot works best with fewer FAQs. We recommend updating the content…" at bounding box center [480, 202] width 157 height 325
click at [478, 239] on div "Tip: Your ChatBot works best with fewer FAQs. We recommend updating the content…" at bounding box center [480, 202] width 157 height 325
click at [472, 232] on div "Tip: Your ChatBot works best with fewer FAQs. We recommend updating the content…" at bounding box center [480, 202] width 157 height 325
click at [264, 291] on icon at bounding box center [262, 293] width 7 height 7
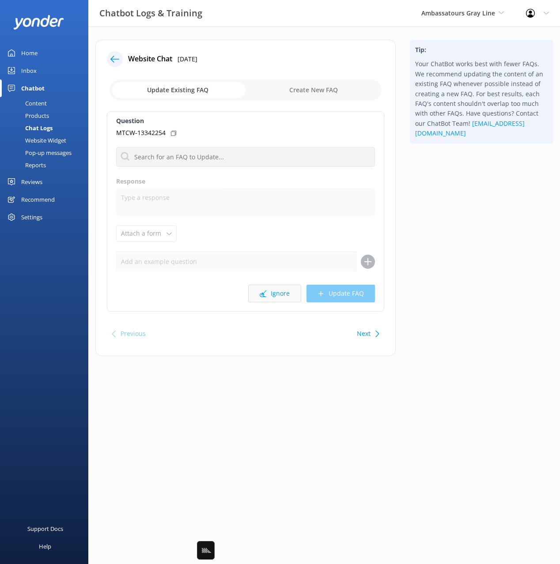
click at [276, 286] on button "Ignore" at bounding box center [274, 294] width 53 height 18
click at [263, 328] on div "Previous Next" at bounding box center [245, 333] width 277 height 25
drag, startPoint x: 465, startPoint y: 280, endPoint x: 440, endPoint y: 296, distance: 29.8
click at [464, 281] on div "Tip: Your ChatBot works best with fewer FAQs. We recommend updating the content…" at bounding box center [480, 202] width 157 height 325
click at [366, 335] on button "Next" at bounding box center [364, 334] width 14 height 18
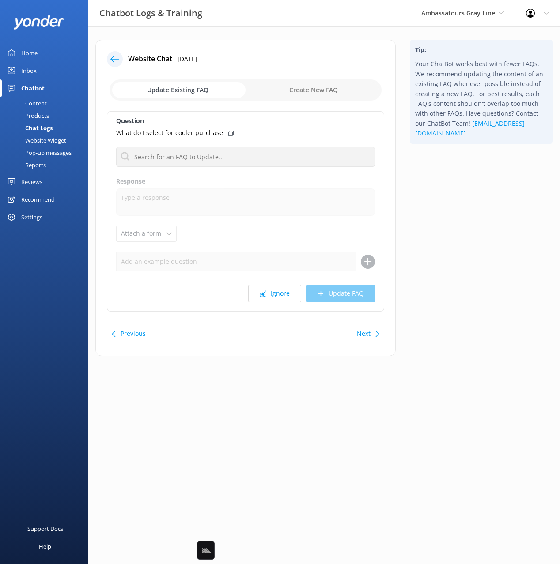
click at [135, 335] on button "Previous" at bounding box center [132, 334] width 25 height 18
click at [280, 298] on button "Ignore" at bounding box center [274, 294] width 53 height 18
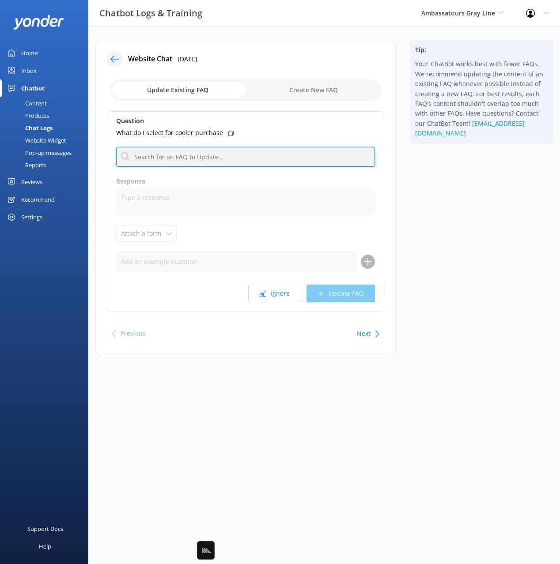
click at [184, 156] on input "text" at bounding box center [245, 157] width 259 height 20
type input "cooler"
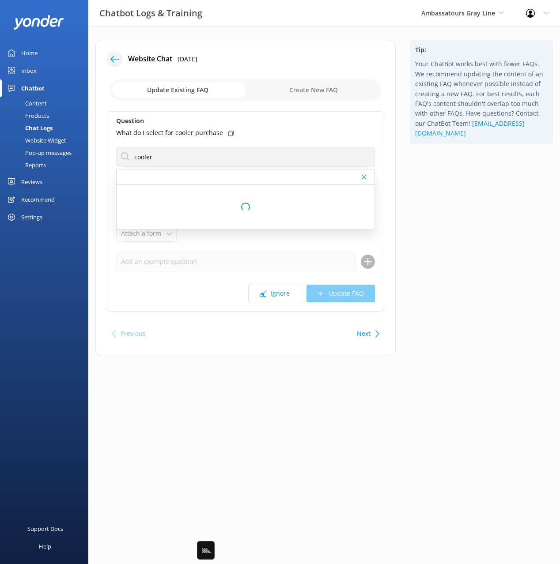
click at [464, 231] on div "Tip: Your ChatBot works best with fewer FAQs. We recommend updating the content…" at bounding box center [480, 202] width 157 height 325
click at [464, 210] on div "Tip: Your ChatBot works best with fewer FAQs. We recommend updating the content…" at bounding box center [480, 202] width 157 height 325
drag, startPoint x: 365, startPoint y: 338, endPoint x: 438, endPoint y: 316, distance: 76.3
click at [365, 338] on button "Next" at bounding box center [364, 334] width 14 height 18
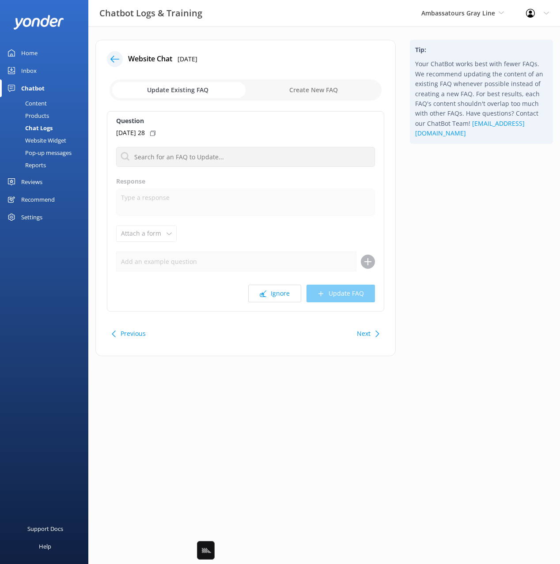
click at [460, 304] on div "Tip: Your ChatBot works best with fewer FAQs. We recommend updating the content…" at bounding box center [480, 202] width 157 height 325
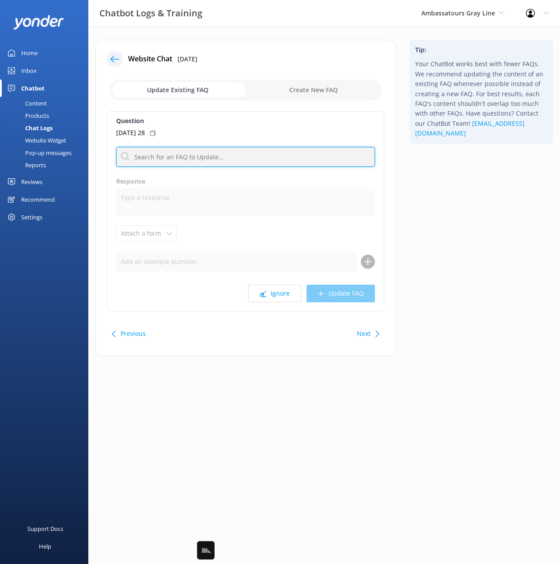
click at [222, 156] on input "text" at bounding box center [245, 157] width 259 height 20
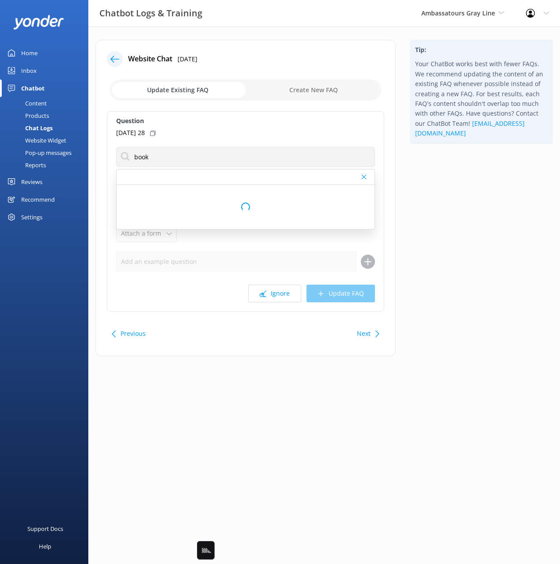
drag, startPoint x: 155, startPoint y: 133, endPoint x: 188, endPoint y: 143, distance: 34.2
click at [155, 133] on div "Thursday 28" at bounding box center [245, 133] width 259 height 10
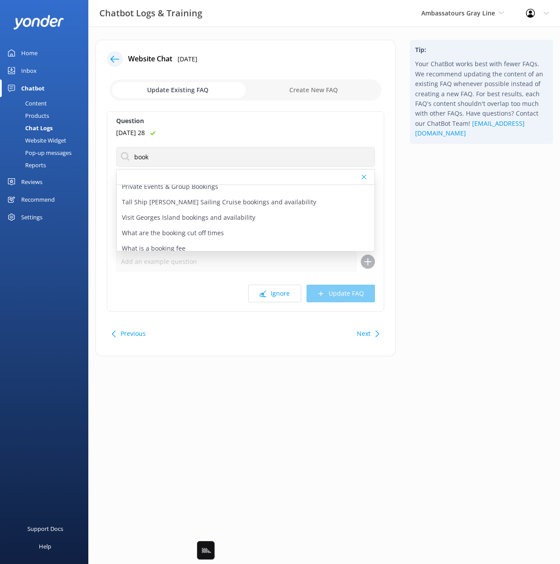
scroll to position [366, 0]
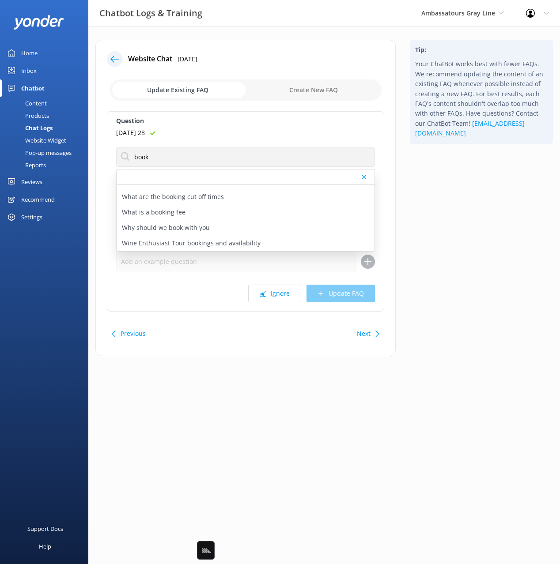
drag, startPoint x: 241, startPoint y: 143, endPoint x: 229, endPoint y: 153, distance: 15.3
click at [239, 144] on div "Question Thursday 28 book Atlantic Shark Expeditions Halifax bookings and avail…" at bounding box center [245, 211] width 277 height 200
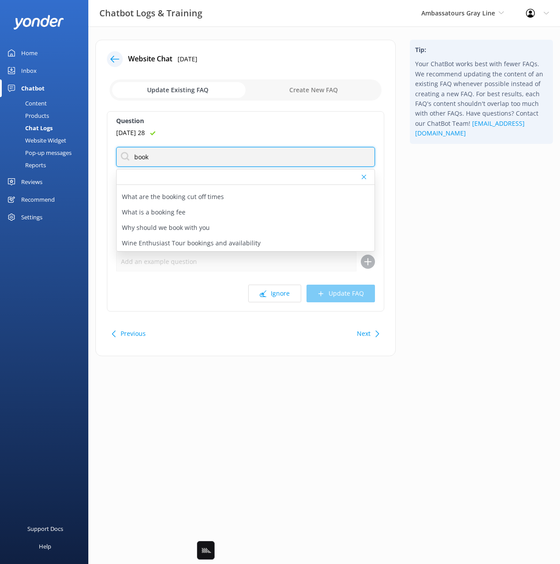
click at [226, 154] on input "book" at bounding box center [245, 157] width 259 height 20
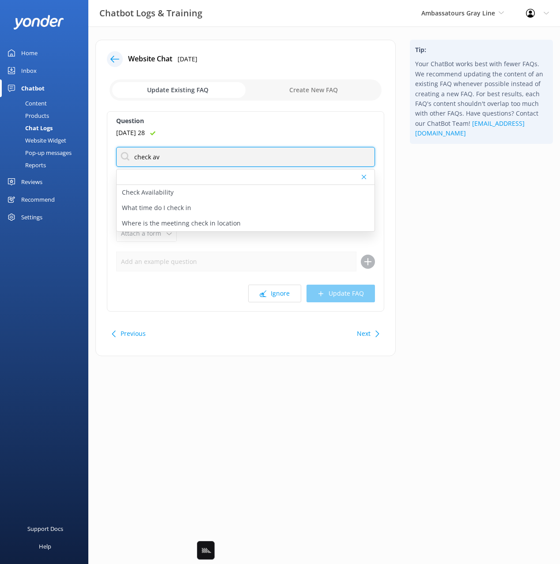
type input "check av"
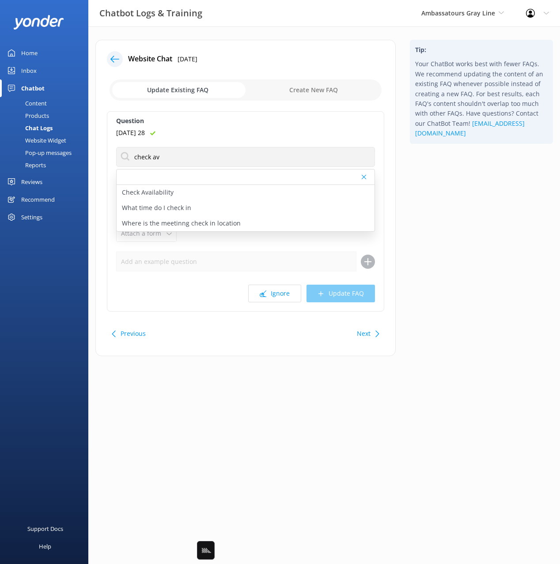
click at [500, 208] on div "Tip: Your ChatBot works best with fewer FAQs. We recommend updating the content…" at bounding box center [480, 202] width 157 height 325
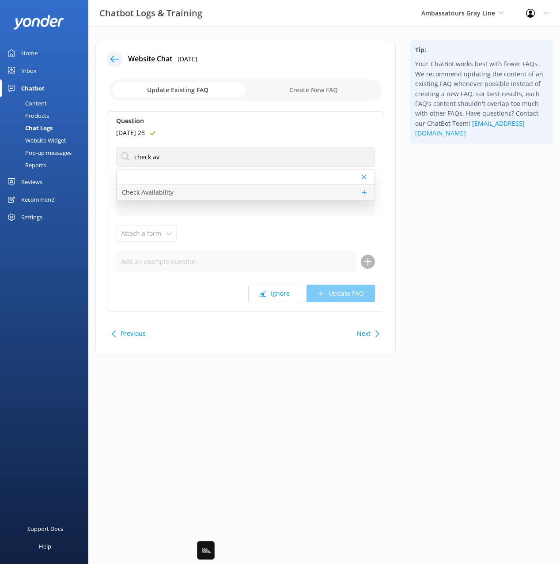
click at [192, 192] on div "Check Availability" at bounding box center [246, 192] width 258 height 15
type textarea "Ready to book? You can check live availability and book your tour online at htt…"
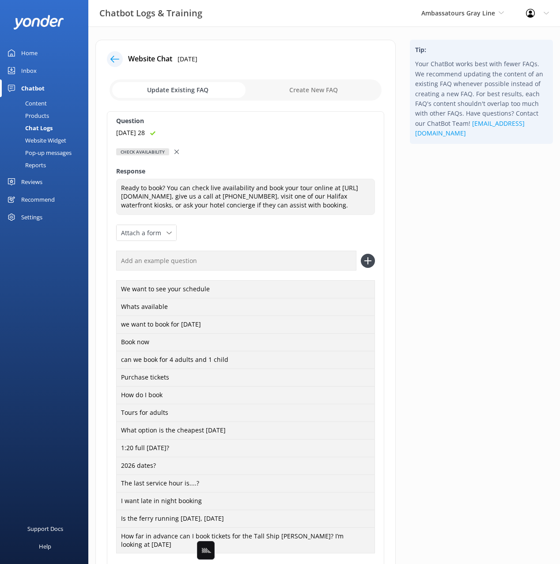
click at [234, 267] on input "text" at bounding box center [236, 261] width 240 height 20
paste input "Thursday 28"
type input "Thursday 28"
click at [361, 254] on button at bounding box center [368, 261] width 14 height 14
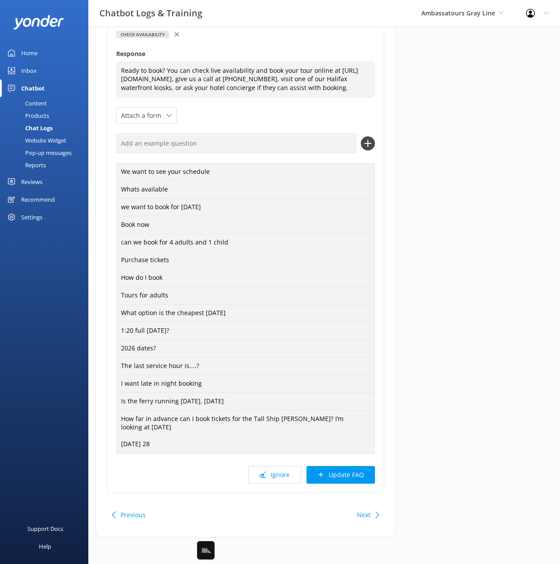
click at [337, 461] on div "Question Thursday 28 Check Availability Check Availability Response Ready to bo…" at bounding box center [245, 243] width 277 height 499
click at [338, 479] on button "Update FAQ" at bounding box center [340, 475] width 68 height 18
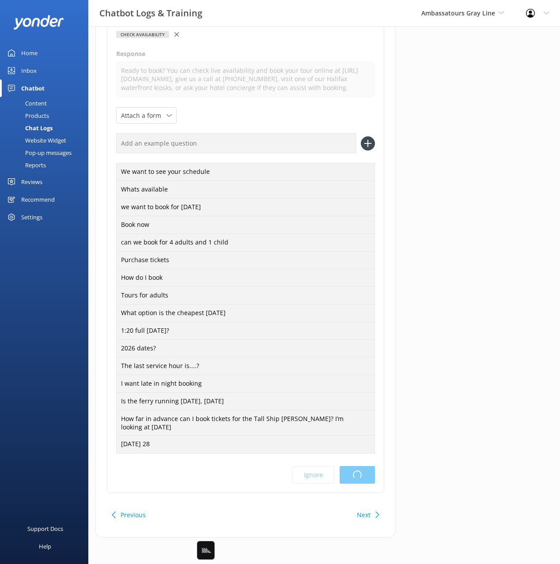
scroll to position [0, 0]
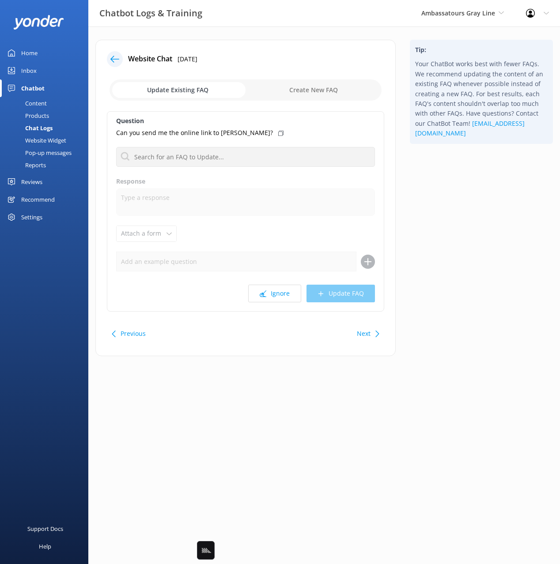
click at [470, 226] on div "Tip: Your ChatBot works best with fewer FAQs. We recommend updating the content…" at bounding box center [480, 202] width 157 height 325
drag, startPoint x: 438, startPoint y: 308, endPoint x: 424, endPoint y: 319, distance: 17.9
click at [438, 308] on div "Tip: Your ChatBot works best with fewer FAQs. We recommend updating the content…" at bounding box center [480, 202] width 157 height 325
drag, startPoint x: 367, startPoint y: 333, endPoint x: 372, endPoint y: 331, distance: 5.9
click at [367, 333] on button "Next" at bounding box center [364, 334] width 14 height 18
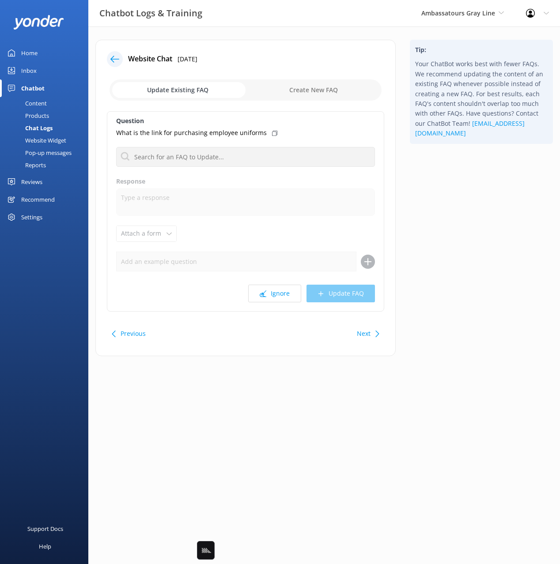
drag, startPoint x: 445, startPoint y: 324, endPoint x: 359, endPoint y: 322, distance: 86.5
click at [444, 324] on div "Tip: Your ChatBot works best with fewer FAQs. We recommend updating the content…" at bounding box center [480, 202] width 157 height 325
click at [370, 329] on div "Next" at bounding box center [366, 334] width 27 height 18
click at [474, 309] on div "Tip: Your ChatBot works best with fewer FAQs. We recommend updating the content…" at bounding box center [480, 202] width 157 height 325
drag, startPoint x: 479, startPoint y: 301, endPoint x: 376, endPoint y: 307, distance: 103.9
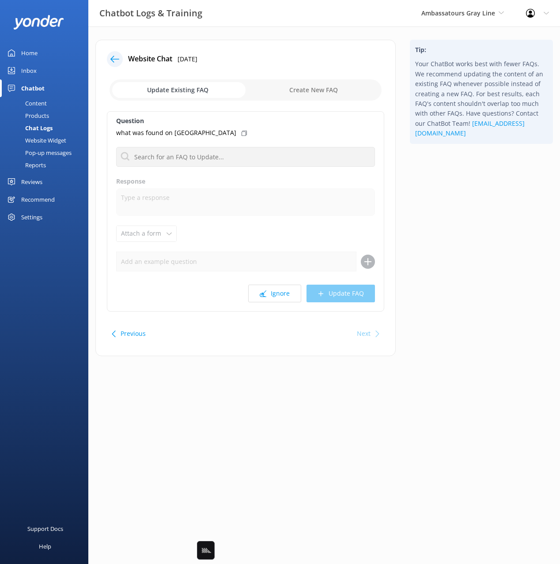
click at [479, 301] on div "Tip: Your ChatBot works best with fewer FAQs. We recommend updating the content…" at bounding box center [480, 202] width 157 height 325
click at [283, 294] on button "Ignore" at bounding box center [274, 294] width 53 height 18
click at [423, 304] on div "Tip: Your ChatBot works best with fewer FAQs. We recommend updating the content…" at bounding box center [480, 202] width 157 height 325
drag, startPoint x: 356, startPoint y: 337, endPoint x: 289, endPoint y: 197, distance: 154.7
click at [356, 336] on div "Next" at bounding box center [366, 334] width 27 height 18
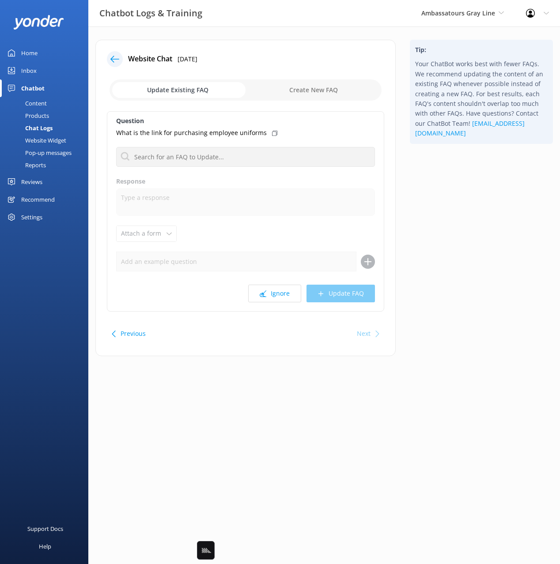
click at [111, 55] on icon at bounding box center [114, 59] width 9 height 9
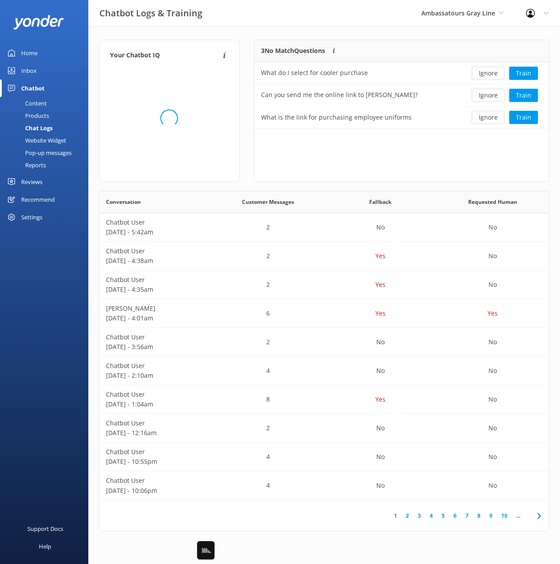
scroll to position [89, 295]
drag, startPoint x: 238, startPoint y: 40, endPoint x: 248, endPoint y: 47, distance: 12.7
click at [238, 40] on div "Your Chatbot IQ Your Chatbot IQ is the percentage of trained FAQs against untra…" at bounding box center [169, 115] width 155 height 151
drag, startPoint x: 43, startPoint y: 165, endPoint x: 69, endPoint y: 167, distance: 26.5
click at [43, 165] on div "Reports" at bounding box center [25, 165] width 41 height 12
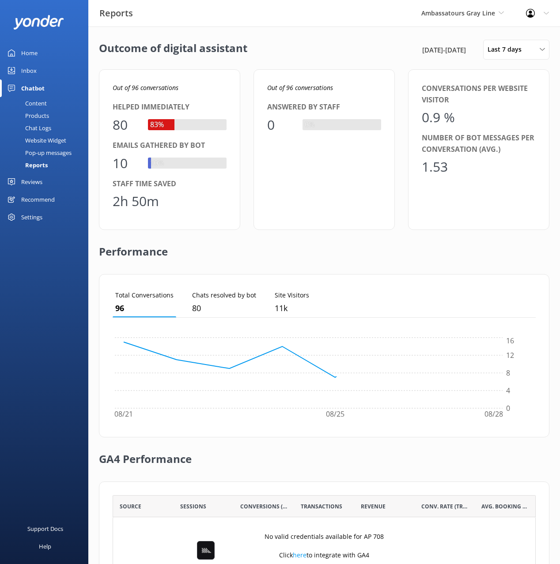
scroll to position [51, 0]
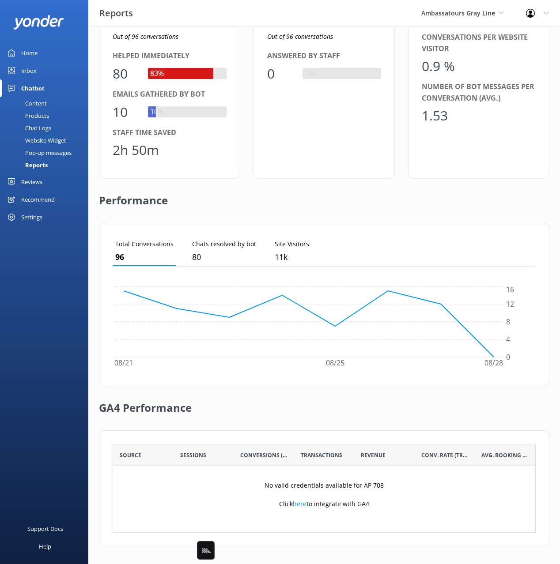
click at [316, 196] on div "Performance" at bounding box center [324, 201] width 450 height 44
click at [26, 225] on div "Settings" at bounding box center [31, 217] width 21 height 18
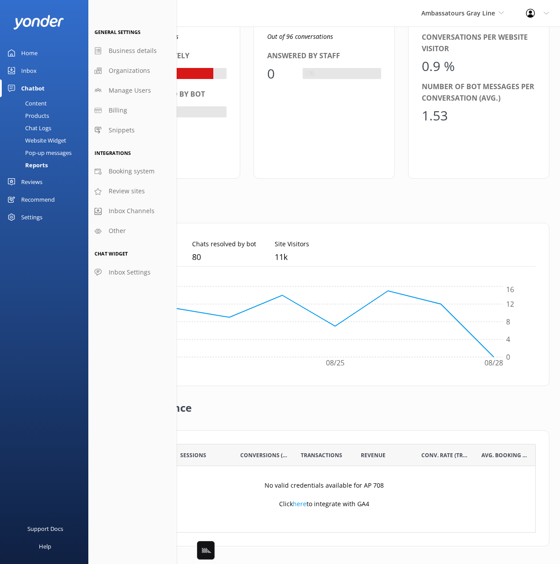
click at [144, 213] on span "Inbox Channels" at bounding box center [132, 211] width 46 height 10
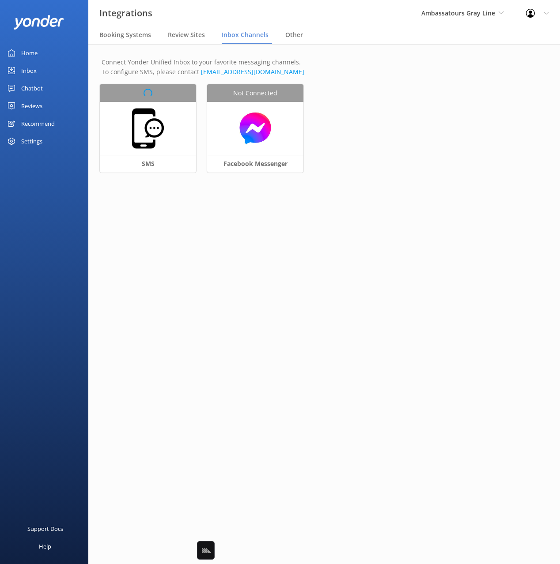
drag, startPoint x: 351, startPoint y: 278, endPoint x: 320, endPoint y: 278, distance: 31.3
click at [350, 278] on main "Connect Yonder Unified Inbox to your favorite messaging channels. To configure …" at bounding box center [323, 304] width 471 height 520
drag, startPoint x: 295, startPoint y: 280, endPoint x: 291, endPoint y: 276, distance: 5.3
click at [293, 279] on main "Connect Yonder Unified Inbox to your favorite messaging channels. To configure …" at bounding box center [323, 304] width 471 height 520
drag, startPoint x: 19, startPoint y: 138, endPoint x: 50, endPoint y: 171, distance: 45.9
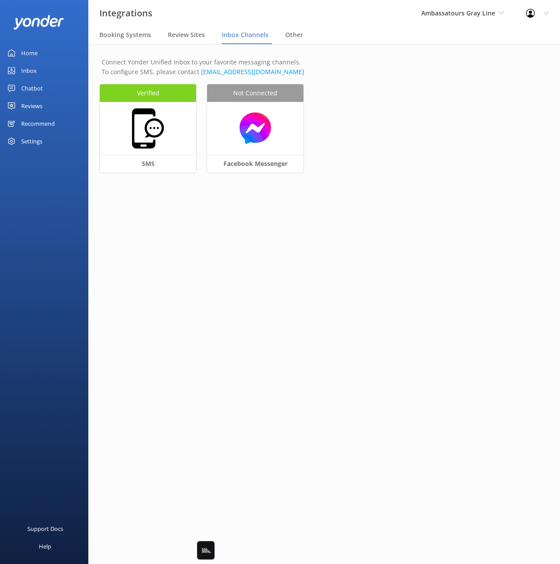
click at [18, 138] on div "Settings" at bounding box center [44, 141] width 88 height 18
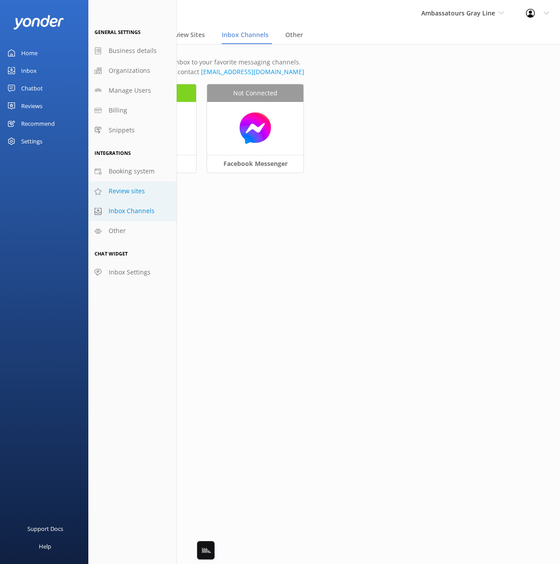
click at [146, 195] on link "Review sites" at bounding box center [132, 191] width 88 height 20
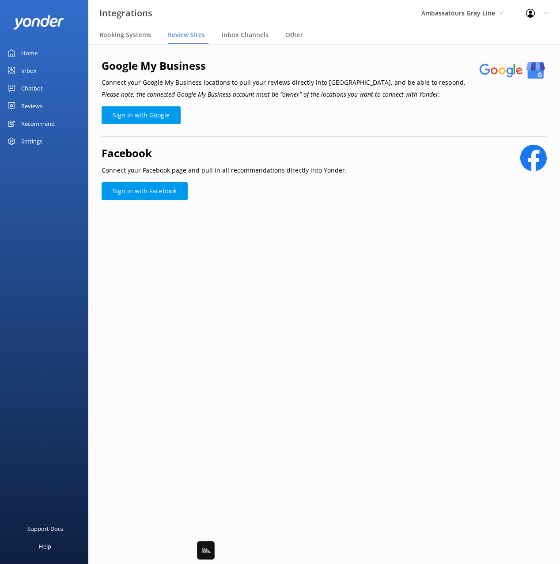
drag, startPoint x: 245, startPoint y: 267, endPoint x: 218, endPoint y: 263, distance: 27.4
click at [244, 267] on main "Google My Business Connect your Google My Business locations to pull your revie…" at bounding box center [323, 304] width 471 height 520
click at [70, 210] on div "Home Inbox Chatbot Content Products Chat Logs Website Widget Pop-up messages Re…" at bounding box center [44, 141] width 88 height 282
click at [321, 299] on main "Google My Business Connect your Google My Business locations to pull your revie…" at bounding box center [323, 304] width 471 height 520
click at [39, 93] on div "Chatbot" at bounding box center [32, 88] width 22 height 18
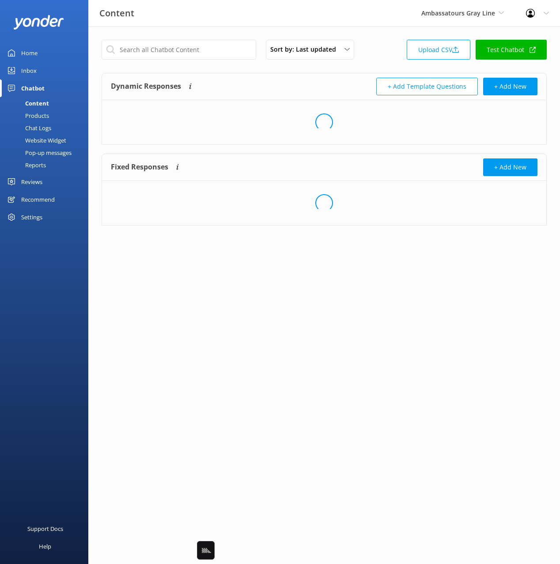
click at [35, 116] on div "Products" at bounding box center [27, 115] width 44 height 12
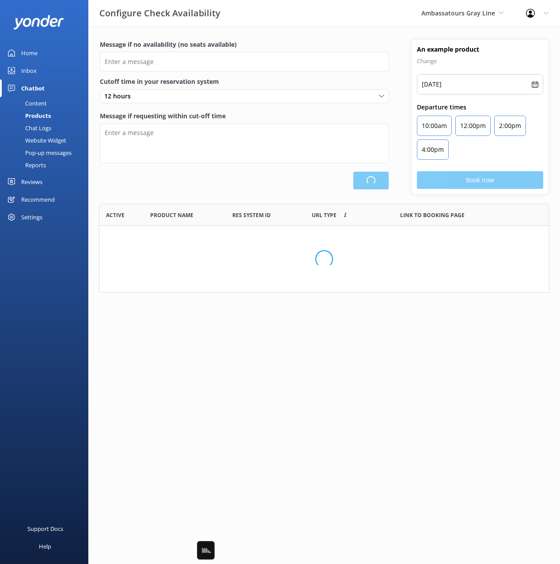
type input "There are no seats available, please check an alternative day"
type textarea "Our online booking system closes 2 hour prior to departure. Please contact us t…"
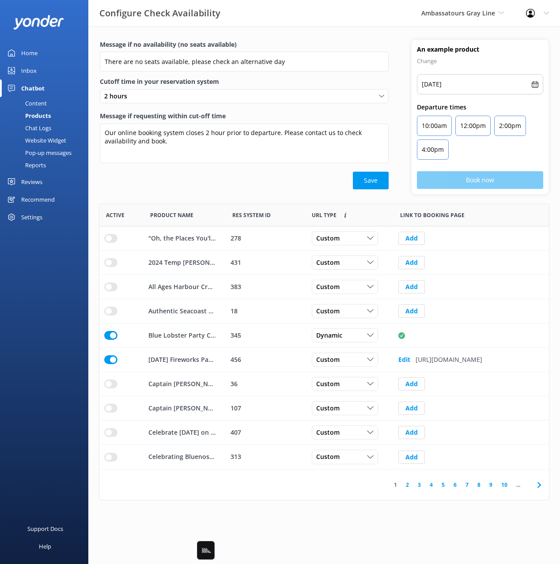
click at [214, 207] on div "Product Name" at bounding box center [184, 215] width 82 height 22
click at [539, 488] on icon at bounding box center [539, 485] width 11 height 11
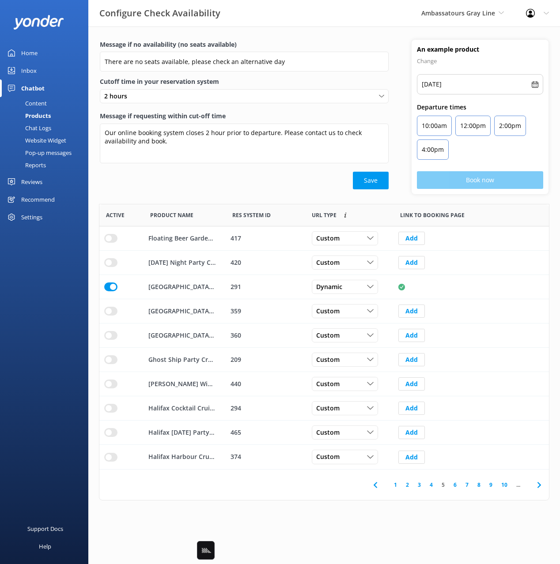
click at [539, 488] on icon at bounding box center [539, 485] width 11 height 11
click at [129, 180] on div "Save" at bounding box center [244, 181] width 289 height 18
click at [45, 124] on div "Chat Logs" at bounding box center [28, 128] width 46 height 12
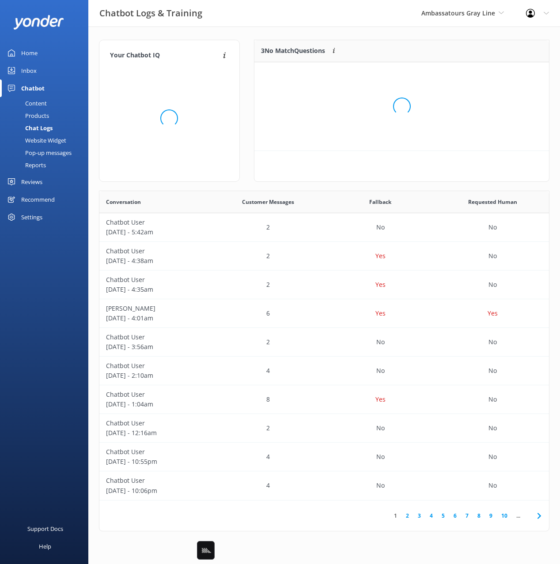
scroll to position [89, 295]
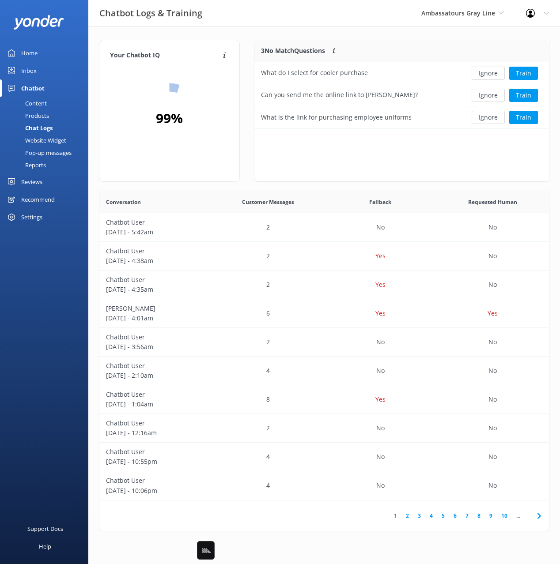
click at [51, 137] on div "Website Widget" at bounding box center [35, 140] width 61 height 12
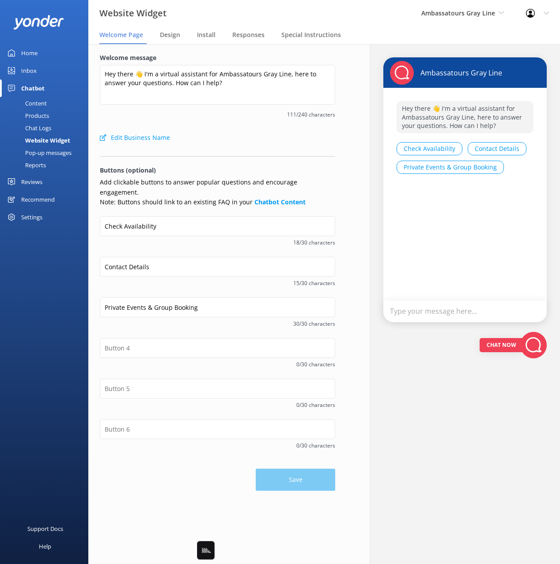
click at [229, 138] on div "Edit Business Name" at bounding box center [217, 138] width 235 height 18
click at [24, 155] on div "Pop-up messages" at bounding box center [38, 153] width 66 height 12
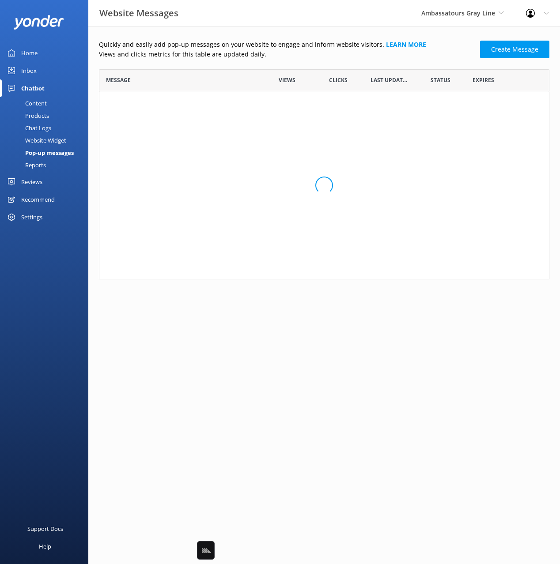
scroll to position [60, 450]
click at [413, 263] on html "Website Messages Ambassatours Gray Line Black Cat Cruises Banff Airporter Inter…" at bounding box center [280, 282] width 560 height 564
click at [375, 243] on html "Website Messages Ambassatours Gray Line Black Cat Cruises Banff Airporter Inter…" at bounding box center [280, 282] width 560 height 564
drag, startPoint x: 125, startPoint y: 142, endPoint x: 39, endPoint y: 163, distance: 88.6
click at [119, 143] on div "Quickly and easily add pop-up messages on your website to engage and inform web…" at bounding box center [323, 86] width 471 height 120
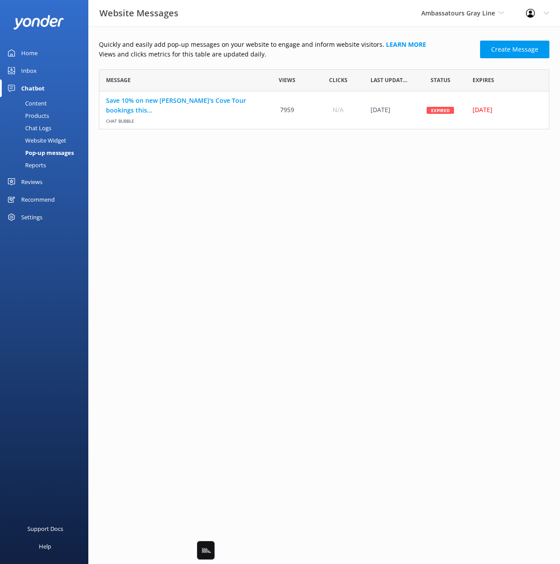
click at [36, 163] on div "Reports" at bounding box center [25, 165] width 41 height 12
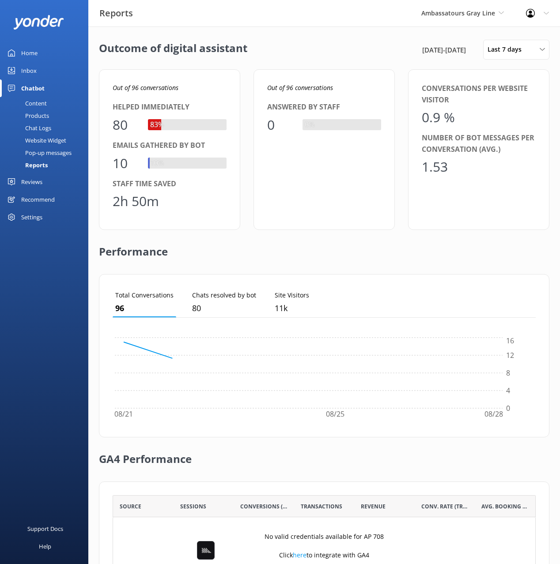
scroll to position [89, 423]
click at [436, 131] on div "Conversations per website visitor 0.9 % Number of bot messages per conversation…" at bounding box center [478, 149] width 141 height 161
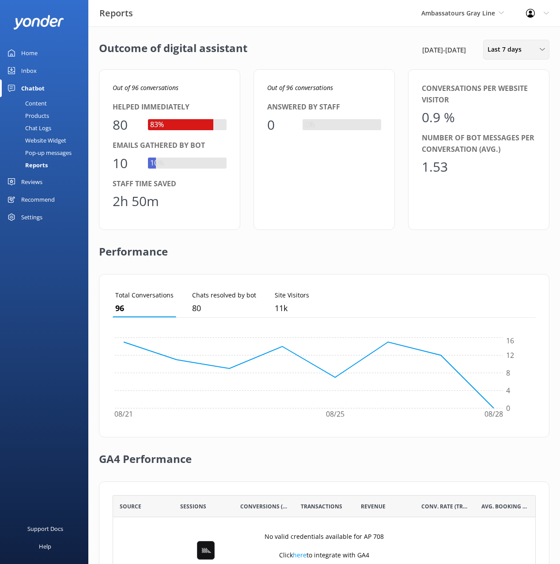
click at [495, 56] on div "Last 7 days Last 7 days Last 30 days Last month Last 90 days Last 180 days Cust…" at bounding box center [516, 50] width 66 height 20
click at [516, 147] on link "Last 180 days" at bounding box center [522, 142] width 79 height 18
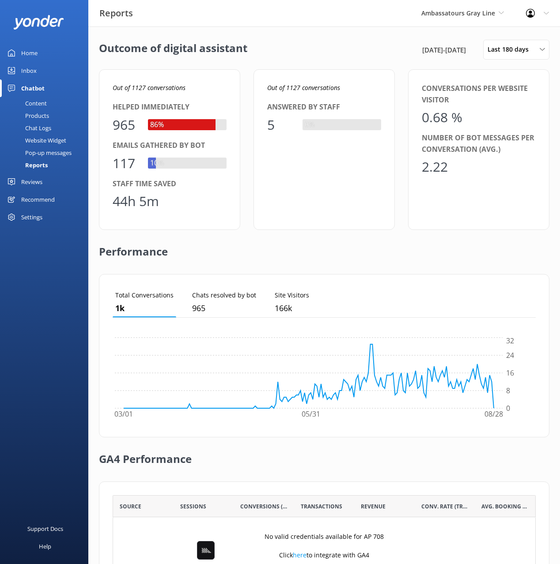
click at [337, 243] on div "Performance" at bounding box center [324, 252] width 450 height 44
drag, startPoint x: 344, startPoint y: 242, endPoint x: 304, endPoint y: 203, distance: 55.9
click at [344, 242] on div "Performance" at bounding box center [324, 252] width 450 height 44
drag, startPoint x: 298, startPoint y: 192, endPoint x: 304, endPoint y: 195, distance: 6.1
click at [298, 192] on div "Out of 1127 conversations Answered by staff 5 0%" at bounding box center [323, 149] width 141 height 161
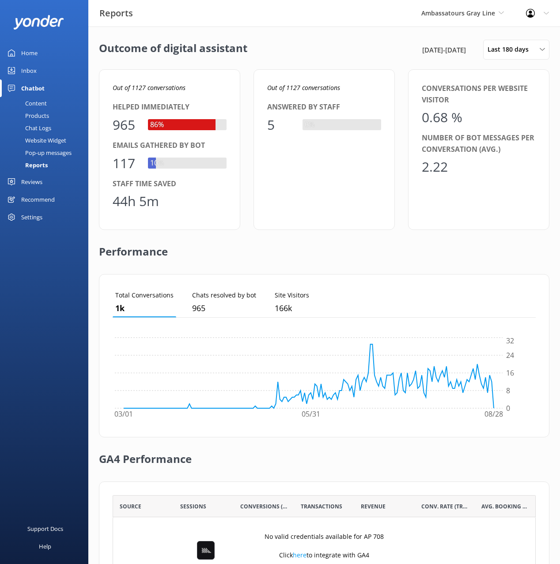
click at [155, 84] on icon "Out of 1127 conversations" at bounding box center [149, 87] width 73 height 8
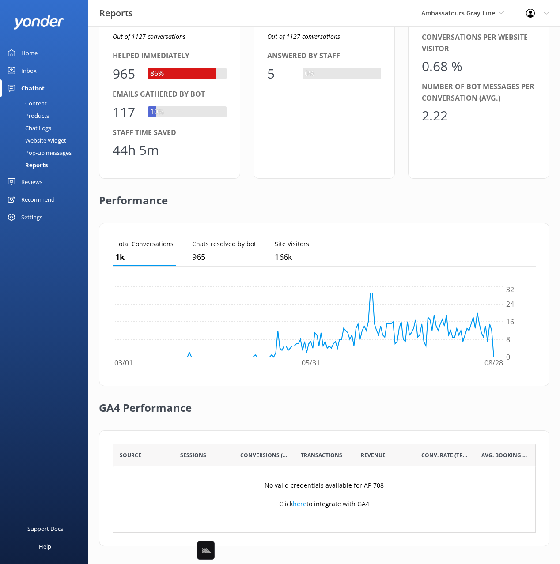
scroll to position [0, 0]
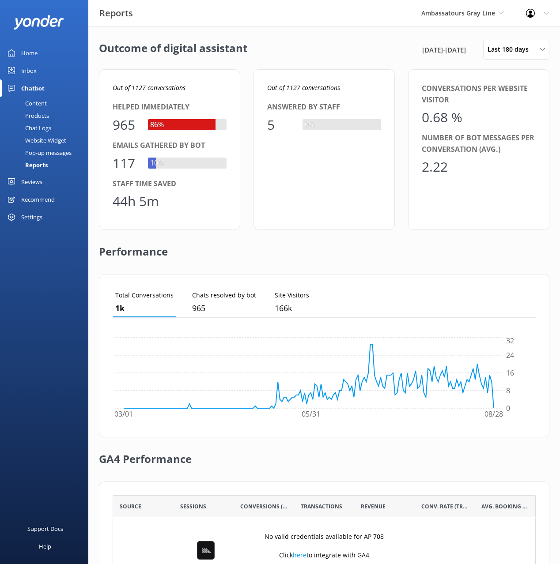
click at [140, 60] on div "Outcome of digital assistant 2nd Mar 25 - 29th Aug 25 Last 180 days Last 7 days…" at bounding box center [323, 320] width 471 height 589
click at [26, 72] on div "Inbox" at bounding box center [28, 71] width 15 height 18
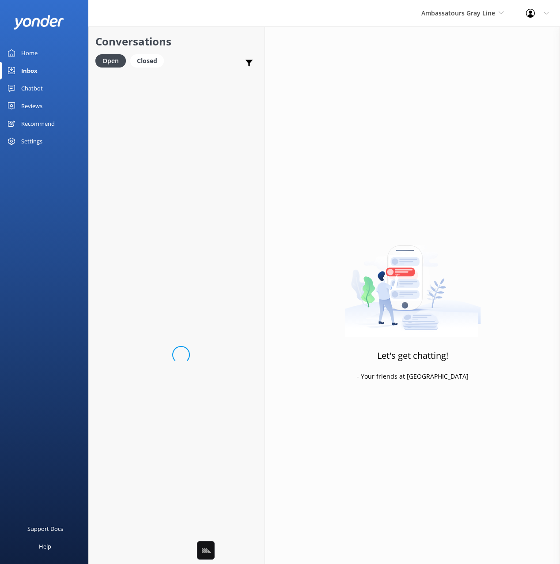
drag, startPoint x: 223, startPoint y: 59, endPoint x: 216, endPoint y: 55, distance: 8.3
click at [222, 59] on div "Open Closed Important Assigned to me Unassigned SMS" at bounding box center [176, 64] width 162 height 21
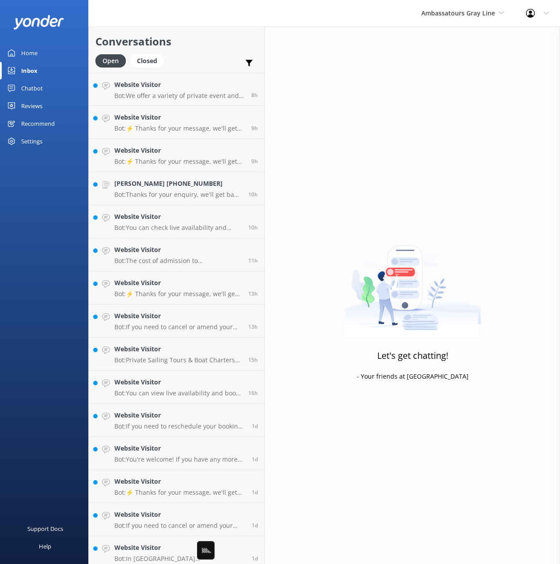
click at [210, 51] on div "Conversations Open Closed Important Assigned to me Unassigned SMS" at bounding box center [177, 49] width 176 height 46
click at [204, 159] on p "Bot: ⚡ Thanks for your message, we'll get back to you as soon as we can. You're…" at bounding box center [179, 162] width 130 height 8
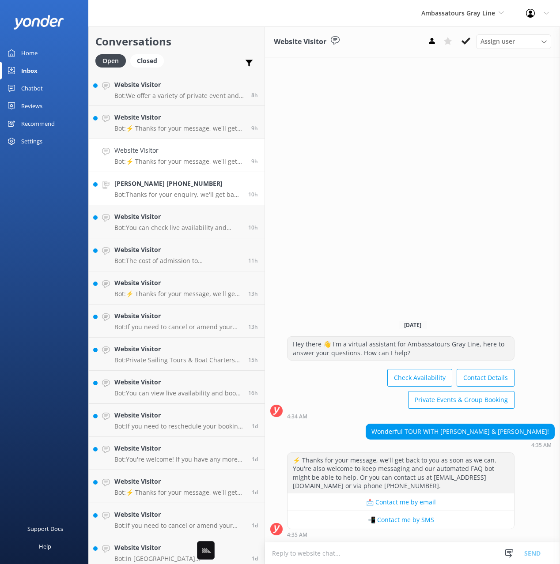
click at [213, 202] on link "Ryan hertz +12894899283 Bot: Thanks for your enquiry, we'll get back to you as …" at bounding box center [177, 188] width 176 height 33
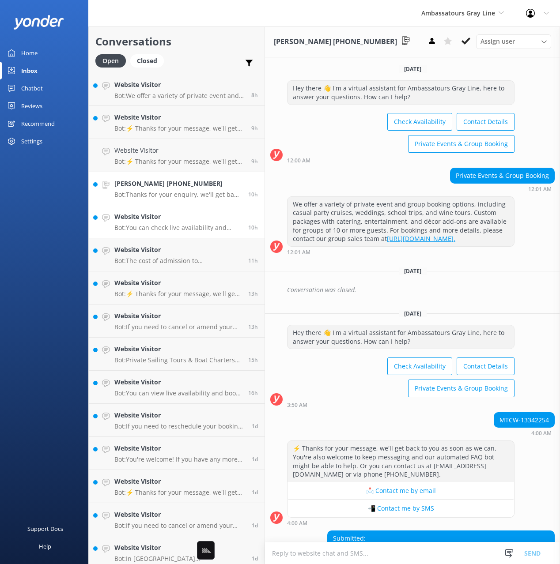
scroll to position [115, 0]
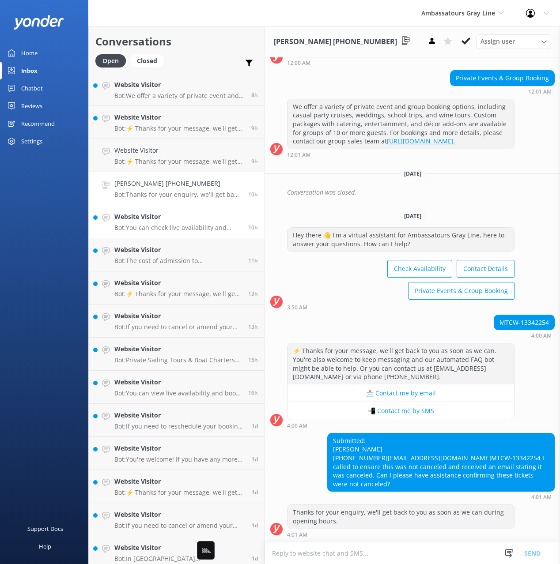
click at [210, 221] on h4 "Website Visitor" at bounding box center [177, 217] width 127 height 10
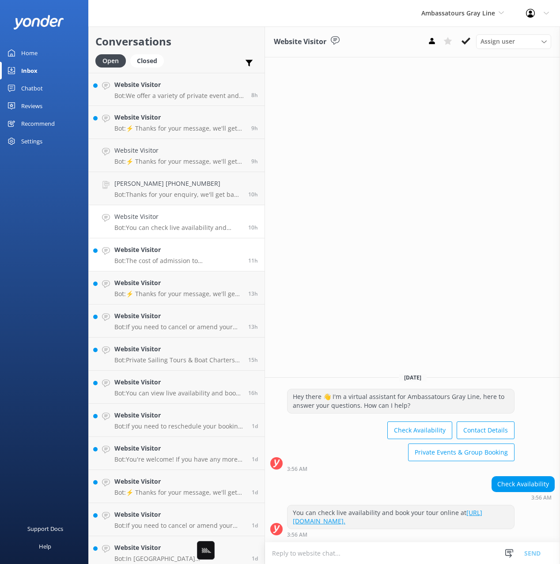
click at [210, 264] on p "Bot: The cost of admission to Georges Island is free, but the ticket price is f…" at bounding box center [177, 261] width 127 height 8
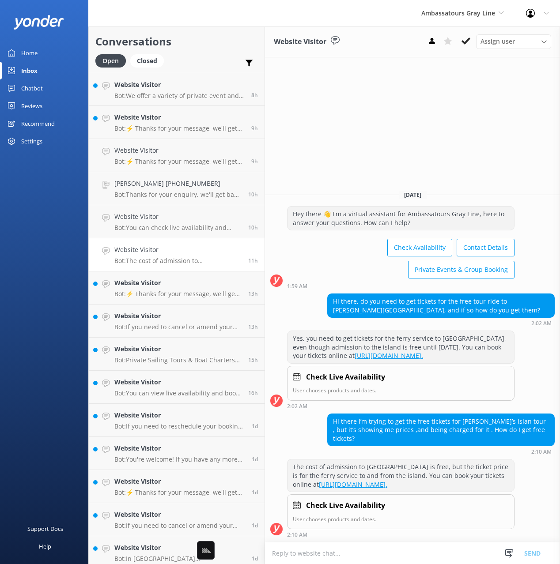
click at [45, 205] on div "Home Inbox Chatbot Content Products Chat Logs Website Widget Pop-up messages Re…" at bounding box center [44, 141] width 88 height 282
click at [36, 86] on div "Chatbot" at bounding box center [32, 88] width 22 height 18
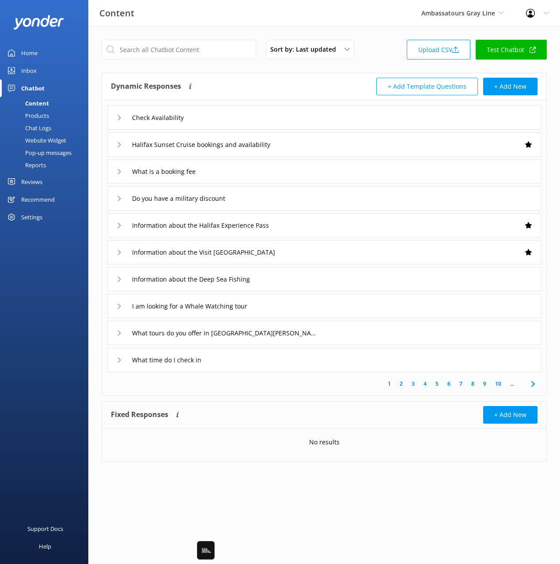
click at [259, 76] on div "Dynamic Responses Dynamic responses rely on the Large Language Model to create …" at bounding box center [324, 86] width 444 height 27
click at [20, 56] on link "Home" at bounding box center [44, 53] width 88 height 18
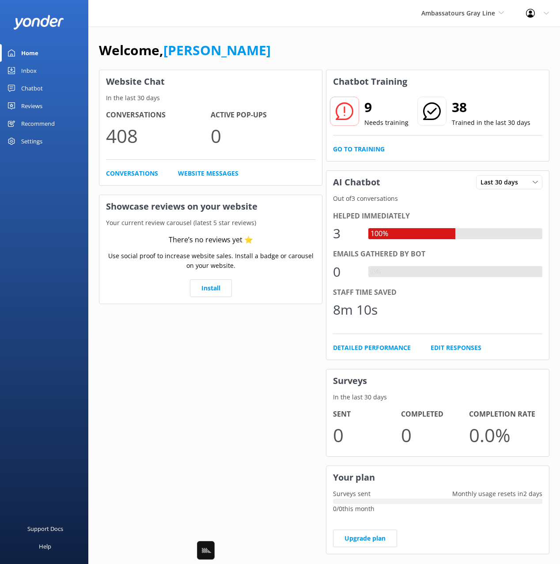
drag, startPoint x: 289, startPoint y: 64, endPoint x: 277, endPoint y: 54, distance: 15.9
click at [287, 64] on div "Welcome, Mikayla" at bounding box center [324, 55] width 450 height 30
drag, startPoint x: 276, startPoint y: 53, endPoint x: 272, endPoint y: 55, distance: 4.6
click at [276, 53] on div "Welcome, Mikayla" at bounding box center [324, 55] width 450 height 30
click at [38, 92] on div "Chatbot" at bounding box center [32, 88] width 22 height 18
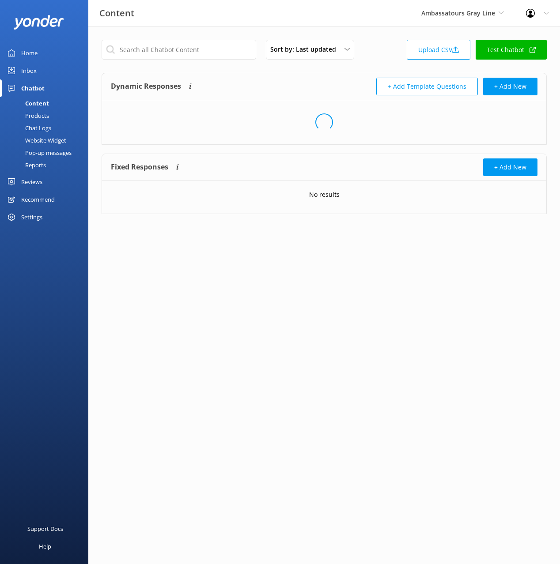
click at [43, 169] on div "Reports" at bounding box center [25, 165] width 41 height 12
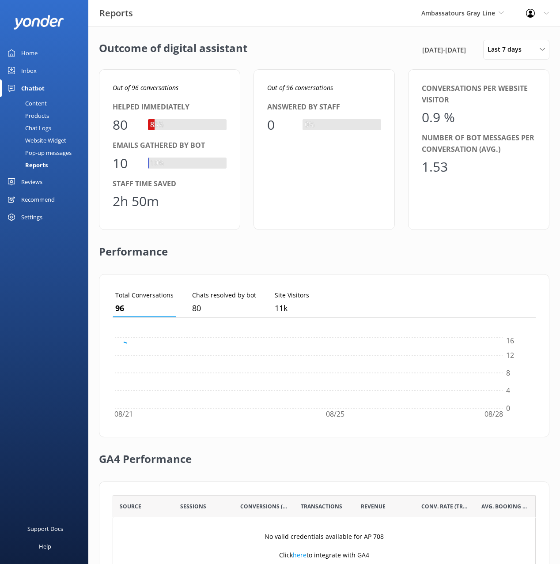
scroll to position [89, 423]
drag, startPoint x: 298, startPoint y: 64, endPoint x: 308, endPoint y: 62, distance: 9.8
click at [300, 63] on div "Outcome of digital assistant [DATE] - [DATE] Last 7 days Last 7 days Last 30 da…" at bounding box center [323, 320] width 471 height 589
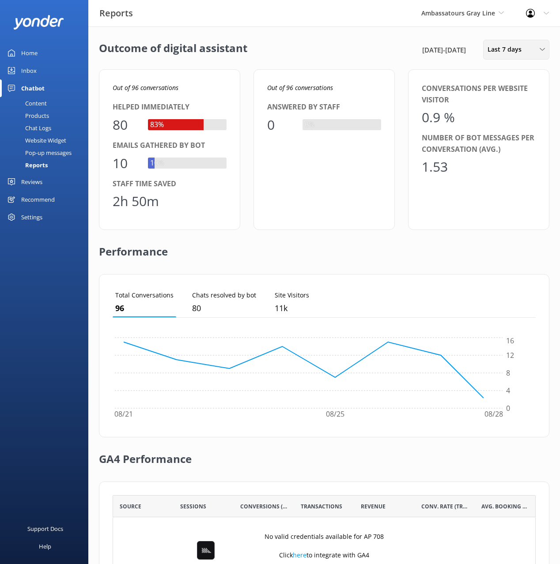
click at [524, 57] on div "Last 7 days Last 7 days Last 30 days Last month Last 90 days Last 180 days Cust…" at bounding box center [516, 50] width 66 height 20
click at [511, 142] on div "Last 180 days" at bounding box center [505, 142] width 34 height 9
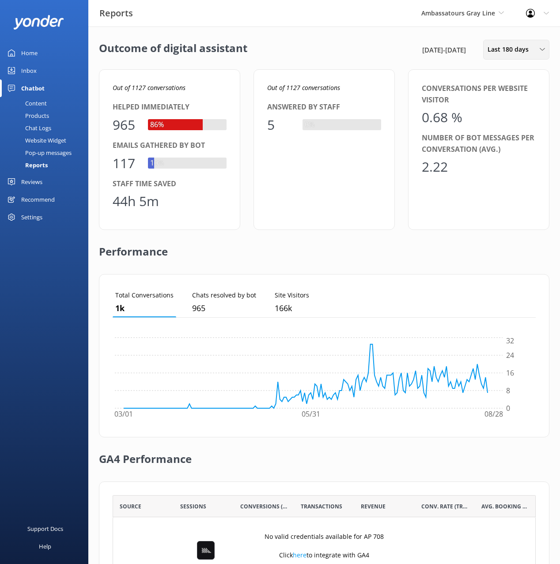
click at [513, 52] on span "Last 180 days" at bounding box center [510, 50] width 46 height 10
click at [504, 158] on div "Custom" at bounding box center [498, 159] width 20 height 9
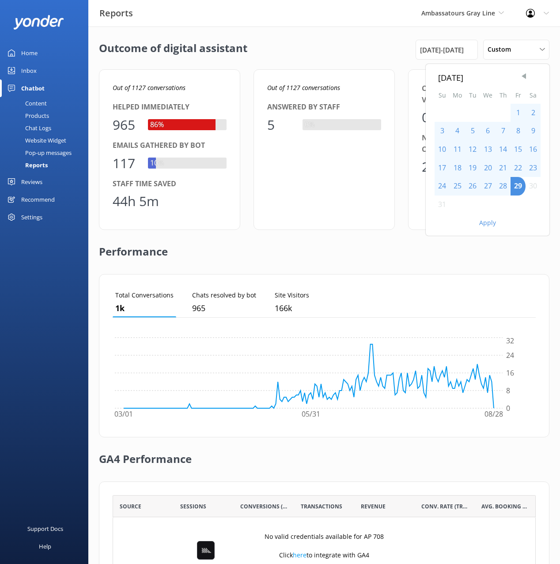
click at [524, 76] on span "Previous Month" at bounding box center [523, 76] width 9 height 9
drag, startPoint x: 537, startPoint y: 76, endPoint x: 532, endPoint y: 81, distance: 7.2
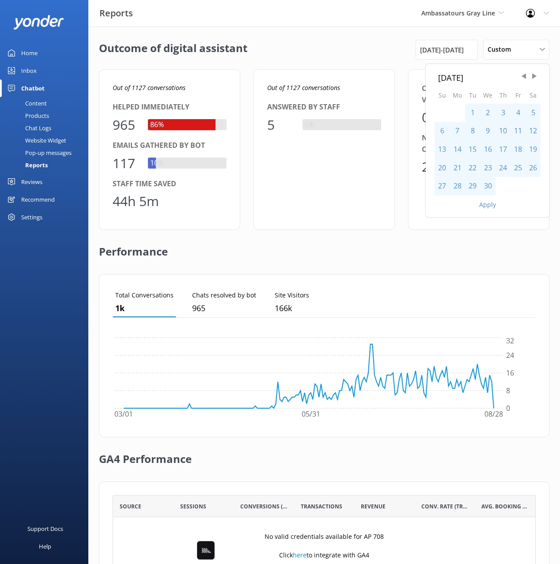
click at [537, 76] on span "Next Month" at bounding box center [534, 76] width 9 height 9
click at [348, 54] on div "Outcome of digital assistant [DATE] Su Mo Tu We Th Fr Sa 1 2 3 4 5 6 7 8 9 10 1…" at bounding box center [324, 50] width 450 height 20
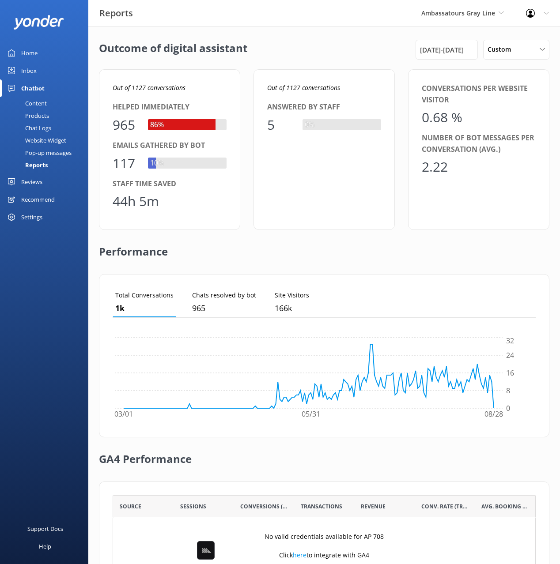
click at [322, 49] on div "Outcome of digital assistant [DATE] - [DATE] Custom Last 7 days Last 30 days La…" at bounding box center [324, 50] width 450 height 20
click at [365, 263] on div "Performance" at bounding box center [324, 252] width 450 height 44
drag, startPoint x: 190, startPoint y: 87, endPoint x: 143, endPoint y: 94, distance: 47.7
click at [133, 85] on p "Out of 1127 conversations" at bounding box center [170, 88] width 114 height 10
copy icon "127 conversations"
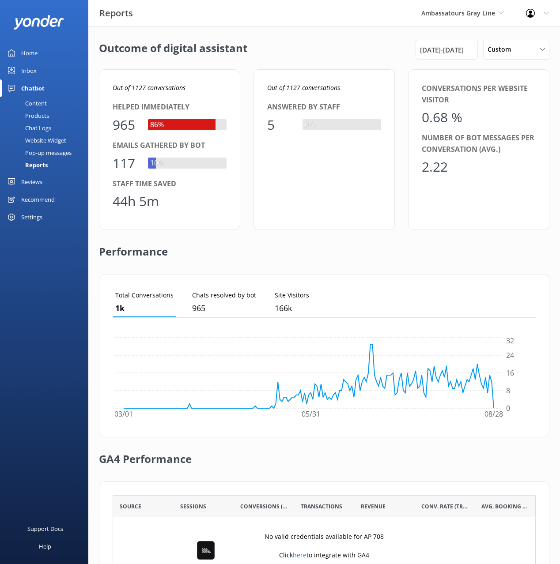
drag, startPoint x: 241, startPoint y: 248, endPoint x: 245, endPoint y: 244, distance: 6.6
click at [241, 249] on div "Performance" at bounding box center [324, 252] width 450 height 44
click at [198, 195] on div "44h 5m" at bounding box center [170, 201] width 114 height 21
drag, startPoint x: 151, startPoint y: 203, endPoint x: 112, endPoint y: 199, distance: 39.9
click at [112, 199] on div "Out of 1127 conversations Helped immediately 965 86% Emails gathered by bot 117…" at bounding box center [169, 149] width 141 height 161
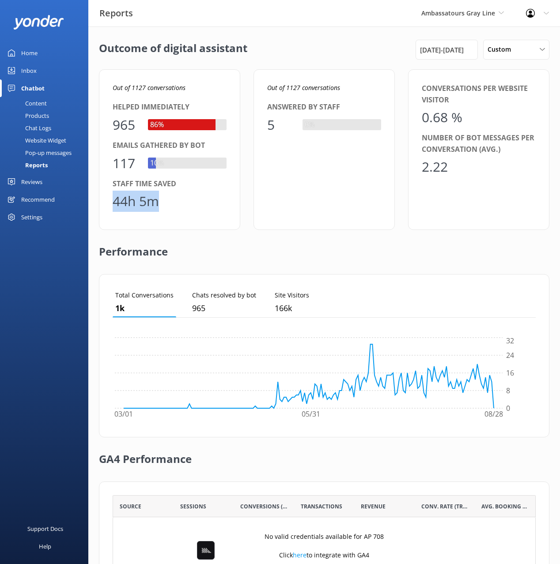
click at [245, 218] on div "Out of 1127 conversations Helped immediately 965 86% Emails gathered by bot 117…" at bounding box center [324, 149] width 450 height 161
drag, startPoint x: 186, startPoint y: 213, endPoint x: 154, endPoint y: 210, distance: 32.4
click at [180, 212] on div "Out of 1127 conversations Helped immediately 965 86% Emails gathered by bot 117…" at bounding box center [169, 149] width 141 height 161
drag, startPoint x: 154, startPoint y: 210, endPoint x: 117, endPoint y: 182, distance: 45.4
click at [117, 182] on div "Staff time saved 44h 5m" at bounding box center [170, 195] width 114 height 34
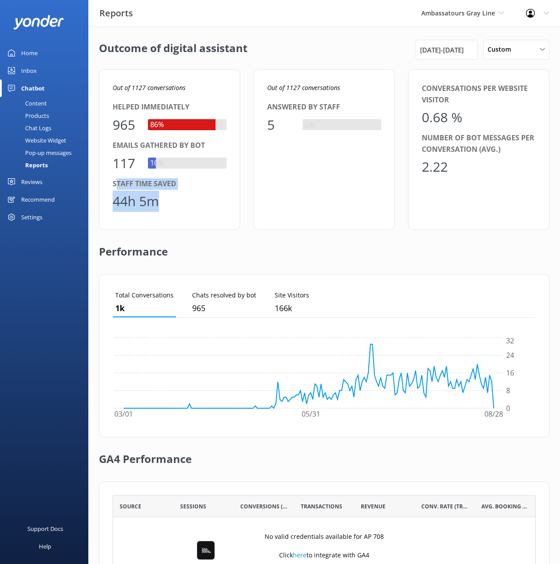
click at [196, 214] on div "Out of 1127 conversations Helped immediately 965 86% Emails gathered by bot 117…" at bounding box center [169, 149] width 141 height 161
drag, startPoint x: 363, startPoint y: 55, endPoint x: 387, endPoint y: 2, distance: 57.9
click at [364, 54] on div "Outcome of digital assistant [DATE] - [DATE] Custom Last 7 days Last 30 days La…" at bounding box center [324, 50] width 450 height 20
